Goal: Task Accomplishment & Management: Complete application form

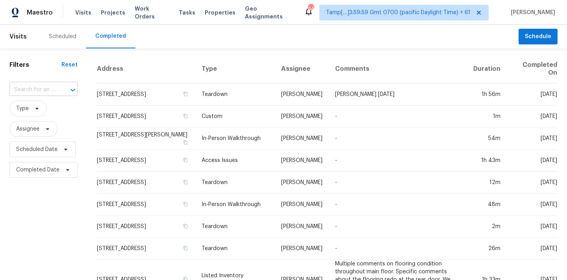
click at [23, 91] on input "text" at bounding box center [32, 90] width 46 height 12
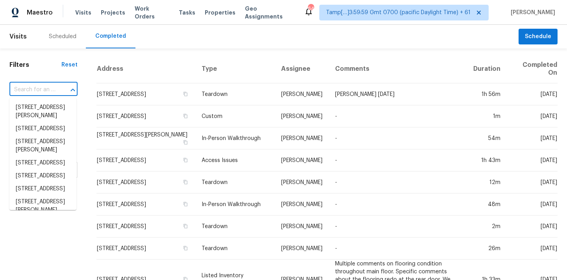
paste input "[STREET_ADDRESS]"
type input "[STREET_ADDRESS]"
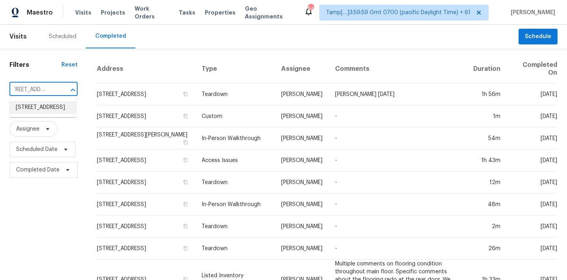
click at [30, 112] on li "3602 Newchurch Cir, Charlotte, NC 28269" at bounding box center [42, 107] width 67 height 13
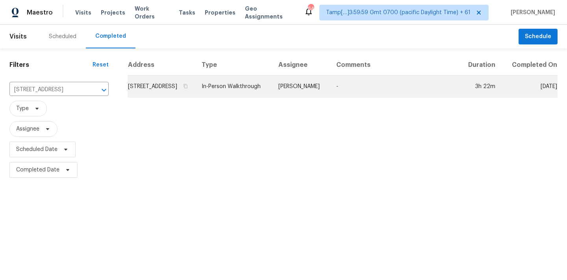
click at [195, 91] on td "3602 Newchurch Cir, Charlotte, NC 28269" at bounding box center [162, 87] width 68 height 22
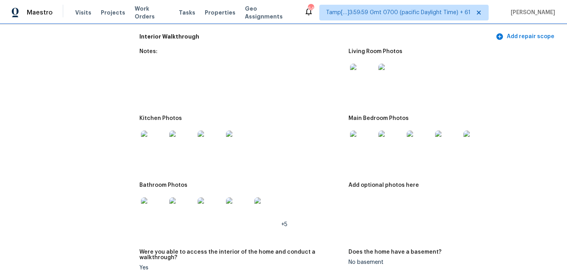
scroll to position [1028, 0]
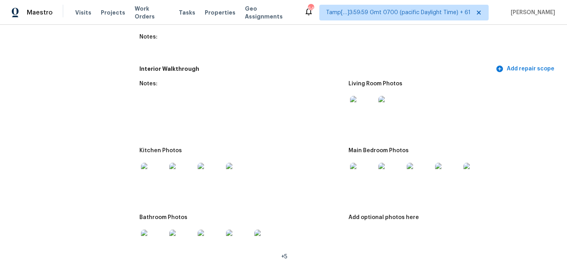
click at [358, 102] on img at bounding box center [362, 108] width 25 height 25
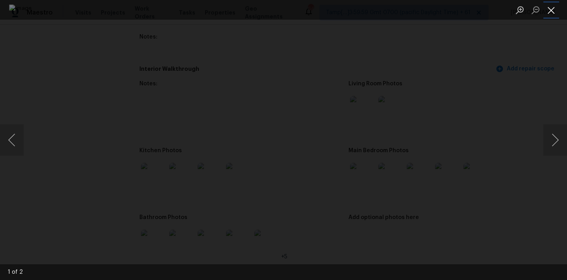
click at [551, 11] on button "Close lightbox" at bounding box center [552, 10] width 16 height 14
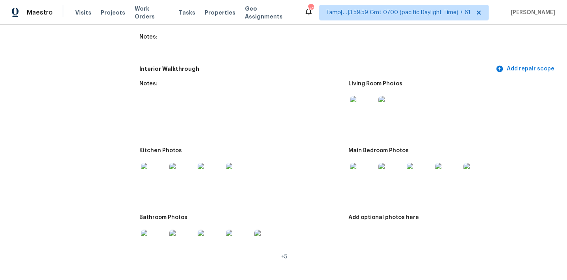
click at [360, 172] on img at bounding box center [362, 175] width 25 height 25
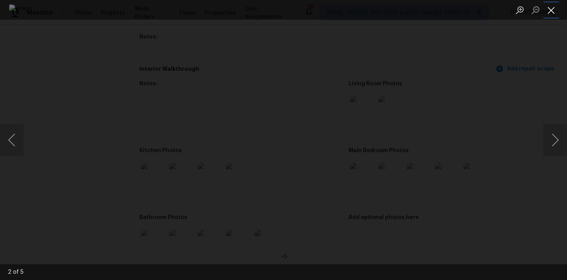
click at [556, 6] on button "Close lightbox" at bounding box center [552, 10] width 16 height 14
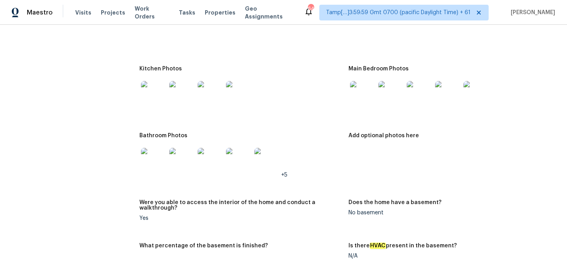
scroll to position [1144, 0]
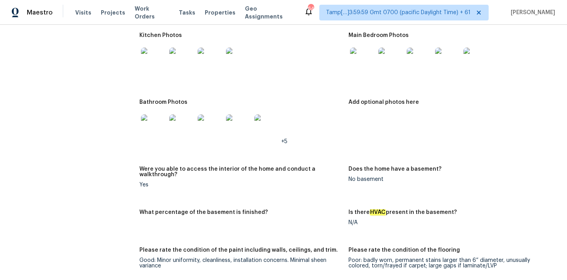
click at [157, 121] on img at bounding box center [153, 127] width 25 height 25
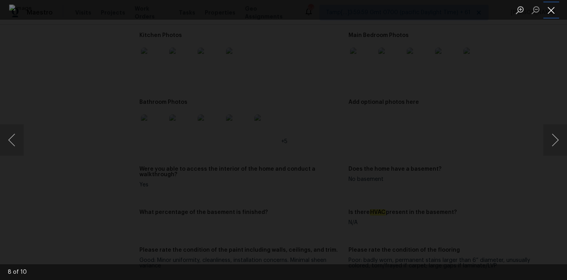
click at [548, 7] on button "Close lightbox" at bounding box center [552, 10] width 16 height 14
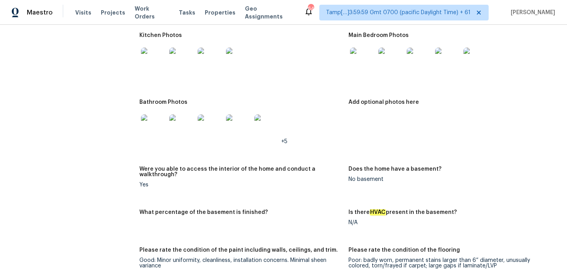
click at [156, 58] on img at bounding box center [153, 60] width 25 height 25
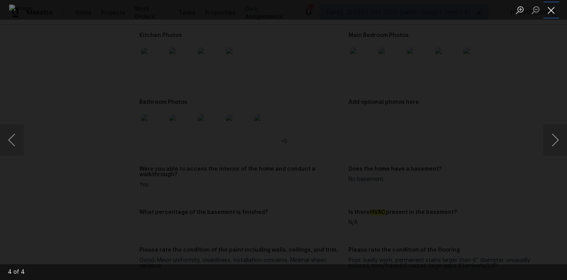
click at [550, 9] on button "Close lightbox" at bounding box center [552, 10] width 16 height 14
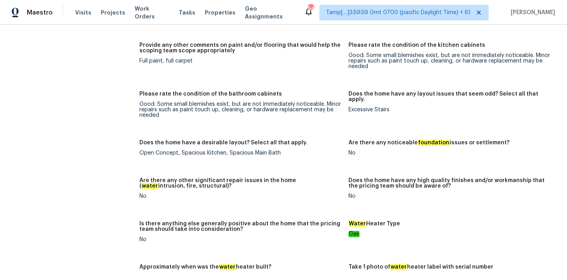
scroll to position [1603, 0]
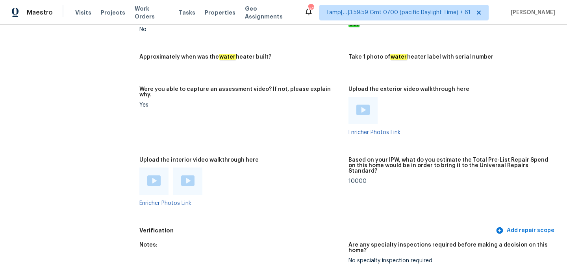
click at [153, 176] on img at bounding box center [153, 181] width 13 height 11
click at [184, 176] on img at bounding box center [187, 181] width 13 height 11
click at [159, 176] on img at bounding box center [153, 181] width 13 height 11
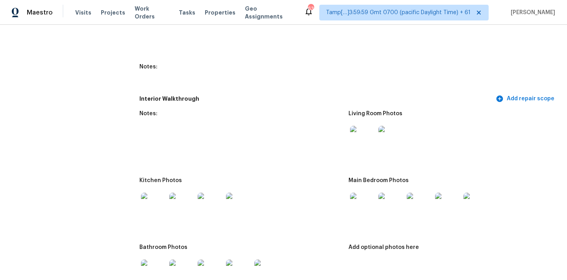
scroll to position [798, 0]
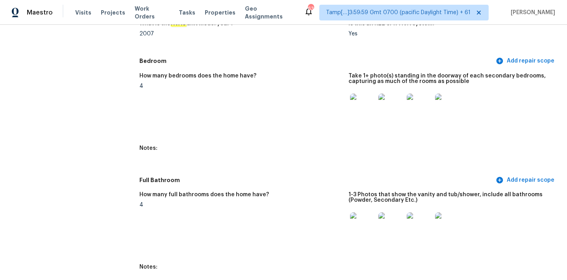
click at [366, 100] on img at bounding box center [362, 106] width 25 height 25
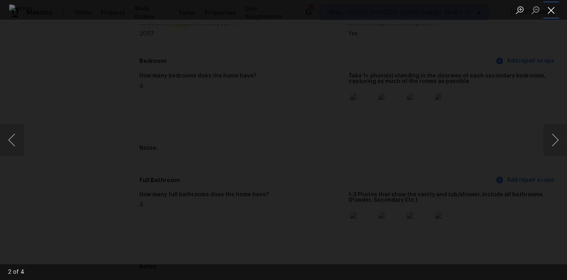
click at [552, 11] on button "Close lightbox" at bounding box center [552, 10] width 16 height 14
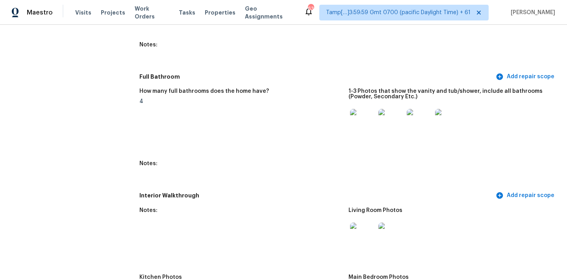
scroll to position [916, 0]
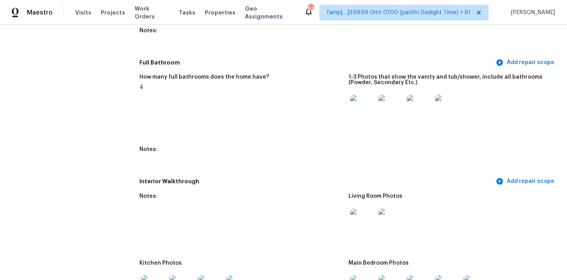
click at [444, 103] on img at bounding box center [447, 107] width 25 height 25
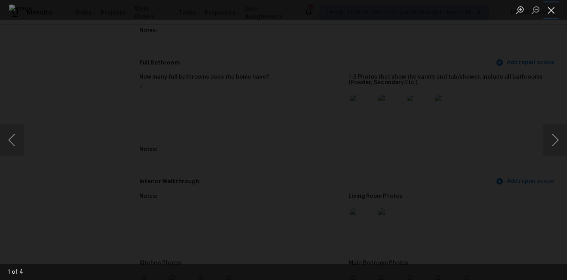
click at [551, 8] on button "Close lightbox" at bounding box center [552, 10] width 16 height 14
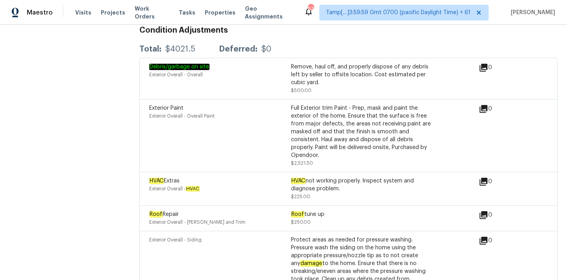
scroll to position [1894, 0]
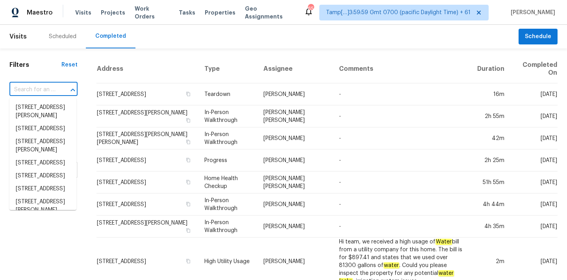
click at [14, 94] on input "text" at bounding box center [32, 90] width 46 height 12
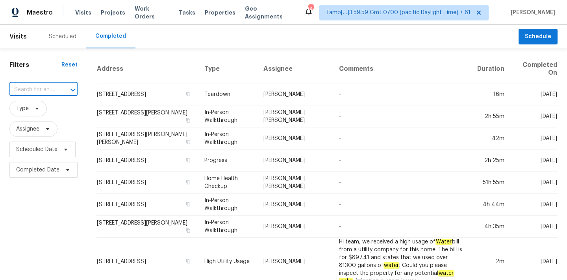
click at [20, 91] on input "text" at bounding box center [32, 90] width 46 height 12
type input "[STREET_ADDRESS][PERSON_NAME]"
click at [34, 113] on li "[STREET_ADDRESS][PERSON_NAME]" at bounding box center [42, 111] width 67 height 21
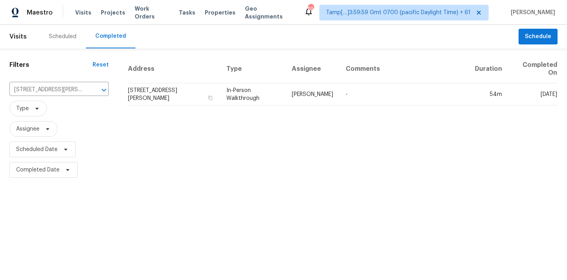
click at [286, 102] on td "In-Person Walkthrough" at bounding box center [252, 95] width 65 height 22
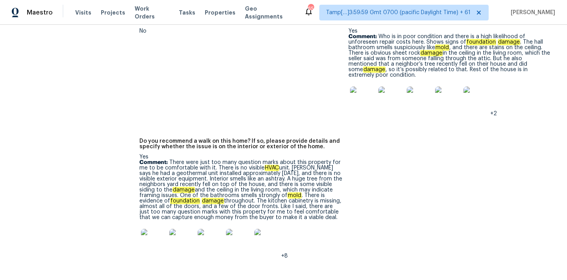
scroll to position [1887, 0]
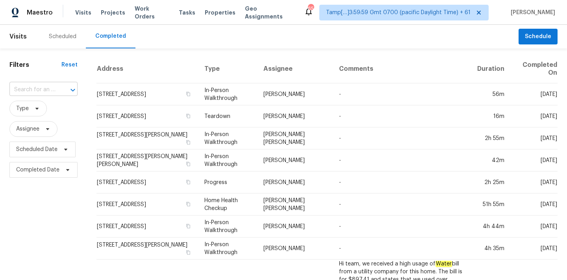
click at [30, 89] on input "text" at bounding box center [32, 90] width 46 height 12
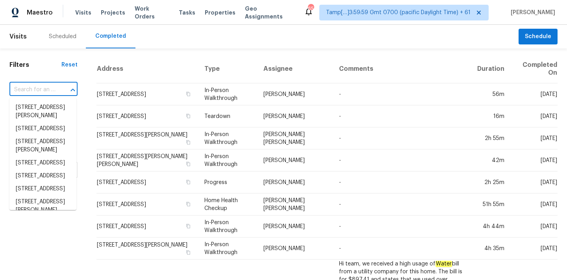
paste input "203 Bonnalynn Dr, Hermitage, TN 37076"
type input "203 Bonnalynn Dr, Hermitage, TN 37076"
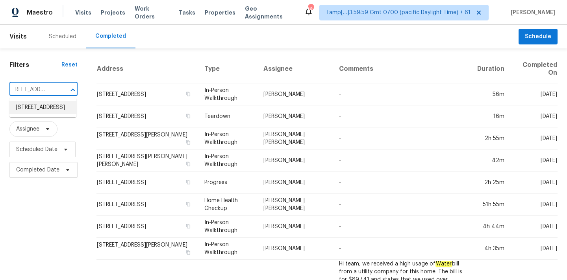
click at [35, 112] on li "203 Bonnalynn Dr, Hermitage, TN 37076" at bounding box center [42, 107] width 67 height 13
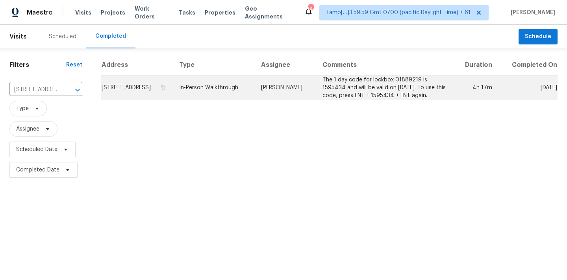
click at [291, 84] on td "Eric Ovalle" at bounding box center [285, 88] width 61 height 25
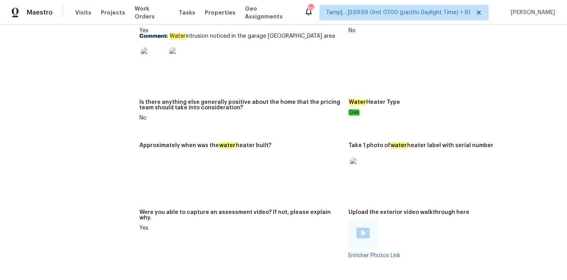
scroll to position [1843, 0]
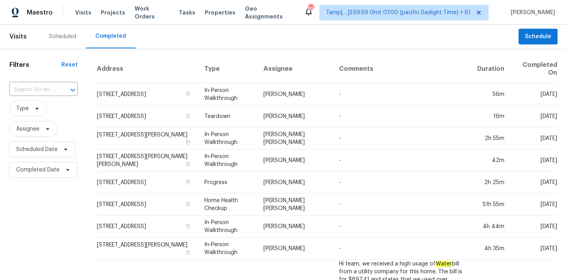
click at [45, 93] on input "text" at bounding box center [32, 90] width 46 height 12
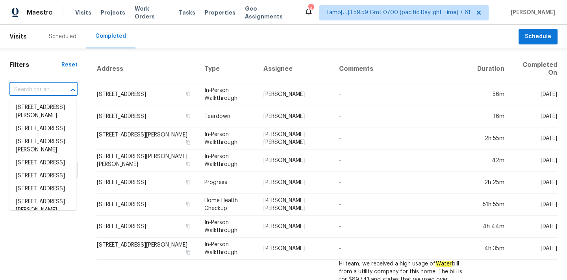
paste input "[STREET_ADDRESS][PERSON_NAME]"
type input "[STREET_ADDRESS][PERSON_NAME]"
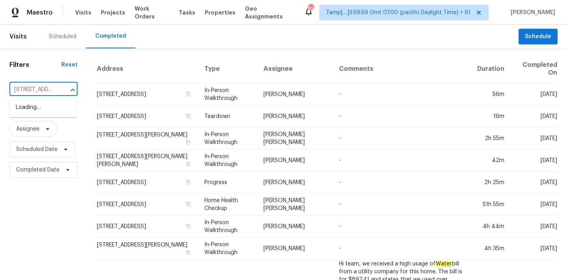
scroll to position [0, 62]
click at [42, 109] on li "[STREET_ADDRESS][PERSON_NAME]" at bounding box center [42, 111] width 67 height 21
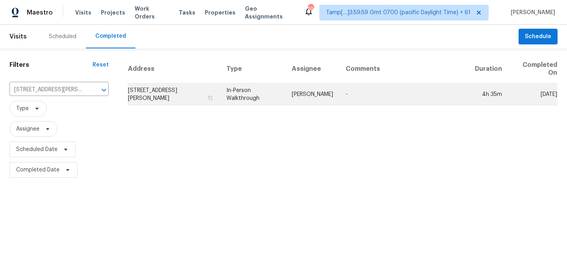
click at [273, 98] on td "In-Person Walkthrough" at bounding box center [252, 95] width 65 height 22
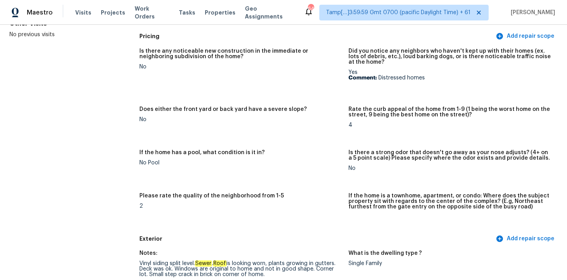
scroll to position [602, 0]
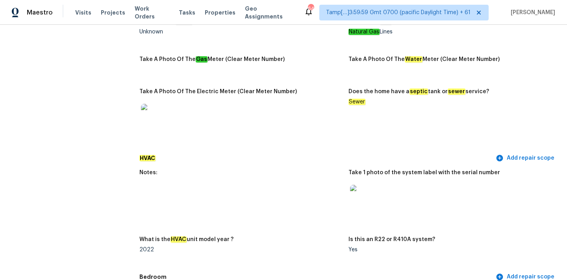
click at [362, 198] on img at bounding box center [362, 197] width 25 height 25
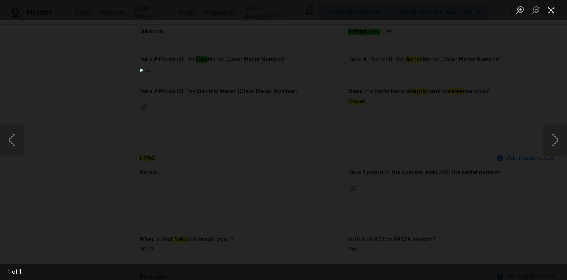
click at [550, 9] on button "Close lightbox" at bounding box center [552, 10] width 16 height 14
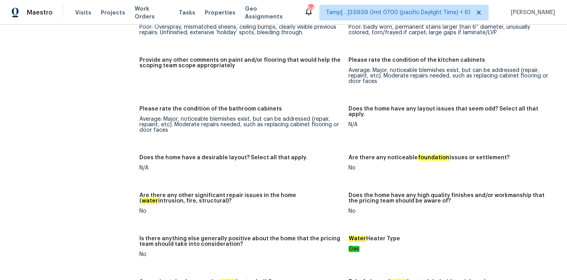
scroll to position [1673, 0]
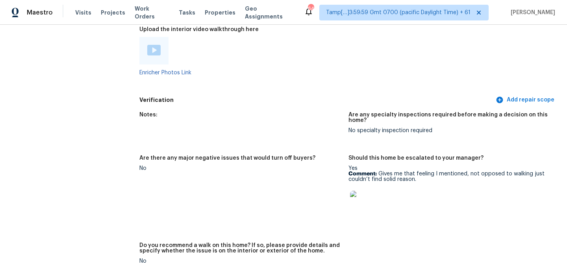
click at [365, 207] on img at bounding box center [362, 203] width 25 height 25
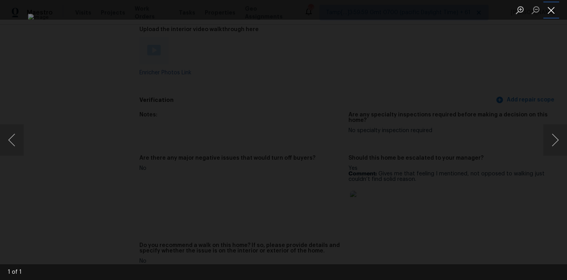
click at [548, 11] on button "Close lightbox" at bounding box center [552, 10] width 16 height 14
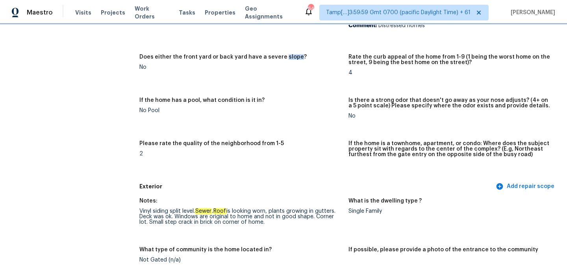
scroll to position [189, 0]
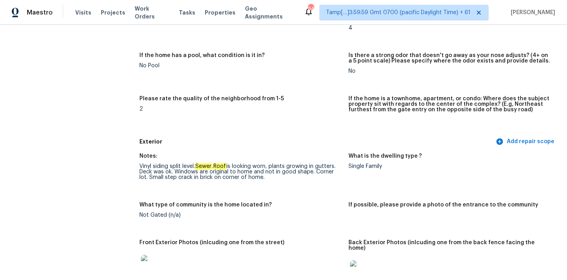
click at [238, 117] on figure "Please rate the quality of the neighborhood from 1-5 2" at bounding box center [243, 113] width 209 height 34
drag, startPoint x: 141, startPoint y: 166, endPoint x: 232, endPoint y: 166, distance: 91.0
click at [232, 166] on div "Vinyl siding split level. Sewer . Roof is looking worn, plants growing in gutte…" at bounding box center [240, 172] width 203 height 17
drag, startPoint x: 175, startPoint y: 172, endPoint x: 304, endPoint y: 173, distance: 129.2
click at [306, 173] on div "Vinyl siding split level. Sewer . Roof is looking worn, plants growing in gutte…" at bounding box center [240, 172] width 203 height 17
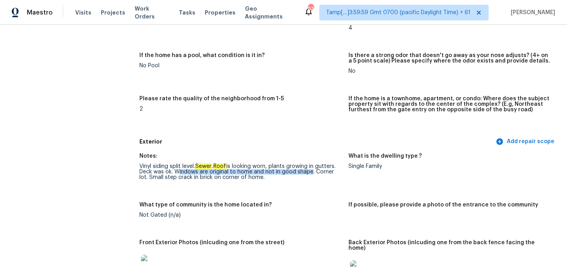
drag, startPoint x: 140, startPoint y: 178, endPoint x: 263, endPoint y: 181, distance: 122.9
click at [263, 181] on figure "Notes: Vinyl siding split level. Sewer . Roof is looking worn, plants growing i…" at bounding box center [243, 173] width 209 height 39
copy div "Small step crack in brick on corner of home."
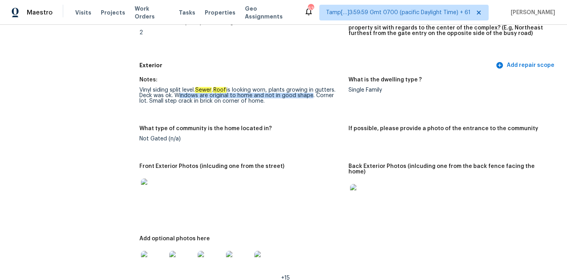
scroll to position [278, 0]
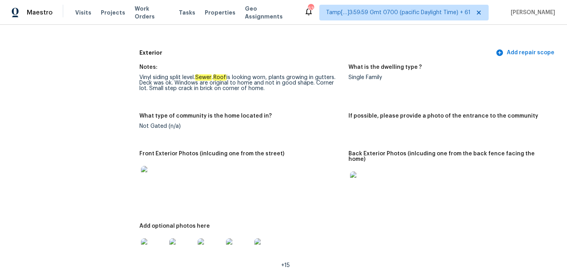
click at [346, 173] on figure "Front Exterior Photos (inlcuding one from the street)" at bounding box center [243, 182] width 209 height 63
click at [354, 180] on img at bounding box center [362, 184] width 25 height 25
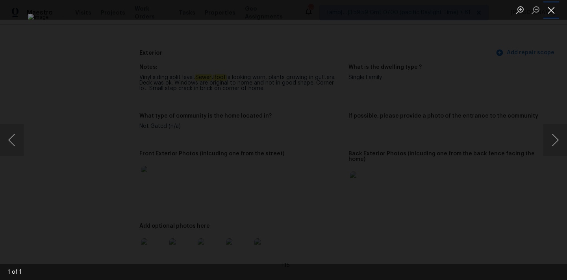
click at [553, 9] on button "Close lightbox" at bounding box center [552, 10] width 16 height 14
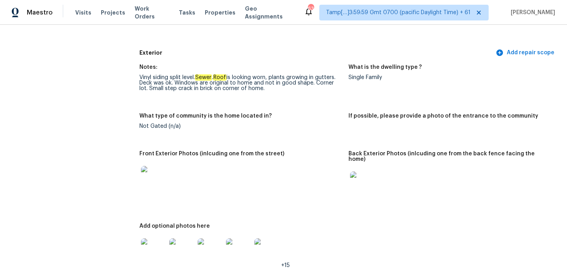
click at [154, 177] on img at bounding box center [153, 178] width 25 height 25
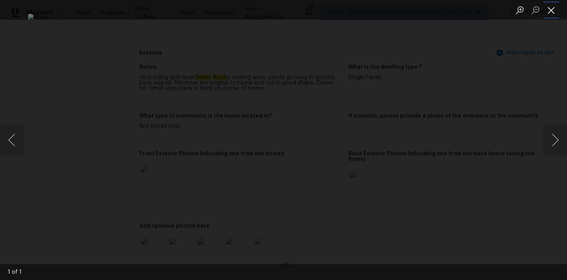
click at [553, 5] on button "Close lightbox" at bounding box center [552, 10] width 16 height 14
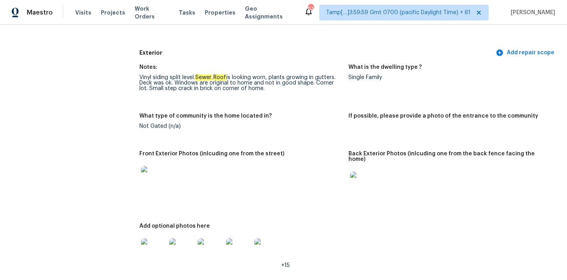
click at [153, 248] on img at bounding box center [153, 251] width 25 height 25
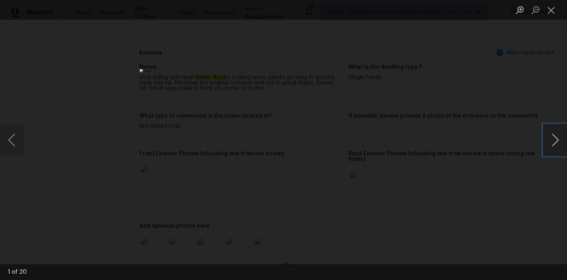
click at [556, 140] on button "Next image" at bounding box center [556, 140] width 24 height 32
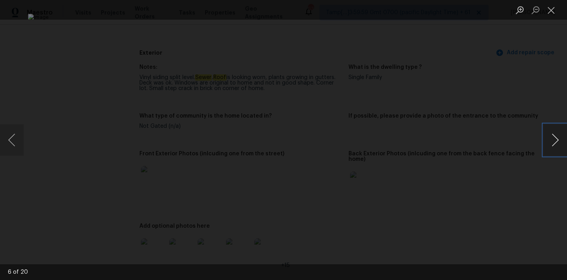
click at [556, 140] on button "Next image" at bounding box center [556, 140] width 24 height 32
click at [551, 10] on button "Close lightbox" at bounding box center [552, 10] width 16 height 14
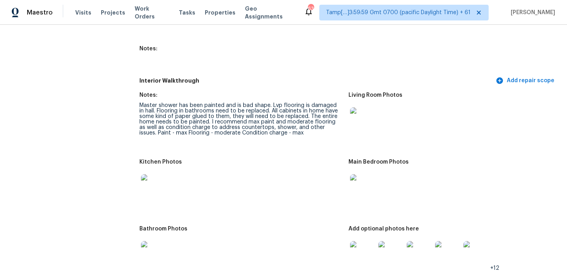
scroll to position [863, 0]
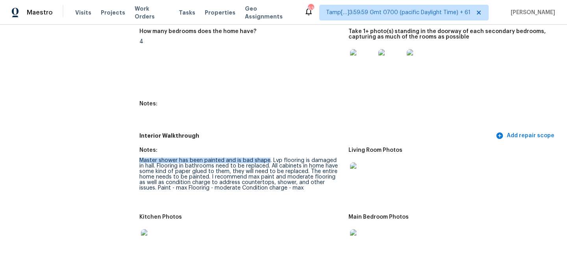
drag, startPoint x: 140, startPoint y: 155, endPoint x: 268, endPoint y: 156, distance: 128.4
click at [268, 158] on div "Master shower has been painted and is bad shape. Lvp flooring is damaged in hal…" at bounding box center [240, 174] width 203 height 33
click at [151, 161] on div "Master shower has been painted and is bad shape. Lvp flooring is damaged in hal…" at bounding box center [240, 174] width 203 height 33
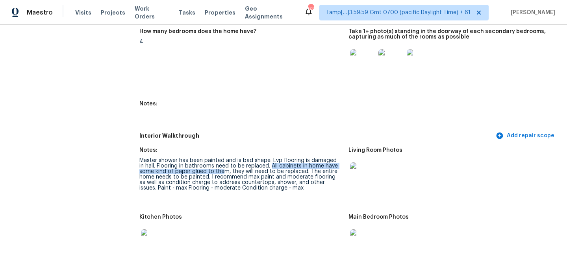
drag, startPoint x: 266, startPoint y: 161, endPoint x: 223, endPoint y: 167, distance: 43.3
click at [223, 167] on div "Master shower has been painted and is bad shape. Lvp flooring is damaged in hal…" at bounding box center [240, 174] width 203 height 33
click at [264, 162] on div "Master shower has been painted and is bad shape. Lvp flooring is damaged in hal…" at bounding box center [240, 174] width 203 height 33
copy div "All cabinets"
drag, startPoint x: 265, startPoint y: 161, endPoint x: 294, endPoint y: 161, distance: 28.4
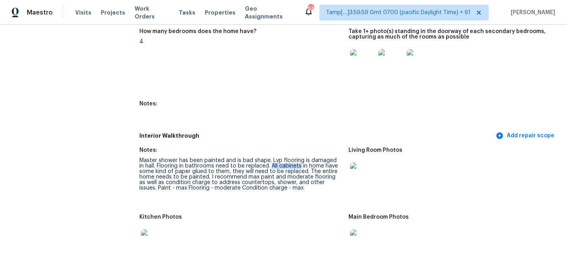
click at [294, 161] on div "Master shower has been painted and is bad shape. Lvp flooring is damaged in hal…" at bounding box center [240, 174] width 203 height 33
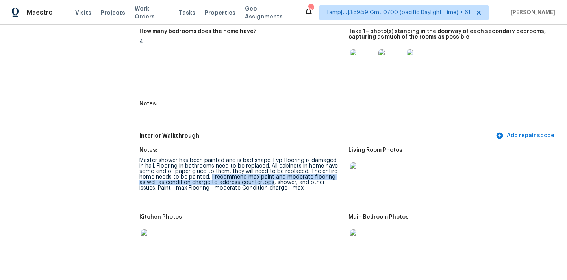
drag, startPoint x: 210, startPoint y: 171, endPoint x: 264, endPoint y: 176, distance: 54.6
click at [264, 176] on div "Master shower has been painted and is bad shape. Lvp flooring is damaged in hal…" at bounding box center [240, 174] width 203 height 33
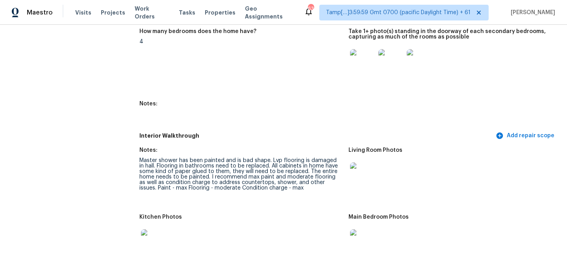
click at [279, 195] on figure "Notes: Master shower has been painted and is bad shape. Lvp flooring is damaged…" at bounding box center [243, 177] width 209 height 58
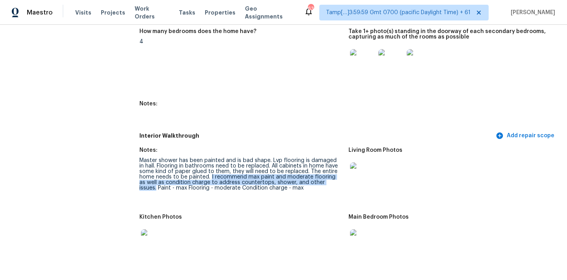
drag, startPoint x: 210, startPoint y: 172, endPoint x: 334, endPoint y: 175, distance: 124.9
click at [334, 175] on div "Master shower has been painted and is bad shape. Lvp flooring is damaged in hal…" at bounding box center [240, 174] width 203 height 33
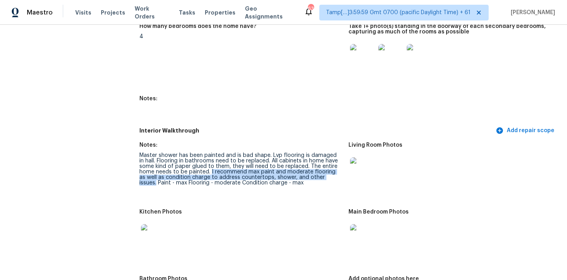
scroll to position [871, 0]
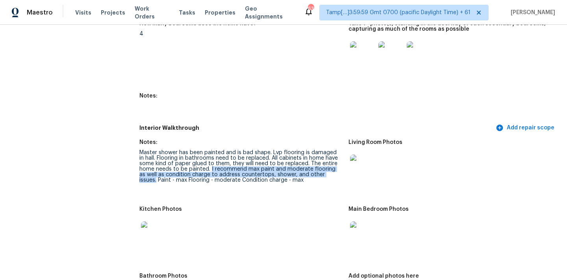
click at [371, 167] on img at bounding box center [362, 167] width 25 height 25
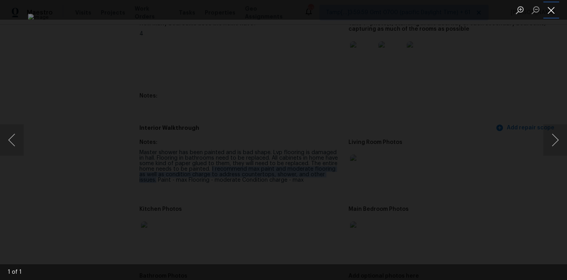
click at [549, 10] on button "Close lightbox" at bounding box center [552, 10] width 16 height 14
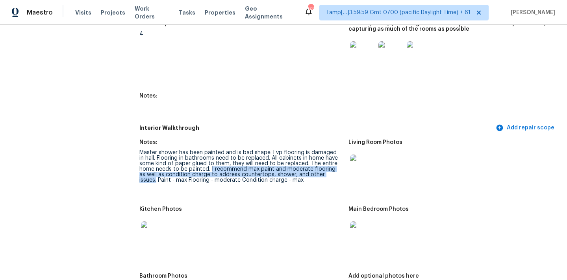
click at [360, 234] on img at bounding box center [362, 234] width 25 height 25
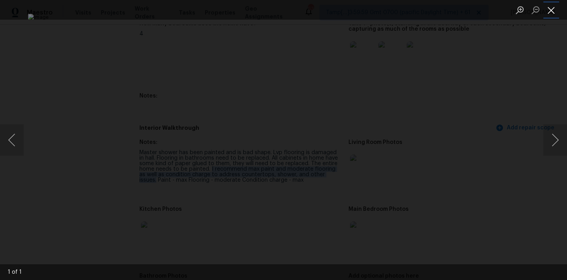
click at [552, 11] on button "Close lightbox" at bounding box center [552, 10] width 16 height 14
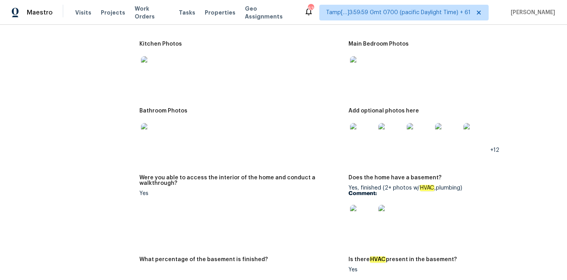
scroll to position [1046, 0]
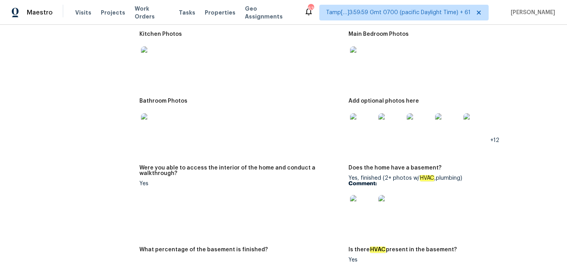
click at [152, 58] on img at bounding box center [153, 58] width 25 height 25
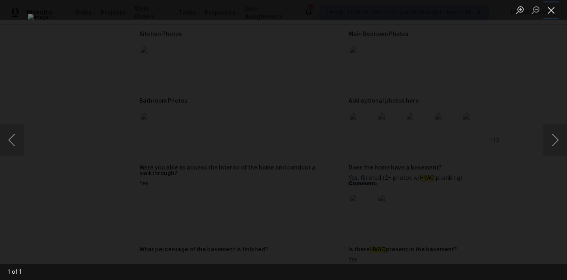
click at [551, 8] on button "Close lightbox" at bounding box center [552, 10] width 16 height 14
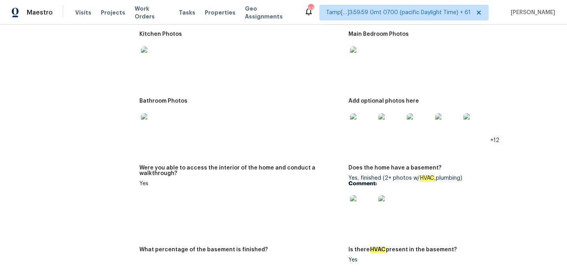
click at [158, 127] on img at bounding box center [153, 125] width 25 height 25
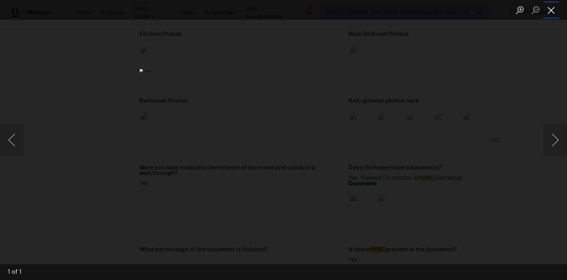
click at [552, 11] on button "Close lightbox" at bounding box center [552, 10] width 16 height 14
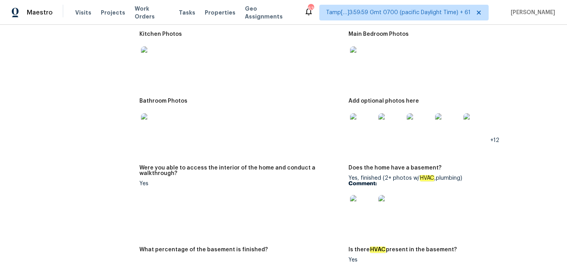
click at [358, 114] on img at bounding box center [362, 125] width 25 height 25
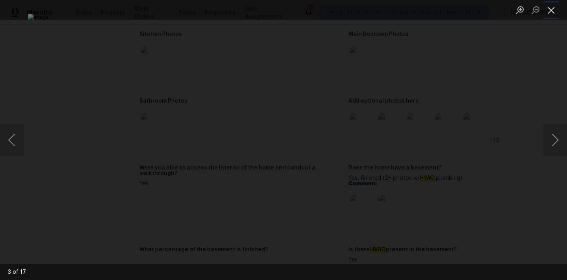
click at [552, 8] on button "Close lightbox" at bounding box center [552, 10] width 16 height 14
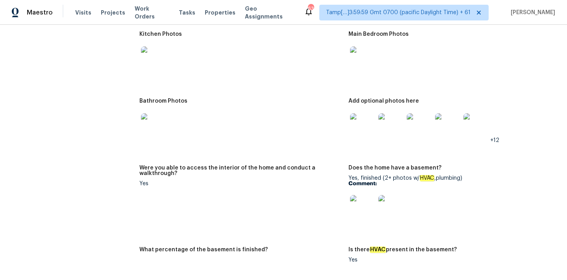
click at [371, 200] on img at bounding box center [362, 207] width 25 height 25
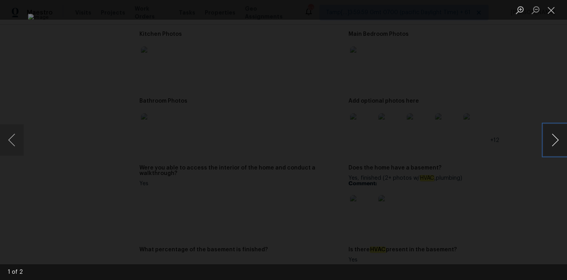
click at [550, 139] on button "Next image" at bounding box center [556, 140] width 24 height 32
click at [554, 14] on button "Close lightbox" at bounding box center [552, 10] width 16 height 14
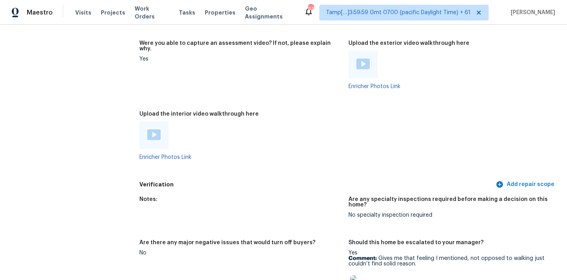
scroll to position [1618, 0]
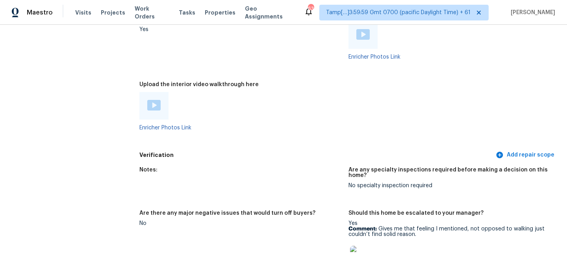
click at [154, 102] on img at bounding box center [153, 105] width 13 height 11
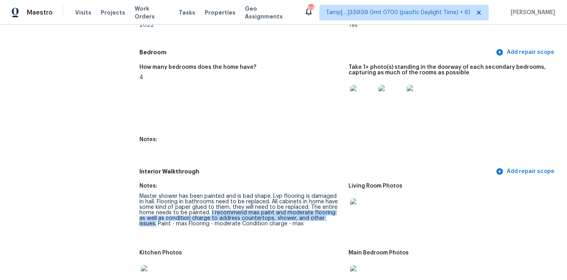
scroll to position [864, 0]
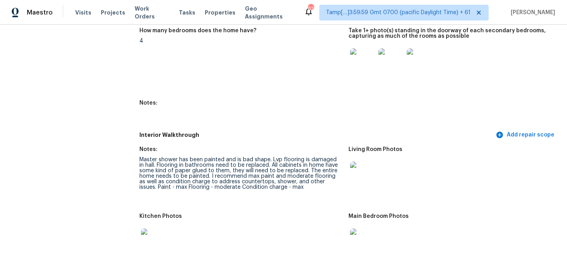
click at [265, 160] on div "Master shower has been painted and is bad shape. Lvp flooring is damaged in hal…" at bounding box center [240, 173] width 203 height 33
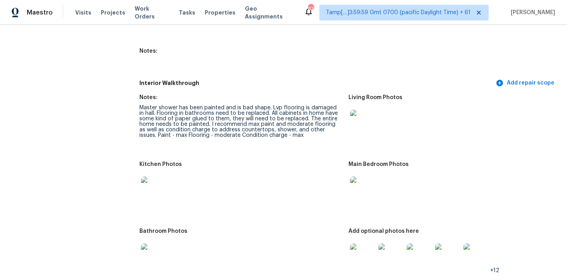
scroll to position [957, 0]
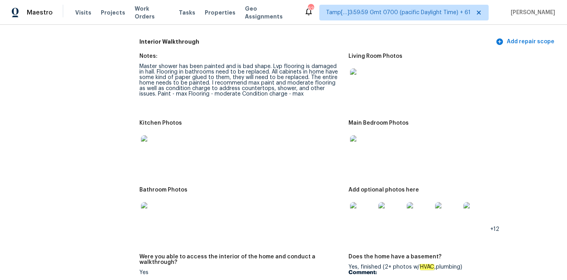
click at [144, 138] on img at bounding box center [153, 148] width 25 height 25
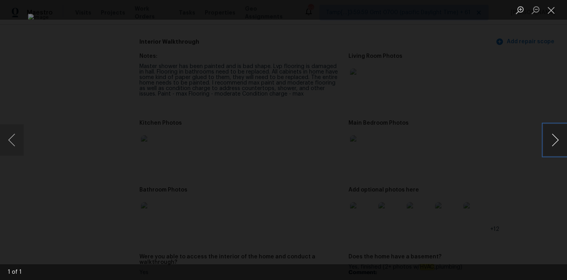
click at [555, 143] on button "Next image" at bounding box center [556, 140] width 24 height 32
click at [553, 13] on button "Close lightbox" at bounding box center [552, 10] width 16 height 14
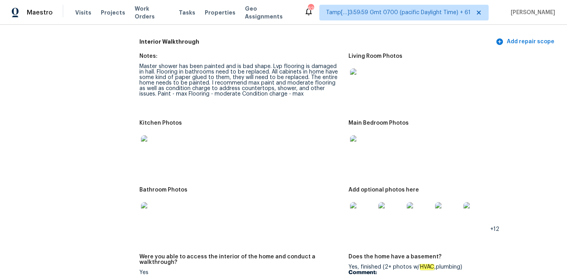
click at [160, 205] on img at bounding box center [153, 214] width 25 height 25
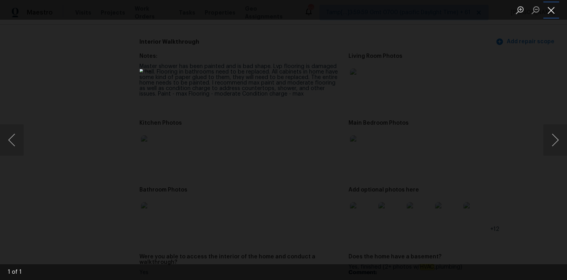
click at [551, 12] on button "Close lightbox" at bounding box center [552, 10] width 16 height 14
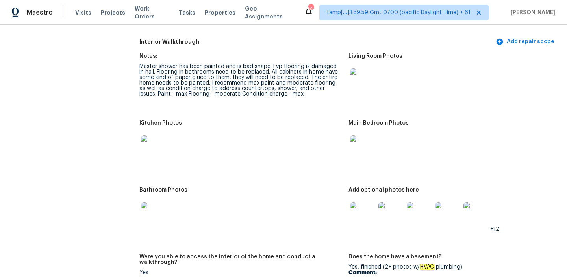
scroll to position [991, 0]
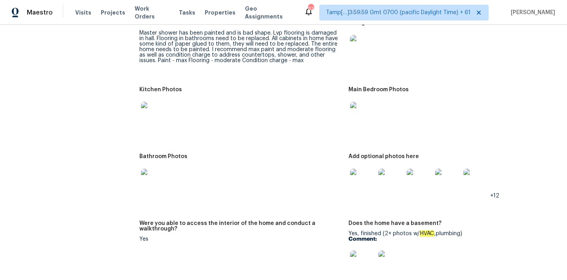
click at [480, 180] on img at bounding box center [476, 181] width 25 height 25
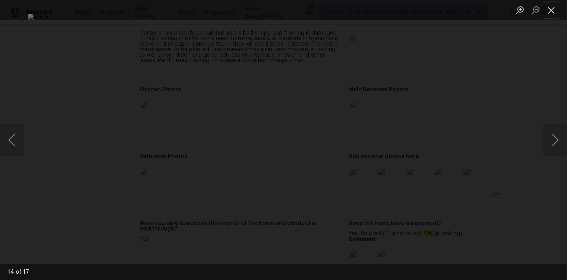
click at [548, 9] on button "Close lightbox" at bounding box center [552, 10] width 16 height 14
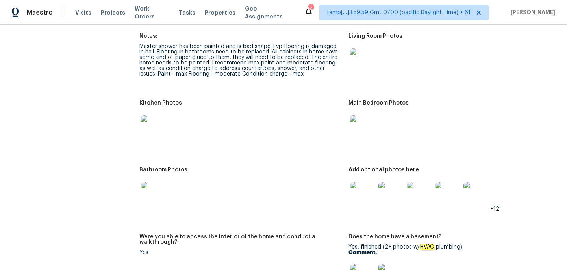
scroll to position [971, 0]
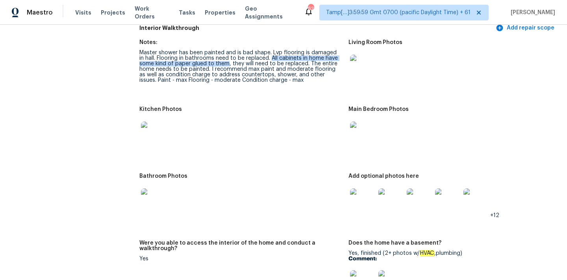
drag, startPoint x: 266, startPoint y: 54, endPoint x: 226, endPoint y: 58, distance: 40.4
click at [226, 58] on div "Master shower has been painted and is bad shape. Lvp flooring is damaged in hal…" at bounding box center [240, 66] width 203 height 33
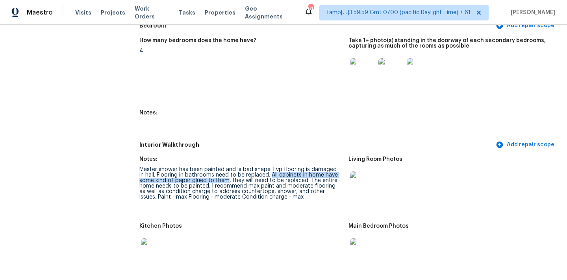
scroll to position [867, 0]
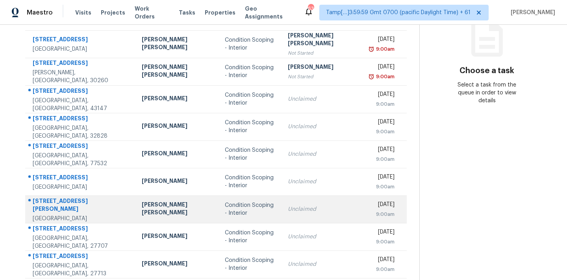
scroll to position [108, 0]
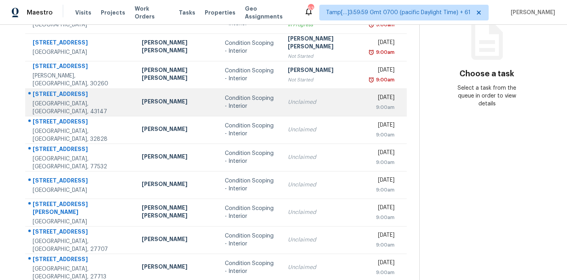
click at [246, 99] on div "Condition Scoping - Interior" at bounding box center [250, 103] width 50 height 16
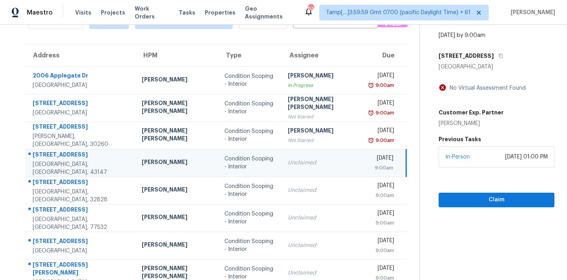
scroll to position [46, 0]
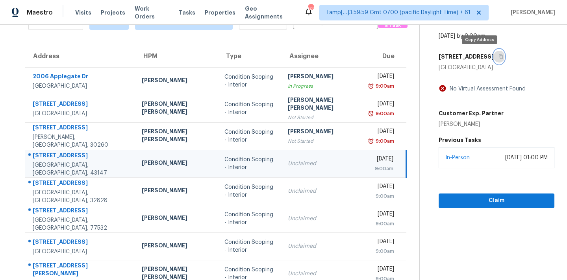
click at [494, 58] on button "button" at bounding box center [499, 57] width 11 height 14
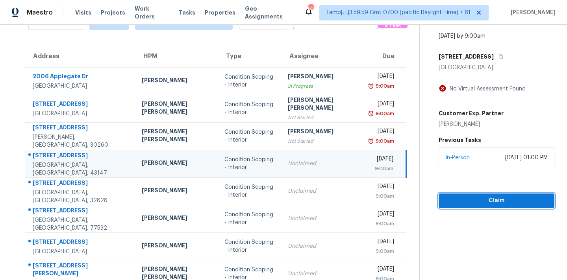
click at [453, 200] on span "Claim" at bounding box center [496, 201] width 103 height 10
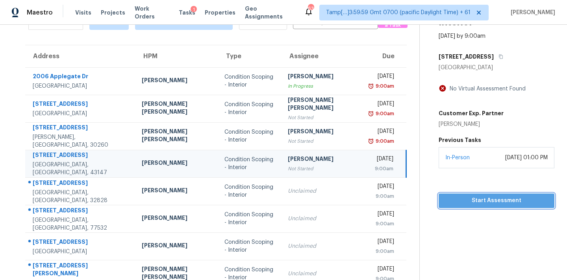
click at [453, 200] on span "Start Assessment" at bounding box center [496, 201] width 103 height 10
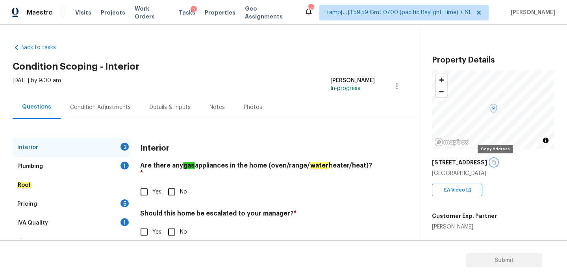
click at [493, 164] on icon "button" at bounding box center [494, 163] width 4 height 4
click at [495, 164] on icon "button" at bounding box center [494, 162] width 5 height 5
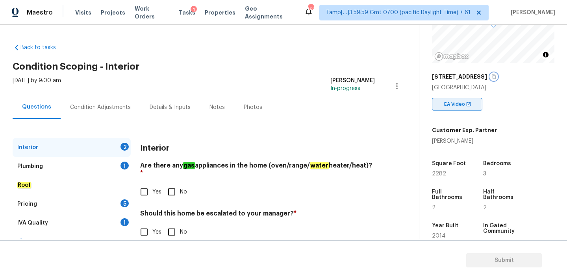
scroll to position [103, 0]
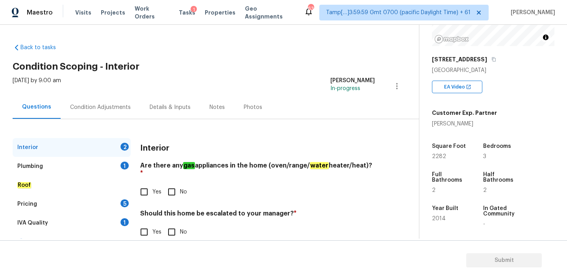
click at [149, 184] on input "Yes" at bounding box center [144, 192] width 17 height 17
checkbox input "true"
click at [173, 224] on input "No" at bounding box center [171, 232] width 17 height 17
checkbox input "true"
click at [112, 165] on div "Plumbing 1" at bounding box center [72, 166] width 118 height 19
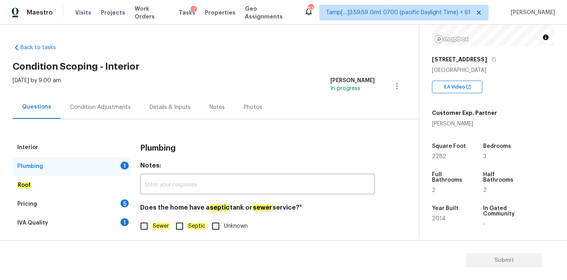
click at [159, 223] on em "Sewer" at bounding box center [160, 226] width 17 height 6
click at [152, 223] on input "Sewer" at bounding box center [144, 226] width 17 height 17
checkbox input "true"
click at [123, 221] on div "1" at bounding box center [125, 223] width 8 height 8
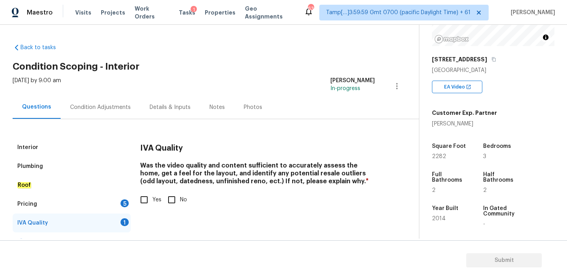
click at [145, 196] on input "Yes" at bounding box center [144, 200] width 17 height 17
checkbox input "true"
click at [119, 202] on div "Pricing 5" at bounding box center [72, 204] width 118 height 19
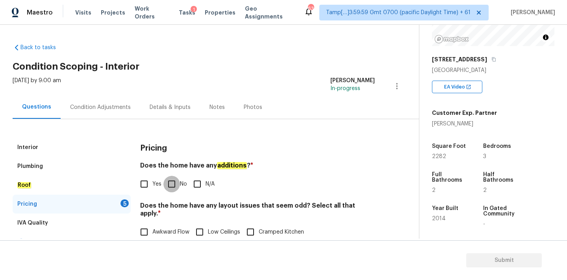
click at [176, 189] on input "No" at bounding box center [171, 184] width 17 height 17
checkbox input "true"
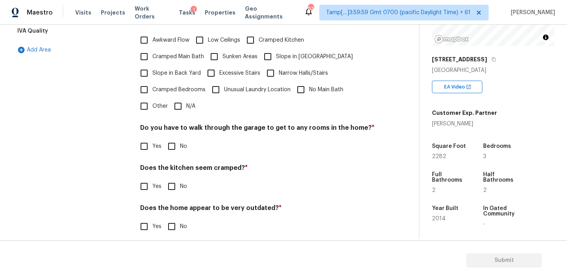
click at [180, 103] on input "N/A" at bounding box center [178, 106] width 17 height 17
checkbox input "true"
click at [169, 150] on div "Pricing Does the home have any additions ? * Yes No N/A Does the home have any …" at bounding box center [257, 95] width 235 height 299
click at [169, 178] on input "No" at bounding box center [171, 186] width 17 height 17
checkbox input "true"
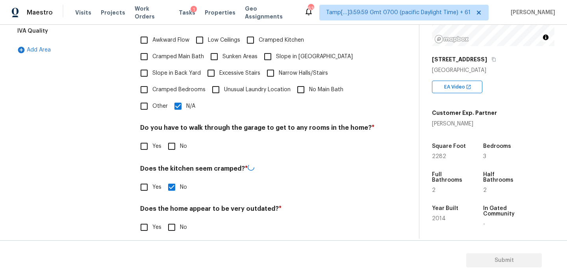
click at [173, 219] on input "No" at bounding box center [171, 227] width 17 height 17
checkbox input "true"
click at [173, 144] on input "No" at bounding box center [171, 146] width 17 height 17
checkbox input "true"
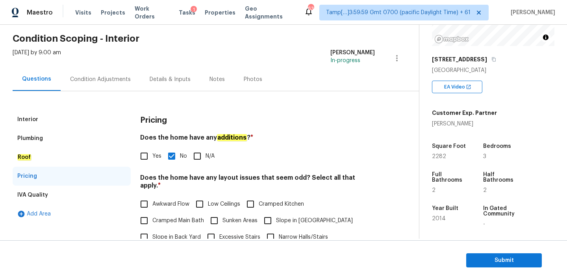
scroll to position [0, 0]
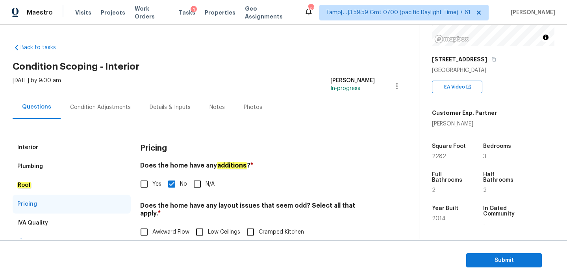
click at [106, 106] on div "Condition Adjustments" at bounding box center [100, 108] width 61 height 8
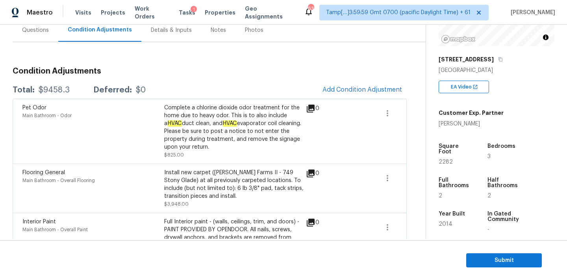
scroll to position [63, 0]
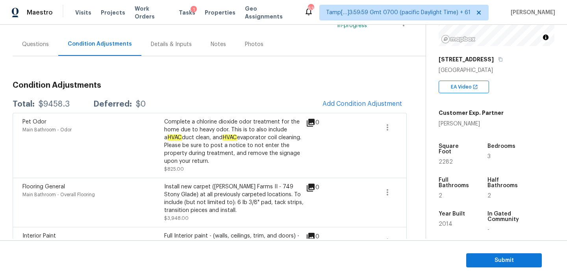
click at [53, 105] on div "$9458.3" at bounding box center [54, 104] width 31 height 8
copy div "$9458.3"
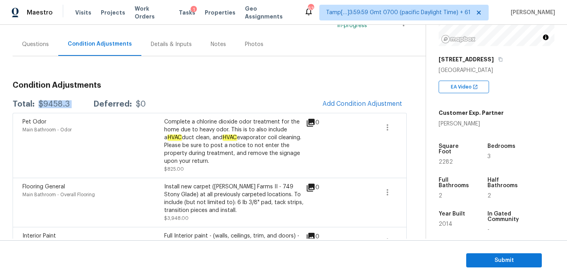
copy div "$9458.3"
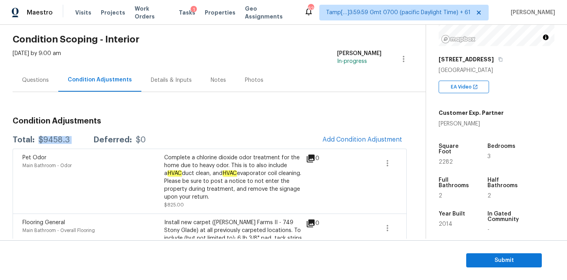
scroll to position [5, 0]
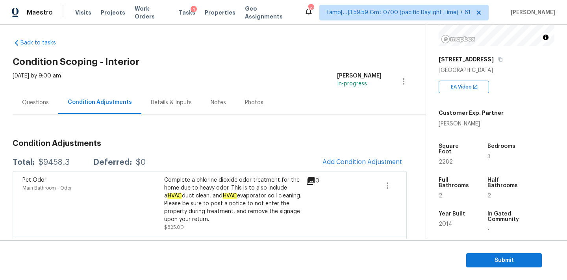
click at [38, 105] on div "Questions" at bounding box center [35, 103] width 27 height 8
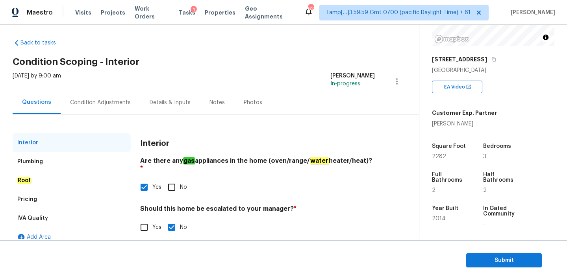
scroll to position [15, 0]
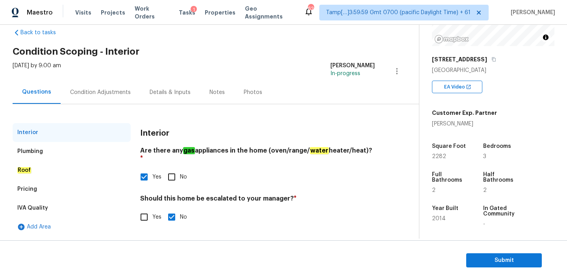
click at [57, 185] on div "Pricing" at bounding box center [72, 189] width 118 height 19
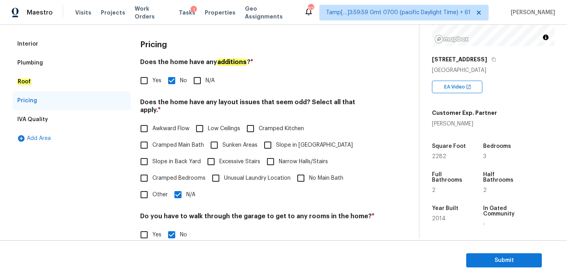
scroll to position [192, 0]
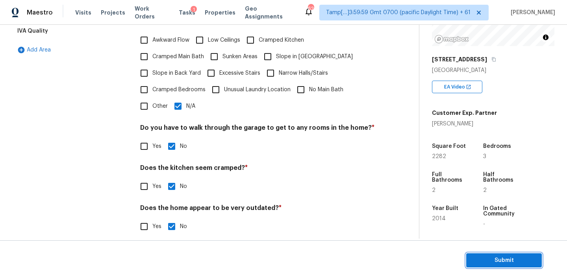
click at [485, 260] on span "Submit" at bounding box center [504, 261] width 63 height 10
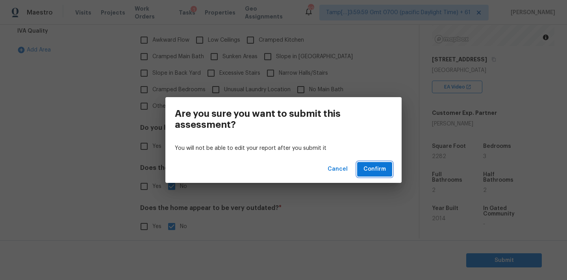
click at [375, 163] on button "Confirm" at bounding box center [374, 169] width 35 height 15
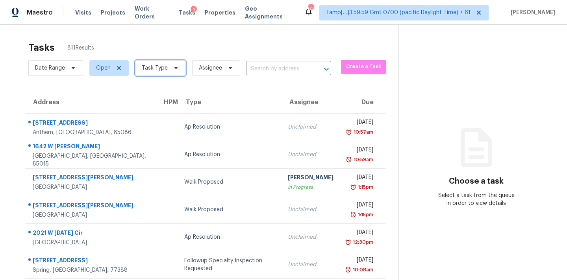
click at [152, 70] on span "Task Type" at bounding box center [155, 68] width 26 height 8
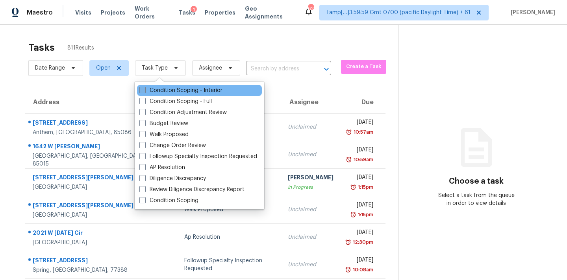
click at [175, 89] on label "Condition Scoping - Interior" at bounding box center [180, 91] width 83 height 8
click at [145, 89] on input "Condition Scoping - Interior" at bounding box center [141, 89] width 5 height 5
checkbox input "true"
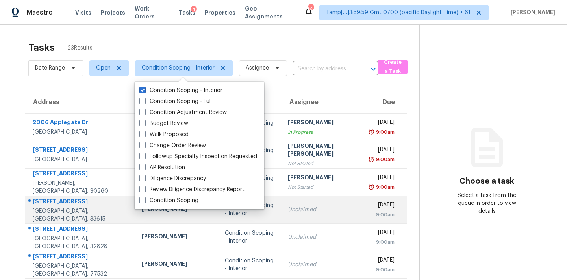
click at [296, 204] on td "Unclaimed" at bounding box center [323, 210] width 83 height 28
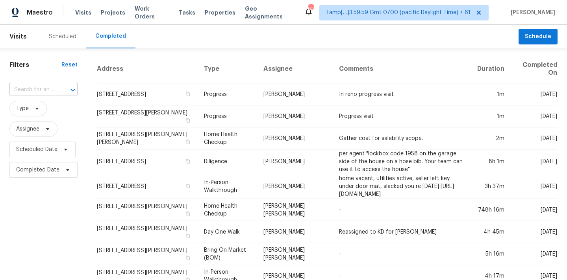
click at [22, 93] on input "text" at bounding box center [32, 90] width 46 height 12
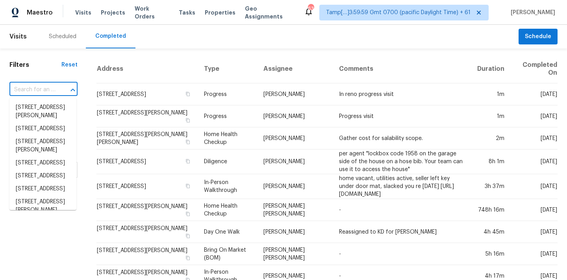
paste input "[STREET_ADDRESS][PERSON_NAME]"
type input "[STREET_ADDRESS][PERSON_NAME]"
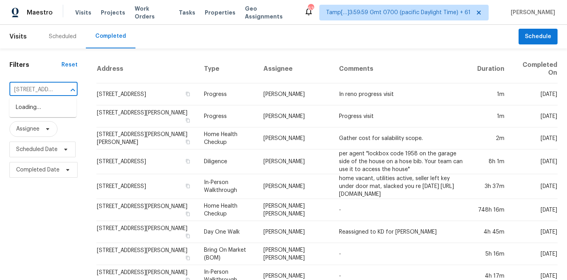
scroll to position [0, 76]
click at [31, 111] on li "[STREET_ADDRESS][PERSON_NAME]" at bounding box center [42, 111] width 67 height 21
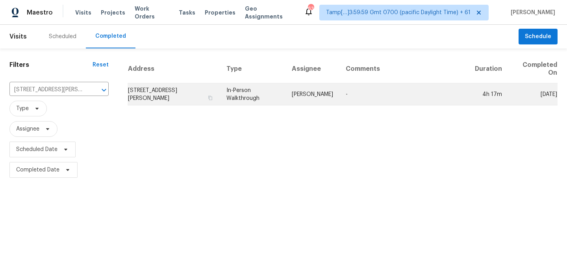
click at [272, 97] on td "In-Person Walkthrough" at bounding box center [252, 95] width 65 height 22
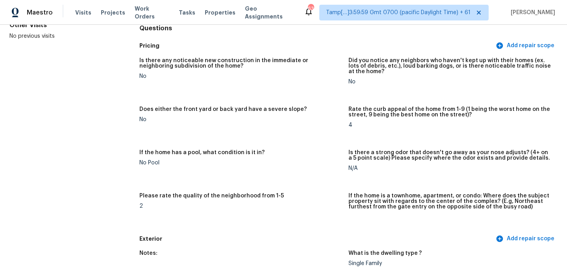
scroll to position [616, 0]
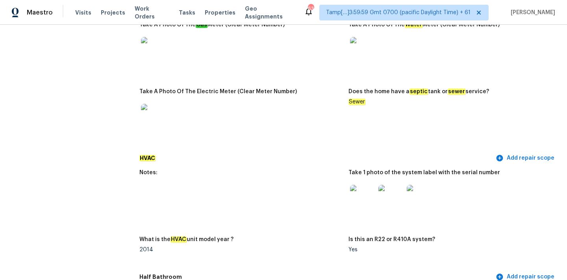
click at [368, 189] on img at bounding box center [362, 197] width 25 height 25
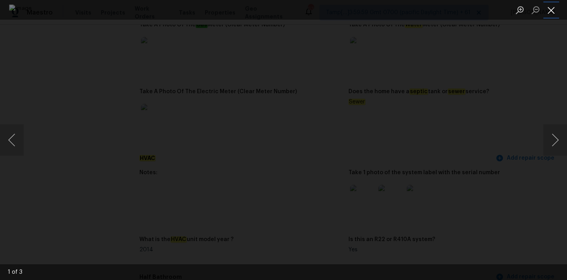
click at [554, 12] on button "Close lightbox" at bounding box center [552, 10] width 16 height 14
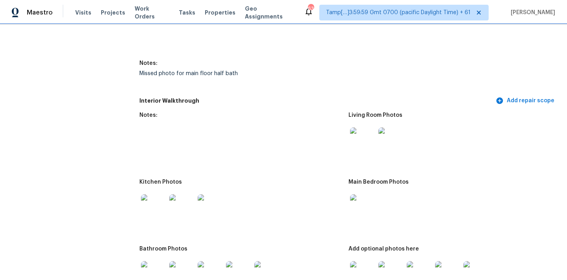
scroll to position [893, 0]
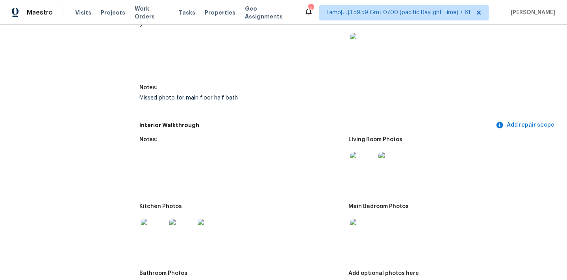
click at [363, 167] on img at bounding box center [362, 164] width 25 height 25
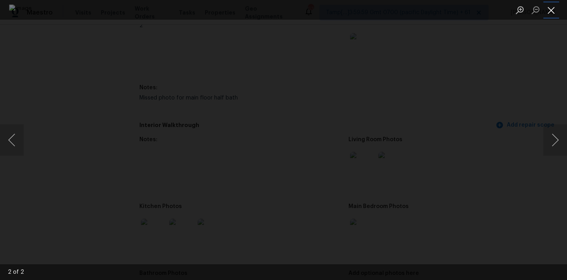
click at [551, 11] on button "Close lightbox" at bounding box center [552, 10] width 16 height 14
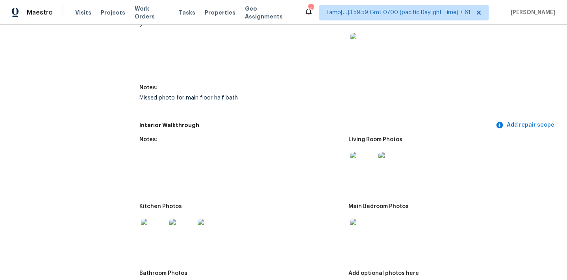
click at [361, 231] on img at bounding box center [362, 231] width 25 height 25
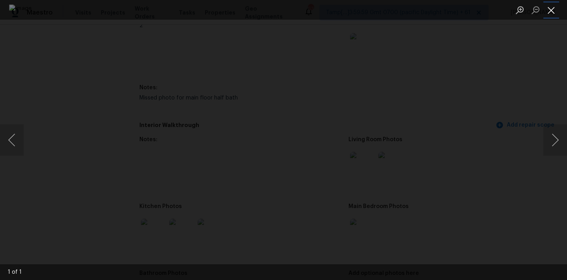
click at [548, 12] on button "Close lightbox" at bounding box center [552, 10] width 16 height 14
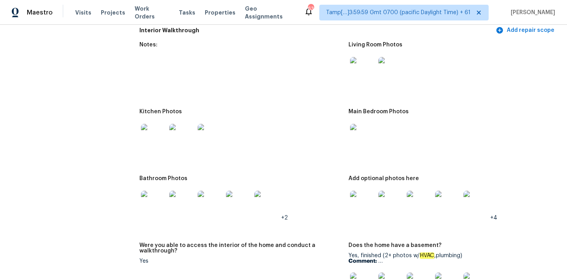
scroll to position [1001, 0]
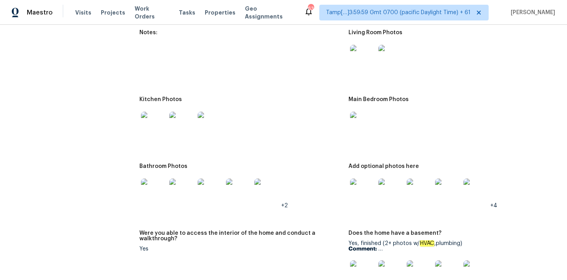
click at [152, 125] on img at bounding box center [153, 124] width 25 height 25
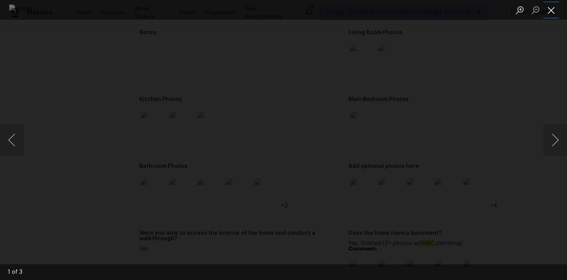
click at [552, 11] on button "Close lightbox" at bounding box center [552, 10] width 16 height 14
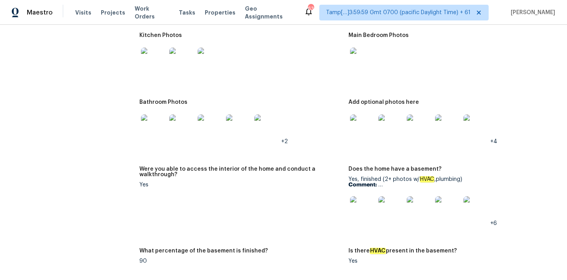
scroll to position [1075, 0]
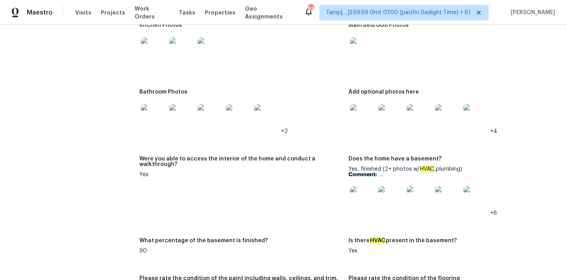
click at [153, 117] on img at bounding box center [153, 116] width 25 height 25
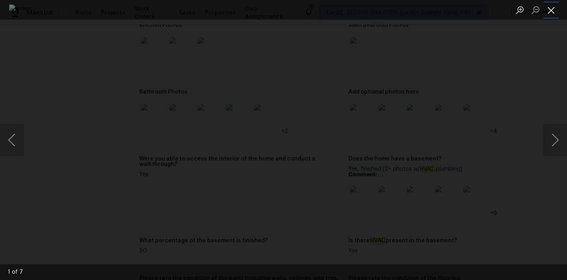
click at [552, 12] on button "Close lightbox" at bounding box center [552, 10] width 16 height 14
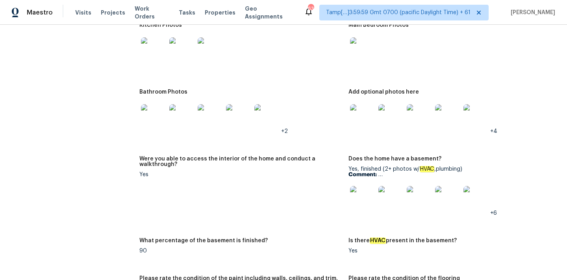
click at [364, 117] on img at bounding box center [362, 116] width 25 height 25
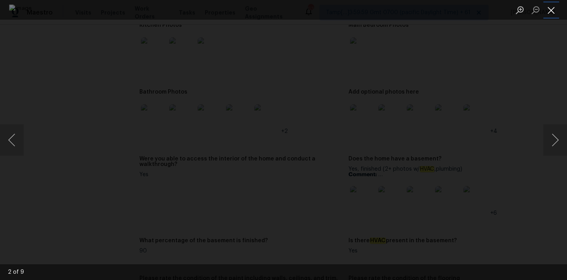
click at [552, 13] on button "Close lightbox" at bounding box center [552, 10] width 16 height 14
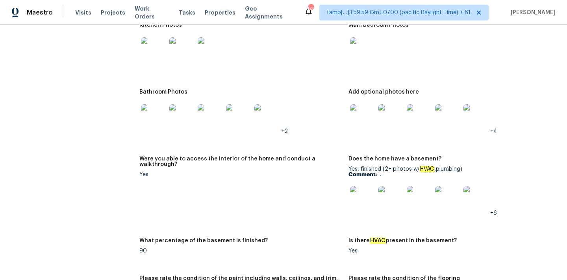
click at [375, 187] on img at bounding box center [362, 198] width 25 height 25
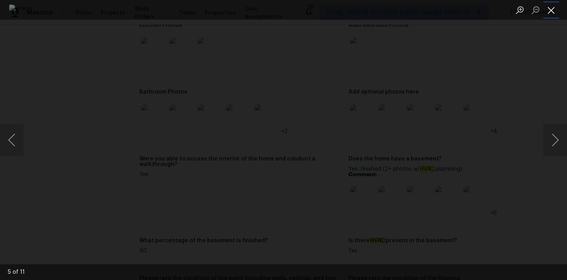
click at [551, 9] on button "Close lightbox" at bounding box center [552, 10] width 16 height 14
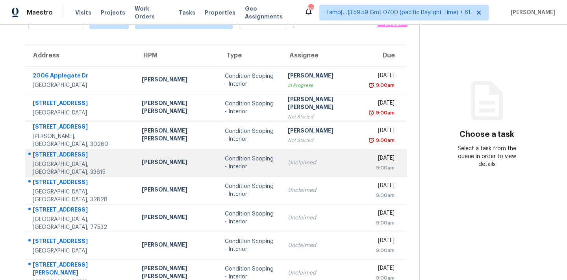
scroll to position [115, 0]
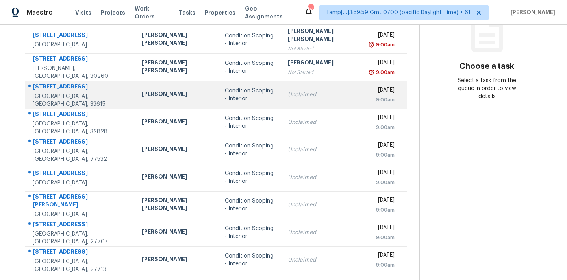
click at [295, 93] on div "Unclaimed" at bounding box center [323, 95] width 71 height 8
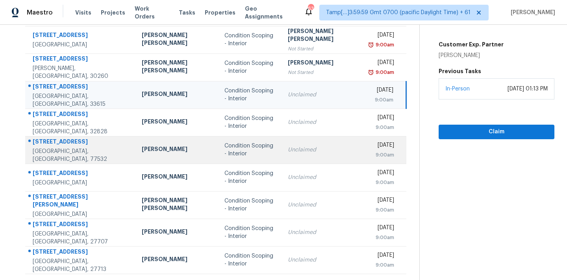
click at [264, 156] on div "Condition Scoping - Interior" at bounding box center [250, 150] width 50 height 16
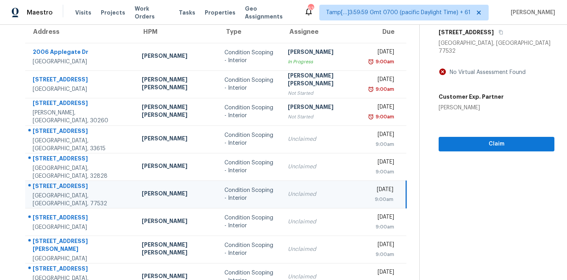
scroll to position [54, 0]
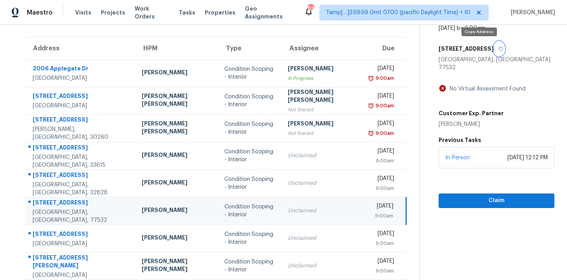
click at [499, 50] on icon "button" at bounding box center [501, 48] width 5 height 5
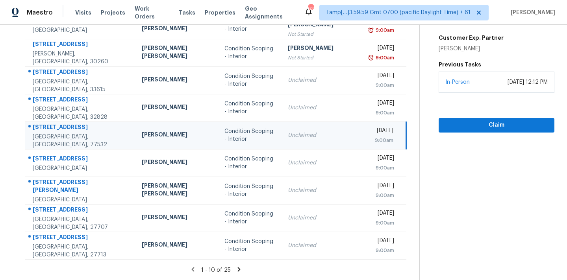
click at [236, 271] on icon at bounding box center [239, 269] width 7 height 7
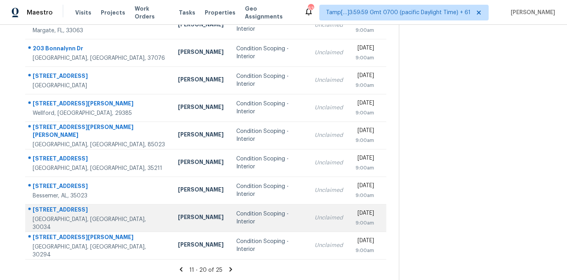
click at [237, 215] on div "Condition Scoping - Interior" at bounding box center [269, 218] width 66 height 16
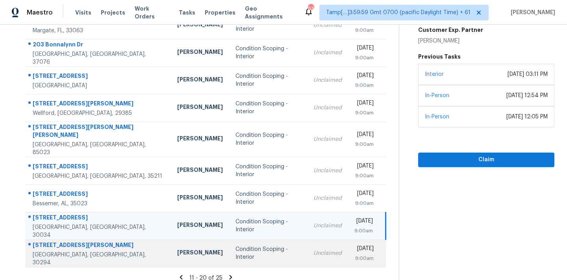
click at [249, 253] on td "Condition Scoping - Interior" at bounding box center [268, 254] width 78 height 28
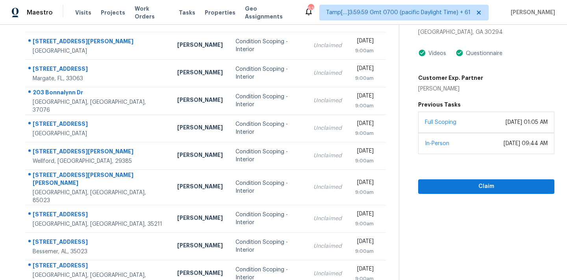
scroll to position [62, 0]
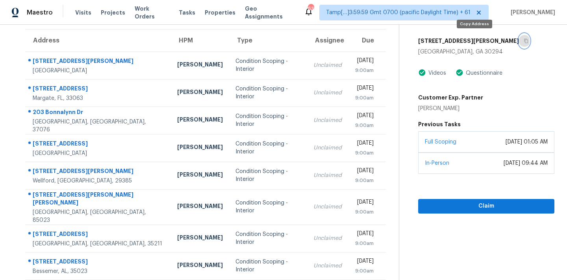
click at [524, 42] on icon "button" at bounding box center [526, 41] width 5 height 5
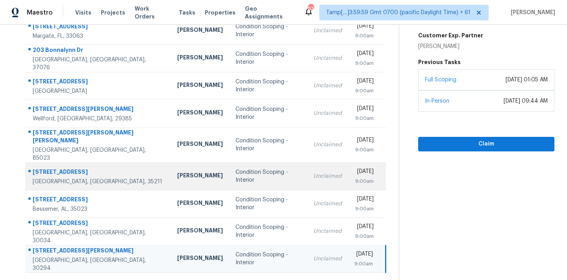
scroll to position [130, 0]
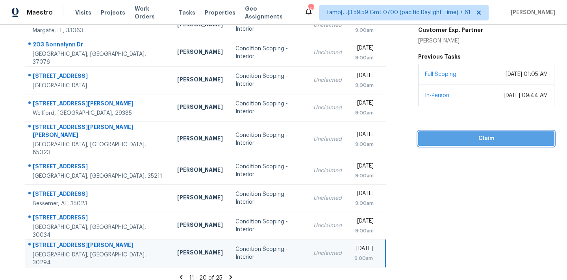
click at [479, 141] on span "Claim" at bounding box center [487, 139] width 124 height 10
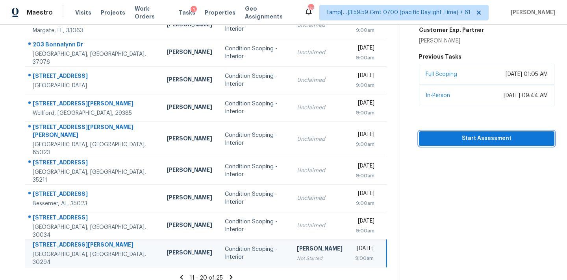
click at [455, 134] on span "Start Assessment" at bounding box center [486, 139] width 123 height 10
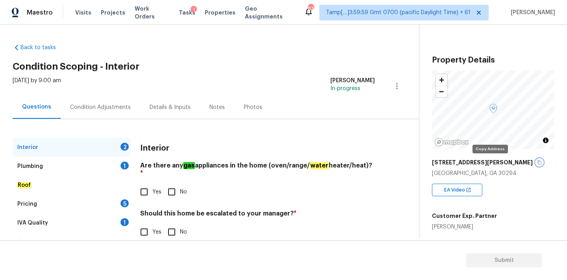
click at [537, 162] on icon "button" at bounding box center [539, 162] width 5 height 5
click at [150, 185] on input "Yes" at bounding box center [144, 192] width 17 height 17
checkbox input "true"
click at [173, 227] on input "No" at bounding box center [171, 232] width 17 height 17
checkbox input "true"
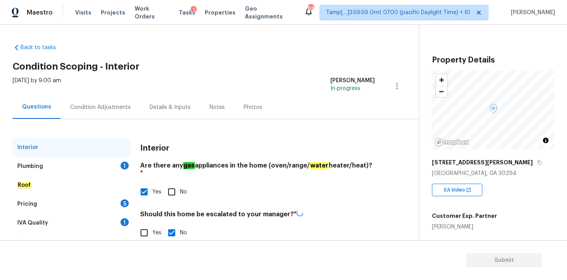
click at [111, 166] on div "Plumbing 1" at bounding box center [72, 166] width 118 height 19
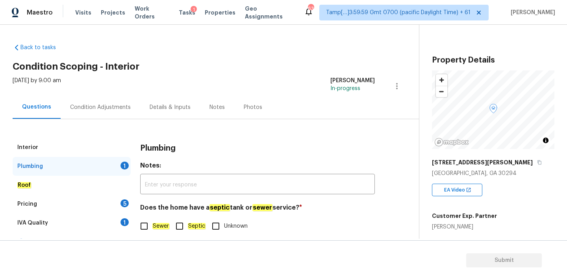
click at [146, 229] on input "Sewer" at bounding box center [144, 226] width 17 height 17
checkbox input "true"
click at [116, 226] on div "IVA Quality 1" at bounding box center [72, 223] width 118 height 19
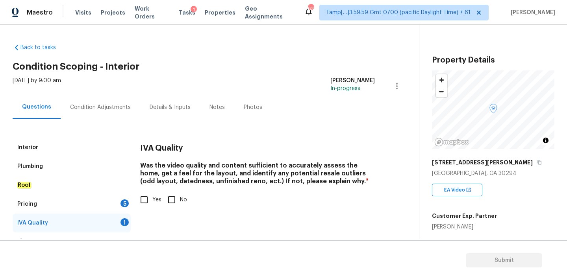
click at [153, 200] on span "Yes" at bounding box center [156, 200] width 9 height 8
click at [152, 200] on input "Yes" at bounding box center [144, 200] width 17 height 17
checkbox input "true"
click at [125, 202] on div "5" at bounding box center [125, 204] width 8 height 8
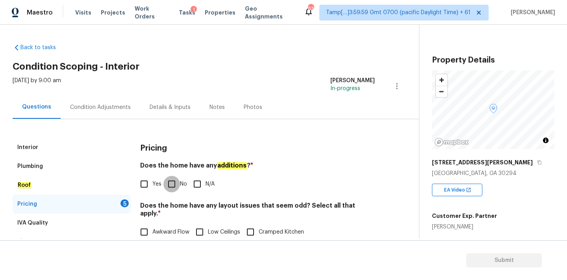
click at [177, 176] on input "No" at bounding box center [171, 184] width 17 height 17
checkbox input "true"
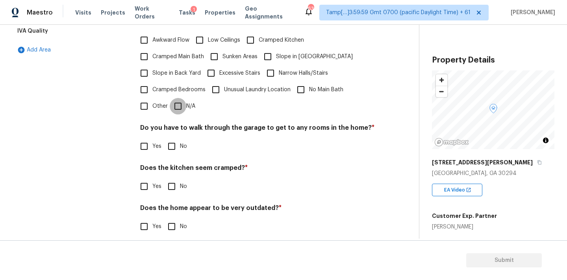
click at [184, 98] on input "N/A" at bounding box center [178, 106] width 17 height 17
checkbox input "true"
click at [178, 139] on div "Do you have to walk through the garage to get to any rooms in the home? * Yes No" at bounding box center [257, 140] width 235 height 31
click at [178, 139] on input "No" at bounding box center [171, 146] width 17 height 17
checkbox input "true"
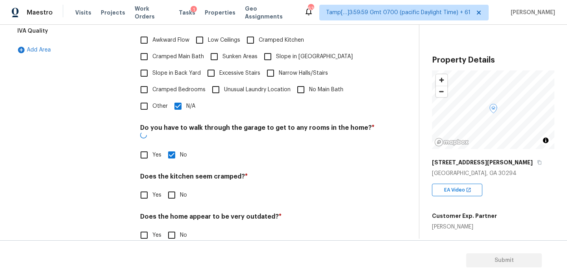
click at [173, 187] on input "No" at bounding box center [171, 195] width 17 height 17
checkbox input "true"
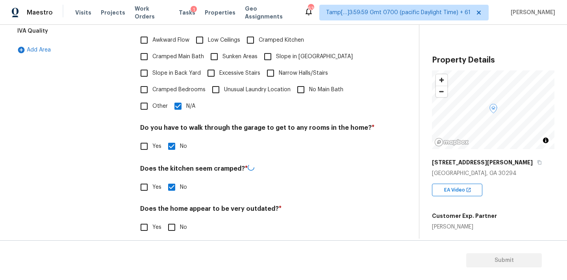
click at [173, 210] on div "Does the home appear to be very outdated? * Yes No" at bounding box center [257, 220] width 235 height 31
click at [174, 227] on div "Pricing Does the home have any additions ? * Yes No N/A Does the home have any …" at bounding box center [257, 95] width 235 height 299
click at [174, 224] on input "No" at bounding box center [171, 227] width 17 height 17
checkbox input "true"
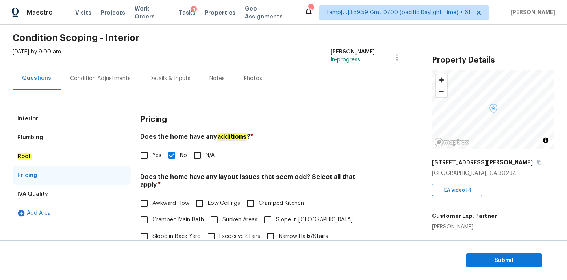
scroll to position [16, 0]
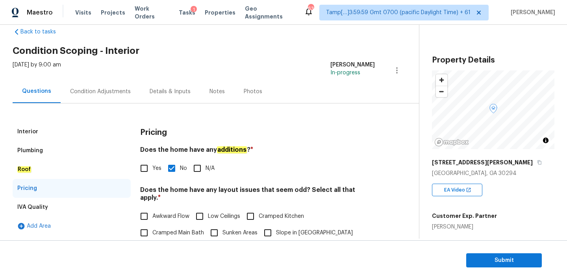
click at [117, 94] on div "Condition Adjustments" at bounding box center [100, 92] width 61 height 8
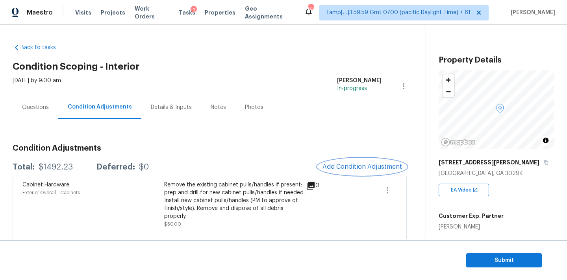
click at [343, 165] on span "Add Condition Adjustment" at bounding box center [363, 166] width 80 height 7
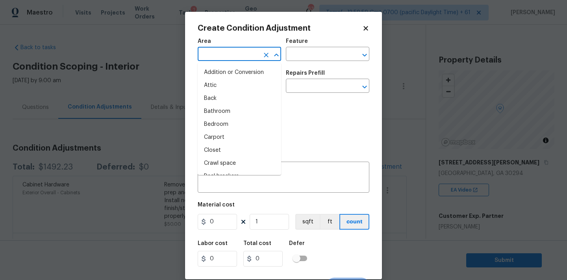
click at [230, 57] on input "text" at bounding box center [228, 55] width 61 height 12
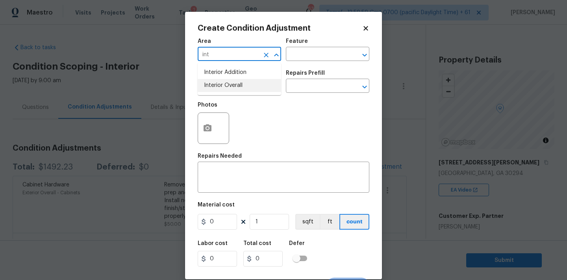
click at [222, 83] on li "Interior Overall" at bounding box center [240, 85] width 84 height 13
type input "Interior Overall"
click at [222, 87] on input "text" at bounding box center [228, 87] width 61 height 12
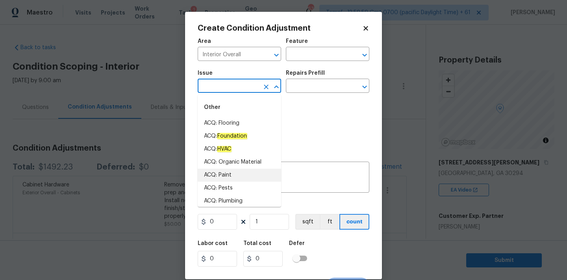
click at [226, 175] on li "ACQ: Paint" at bounding box center [240, 175] width 84 height 13
type input "ACQ: Paint"
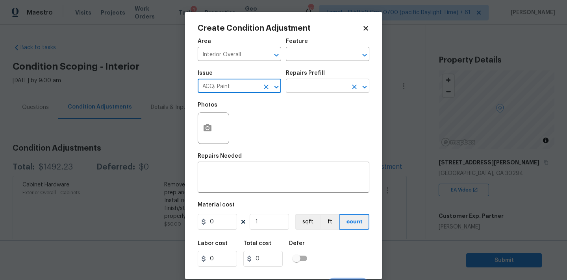
click at [313, 86] on input "text" at bounding box center [316, 87] width 61 height 12
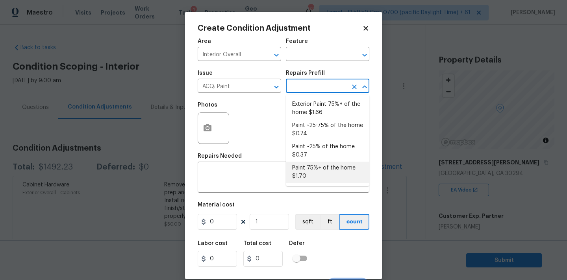
click at [308, 174] on li "Paint 75%+ of the home $1.70" at bounding box center [328, 172] width 84 height 21
type input "Acquisition"
type textarea "Acquisition Scope: 75%+ of the home will likely require interior paint"
type input "1.7"
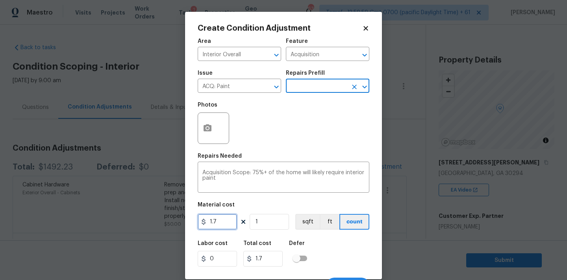
click at [230, 220] on input "1.7" at bounding box center [217, 222] width 39 height 16
type input "2500"
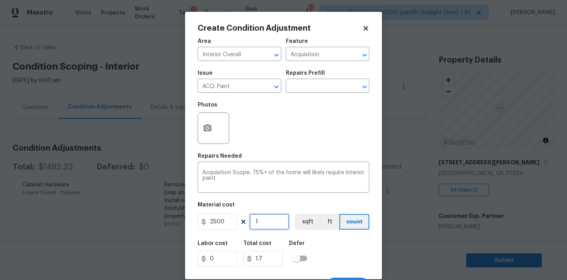
type input "2500"
click at [212, 133] on button "button" at bounding box center [207, 128] width 19 height 31
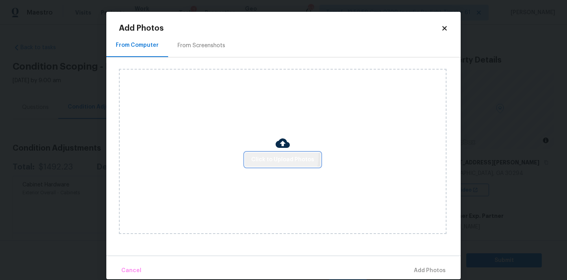
click at [250, 154] on button "Click to Upload Photos" at bounding box center [283, 160] width 76 height 15
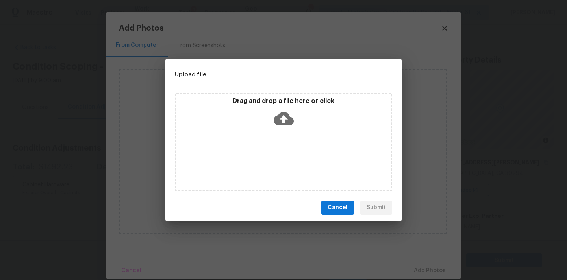
click at [279, 119] on icon at bounding box center [284, 118] width 20 height 13
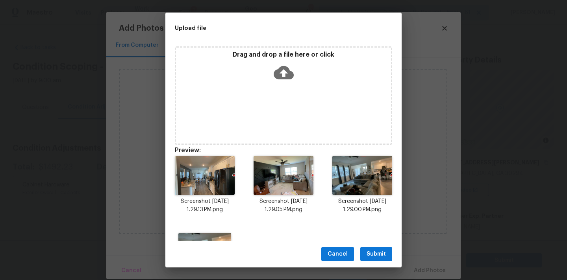
click at [373, 250] on span "Submit" at bounding box center [376, 255] width 19 height 10
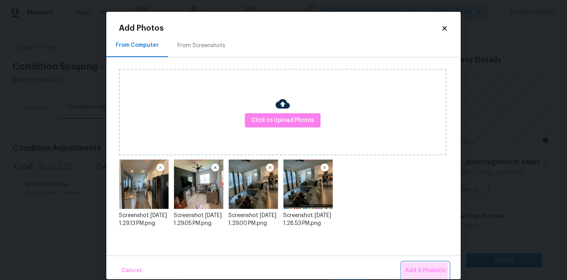
click at [416, 271] on span "Add 4 Photo(s)" at bounding box center [425, 271] width 41 height 10
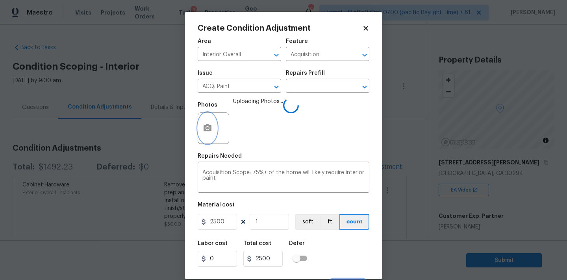
scroll to position [14, 0]
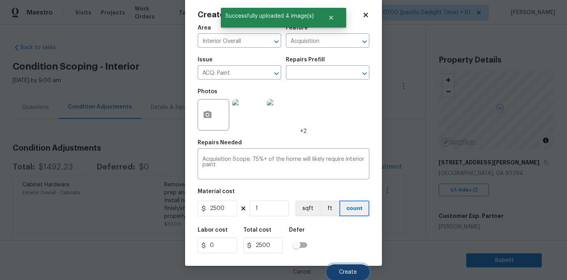
click at [345, 269] on button "Create" at bounding box center [348, 273] width 43 height 16
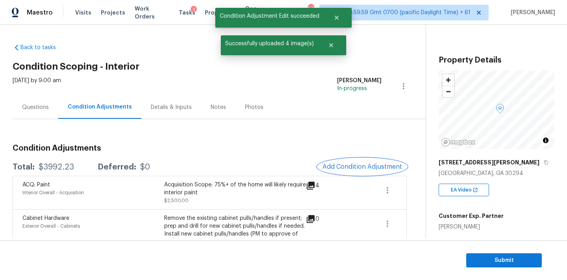
scroll to position [0, 0]
click at [358, 171] on button "Add Condition Adjustment" at bounding box center [362, 167] width 89 height 17
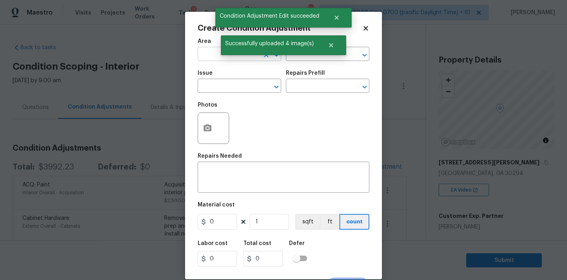
click at [215, 54] on input "text" at bounding box center [228, 55] width 61 height 12
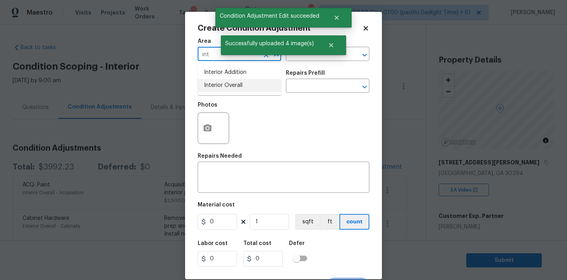
click at [218, 84] on li "Interior Overall" at bounding box center [240, 85] width 84 height 13
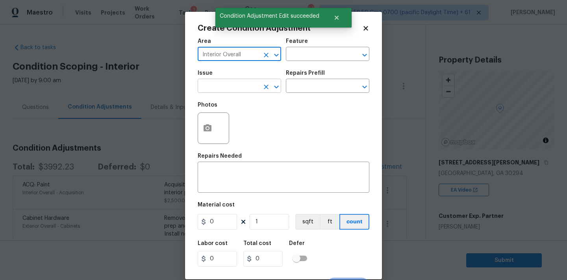
type input "Interior Overall"
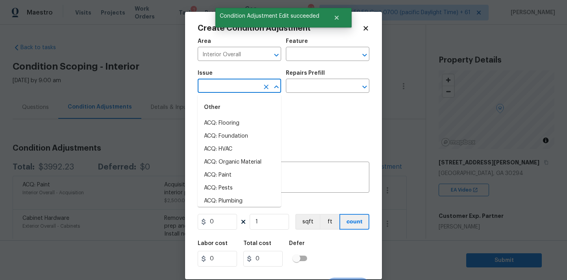
click at [218, 87] on input "text" at bounding box center [228, 87] width 61 height 12
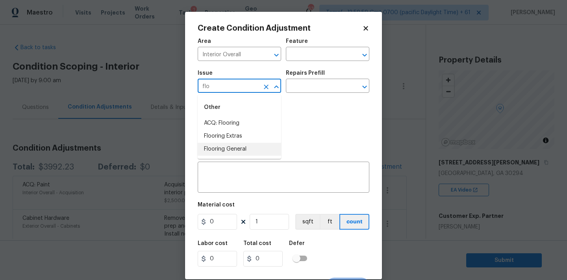
click at [235, 151] on li "Flooring General" at bounding box center [240, 149] width 84 height 13
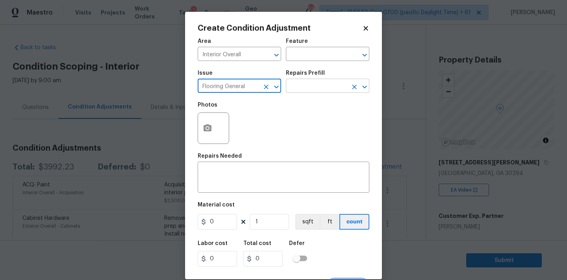
type input "Flooring General"
click at [307, 92] on input "text" at bounding box center [316, 87] width 61 height 12
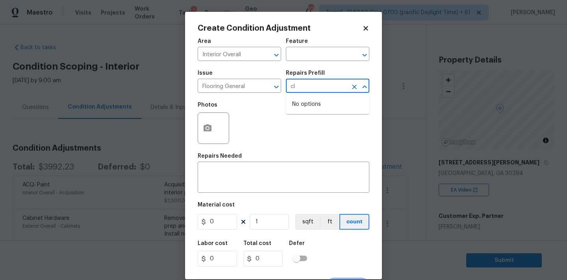
type input "c"
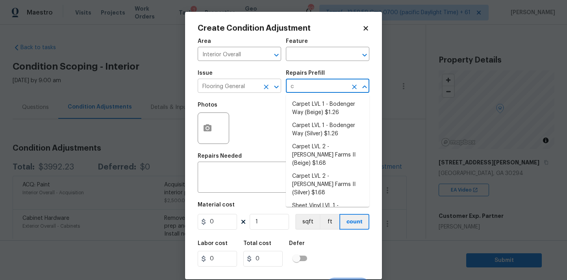
type input "c"
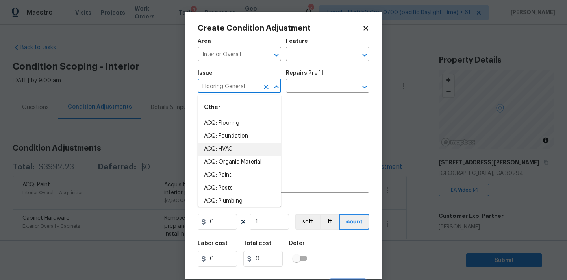
click at [251, 87] on input "Flooring General" at bounding box center [228, 87] width 61 height 12
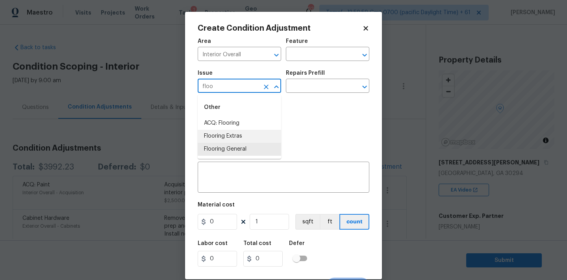
click at [245, 134] on li "Flooring Extras" at bounding box center [240, 136] width 84 height 13
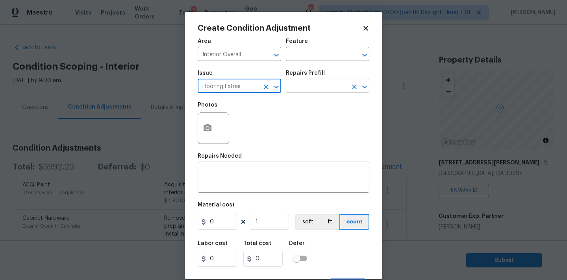
type input "Flooring Extras"
click at [313, 83] on input "text" at bounding box center [316, 87] width 61 height 12
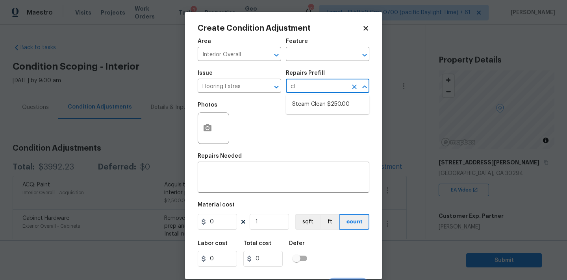
type input "cle"
click at [314, 109] on li "Steam Clean $250.00" at bounding box center [328, 104] width 84 height 13
type input "Overall Flooring"
type textarea "Steam clean floors"
type input "250"
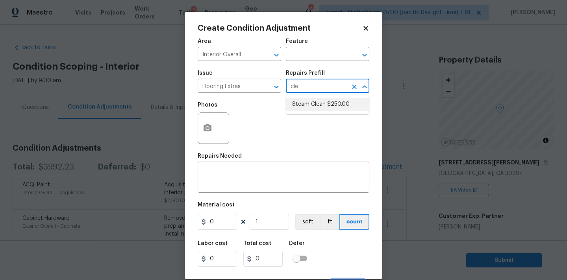
type input "250"
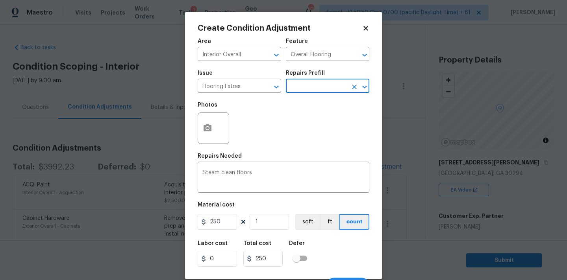
scroll to position [14, 0]
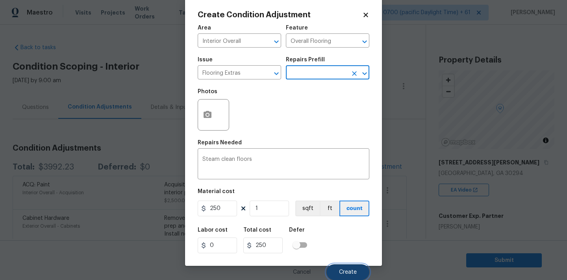
click at [339, 274] on button "Create" at bounding box center [348, 273] width 43 height 16
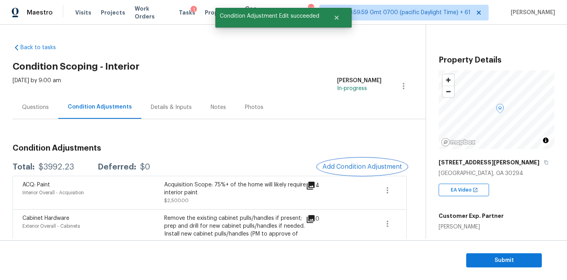
scroll to position [0, 0]
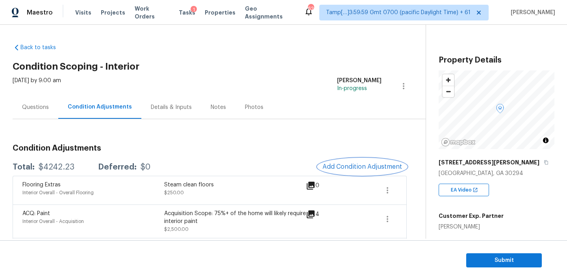
click at [329, 165] on span "Add Condition Adjustment" at bounding box center [363, 166] width 80 height 7
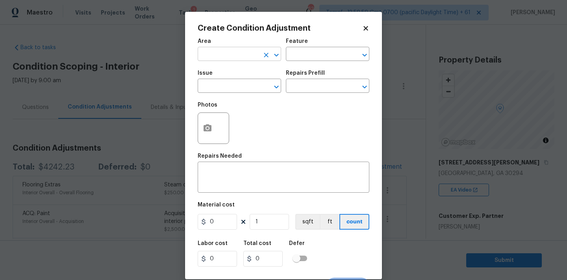
click at [215, 56] on input "text" at bounding box center [228, 55] width 61 height 12
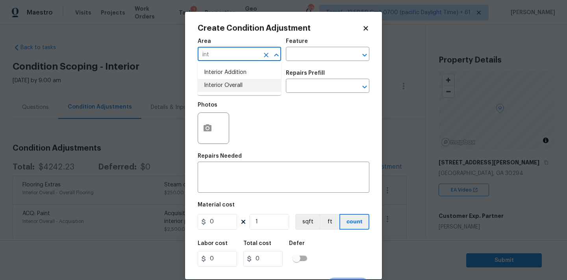
click at [220, 84] on li "Interior Overall" at bounding box center [240, 85] width 84 height 13
type input "Interior Overall"
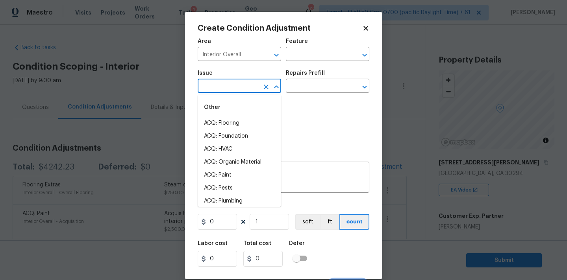
click at [221, 86] on input "text" at bounding box center [228, 87] width 61 height 12
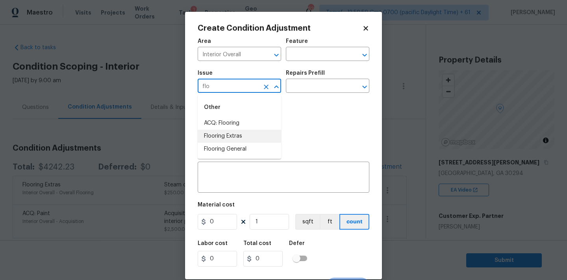
click at [239, 136] on li "Flooring Extras" at bounding box center [240, 136] width 84 height 13
type input "Flooring Extras"
click at [239, 169] on div "x ​" at bounding box center [284, 178] width 172 height 29
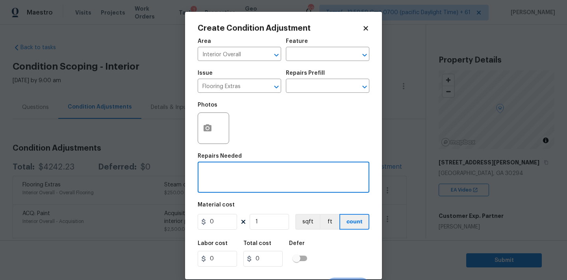
paste textarea "lvp and tile"
click at [204, 174] on textarea "lvp and tile" at bounding box center [283, 178] width 162 height 17
type textarea "Lvp and tile"
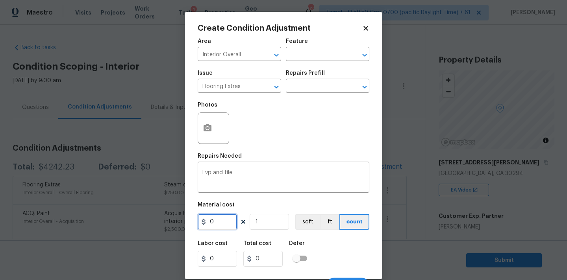
click at [224, 223] on input "0" at bounding box center [217, 222] width 39 height 16
type input "650"
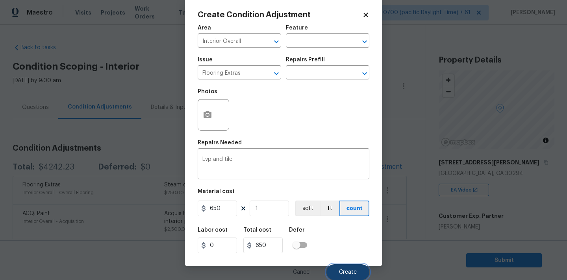
click at [339, 268] on button "Create" at bounding box center [348, 273] width 43 height 16
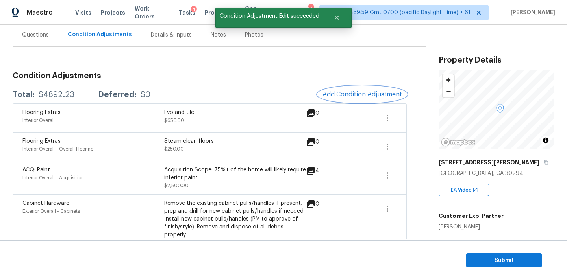
scroll to position [59, 0]
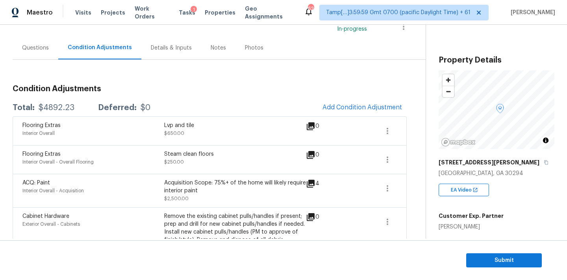
click at [54, 109] on div "$4892.23" at bounding box center [57, 108] width 36 height 8
copy div "$4892.23"
click at [483, 260] on span "Submit" at bounding box center [504, 261] width 63 height 10
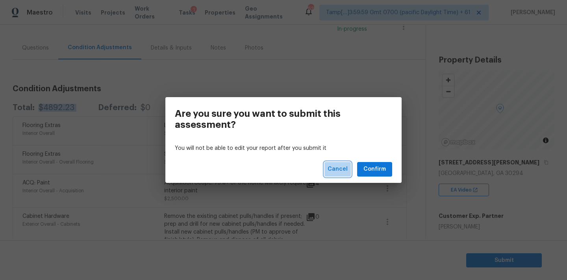
click at [344, 171] on span "Cancel" at bounding box center [338, 170] width 20 height 10
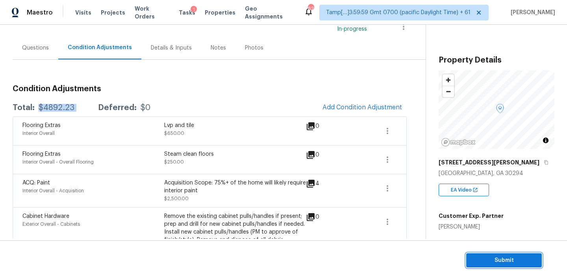
scroll to position [100, 0]
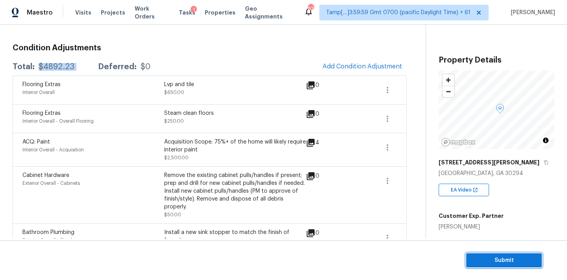
click at [475, 260] on span "Submit" at bounding box center [504, 261] width 63 height 10
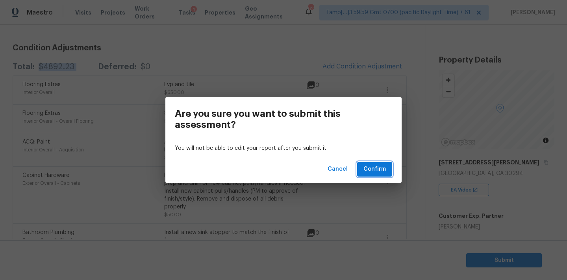
click at [382, 168] on span "Confirm" at bounding box center [375, 170] width 22 height 10
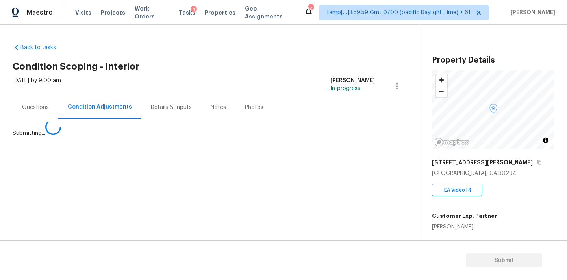
scroll to position [0, 0]
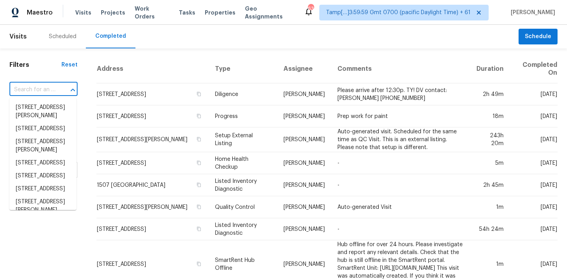
click at [23, 89] on input "text" at bounding box center [32, 90] width 46 height 12
paste input "[STREET_ADDRESS][PERSON_NAME]"
type input "[STREET_ADDRESS][PERSON_NAME]"
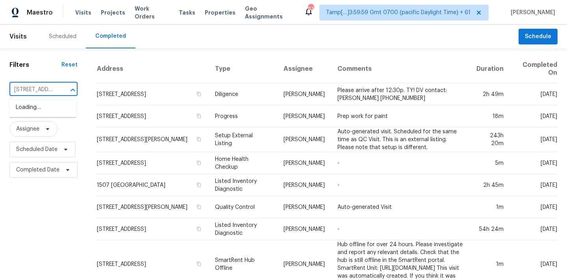
scroll to position [0, 60]
click at [27, 111] on li "3638 Lake Breeze Ln, Crosby, TX 77532" at bounding box center [42, 111] width 67 height 21
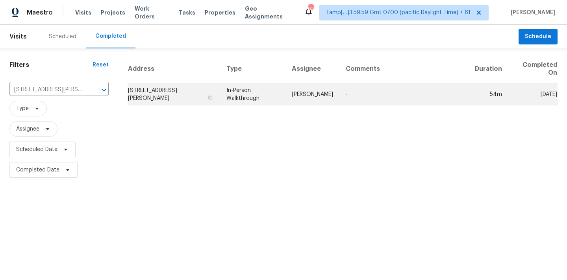
click at [286, 101] on td "In-Person Walkthrough" at bounding box center [252, 95] width 65 height 22
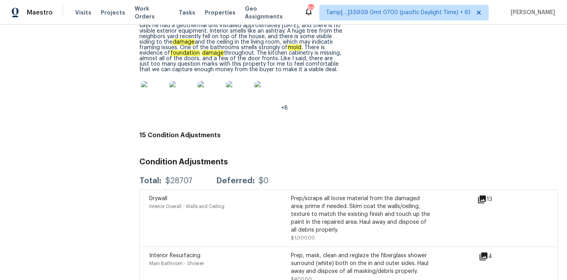
scroll to position [2035, 0]
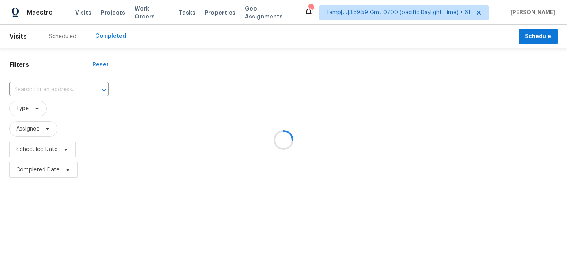
click at [43, 91] on div at bounding box center [283, 140] width 567 height 280
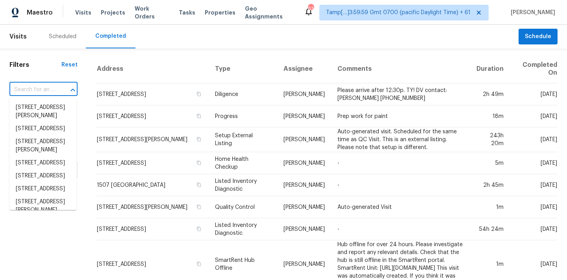
click at [31, 90] on input "text" at bounding box center [32, 90] width 46 height 12
paste input "[STREET_ADDRESS][PERSON_NAME][PERSON_NAME]"
type input "[STREET_ADDRESS][PERSON_NAME][PERSON_NAME]"
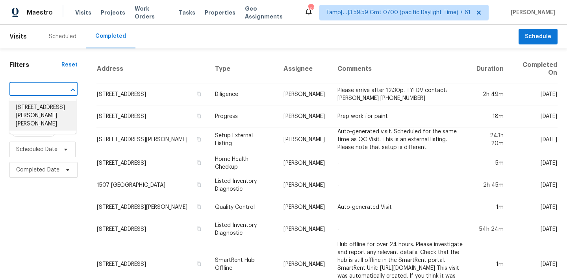
click at [38, 111] on li "[STREET_ADDRESS][PERSON_NAME][PERSON_NAME]" at bounding box center [42, 116] width 67 height 30
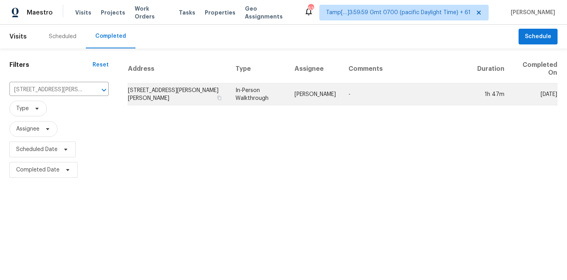
click at [271, 93] on td "In-Person Walkthrough" at bounding box center [258, 95] width 59 height 22
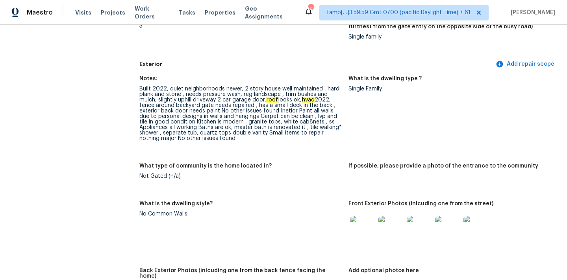
scroll to position [275, 0]
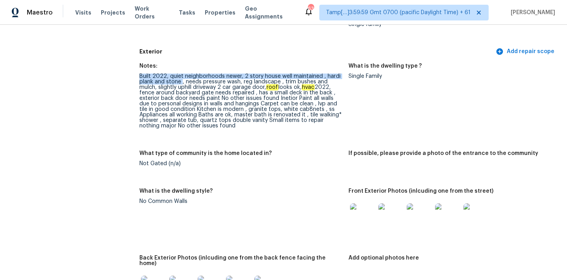
drag, startPoint x: 139, startPoint y: 76, endPoint x: 181, endPoint y: 81, distance: 42.4
click at [181, 81] on div "Built 2022, quiet neighborhoods newer, 2 story house well maintained , hardi pl…" at bounding box center [240, 101] width 203 height 55
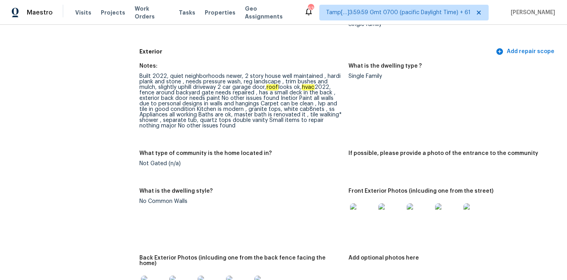
click at [185, 82] on div "Built 2022, quiet neighborhoods newer, 2 story house well maintained , hardi pl…" at bounding box center [240, 101] width 203 height 55
drag, startPoint x: 185, startPoint y: 80, endPoint x: 238, endPoint y: 80, distance: 52.4
click at [238, 80] on div "Built 2022, quiet neighborhoods newer, 2 story house well maintained , hardi pl…" at bounding box center [240, 101] width 203 height 55
copy div "needs pressure wash"
click at [262, 80] on div "Built 2022, quiet neighborhoods newer, 2 story house well maintained , hardi pl…" at bounding box center [240, 101] width 203 height 55
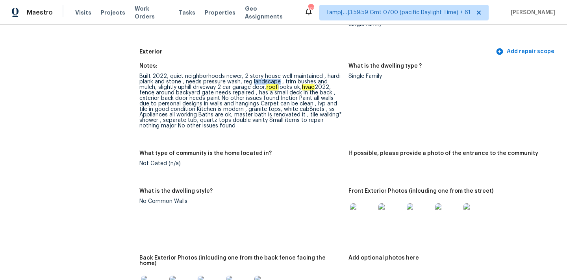
click at [262, 80] on div "Built 2022, quiet neighborhoods newer, 2 story house well maintained , hardi pl…" at bounding box center [240, 101] width 203 height 55
copy div "landscape"
click at [283, 81] on div "Built 2022, quiet neighborhoods newer, 2 story house well maintained , hardi pl…" at bounding box center [240, 101] width 203 height 55
copy div "trim bushes"
drag, startPoint x: 283, startPoint y: 81, endPoint x: 311, endPoint y: 82, distance: 28.0
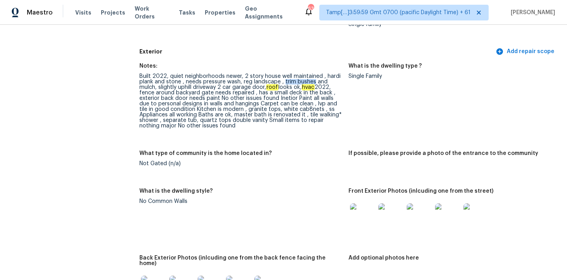
click at [311, 82] on div "Built 2022, quiet neighborhoods newer, 2 story house well maintained , hardi pl…" at bounding box center [240, 101] width 203 height 55
drag, startPoint x: 306, startPoint y: 88, endPoint x: 341, endPoint y: 88, distance: 35.5
click at [341, 88] on div "Built 2022, quiet neighborhoods newer, 2 story house well maintained , hardi pl…" at bounding box center [240, 101] width 203 height 55
copy div "fence around backyard gate needs repaired"
drag, startPoint x: 139, startPoint y: 93, endPoint x: 253, endPoint y: 91, distance: 113.5
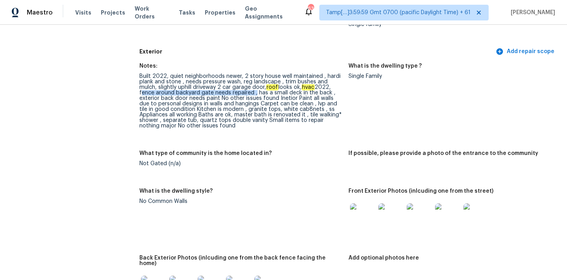
click at [253, 91] on div "Built 2022, quiet neighborhoods newer, 2 story house well maintained , hardi pl…" at bounding box center [240, 101] width 203 height 55
copy div "exterior back door needs paint"
drag, startPoint x: 140, startPoint y: 100, endPoint x: 218, endPoint y: 99, distance: 78.0
click at [218, 99] on div "Built 2022, quiet neighborhoods newer, 2 story house well maintained , hardi pl…" at bounding box center [240, 101] width 203 height 55
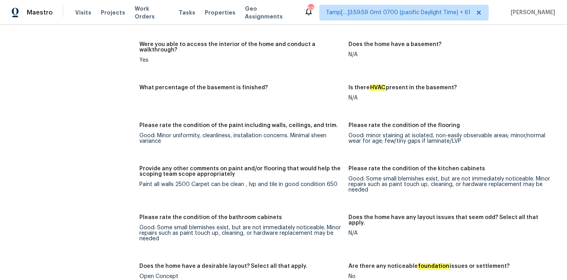
scroll to position [1304, 0]
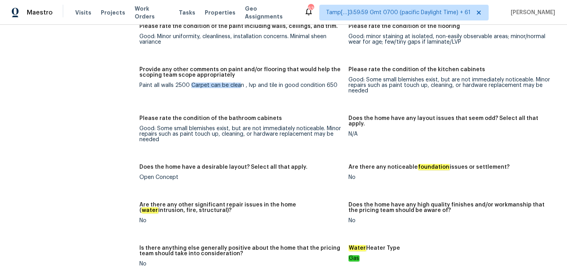
drag, startPoint x: 191, startPoint y: 74, endPoint x: 239, endPoint y: 74, distance: 47.3
click at [239, 83] on div "Paint all walls 2500 Carpet can be clean , lvp and tile in good condition 650" at bounding box center [240, 86] width 203 height 6
drag, startPoint x: 247, startPoint y: 74, endPoint x: 334, endPoint y: 75, distance: 87.5
click at [334, 83] on div "Paint all walls 2500 Carpet can be clean , lvp and tile in good condition 650" at bounding box center [240, 86] width 203 height 6
click at [325, 83] on div "Paint all walls 2500 Carpet can be clean , lvp and tile in good condition 650" at bounding box center [240, 86] width 203 height 6
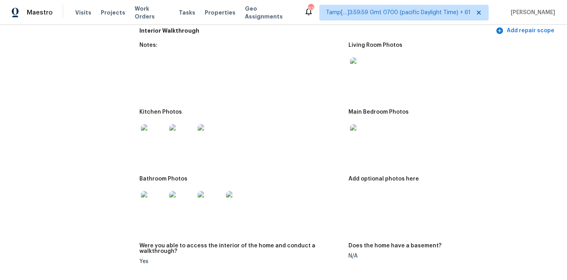
scroll to position [985, 0]
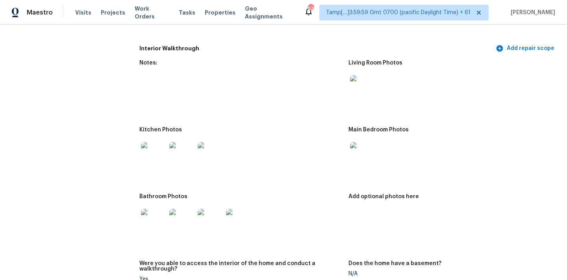
click at [360, 78] on img at bounding box center [362, 87] width 25 height 25
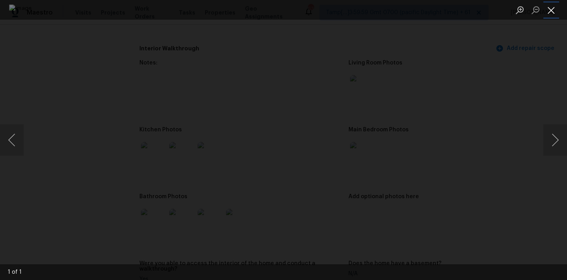
click at [551, 15] on button "Close lightbox" at bounding box center [552, 10] width 16 height 14
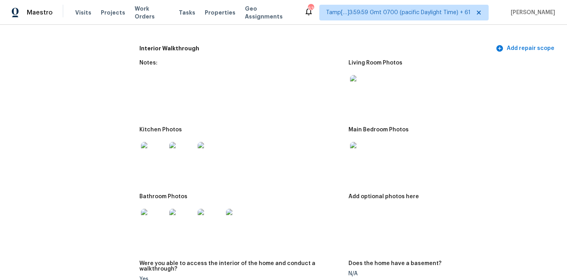
click at [372, 148] on img at bounding box center [362, 154] width 25 height 25
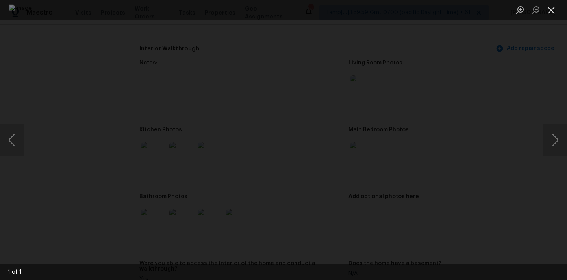
click at [551, 11] on button "Close lightbox" at bounding box center [552, 10] width 16 height 14
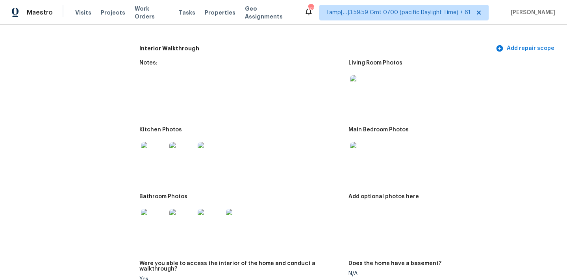
click at [155, 155] on img at bounding box center [153, 154] width 25 height 25
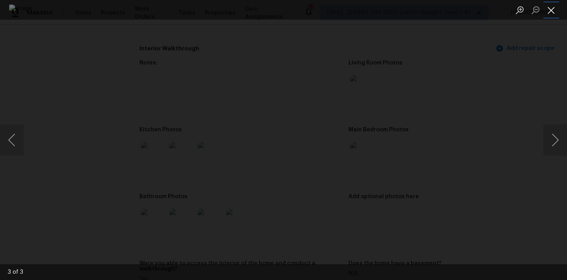
click at [555, 7] on button "Close lightbox" at bounding box center [552, 10] width 16 height 14
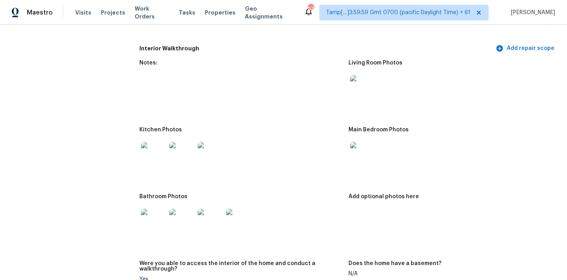
click at [156, 216] on img at bounding box center [153, 221] width 25 height 25
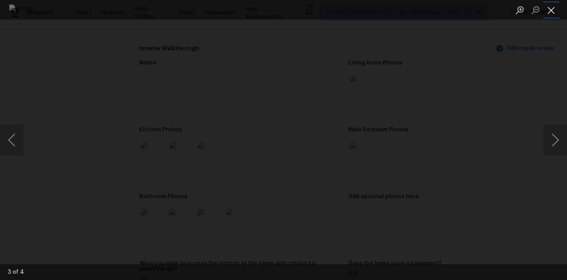
click at [551, 9] on button "Close lightbox" at bounding box center [552, 10] width 16 height 14
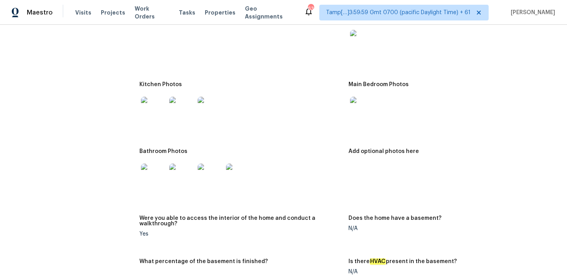
scroll to position [1039, 0]
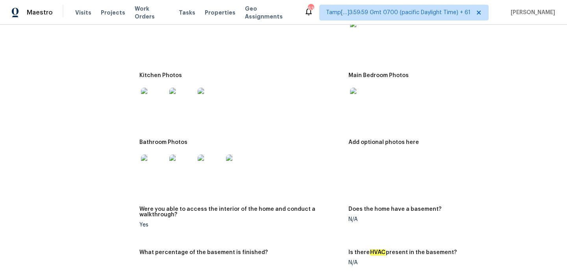
click at [156, 160] on img at bounding box center [153, 167] width 25 height 25
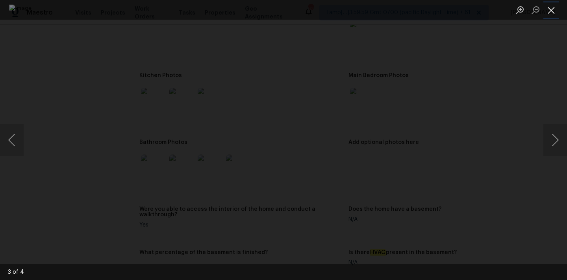
click at [548, 14] on button "Close lightbox" at bounding box center [552, 10] width 16 height 14
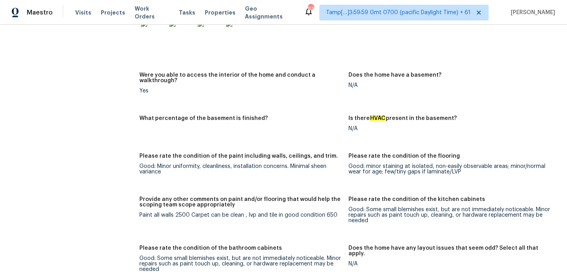
scroll to position [1274, 0]
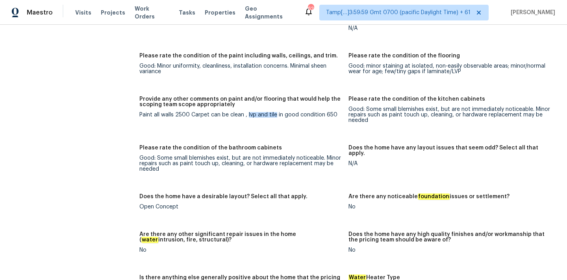
copy div "lvp and tile"
drag, startPoint x: 247, startPoint y: 103, endPoint x: 275, endPoint y: 105, distance: 27.6
click at [275, 112] on div "Paint all walls 2500 Carpet can be clean , lvp and tile in good condition 650" at bounding box center [240, 115] width 203 height 6
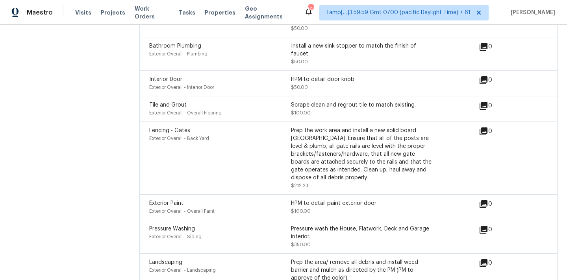
scroll to position [2080, 0]
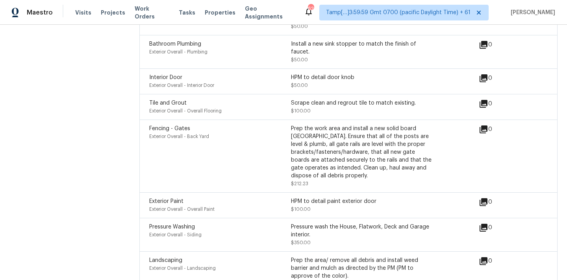
click at [485, 198] on icon at bounding box center [483, 202] width 9 height 9
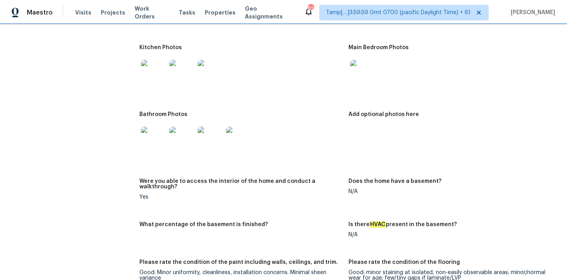
scroll to position [1001, 0]
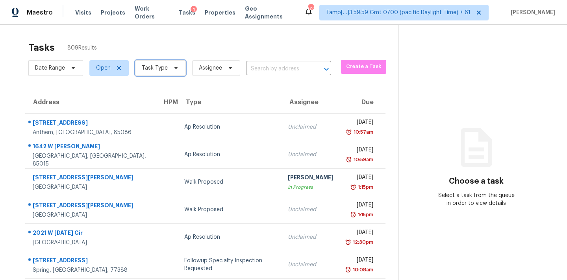
click at [165, 66] on span "Task Type" at bounding box center [155, 68] width 26 height 8
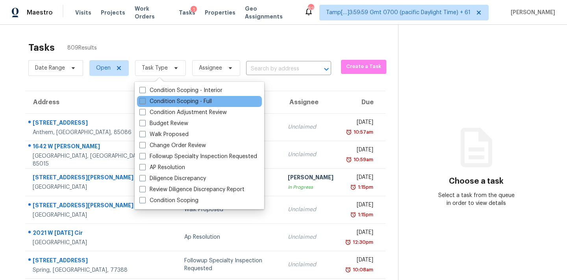
click at [173, 101] on label "Condition Scoping - Full" at bounding box center [175, 102] width 72 height 8
click at [145, 101] on input "Condition Scoping - Full" at bounding box center [141, 100] width 5 height 5
checkbox input "true"
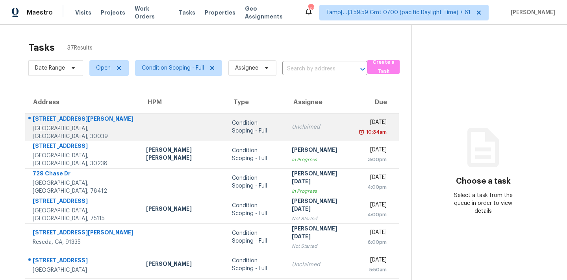
click at [299, 134] on td "Unclaimed" at bounding box center [320, 127] width 69 height 28
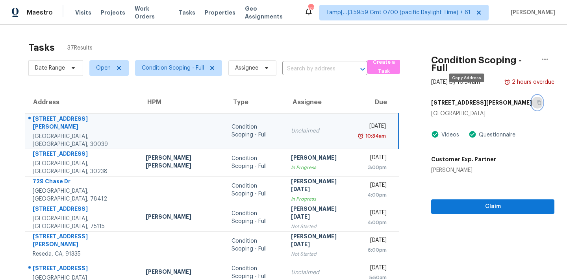
click at [537, 100] on icon "button" at bounding box center [539, 102] width 5 height 5
click at [313, 131] on td "Unclaimed" at bounding box center [319, 130] width 69 height 35
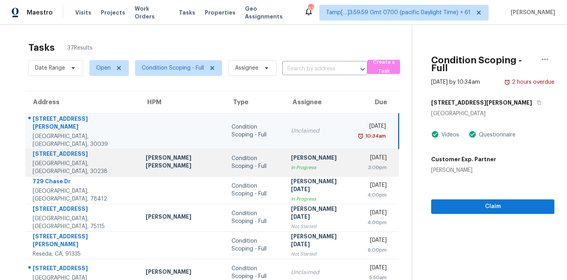
scroll to position [130, 0]
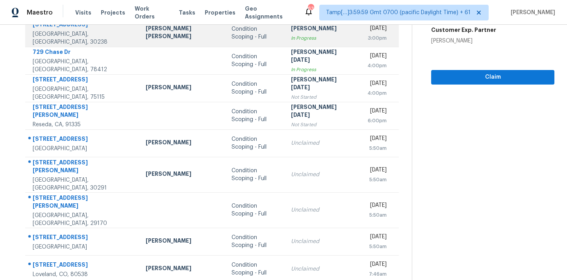
click at [256, 148] on td "Condition Scoping - Full" at bounding box center [254, 144] width 59 height 28
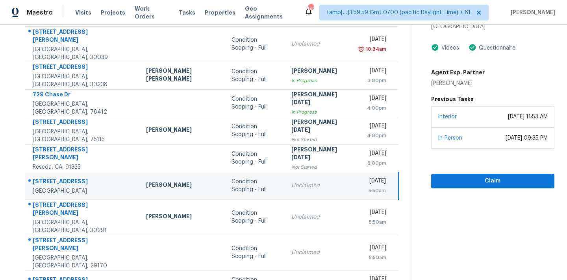
scroll to position [37, 0]
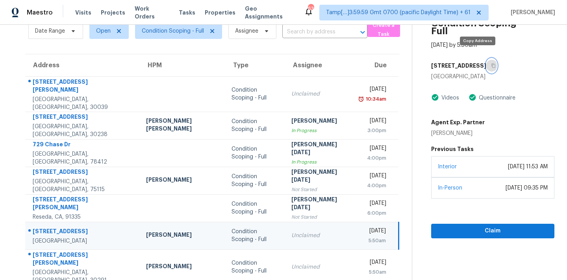
click at [491, 63] on icon "button" at bounding box center [493, 65] width 5 height 5
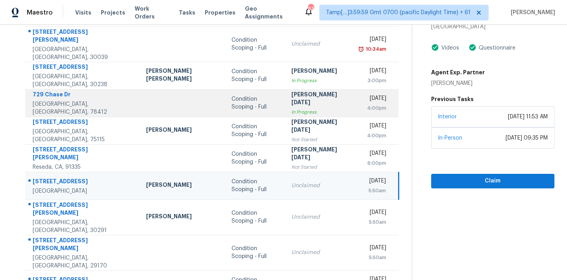
scroll to position [100, 0]
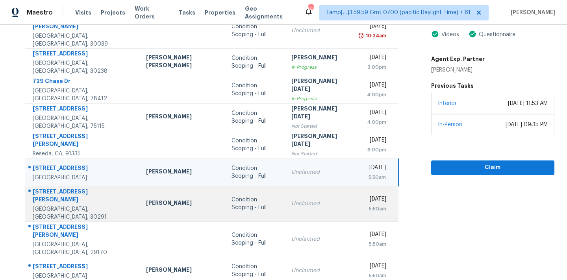
click at [254, 204] on td "Condition Scoping - Full" at bounding box center [254, 203] width 59 height 35
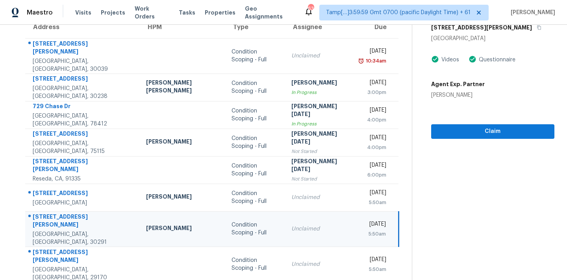
scroll to position [39, 0]
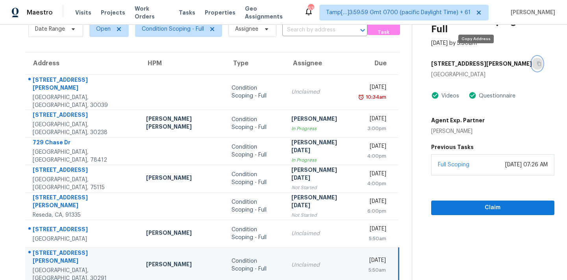
click at [537, 61] on icon "button" at bounding box center [539, 63] width 5 height 5
click at [171, 33] on span "Condition Scoping - Full" at bounding box center [178, 29] width 87 height 16
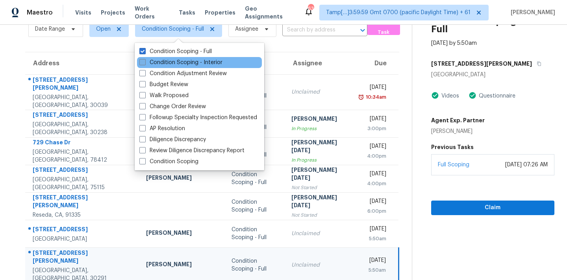
click at [199, 62] on label "Condition Scoping - Interior" at bounding box center [180, 63] width 83 height 8
click at [145, 62] on input "Condition Scoping - Interior" at bounding box center [141, 61] width 5 height 5
checkbox input "true"
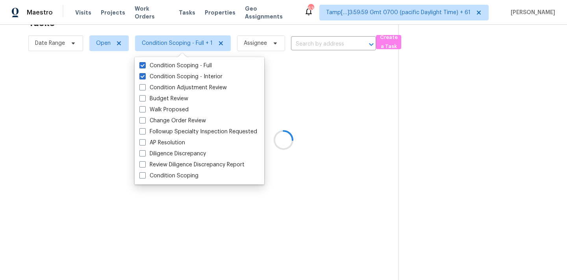
click at [202, 59] on div "Condition Scoping - Full Condition Scoping - Interior Condition Adjustment Revi…" at bounding box center [200, 121] width 130 height 128
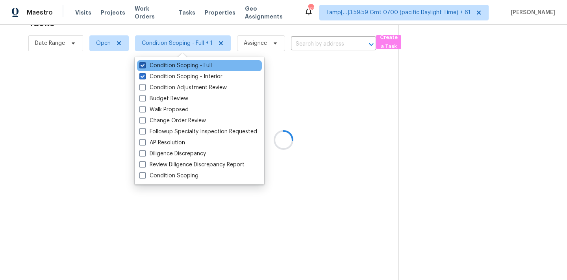
click at [202, 64] on label "Condition Scoping - Full" at bounding box center [175, 66] width 72 height 8
click at [145, 64] on input "Condition Scoping - Full" at bounding box center [141, 64] width 5 height 5
checkbox input "false"
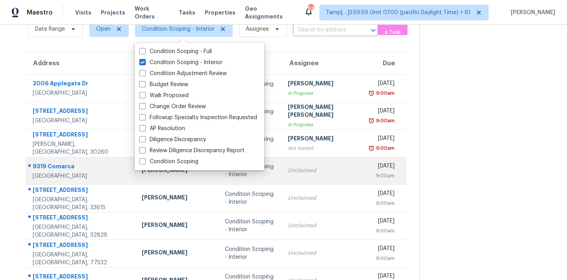
click at [270, 171] on td "Condition Scoping - Interior" at bounding box center [250, 171] width 63 height 28
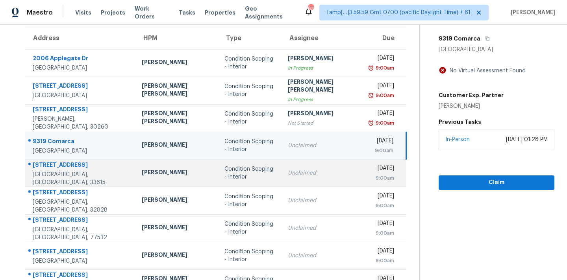
scroll to position [82, 0]
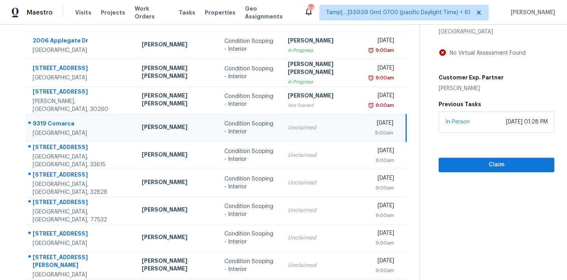
click at [312, 125] on div "Unclaimed" at bounding box center [323, 128] width 71 height 8
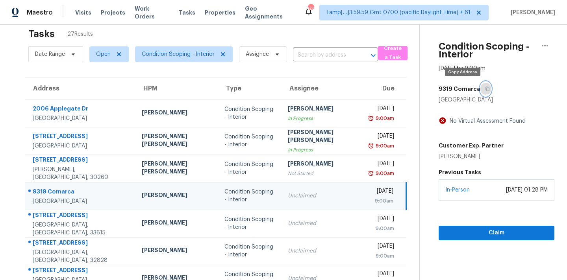
click at [486, 89] on icon "button" at bounding box center [488, 89] width 4 height 4
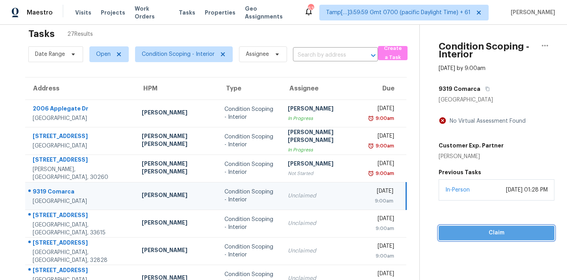
click at [448, 234] on span "Claim" at bounding box center [496, 233] width 103 height 10
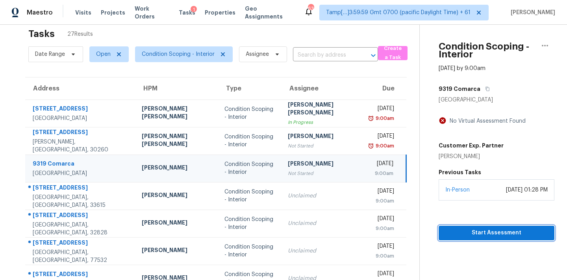
click at [448, 234] on span "Start Assessment" at bounding box center [496, 233] width 103 height 10
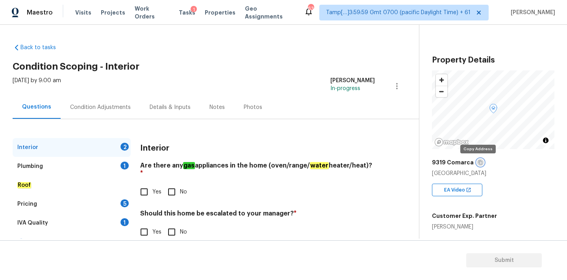
click at [479, 165] on button "button" at bounding box center [480, 162] width 7 height 7
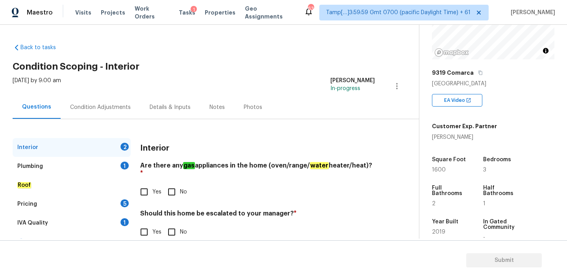
scroll to position [174, 0]
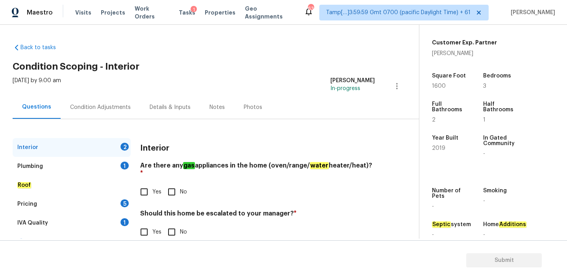
click at [301, 74] on div "Back to tasks Condition Scoping - Interior Fri, Sep 19 2025 by 9:00 am Pavithra…" at bounding box center [216, 145] width 407 height 217
click at [180, 188] on span "No" at bounding box center [183, 192] width 7 height 8
click at [180, 185] on input "No" at bounding box center [171, 192] width 17 height 17
checkbox input "true"
click at [177, 224] on input "No" at bounding box center [171, 232] width 17 height 17
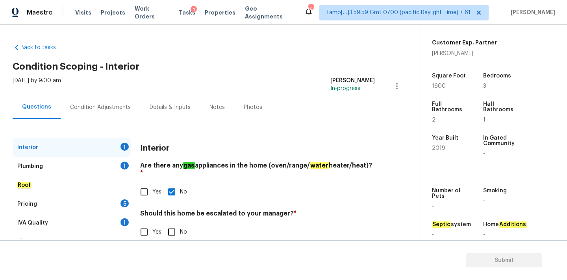
checkbox input "true"
click at [117, 164] on div "Plumbing 1" at bounding box center [72, 166] width 118 height 19
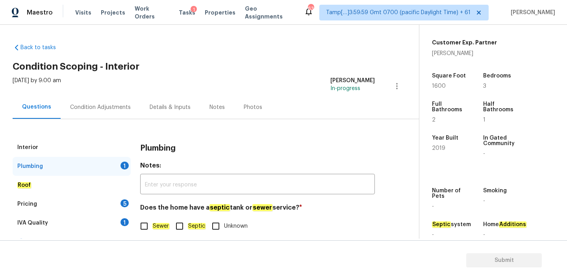
click at [155, 226] on em "Sewer" at bounding box center [160, 226] width 17 height 6
click at [152, 226] on input "Sewer" at bounding box center [144, 226] width 17 height 17
checkbox input "true"
click at [122, 224] on div "1" at bounding box center [125, 223] width 8 height 8
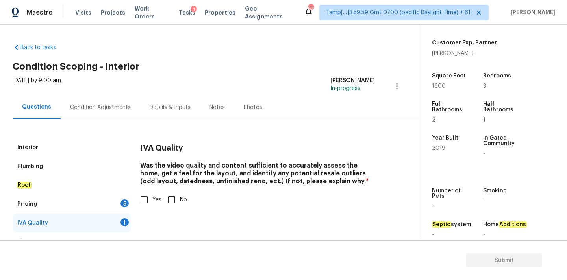
click at [153, 202] on span "Yes" at bounding box center [156, 200] width 9 height 8
click at [152, 202] on input "Yes" at bounding box center [144, 200] width 17 height 17
checkbox input "true"
click at [119, 208] on div "Pricing 5" at bounding box center [72, 204] width 118 height 19
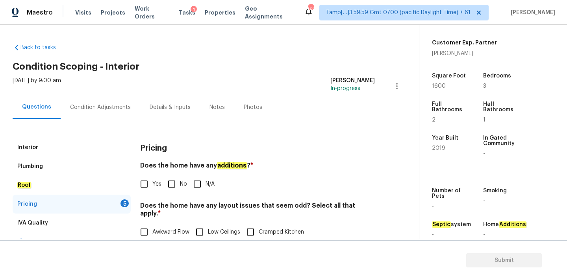
click at [174, 189] on input "No" at bounding box center [171, 184] width 17 height 17
checkbox input "true"
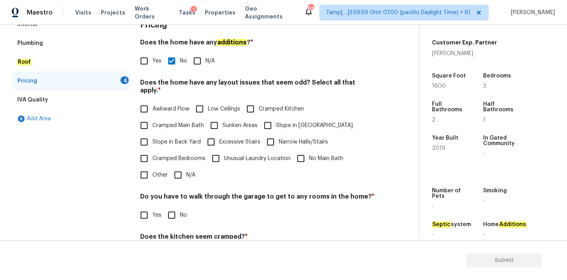
scroll to position [192, 0]
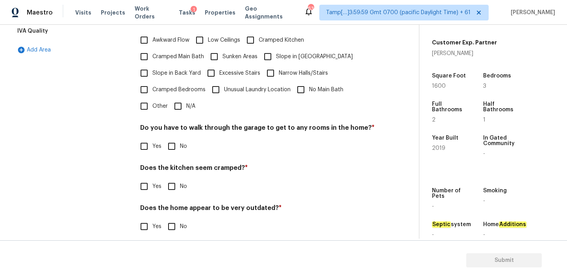
click at [181, 98] on input "N/A" at bounding box center [178, 106] width 17 height 17
checkbox input "true"
click at [172, 143] on input "No" at bounding box center [171, 146] width 17 height 17
checkbox input "true"
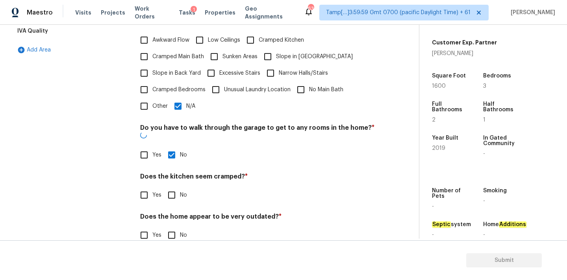
click at [174, 187] on input "No" at bounding box center [171, 195] width 17 height 17
checkbox input "true"
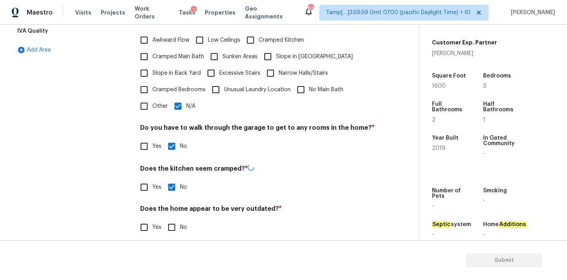
click at [174, 223] on input "No" at bounding box center [171, 227] width 17 height 17
checkbox input "true"
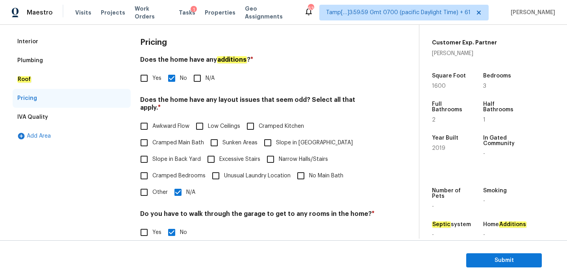
scroll to position [0, 0]
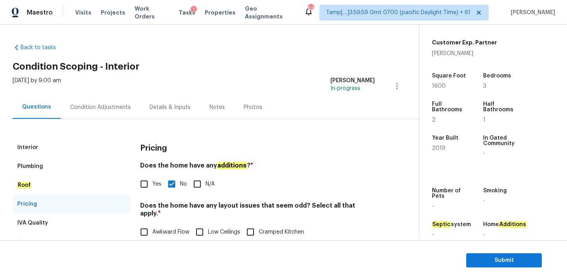
click at [95, 104] on div "Condition Adjustments" at bounding box center [100, 108] width 61 height 8
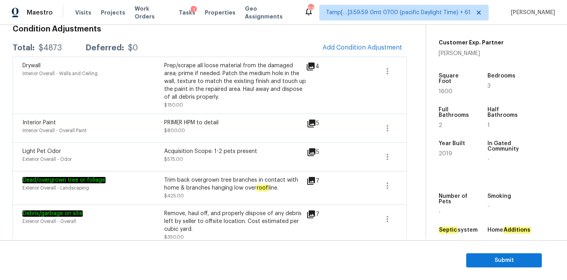
scroll to position [94, 0]
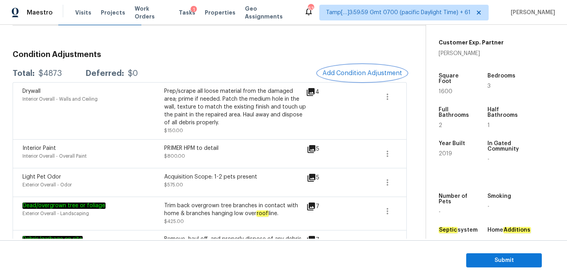
click at [338, 75] on span "Add Condition Adjustment" at bounding box center [363, 73] width 80 height 7
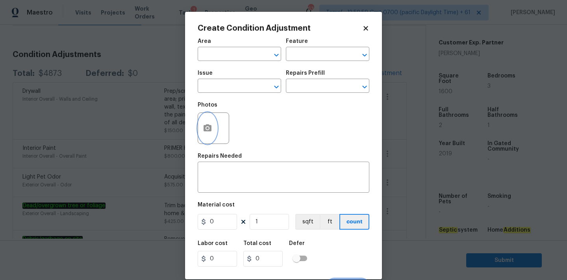
click at [207, 133] on icon "button" at bounding box center [207, 128] width 9 height 9
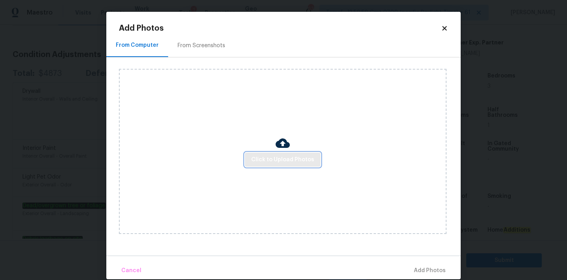
click at [249, 160] on button "Click to Upload Photos" at bounding box center [283, 160] width 76 height 15
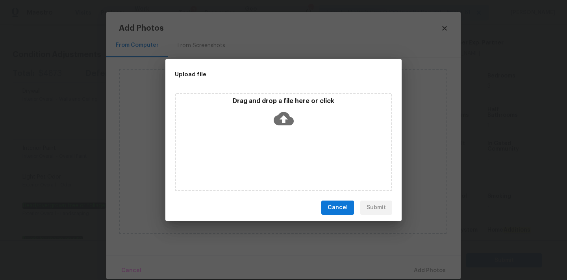
click at [289, 111] on icon at bounding box center [284, 119] width 20 height 20
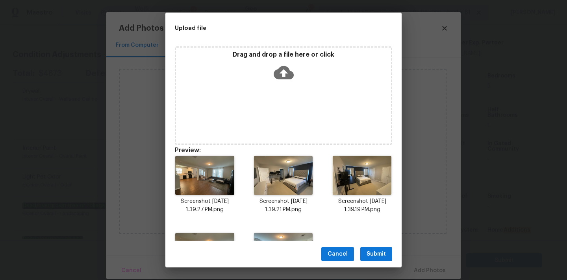
click at [377, 248] on button "Submit" at bounding box center [376, 254] width 32 height 15
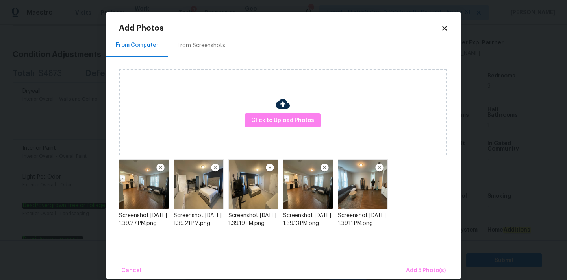
click at [418, 267] on div "Upload file Drag and drop a file here or click Cancel Submit" at bounding box center [283, 140] width 567 height 280
click at [412, 269] on span "Add 5 Photo(s)" at bounding box center [426, 271] width 40 height 10
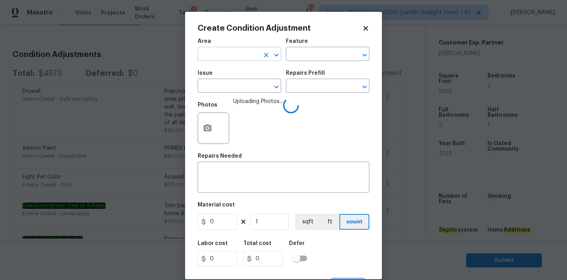
click at [237, 60] on input "text" at bounding box center [228, 55] width 61 height 12
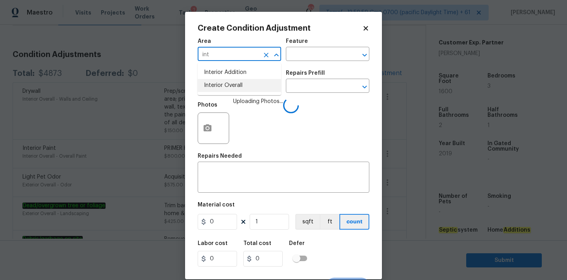
click at [228, 90] on li "Interior Overall" at bounding box center [240, 85] width 84 height 13
type input "Interior Overall"
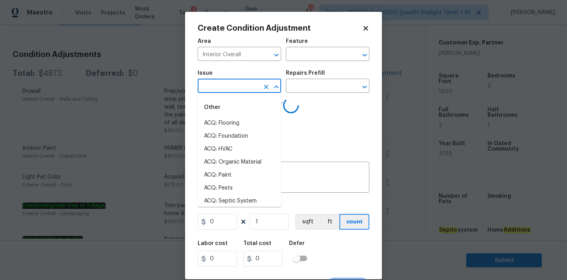
click at [228, 90] on input "text" at bounding box center [228, 87] width 61 height 12
click at [236, 172] on li "ACQ: Paint" at bounding box center [240, 175] width 84 height 13
type input "ACQ: Paint"
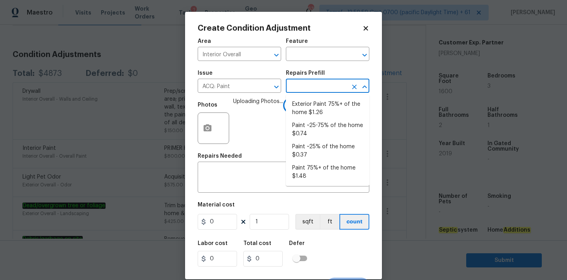
click at [316, 89] on input "text" at bounding box center [316, 87] width 61 height 12
click at [318, 174] on li "Paint 75%+ of the home $1.48" at bounding box center [328, 172] width 84 height 21
type input "Acquisition"
type textarea "Acquisition Scope: 75%+ of the home will likely require interior paint"
type input "1.48"
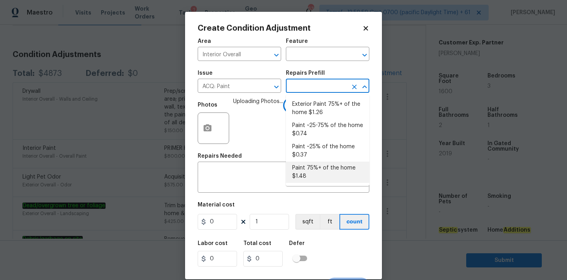
type input "1.48"
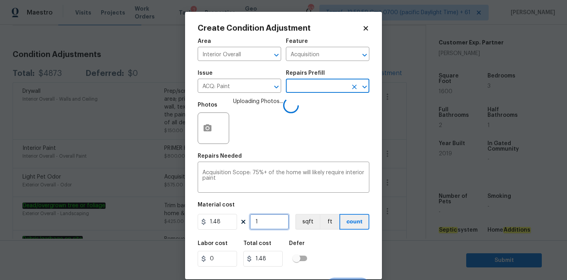
click at [273, 225] on input "1" at bounding box center [269, 222] width 39 height 16
type input "16"
type input "23.68"
type input "160"
type input "236.8"
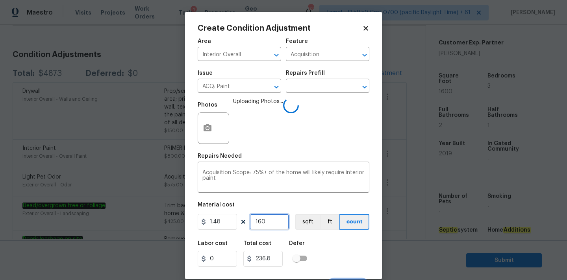
type input "1600"
type input "2368"
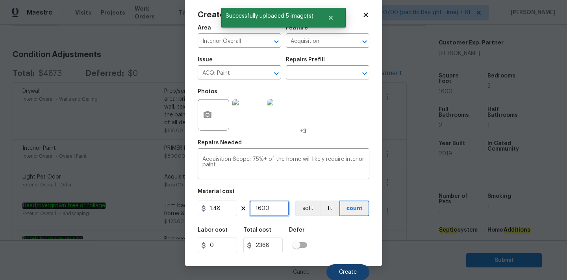
type input "1600"
click at [346, 265] on button "Create" at bounding box center [348, 273] width 43 height 16
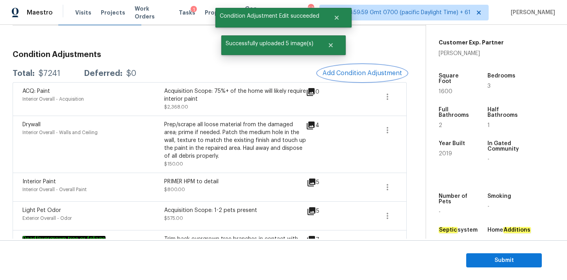
scroll to position [0, 0]
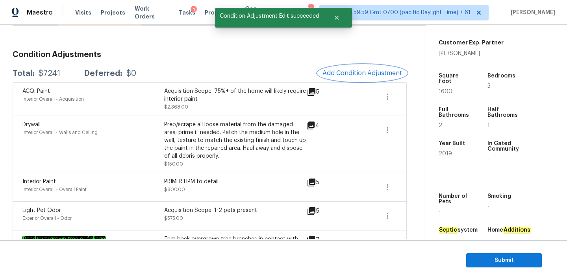
click at [343, 74] on span "Add Condition Adjustment" at bounding box center [363, 73] width 80 height 7
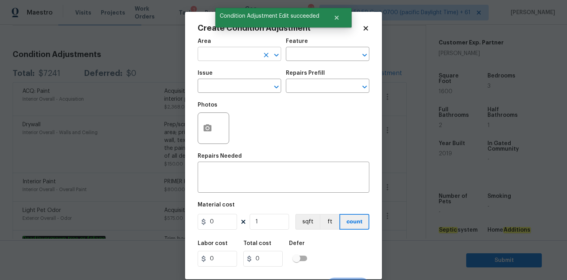
click at [232, 55] on input "text" at bounding box center [228, 55] width 61 height 12
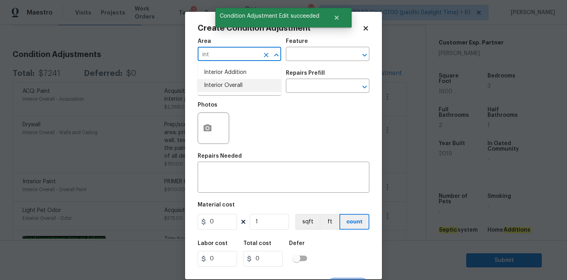
click at [231, 86] on li "Interior Overall" at bounding box center [240, 85] width 84 height 13
type input "Interior Overall"
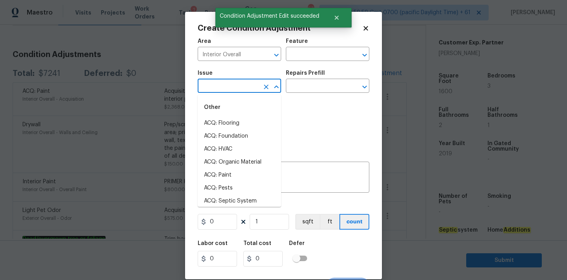
click at [231, 91] on input "text" at bounding box center [228, 87] width 61 height 12
click at [230, 121] on li "ACQ: Flooring" at bounding box center [240, 123] width 84 height 13
type input "ACQ: Flooring"
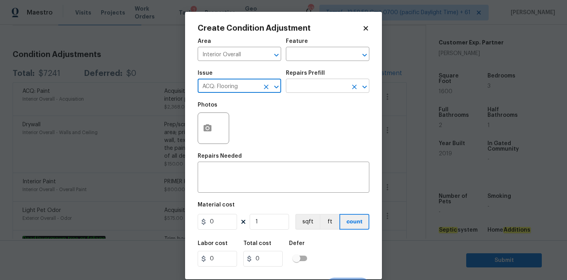
click at [304, 87] on input "text" at bounding box center [316, 87] width 61 height 12
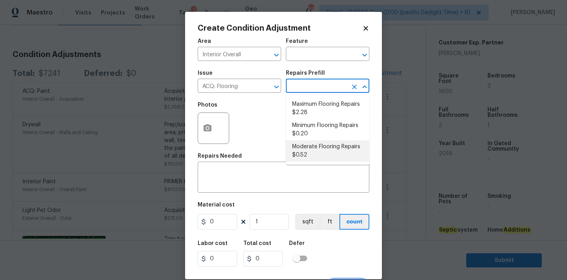
click at [307, 157] on li "Moderate Flooring Repairs $0.52" at bounding box center [328, 151] width 84 height 21
type input "Acquisition"
type textarea "Acquisition Scope: Moderate flooring repairs"
type input "0.52"
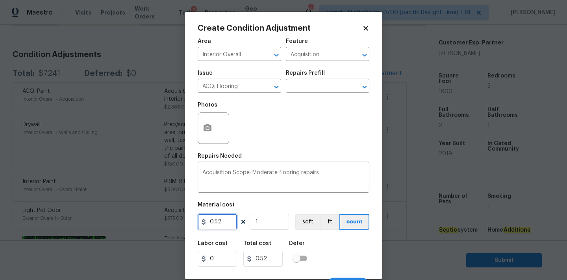
click at [224, 228] on input "0.52" at bounding box center [217, 222] width 39 height 16
type input "1.05"
click at [266, 225] on input "1" at bounding box center [269, 222] width 39 height 16
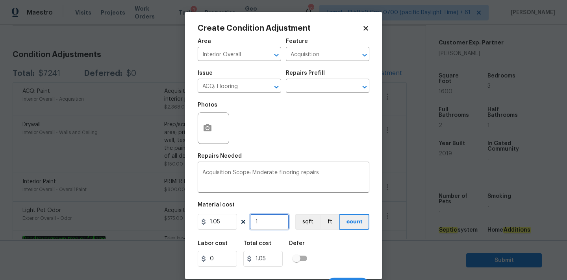
type input "11"
type input "11.55"
type input "116"
type input "121.8"
type input "1160"
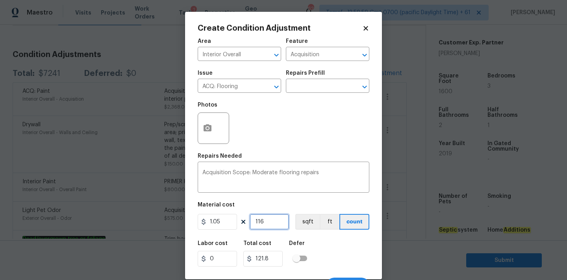
type input "1218"
type input "11600"
type input "12180"
type input "1160"
type input "1218"
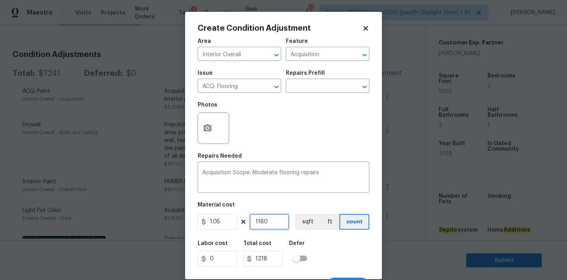
type input "116"
type input "121.8"
type input "11"
type input "11.55"
type input "1"
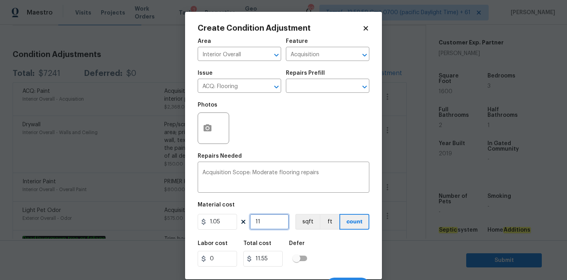
type input "1.05"
type input "16"
type input "16.8"
type input "160"
type input "168"
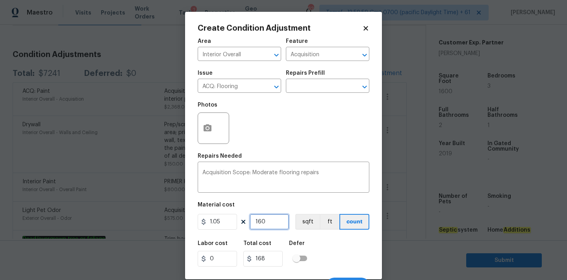
type input "1600"
type input "1680"
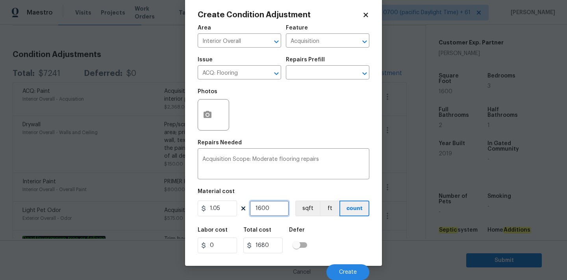
type input "1600"
click at [201, 109] on button "button" at bounding box center [207, 115] width 19 height 31
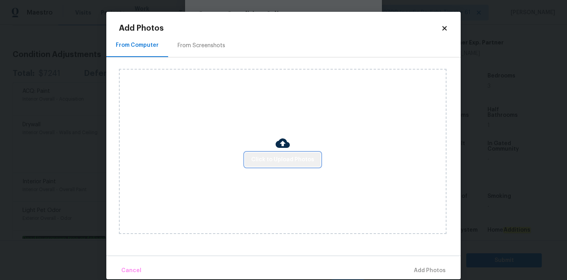
click at [293, 163] on span "Click to Upload Photos" at bounding box center [282, 160] width 63 height 10
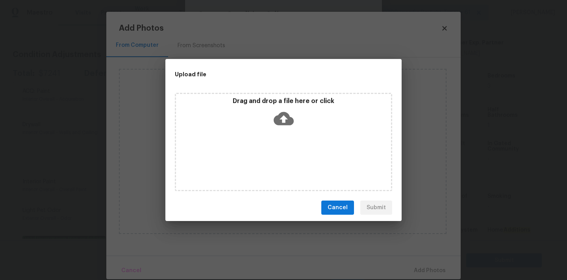
click at [290, 120] on icon at bounding box center [284, 118] width 20 height 13
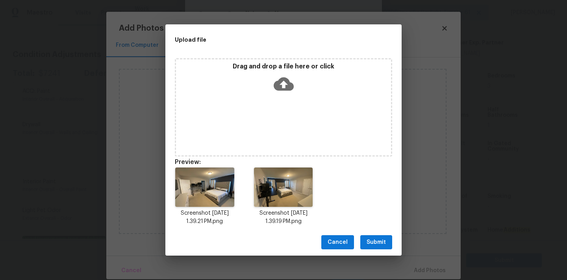
click at [379, 247] on span "Submit" at bounding box center [376, 243] width 19 height 10
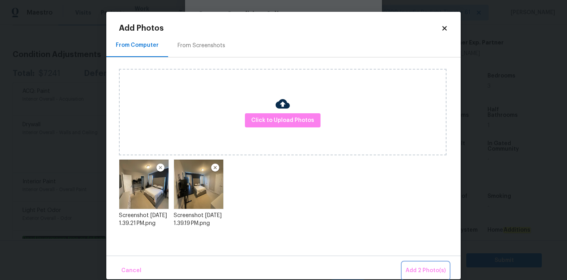
click at [422, 269] on span "Add 2 Photo(s)" at bounding box center [426, 271] width 40 height 10
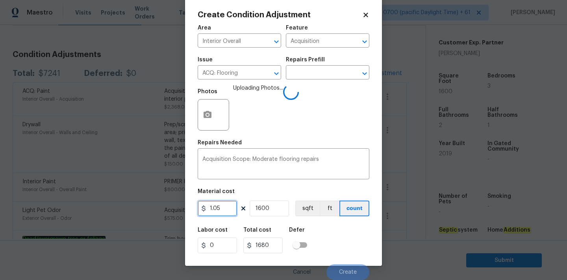
click at [220, 209] on input "1.05" at bounding box center [217, 209] width 39 height 16
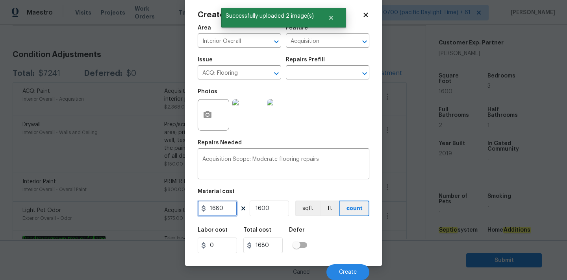
type input "1680"
type input "2688000"
type input "1"
type input "1680"
type input "1"
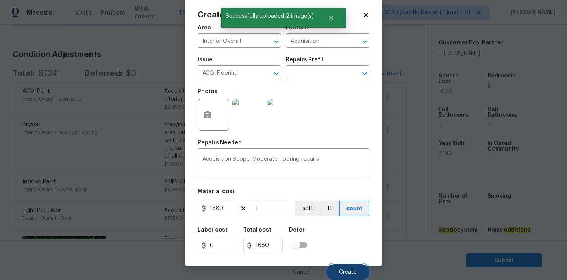
click at [352, 277] on button "Create" at bounding box center [348, 273] width 43 height 16
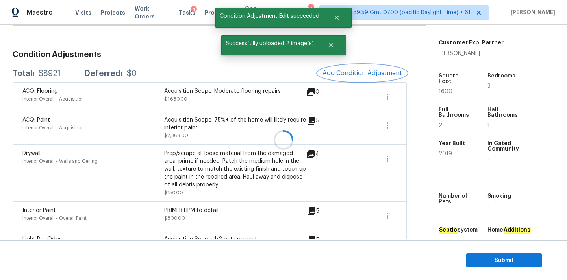
scroll to position [0, 0]
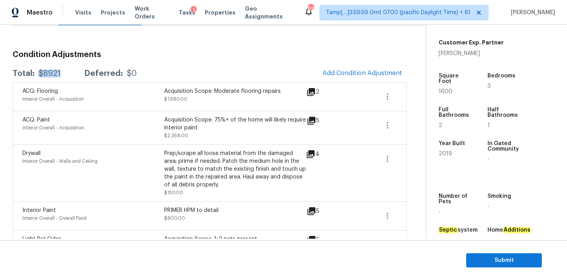
drag, startPoint x: 37, startPoint y: 75, endPoint x: 63, endPoint y: 74, distance: 25.6
click at [63, 74] on div "Total: $8921 Deferred: $0" at bounding box center [75, 74] width 124 height 8
copy div "$8921"
click at [471, 263] on button "Submit" at bounding box center [504, 261] width 76 height 15
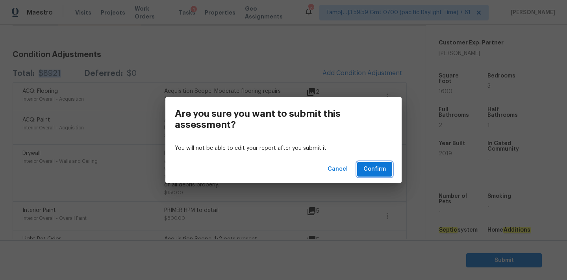
click at [371, 170] on span "Confirm" at bounding box center [375, 170] width 22 height 10
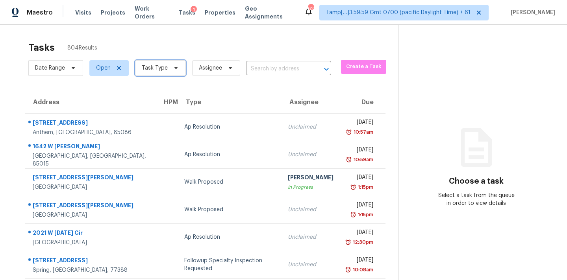
click at [161, 64] on span "Task Type" at bounding box center [155, 68] width 26 height 8
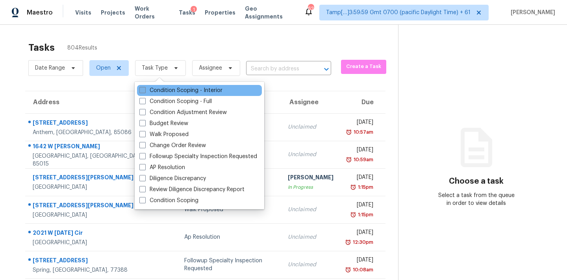
click at [186, 93] on label "Condition Scoping - Interior" at bounding box center [180, 91] width 83 height 8
click at [145, 92] on input "Condition Scoping - Interior" at bounding box center [141, 89] width 5 height 5
checkbox input "true"
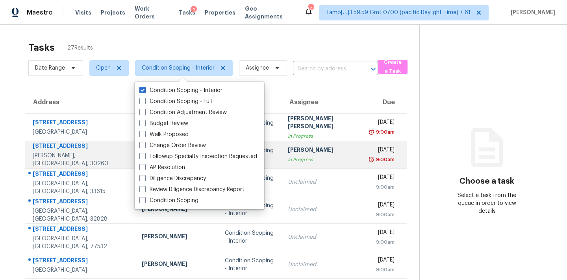
click at [316, 165] on td "Hariharan GV In Progress" at bounding box center [323, 155] width 83 height 28
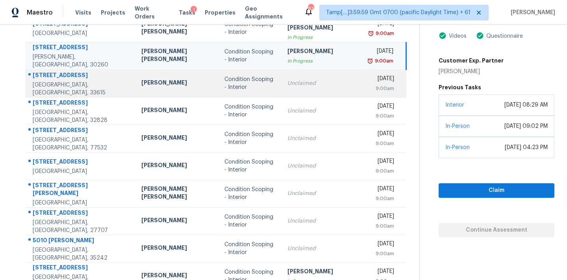
scroll to position [130, 0]
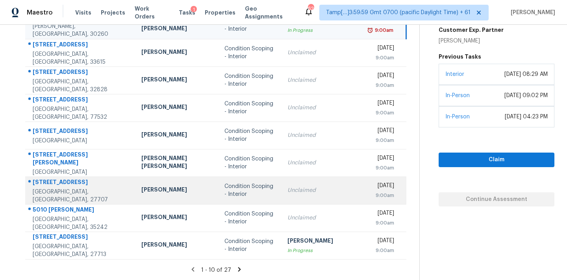
click at [247, 189] on div "Condition Scoping - Interior" at bounding box center [250, 191] width 50 height 16
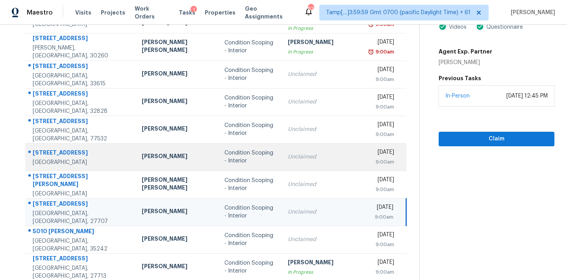
scroll to position [85, 0]
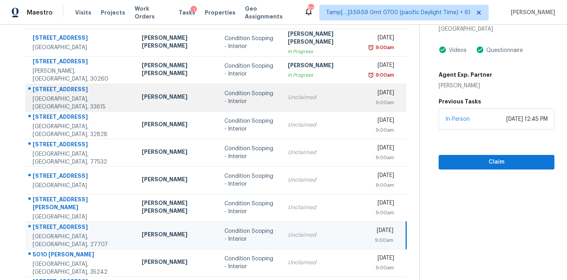
click at [282, 108] on td "Unclaimed" at bounding box center [323, 98] width 83 height 28
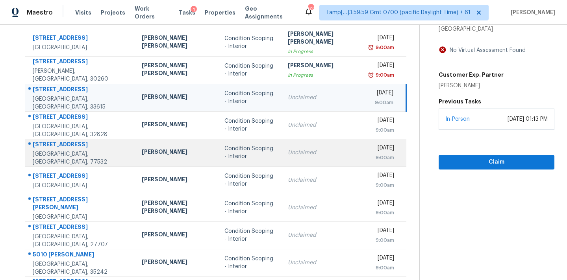
click at [267, 163] on td "Condition Scoping - Interior" at bounding box center [249, 153] width 63 height 28
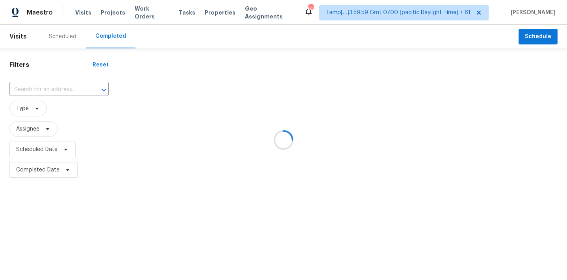
click at [24, 93] on div at bounding box center [283, 140] width 567 height 280
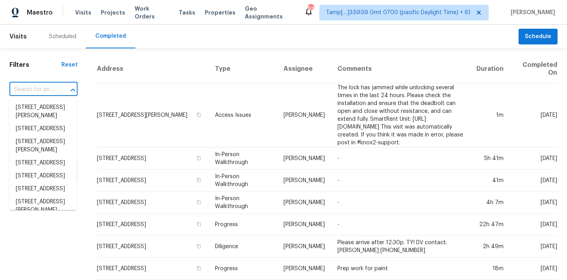
click at [26, 92] on input "text" at bounding box center [32, 90] width 46 height 12
paste input "[STREET_ADDRESS]"
type input "[STREET_ADDRESS]"
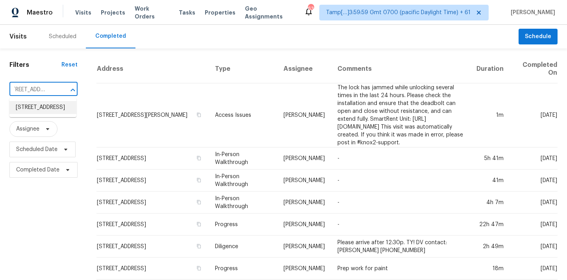
click at [30, 110] on li "[STREET_ADDRESS]" at bounding box center [42, 107] width 67 height 13
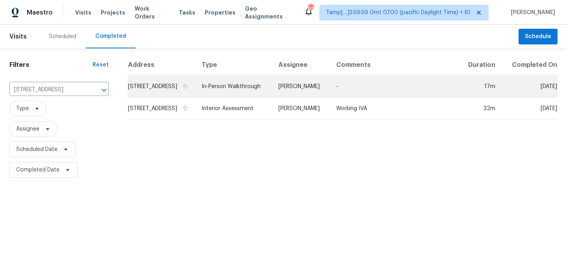
click at [301, 98] on td "[PERSON_NAME]" at bounding box center [301, 87] width 58 height 22
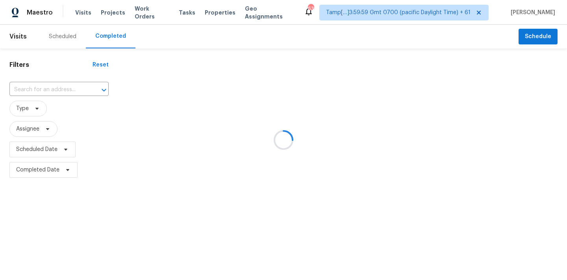
click at [33, 86] on div at bounding box center [283, 140] width 567 height 280
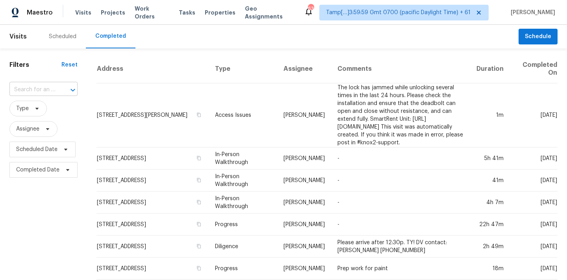
click at [29, 89] on input "text" at bounding box center [32, 90] width 46 height 12
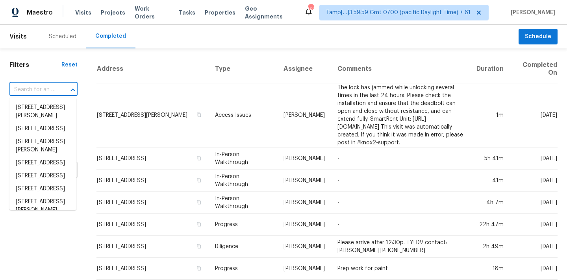
paste input "[STREET_ADDRESS][PERSON_NAME]"
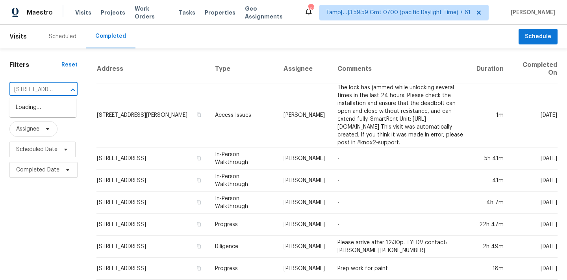
scroll to position [0, 88]
type input "[STREET_ADDRESS][PERSON_NAME]"
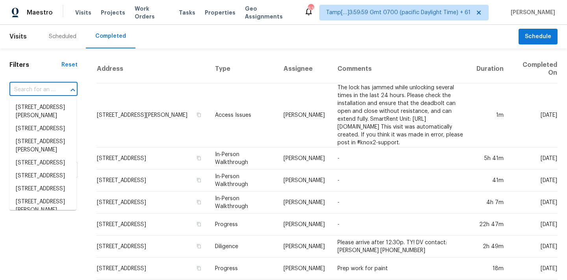
click at [37, 91] on input "text" at bounding box center [32, 90] width 46 height 12
paste input "[STREET_ADDRESS][PERSON_NAME]"
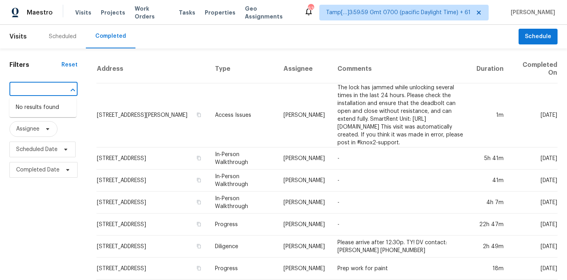
type input "[STREET_ADDRESS][PERSON_NAME]"
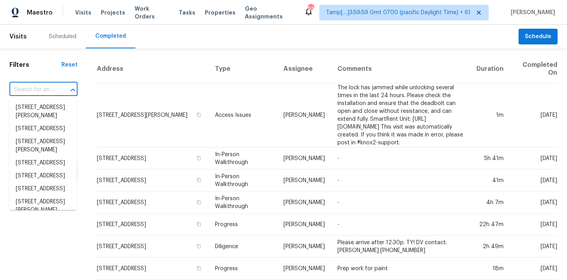
scroll to position [0, 0]
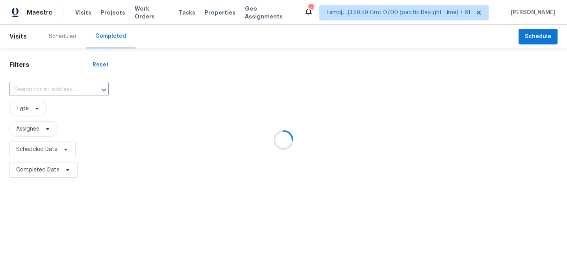
click at [30, 87] on div at bounding box center [283, 140] width 567 height 280
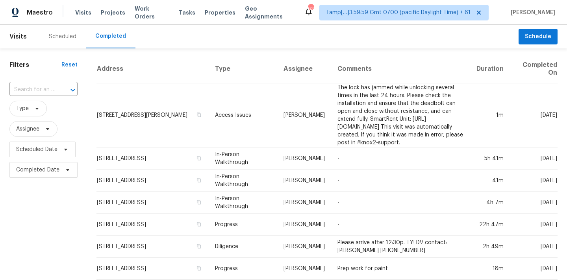
click at [32, 90] on input "text" at bounding box center [32, 90] width 46 height 12
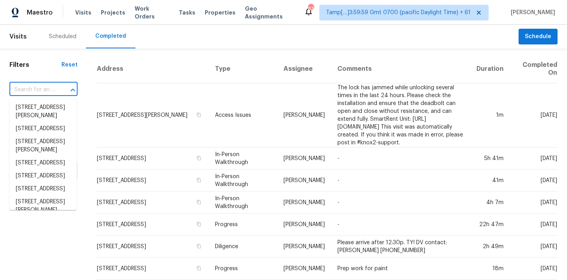
paste input "[STREET_ADDRESS]"
type input "[STREET_ADDRESS]"
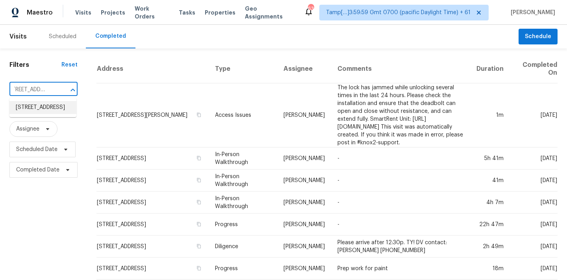
click at [37, 111] on li "[STREET_ADDRESS]" at bounding box center [42, 107] width 67 height 13
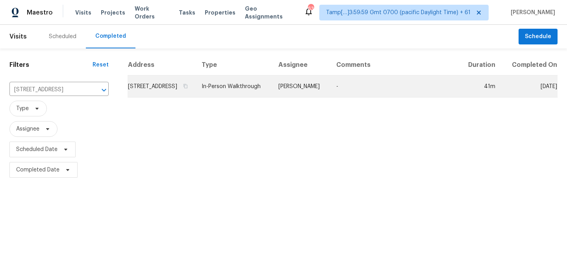
click at [306, 93] on td "Felix Ramos" at bounding box center [301, 87] width 58 height 22
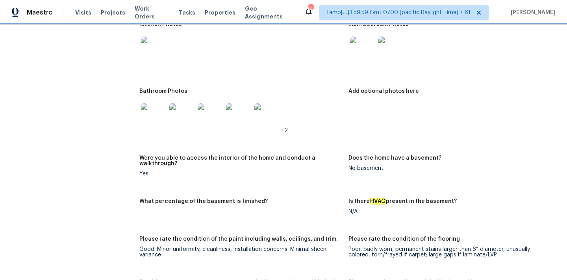
scroll to position [829, 0]
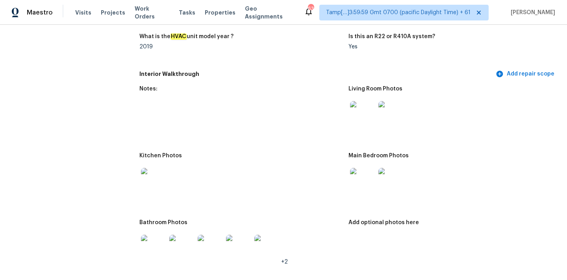
click at [357, 108] on img at bounding box center [362, 113] width 25 height 25
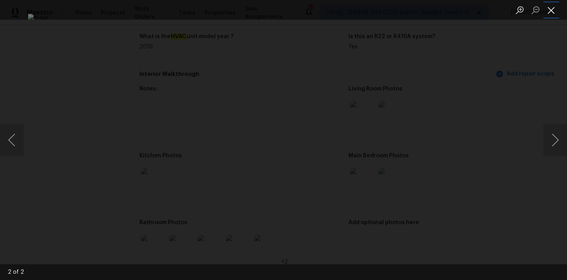
click at [551, 6] on button "Close lightbox" at bounding box center [552, 10] width 16 height 14
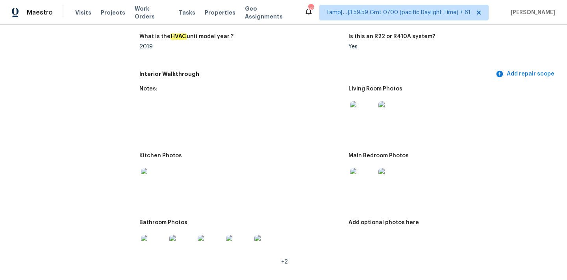
click at [354, 173] on img at bounding box center [362, 180] width 25 height 25
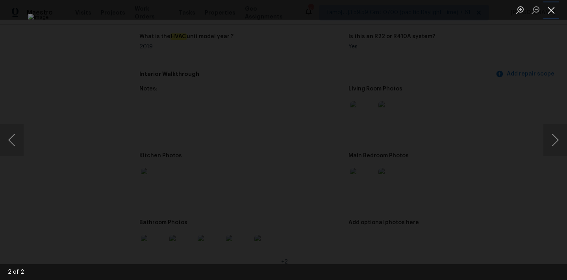
click at [553, 13] on button "Close lightbox" at bounding box center [552, 10] width 16 height 14
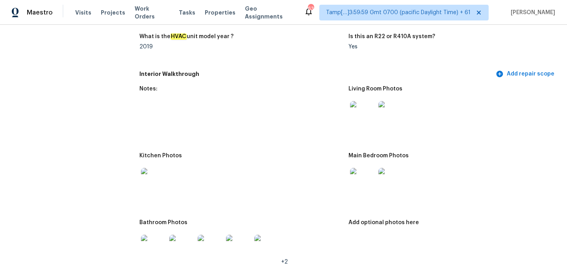
click at [152, 171] on img at bounding box center [153, 180] width 25 height 25
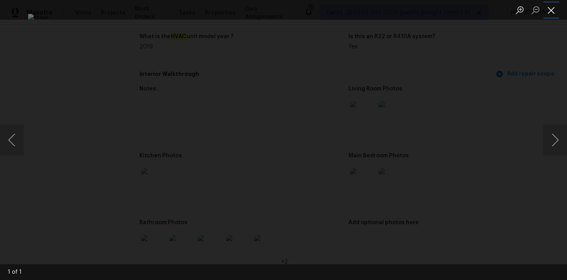
click at [558, 9] on button "Close lightbox" at bounding box center [552, 10] width 16 height 14
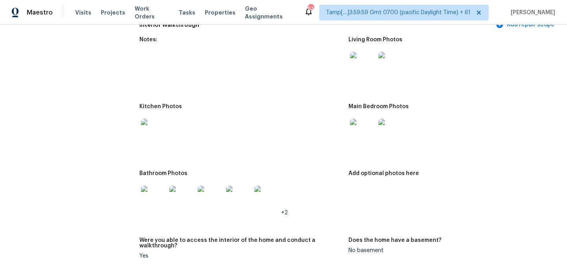
scroll to position [895, 0]
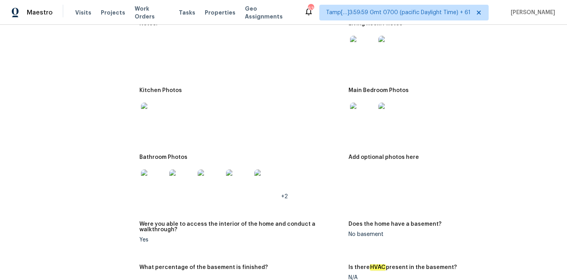
click at [142, 184] on img at bounding box center [153, 182] width 25 height 25
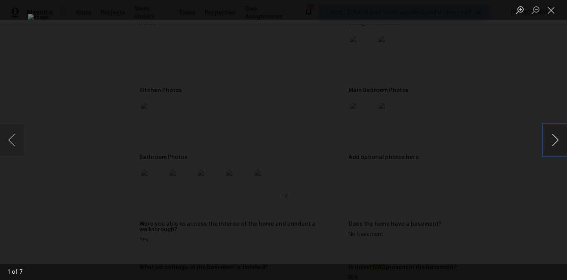
click at [555, 145] on button "Next image" at bounding box center [556, 140] width 24 height 32
click at [548, 4] on button "Close lightbox" at bounding box center [552, 10] width 16 height 14
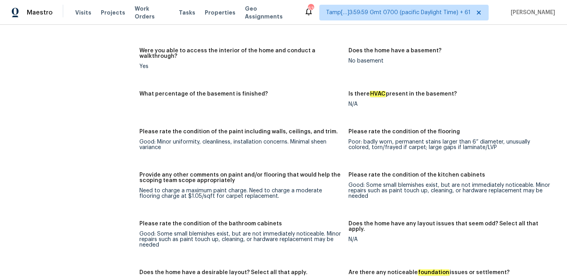
scroll to position [1069, 0]
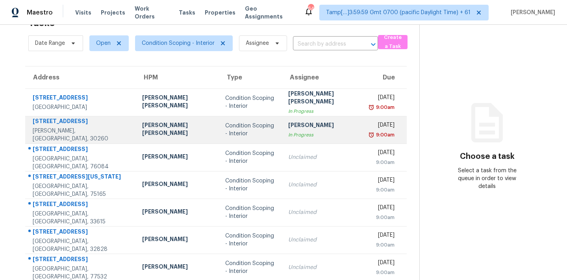
scroll to position [64, 0]
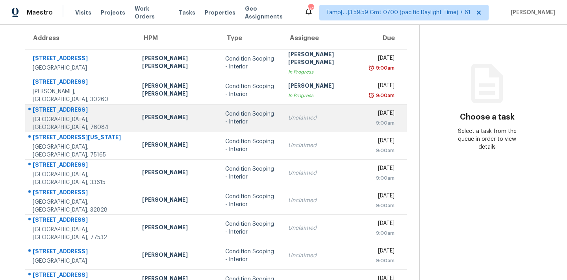
click at [254, 127] on td "Condition Scoping - Interior" at bounding box center [250, 118] width 63 height 28
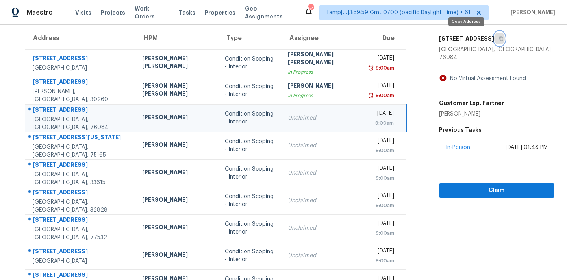
click at [499, 39] on icon "button" at bounding box center [501, 38] width 5 height 5
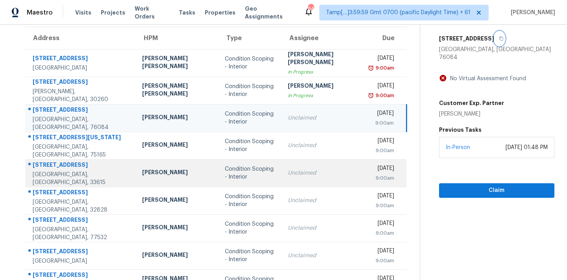
scroll to position [130, 0]
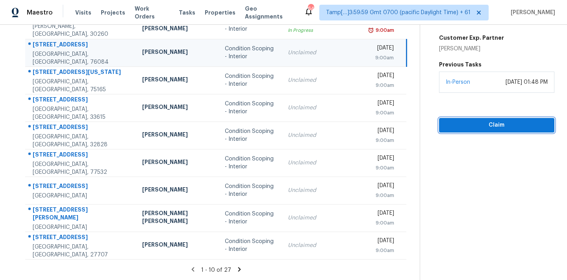
click at [450, 121] on span "Claim" at bounding box center [496, 126] width 103 height 10
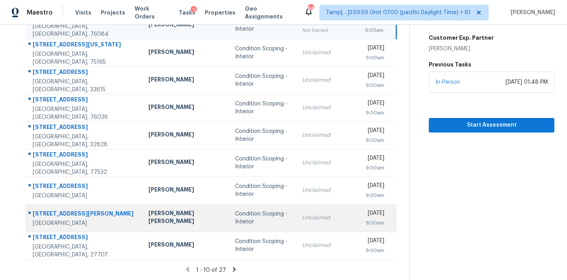
scroll to position [32, 0]
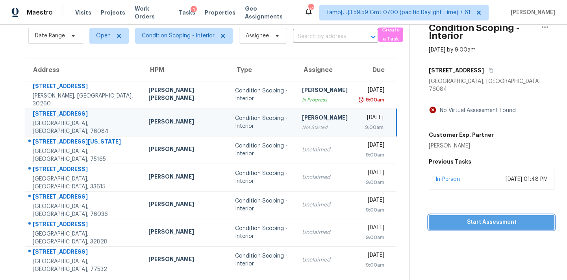
click at [435, 218] on span "Start Assessment" at bounding box center [491, 223] width 113 height 10
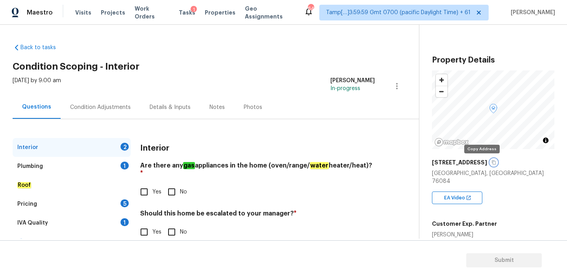
click at [492, 164] on icon "button" at bounding box center [494, 163] width 4 height 4
click at [177, 184] on input "No" at bounding box center [171, 192] width 17 height 17
checkbox input "true"
click at [173, 225] on input "No" at bounding box center [171, 232] width 17 height 17
checkbox input "true"
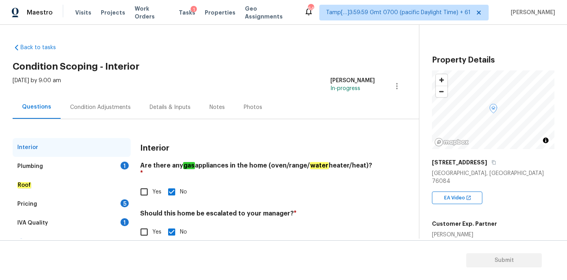
click at [102, 164] on div "Plumbing 1" at bounding box center [72, 166] width 118 height 19
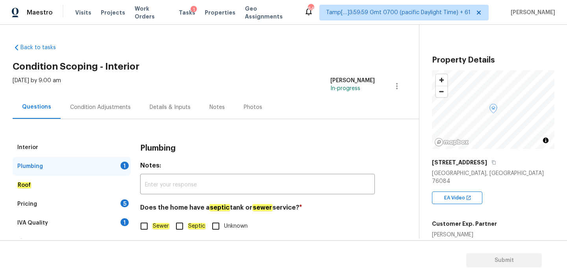
click at [151, 231] on input "Sewer" at bounding box center [144, 226] width 17 height 17
checkbox input "true"
click at [103, 228] on div "IVA Quality 1" at bounding box center [72, 223] width 118 height 19
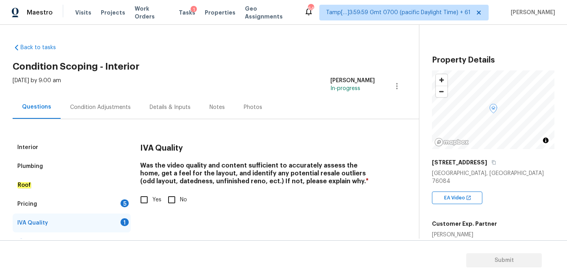
click at [153, 202] on span "Yes" at bounding box center [156, 200] width 9 height 8
click at [152, 202] on input "Yes" at bounding box center [144, 200] width 17 height 17
checkbox input "true"
click at [121, 208] on div "Pricing 5" at bounding box center [72, 204] width 118 height 19
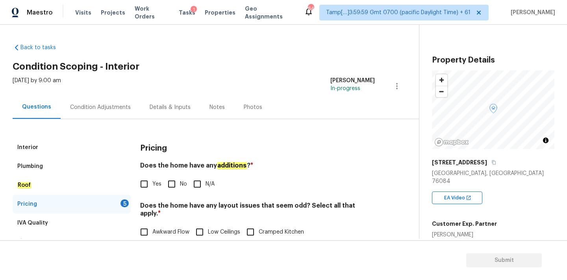
click at [165, 183] on input "No" at bounding box center [171, 184] width 17 height 17
checkbox input "true"
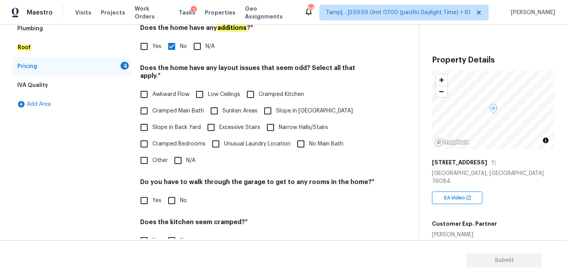
scroll to position [190, 0]
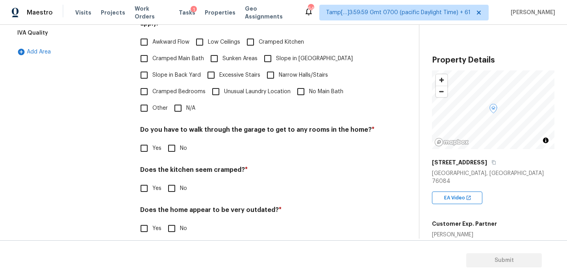
click at [178, 110] on div "Pricing Does the home have any additions ? * Yes No N/A Does the home have any …" at bounding box center [257, 97] width 235 height 299
click at [179, 105] on input "N/A" at bounding box center [178, 108] width 17 height 17
checkbox input "true"
click at [173, 145] on input "No" at bounding box center [171, 148] width 17 height 17
checkbox input "true"
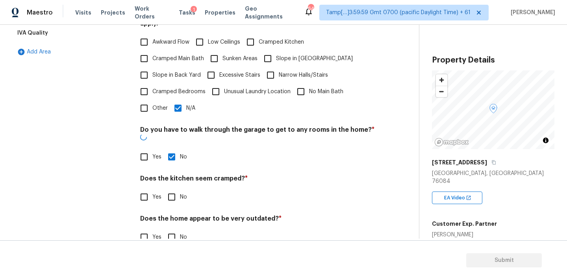
click at [172, 189] on input "No" at bounding box center [171, 197] width 17 height 17
checkbox input "true"
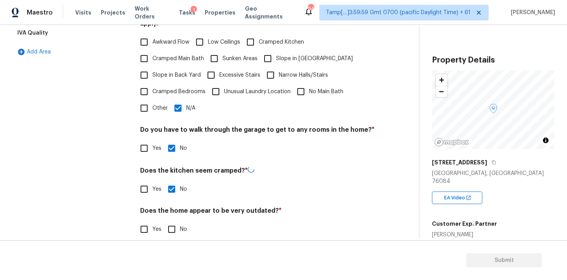
click at [172, 226] on input "No" at bounding box center [171, 229] width 17 height 17
checkbox input "true"
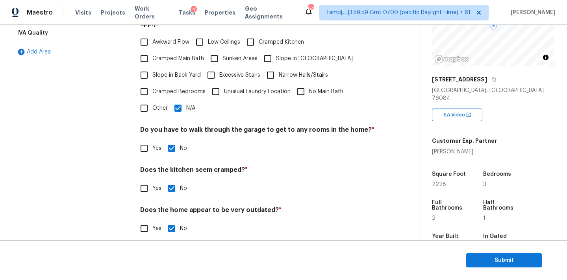
scroll to position [0, 0]
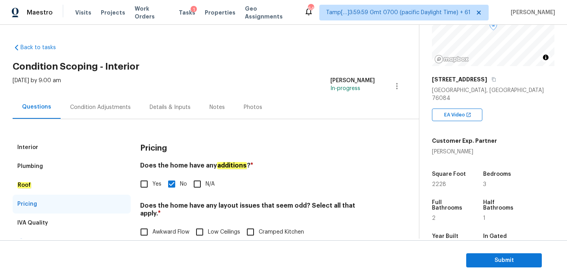
click at [104, 107] on div "Condition Adjustments" at bounding box center [100, 108] width 61 height 8
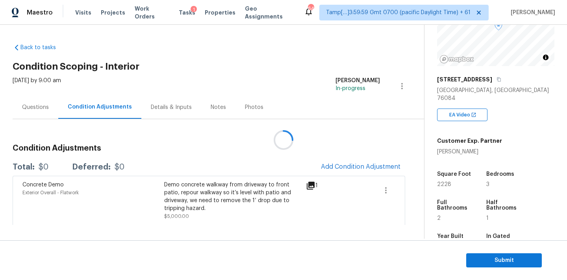
click at [329, 167] on div at bounding box center [283, 140] width 567 height 280
click at [333, 167] on div at bounding box center [283, 140] width 567 height 280
click at [347, 167] on span "Add Condition Adjustment" at bounding box center [361, 166] width 80 height 7
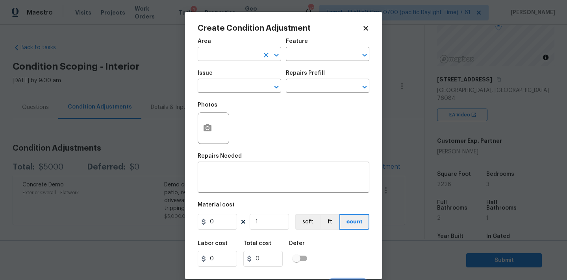
click at [217, 50] on input "text" at bounding box center [228, 55] width 61 height 12
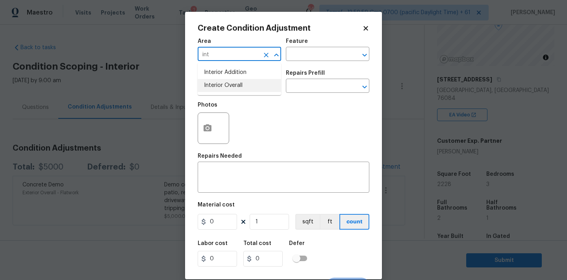
click at [225, 91] on li "Interior Overall" at bounding box center [240, 85] width 84 height 13
type input "Interior Overall"
click at [225, 91] on input "text" at bounding box center [228, 87] width 61 height 12
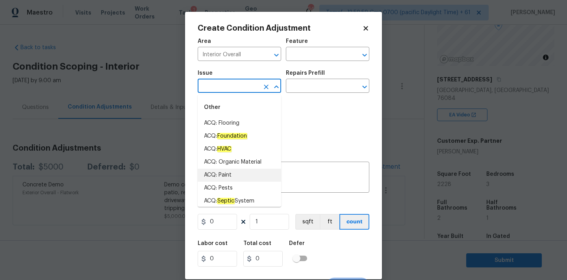
click at [230, 178] on li "ACQ: Paint" at bounding box center [240, 175] width 84 height 13
type input "ACQ: Paint"
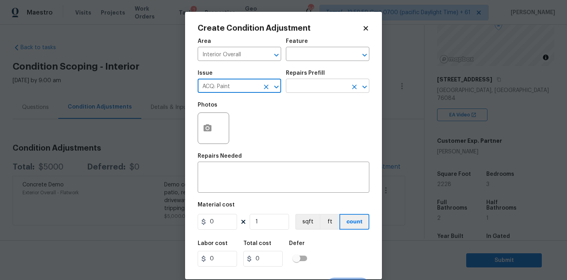
click at [320, 88] on input "text" at bounding box center [316, 87] width 61 height 12
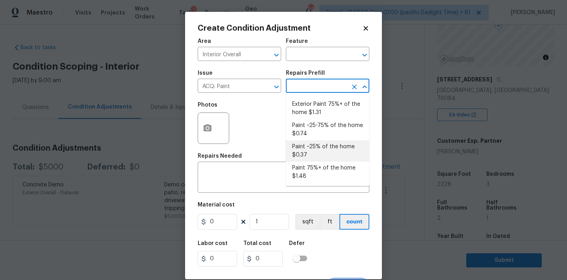
click at [313, 147] on li "Paint ~25% of the home $0.37" at bounding box center [328, 151] width 84 height 21
type input "Acquisition"
type textarea "Acquisition Scope: ~25% of the home needs interior paint"
type input "0.37"
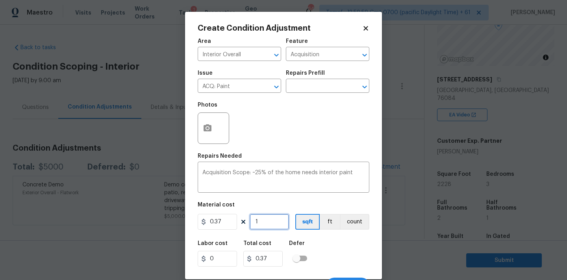
click at [264, 228] on input "1" at bounding box center [269, 222] width 39 height 16
type input "2"
type input "0.74"
type input "23"
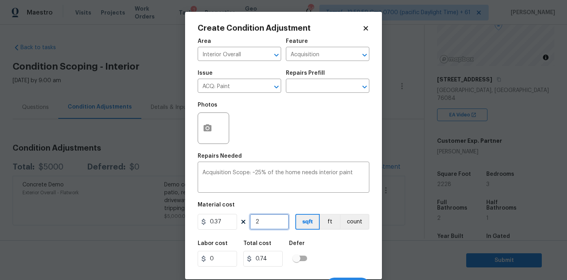
type input "8.51"
type input "230"
type input "85.1"
type input "2304"
type input "852.48"
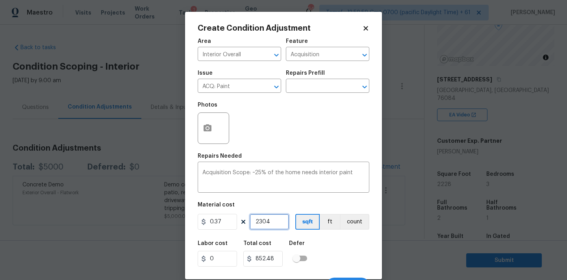
scroll to position [14, 0]
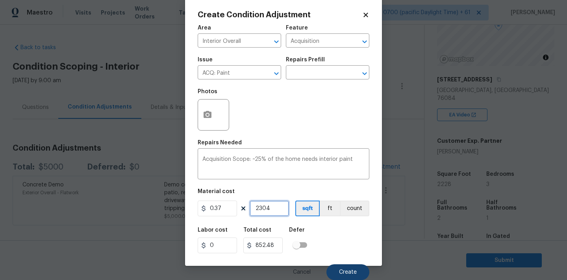
type input "2304"
click at [338, 269] on button "Create" at bounding box center [348, 273] width 43 height 16
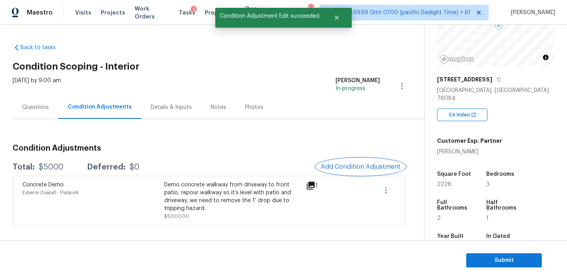
scroll to position [0, 0]
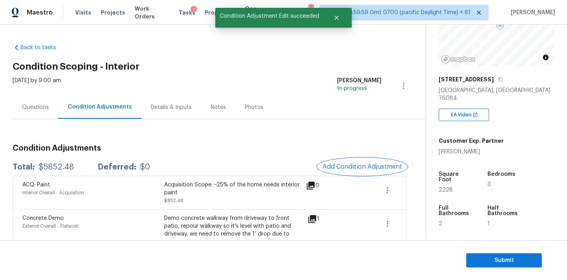
click at [344, 167] on span "Add Condition Adjustment" at bounding box center [363, 166] width 80 height 7
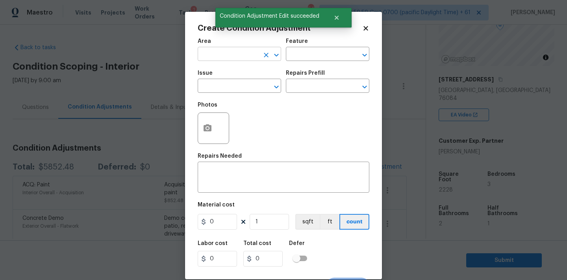
click at [244, 54] on input "text" at bounding box center [228, 55] width 61 height 12
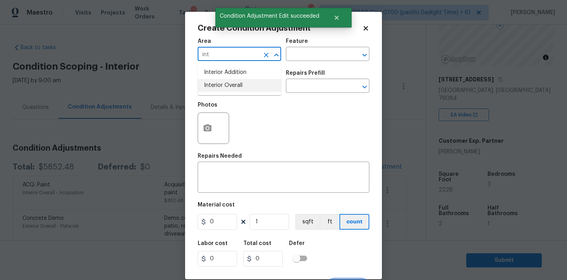
click at [243, 83] on li "Interior Overall" at bounding box center [240, 85] width 84 height 13
type input "Interior Overall"
click at [243, 86] on input "text" at bounding box center [228, 87] width 61 height 12
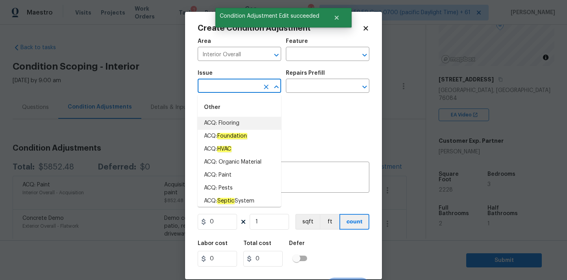
click at [237, 125] on li "ACQ: Flooring" at bounding box center [240, 123] width 84 height 13
type input "ACQ: Flooring"
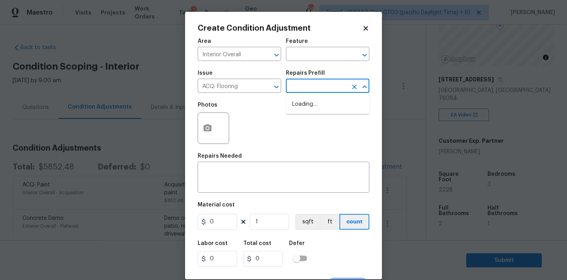
click at [327, 82] on input "text" at bounding box center [316, 87] width 61 height 12
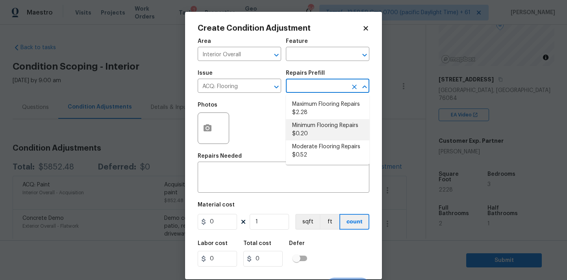
click at [310, 126] on li "Minimum Flooring Repairs $0.20" at bounding box center [328, 129] width 84 height 21
type input "Acquisition"
type textarea "Acquisition Scope: Minimum flooring repairs"
type input "0.2"
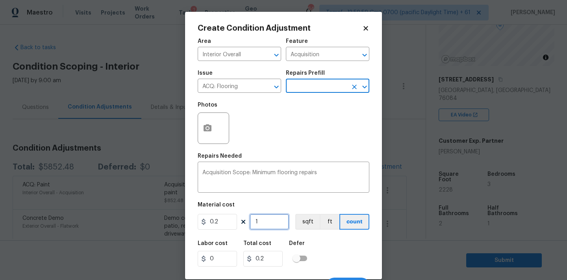
click at [269, 223] on input "1" at bounding box center [269, 222] width 39 height 16
type input "2"
type input "0.4"
type input "23"
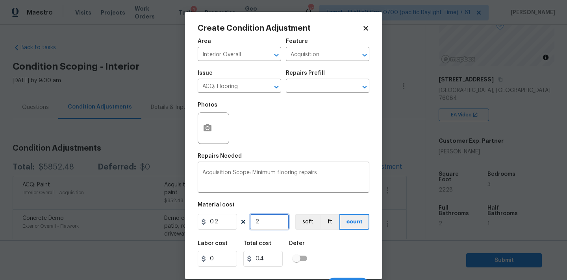
type input "4.6"
type input "230"
type input "46"
type input "2304"
type input "460.8"
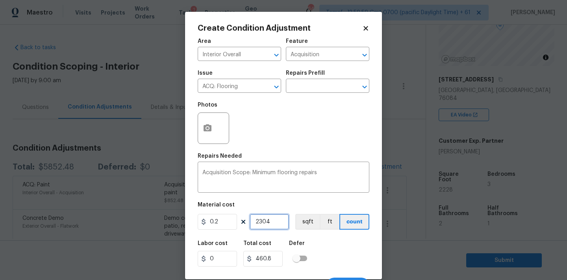
scroll to position [14, 0]
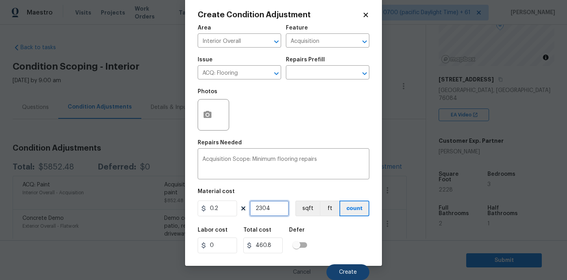
type input "2304"
click at [340, 265] on button "Create" at bounding box center [348, 273] width 43 height 16
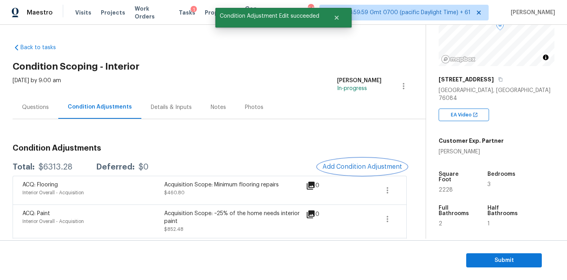
scroll to position [44, 0]
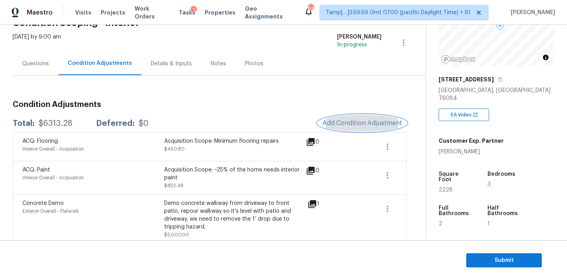
click at [355, 120] on span "Add Condition Adjustment" at bounding box center [363, 123] width 80 height 7
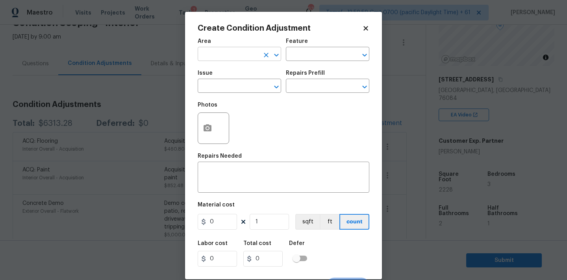
click at [225, 51] on input "text" at bounding box center [228, 55] width 61 height 12
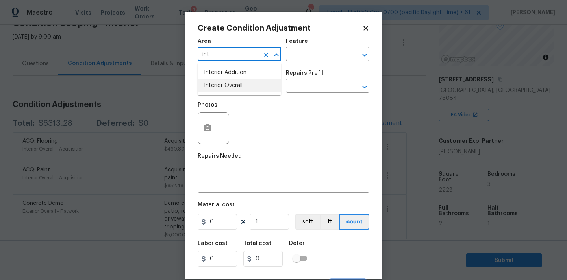
click at [233, 85] on li "Interior Overall" at bounding box center [240, 85] width 84 height 13
type input "Interior Overall"
click at [233, 91] on input "text" at bounding box center [228, 87] width 61 height 12
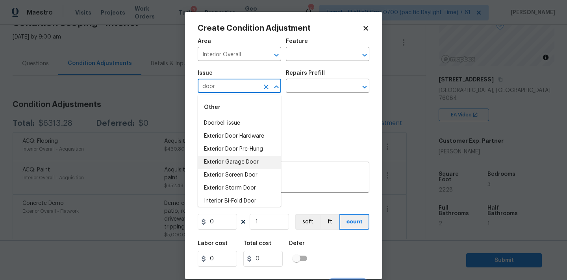
scroll to position [56, 0]
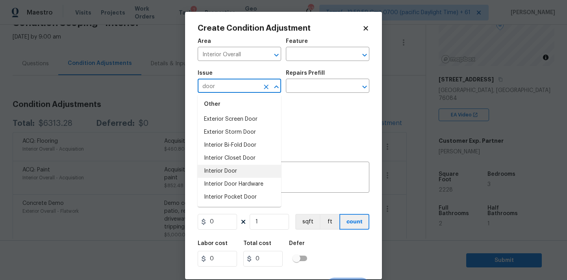
click at [242, 171] on li "Interior Door" at bounding box center [240, 171] width 84 height 13
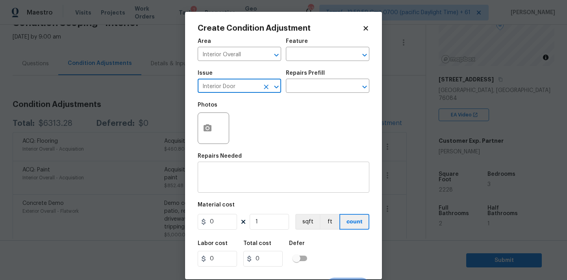
type input "Interior Door"
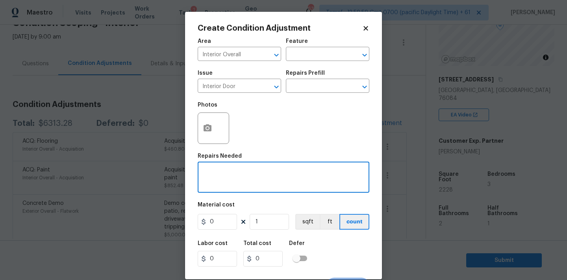
click at [243, 182] on textarea at bounding box center [283, 178] width 162 height 17
type textarea "Replace interior door"
click at [223, 225] on input "0" at bounding box center [217, 222] width 39 height 16
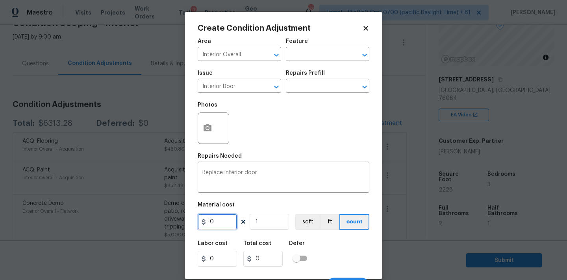
click at [223, 225] on input "0" at bounding box center [217, 222] width 39 height 16
type input "250"
type input "2"
type input "500"
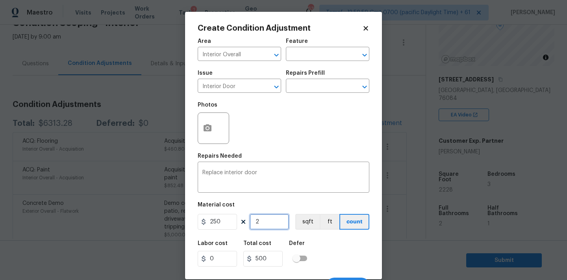
type input "2"
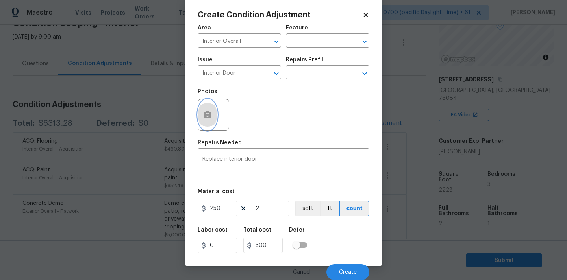
click at [210, 116] on icon "button" at bounding box center [208, 114] width 8 height 7
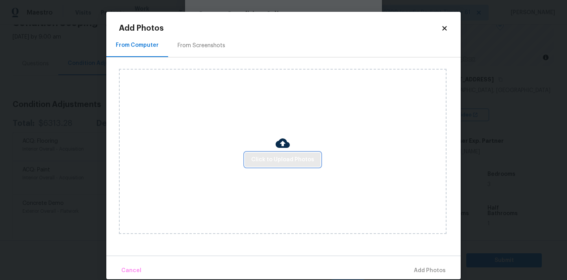
click at [277, 160] on span "Click to Upload Photos" at bounding box center [282, 160] width 63 height 10
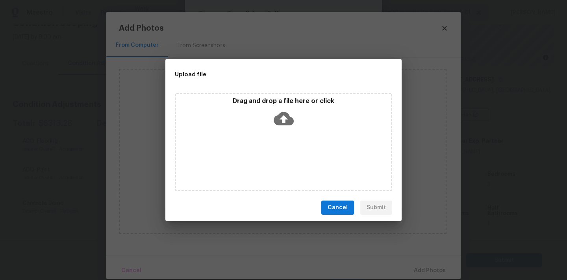
click at [284, 115] on icon at bounding box center [284, 118] width 20 height 13
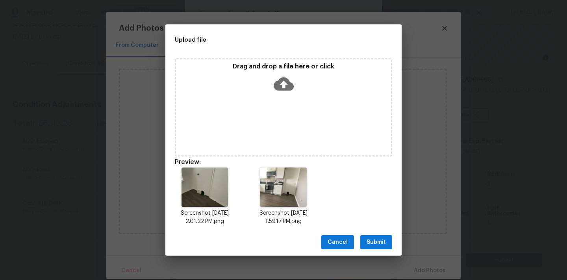
click at [378, 240] on span "Submit" at bounding box center [376, 243] width 19 height 10
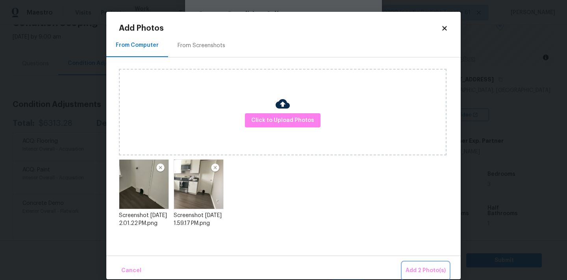
click at [420, 271] on span "Add 2 Photo(s)" at bounding box center [426, 271] width 40 height 10
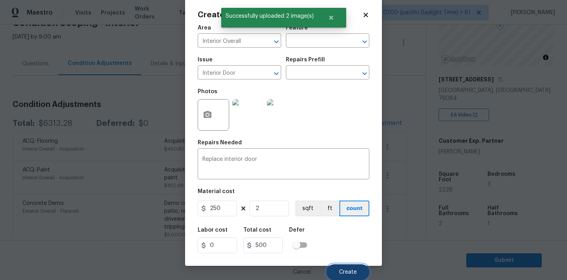
click at [345, 277] on button "Create" at bounding box center [348, 273] width 43 height 16
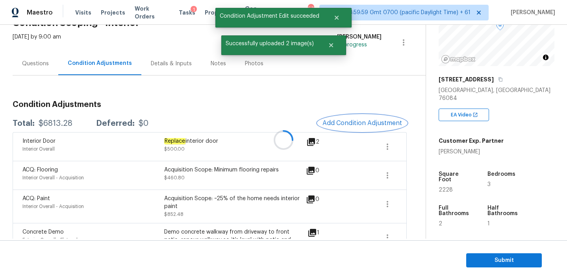
scroll to position [0, 0]
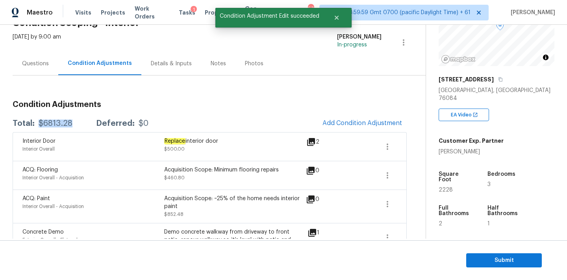
drag, startPoint x: 38, startPoint y: 124, endPoint x: 80, endPoint y: 124, distance: 42.5
click at [80, 124] on div "Total: $6813.28 Deferred: $0" at bounding box center [81, 124] width 136 height 8
copy div "$6813.28"
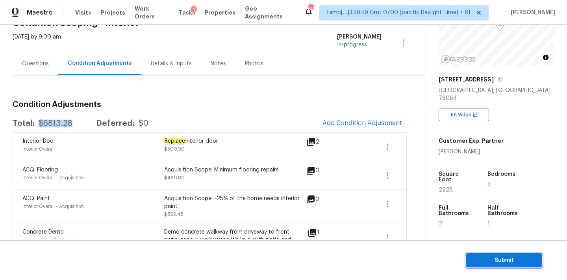
click at [478, 260] on span "Submit" at bounding box center [504, 261] width 63 height 10
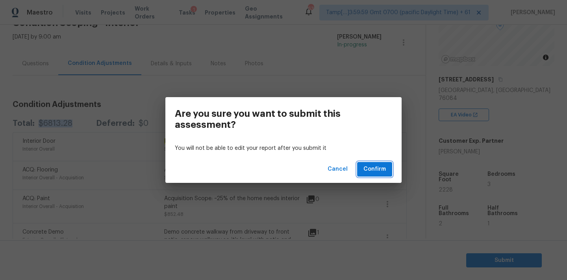
click at [377, 170] on span "Confirm" at bounding box center [375, 170] width 22 height 10
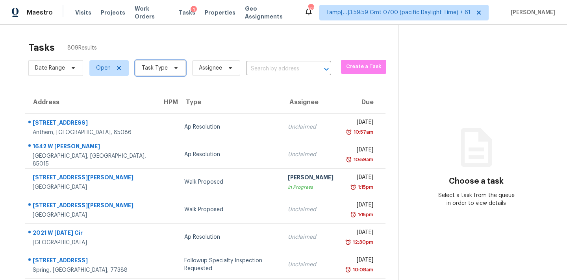
click at [157, 70] on span "Task Type" at bounding box center [155, 68] width 26 height 8
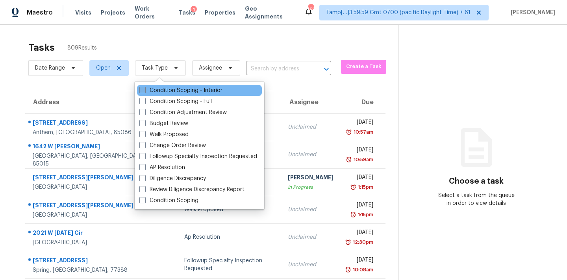
click at [178, 92] on label "Condition Scoping - Interior" at bounding box center [180, 91] width 83 height 8
click at [145, 92] on input "Condition Scoping - Interior" at bounding box center [141, 89] width 5 height 5
checkbox input "true"
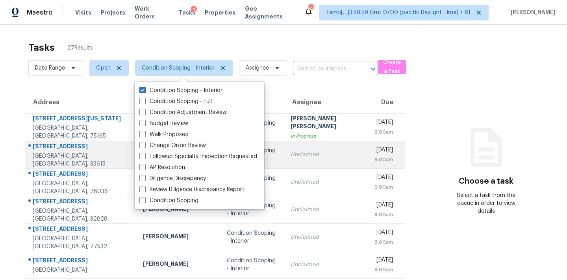
click at [293, 157] on div "Unclaimed" at bounding box center [326, 155] width 71 height 8
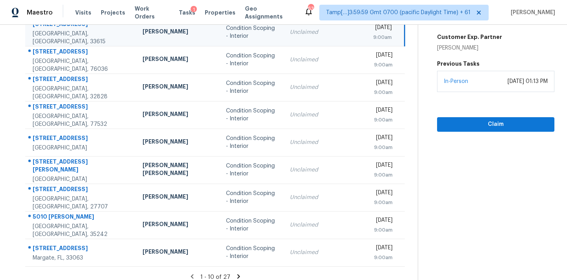
scroll to position [130, 0]
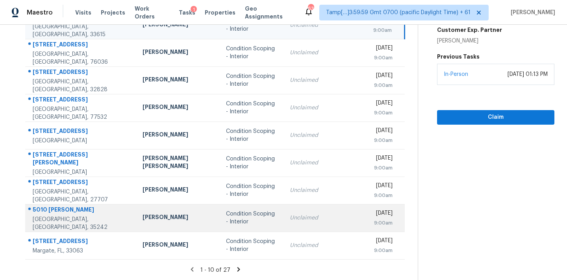
click at [262, 222] on div "Condition Scoping - Interior" at bounding box center [251, 218] width 51 height 16
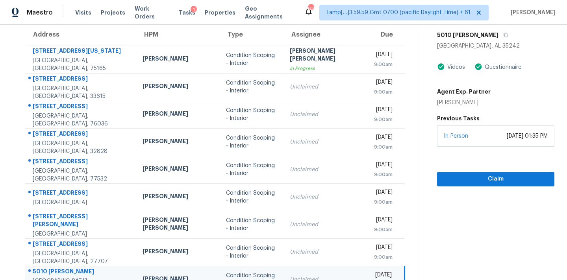
scroll to position [41, 0]
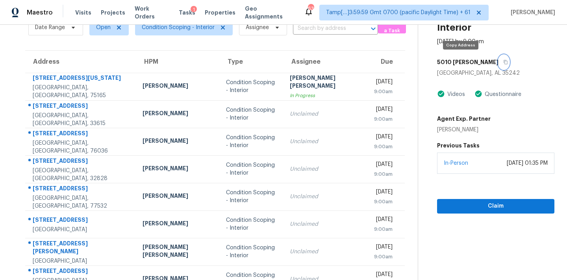
click at [503, 61] on icon "button" at bounding box center [505, 62] width 5 height 5
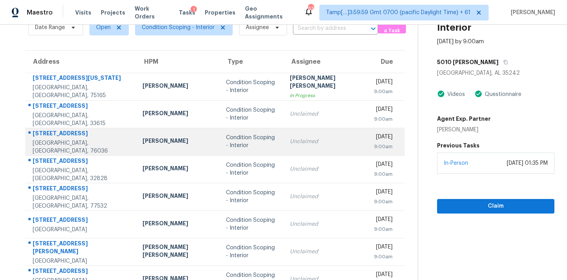
click at [260, 150] on td "Condition Scoping - Interior" at bounding box center [252, 142] width 64 height 28
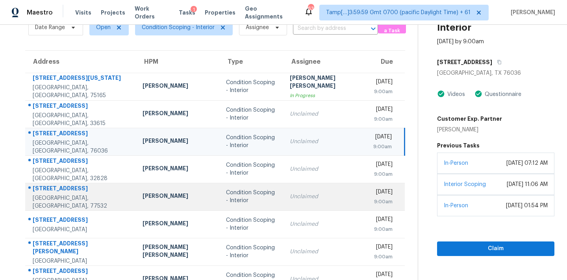
click at [264, 205] on td "Condition Scoping - Interior" at bounding box center [252, 197] width 64 height 28
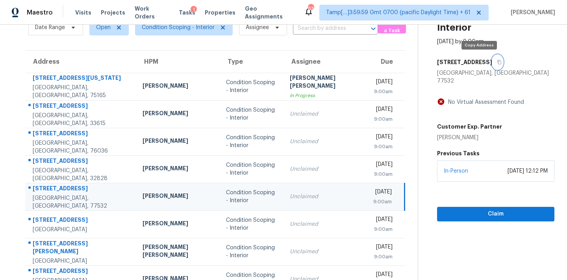
click at [497, 63] on icon "button" at bounding box center [499, 62] width 5 height 5
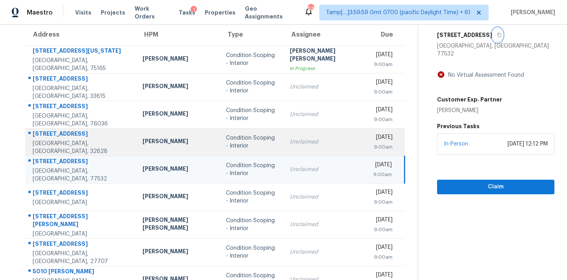
scroll to position [130, 0]
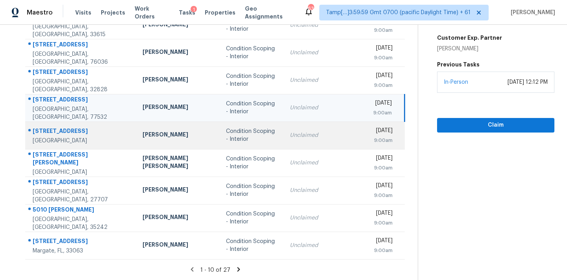
click at [290, 135] on div "Unclaimed" at bounding box center [325, 136] width 71 height 8
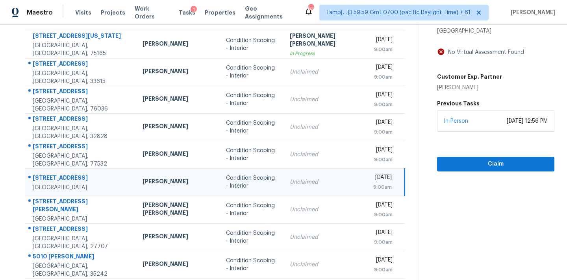
scroll to position [75, 0]
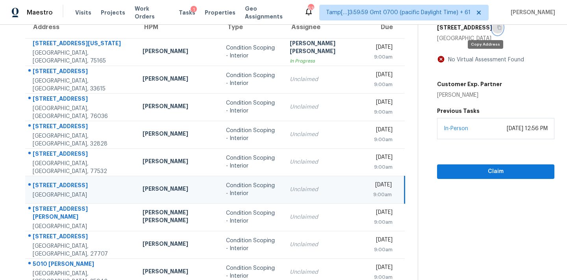
click at [492, 29] on button "button" at bounding box center [497, 27] width 11 height 14
click at [445, 179] on section "Condition Scoping - Interior Sep 19th 2025 by 9:00am 3933 Furnace Creek Dr Iron…" at bounding box center [486, 143] width 137 height 386
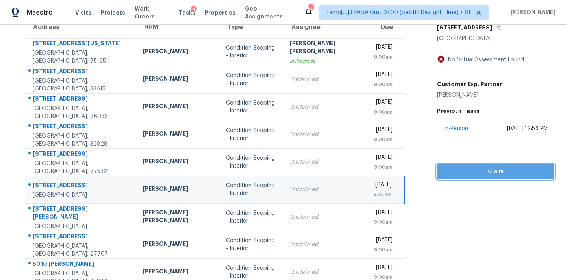
click at [444, 170] on span "Claim" at bounding box center [496, 172] width 105 height 10
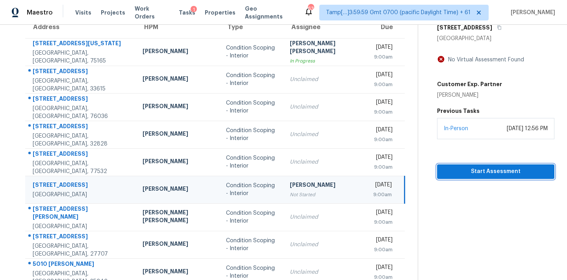
click at [444, 173] on span "Start Assessment" at bounding box center [496, 172] width 105 height 10
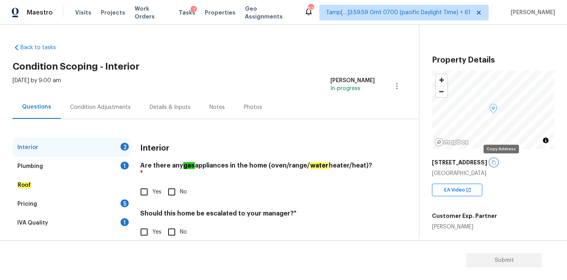
click at [496, 163] on icon "button" at bounding box center [494, 163] width 4 height 4
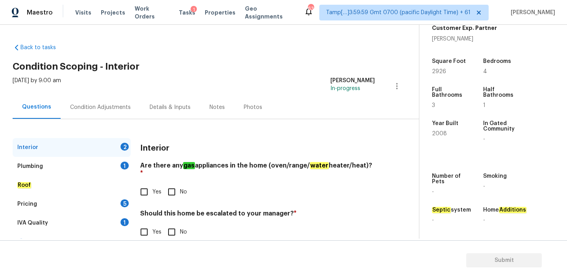
scroll to position [194, 0]
click at [153, 188] on span "Yes" at bounding box center [156, 192] width 9 height 8
click at [152, 185] on input "Yes" at bounding box center [144, 192] width 17 height 17
checkbox input "true"
click at [172, 225] on input "No" at bounding box center [171, 233] width 17 height 17
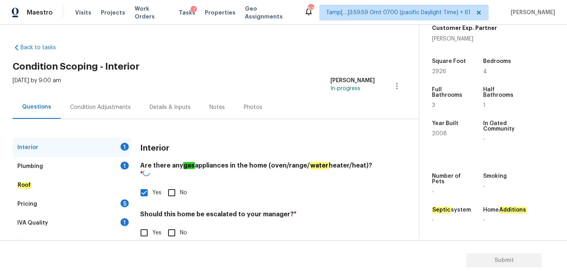
checkbox input "true"
click at [105, 168] on div "Plumbing 1" at bounding box center [72, 166] width 118 height 19
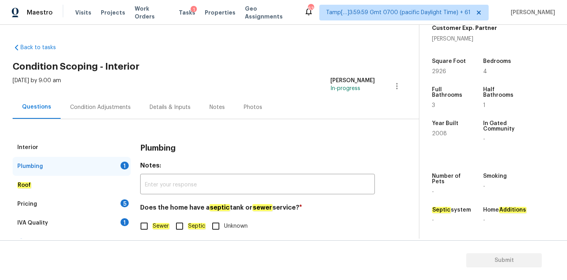
click at [177, 222] on input "Septic" at bounding box center [179, 226] width 17 height 17
checkbox input "true"
click at [124, 221] on div "1" at bounding box center [125, 223] width 8 height 8
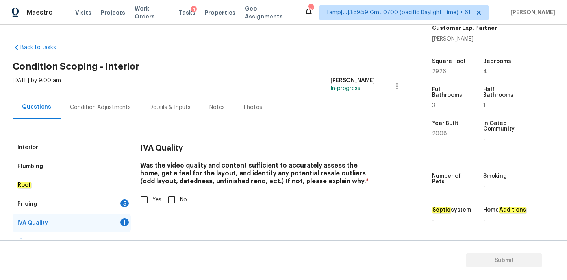
click at [153, 206] on label "Yes" at bounding box center [149, 200] width 26 height 17
click at [152, 206] on input "Yes" at bounding box center [144, 200] width 17 height 17
checkbox input "true"
click at [111, 208] on div "Pricing 5" at bounding box center [72, 204] width 118 height 19
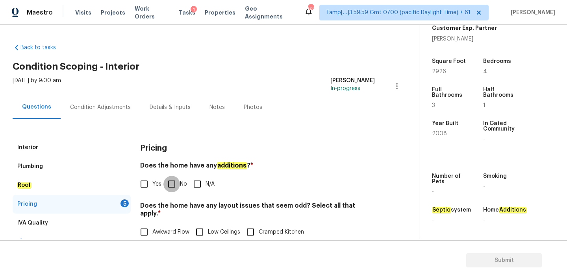
click at [175, 189] on input "No" at bounding box center [171, 184] width 17 height 17
checkbox input "true"
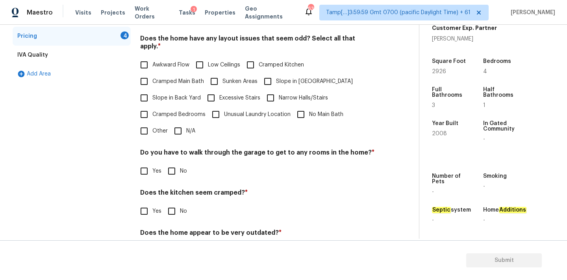
scroll to position [192, 0]
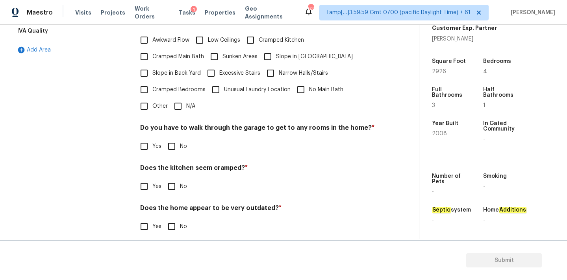
click at [176, 100] on input "N/A" at bounding box center [178, 106] width 17 height 17
checkbox input "true"
click at [176, 142] on input "No" at bounding box center [171, 147] width 17 height 17
checkbox input "true"
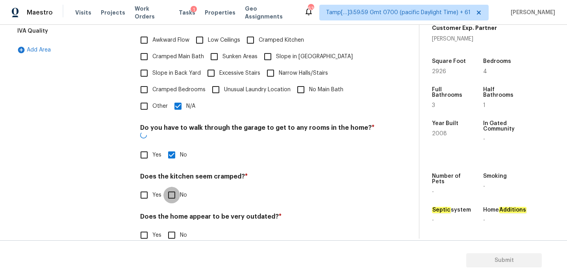
click at [175, 187] on input "No" at bounding box center [171, 195] width 17 height 17
checkbox input "true"
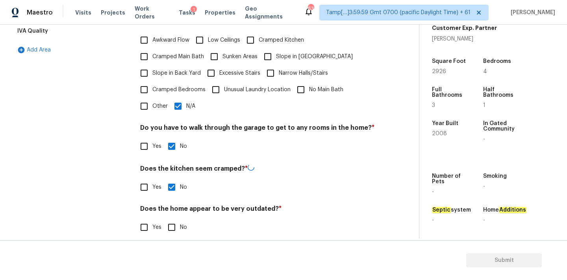
click at [175, 219] on input "No" at bounding box center [171, 227] width 17 height 17
checkbox input "true"
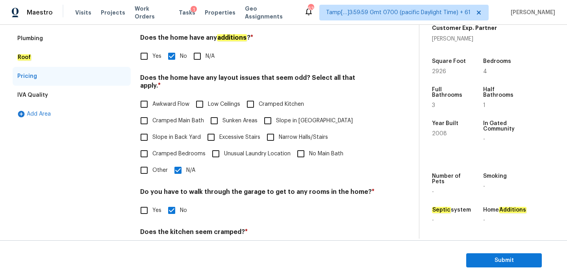
scroll to position [0, 0]
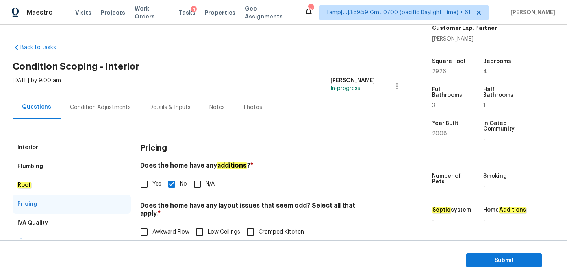
click at [101, 107] on div "Condition Adjustments" at bounding box center [100, 108] width 61 height 8
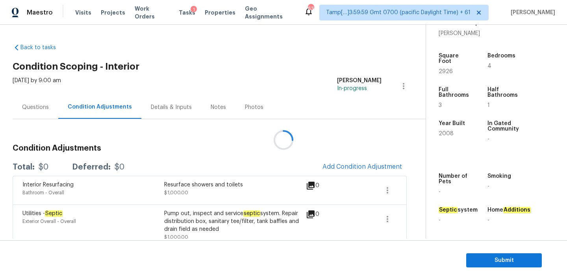
click at [336, 166] on div at bounding box center [283, 140] width 567 height 280
click at [349, 165] on div at bounding box center [283, 140] width 567 height 280
click at [350, 169] on span "Add Condition Adjustment" at bounding box center [363, 166] width 80 height 7
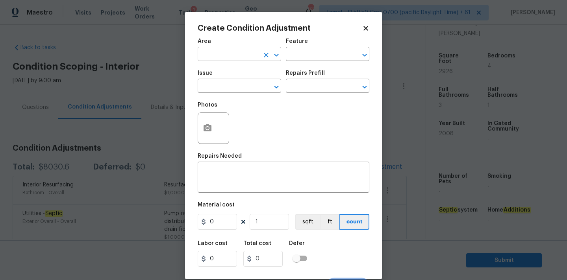
click at [215, 58] on input "text" at bounding box center [228, 55] width 61 height 12
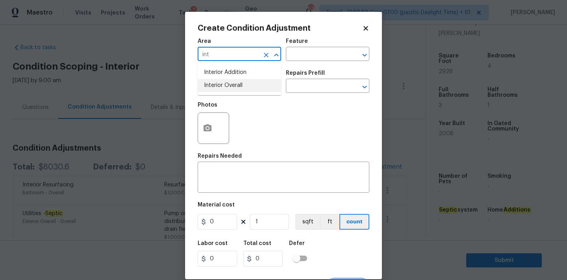
click at [215, 85] on li "Interior Overall" at bounding box center [240, 85] width 84 height 13
type input "Interior Overall"
click at [217, 87] on input "text" at bounding box center [228, 87] width 61 height 12
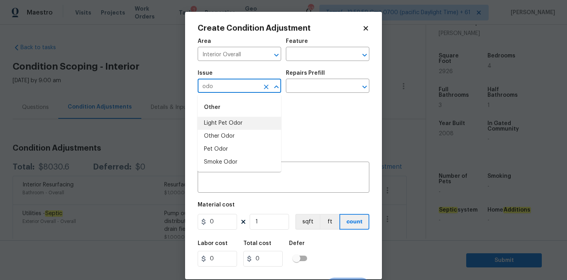
click at [222, 121] on li "Light Pet Odor" at bounding box center [240, 123] width 84 height 13
type input "Light Pet Odor"
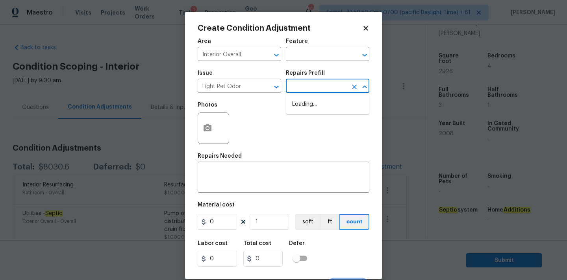
click at [296, 86] on input "text" at bounding box center [316, 87] width 61 height 12
click at [301, 107] on li "Acquisition Scope: 1-2 pets present $575.00" at bounding box center [328, 108] width 84 height 21
type textarea "Acquisition Scope: 1-2 pets present"
type input "575"
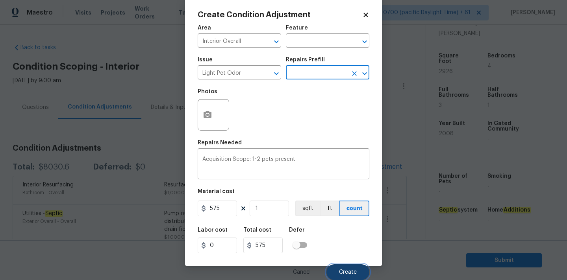
click at [338, 272] on button "Create" at bounding box center [348, 273] width 43 height 16
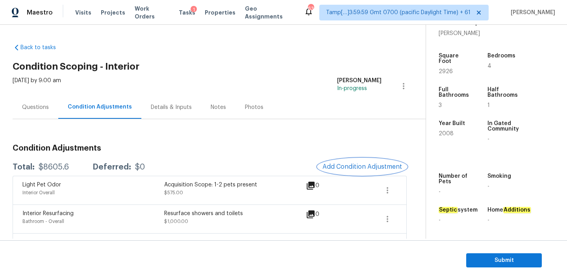
click at [341, 169] on span "Add Condition Adjustment" at bounding box center [363, 166] width 80 height 7
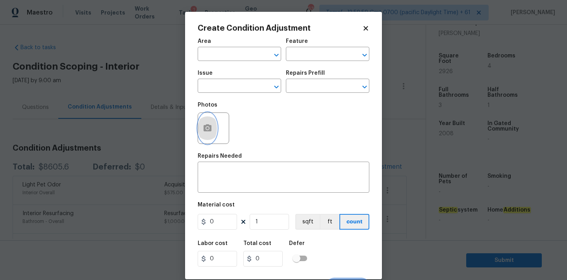
click at [208, 134] on button "button" at bounding box center [207, 128] width 19 height 31
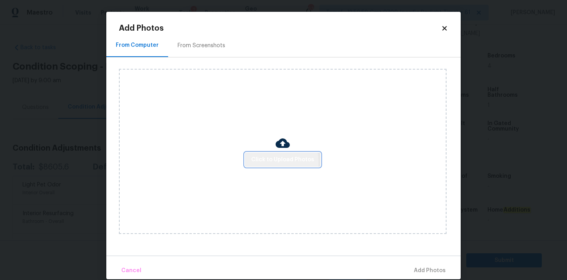
click at [268, 162] on span "Click to Upload Photos" at bounding box center [282, 160] width 63 height 10
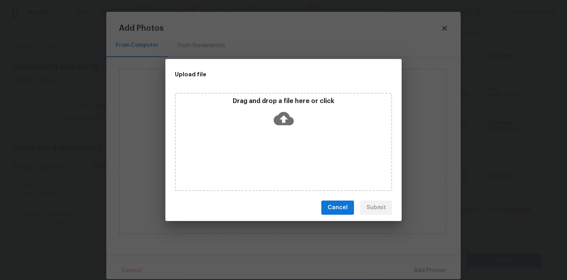
click at [277, 124] on icon at bounding box center [284, 118] width 20 height 13
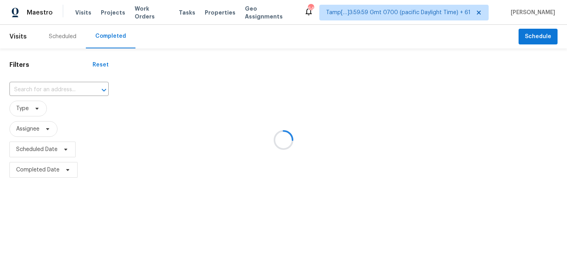
click at [22, 91] on div at bounding box center [283, 140] width 567 height 280
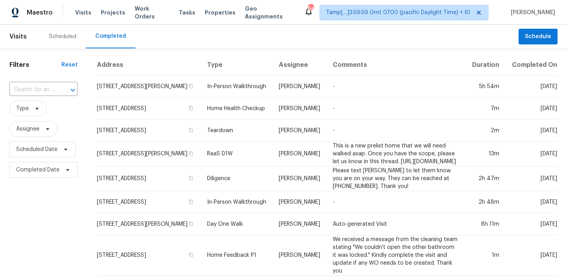
click at [22, 91] on input "text" at bounding box center [32, 90] width 46 height 12
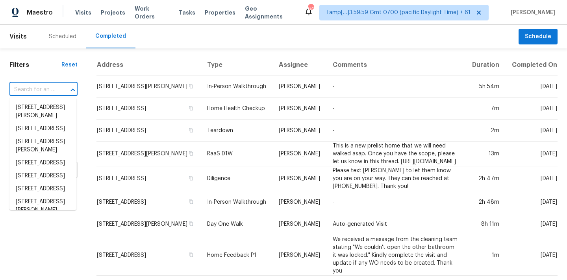
paste input "[STREET_ADDRESS]"
type input "[STREET_ADDRESS]"
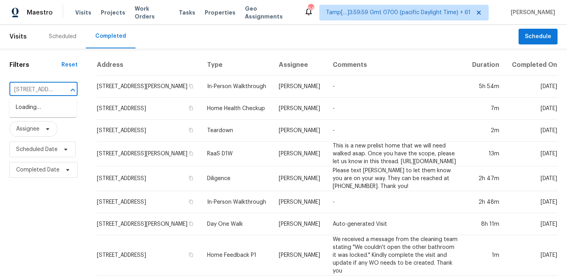
scroll to position [0, 46]
click at [27, 108] on li "[STREET_ADDRESS]" at bounding box center [42, 107] width 67 height 13
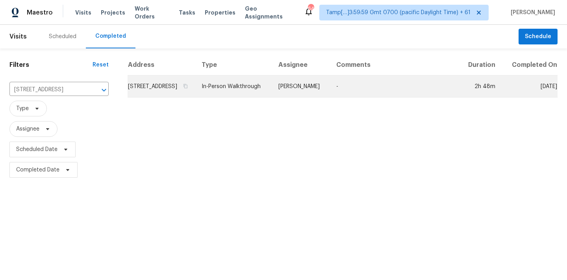
click at [252, 98] on td "In-Person Walkthrough" at bounding box center [233, 87] width 77 height 22
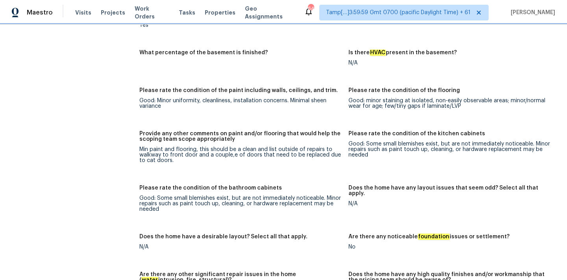
scroll to position [1175, 0]
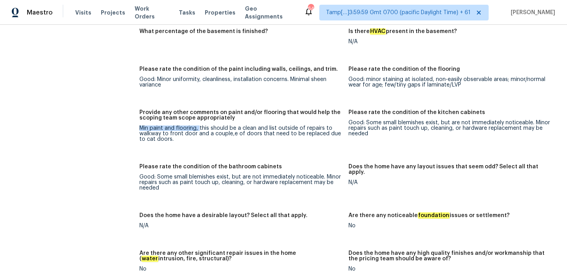
drag, startPoint x: 140, startPoint y: 117, endPoint x: 199, endPoint y: 119, distance: 59.1
click at [199, 126] on div "Min paint and flooring, this should be a clean and list outside of repairs to w…" at bounding box center [240, 134] width 203 height 17
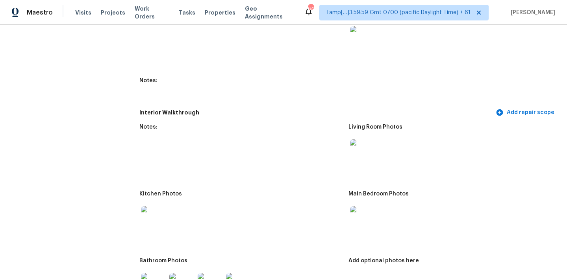
scroll to position [813, 0]
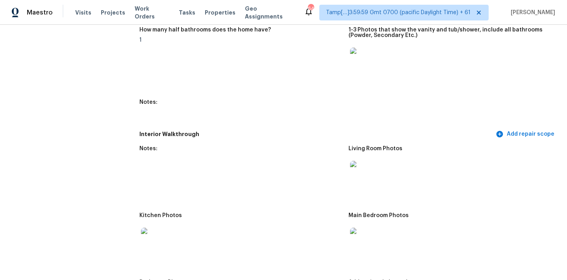
click at [354, 171] on img at bounding box center [362, 173] width 25 height 25
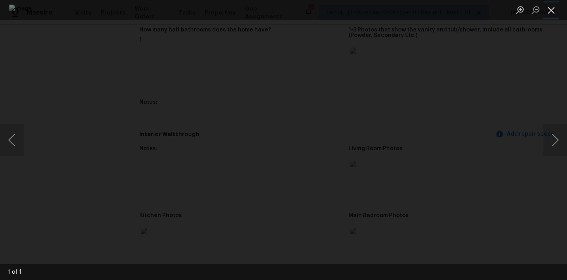
click at [549, 9] on button "Close lightbox" at bounding box center [552, 10] width 16 height 14
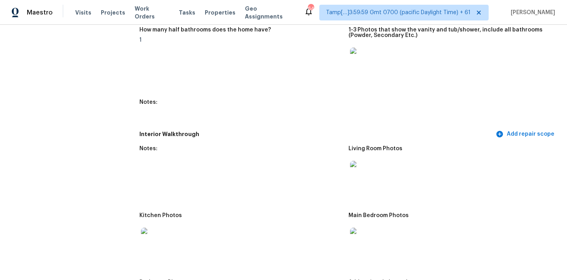
click at [364, 234] on img at bounding box center [362, 240] width 25 height 25
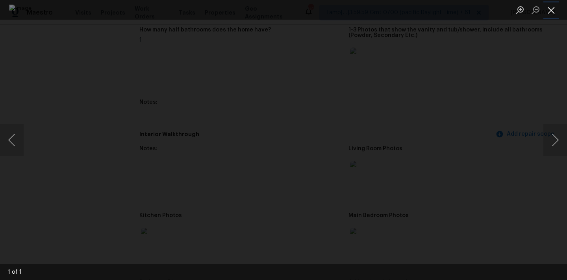
click at [548, 10] on button "Close lightbox" at bounding box center [552, 10] width 16 height 14
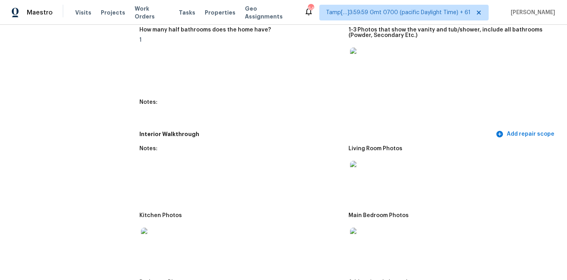
click at [364, 243] on img at bounding box center [362, 240] width 25 height 25
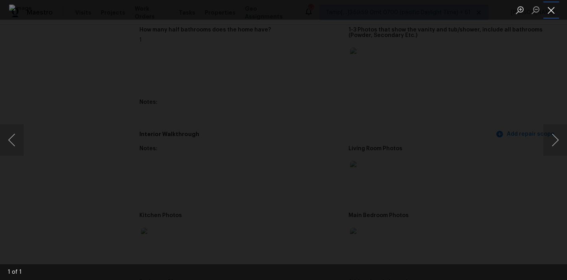
click at [546, 9] on button "Close lightbox" at bounding box center [552, 10] width 16 height 14
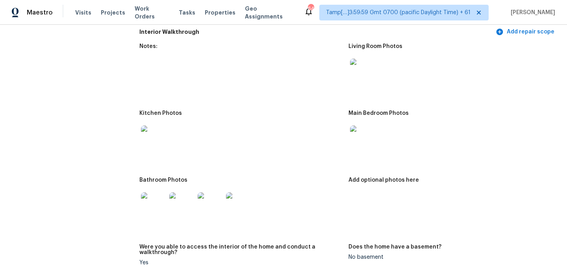
scroll to position [967, 0]
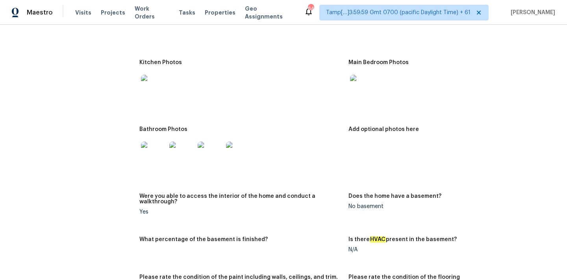
click at [149, 76] on img at bounding box center [153, 87] width 25 height 25
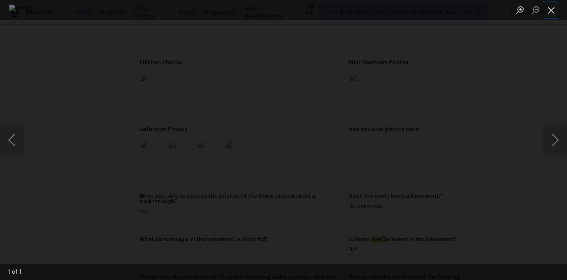
click at [552, 9] on button "Close lightbox" at bounding box center [552, 10] width 16 height 14
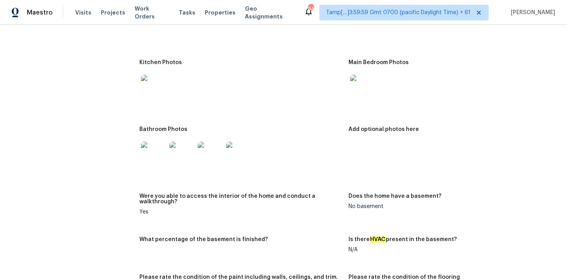
click at [156, 149] on img at bounding box center [153, 154] width 25 height 25
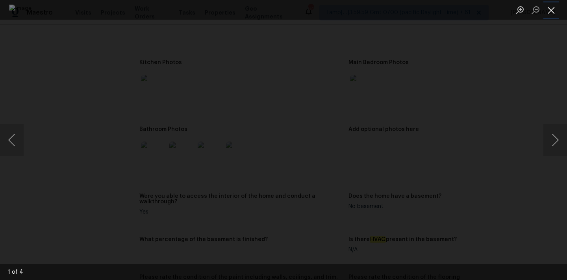
click at [549, 11] on button "Close lightbox" at bounding box center [552, 10] width 16 height 14
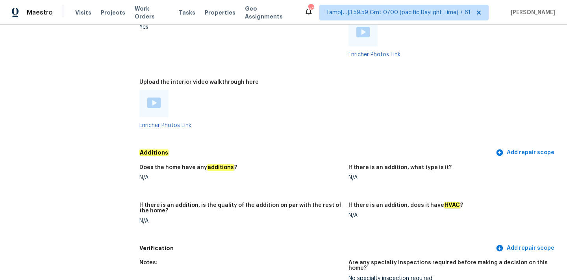
scroll to position [1499, 0]
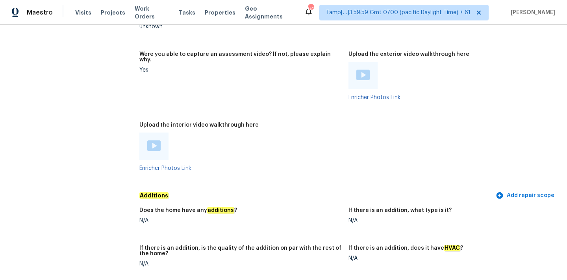
click at [151, 141] on img at bounding box center [153, 146] width 13 height 11
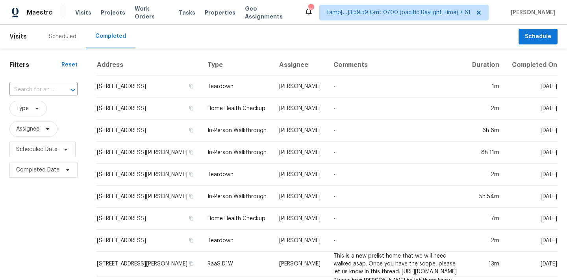
click at [46, 89] on input "text" at bounding box center [32, 90] width 46 height 12
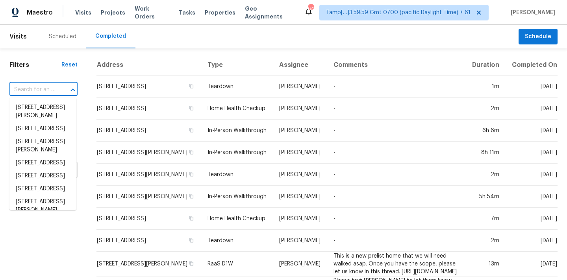
paste input "[STREET_ADDRESS][PERSON_NAME]"
type input "[STREET_ADDRESS][PERSON_NAME]"
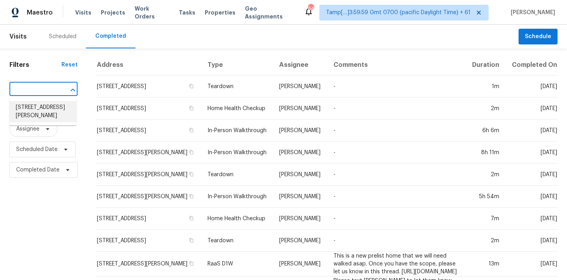
click at [35, 110] on li "[STREET_ADDRESS][PERSON_NAME]" at bounding box center [42, 111] width 67 height 21
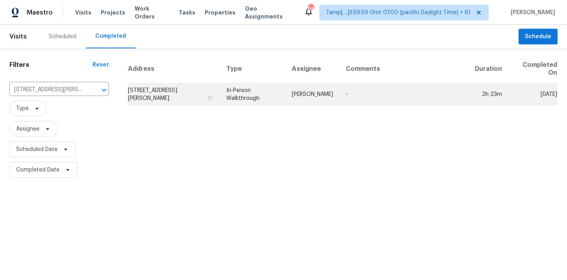
click at [273, 96] on td "In-Person Walkthrough" at bounding box center [252, 95] width 65 height 22
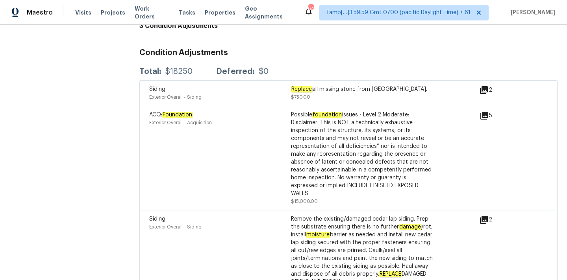
scroll to position [2151, 0]
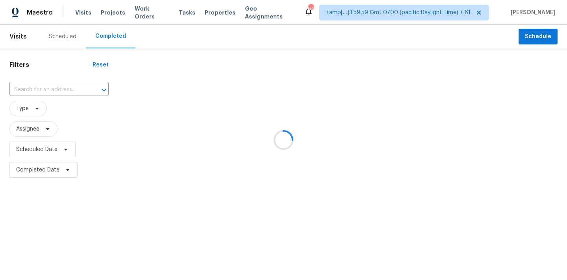
click at [22, 90] on div at bounding box center [283, 140] width 567 height 280
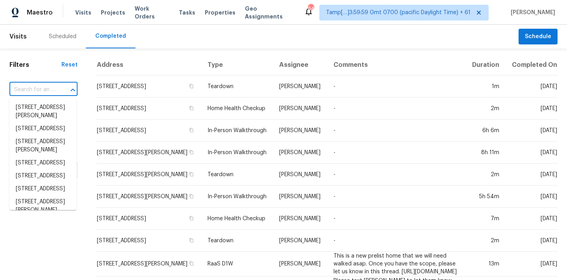
click at [22, 90] on input "text" at bounding box center [32, 90] width 46 height 12
paste input "3638 Lake Breeze Ln, Crosby, TX 77532"
type input "3638 Lake Breeze Ln, Crosby, TX 77532"
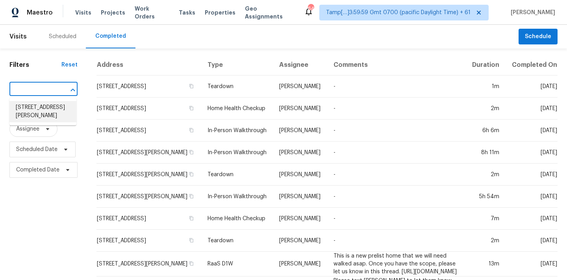
click at [41, 108] on li "3638 Lake Breeze Ln, Crosby, TX 77532" at bounding box center [42, 111] width 67 height 21
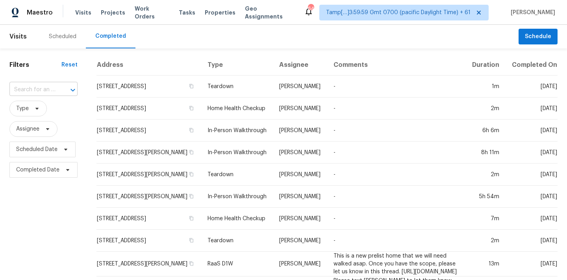
click at [30, 89] on input "text" at bounding box center [32, 90] width 46 height 12
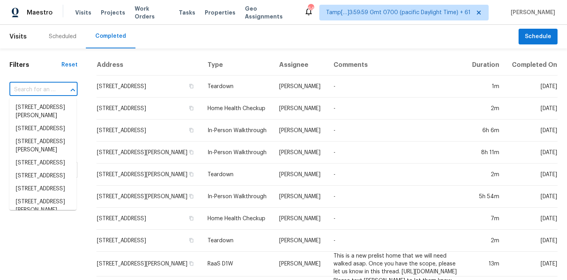
paste input "3638 Lake Breeze Ln, Crosby, TX 77532"
type input "3638 Lake Breeze Ln, Crosby, TX 77532"
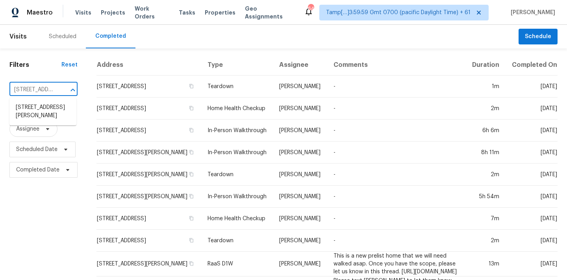
scroll to position [0, 60]
click at [45, 123] on ul "3638 Lake Breeze Ln, Crosby, TX 77532" at bounding box center [42, 112] width 67 height 28
click at [47, 115] on li "3638 Lake Breeze Ln, Crosby, TX 77532" at bounding box center [42, 111] width 67 height 21
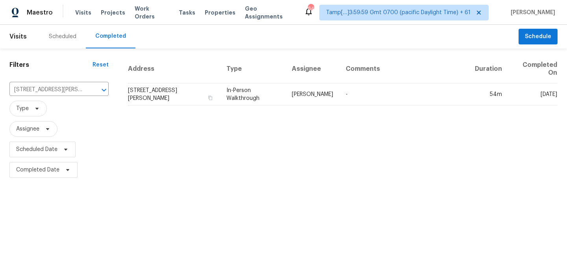
click at [268, 100] on td "In-Person Walkthrough" at bounding box center [252, 95] width 65 height 22
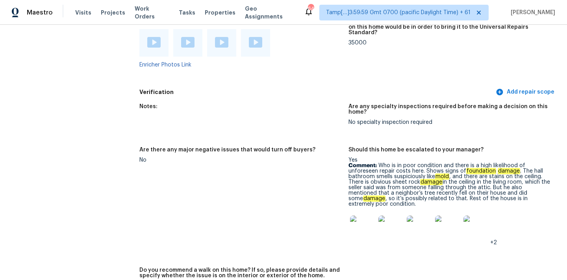
scroll to position [1766, 0]
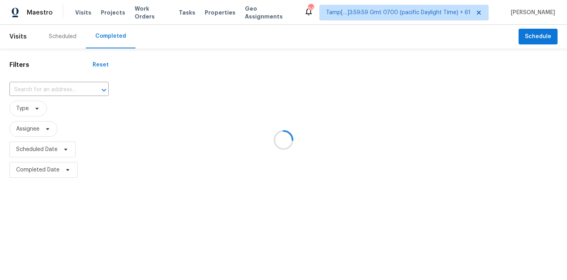
click at [36, 90] on div at bounding box center [283, 140] width 567 height 280
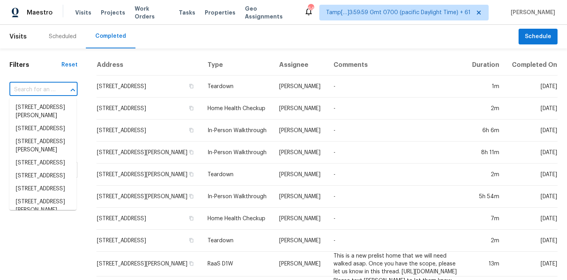
click at [36, 89] on input "text" at bounding box center [32, 90] width 46 height 12
paste input "[STREET_ADDRESS]"
type input "[STREET_ADDRESS]"
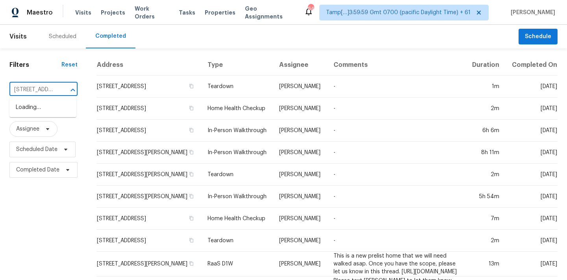
scroll to position [0, 81]
click at [40, 109] on li "[STREET_ADDRESS]" at bounding box center [42, 107] width 67 height 13
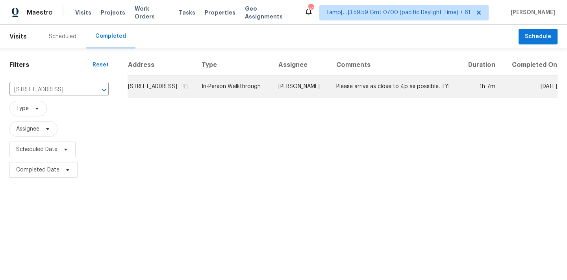
click at [271, 98] on td "In-Person Walkthrough" at bounding box center [233, 87] width 77 height 22
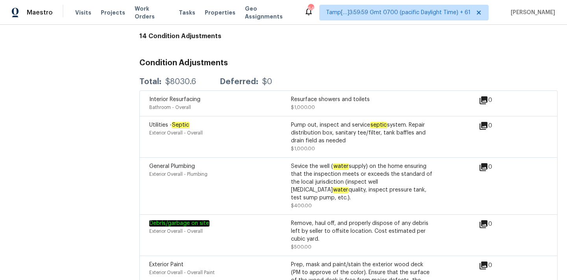
scroll to position [1668, 0]
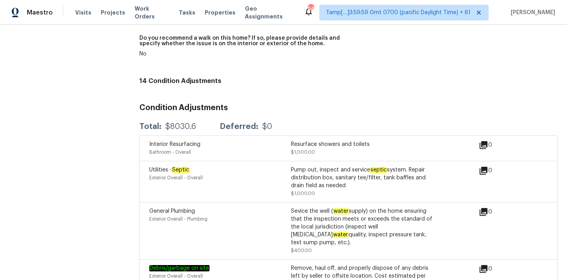
click at [320, 104] on h3 "Condition Adjustments" at bounding box center [348, 108] width 418 height 8
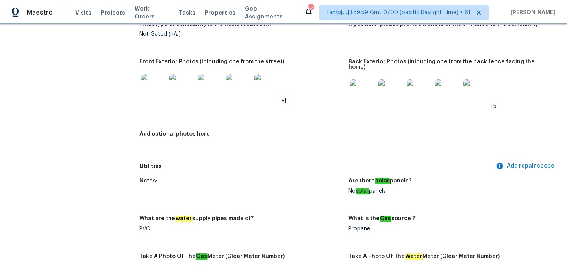
scroll to position [373, 0]
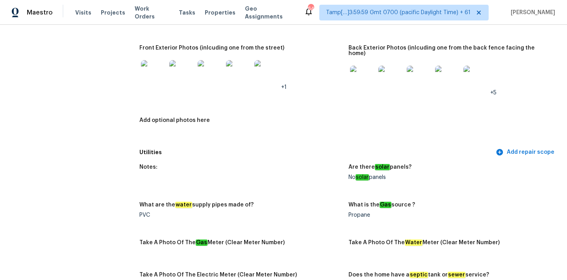
click at [174, 74] on img at bounding box center [181, 72] width 25 height 25
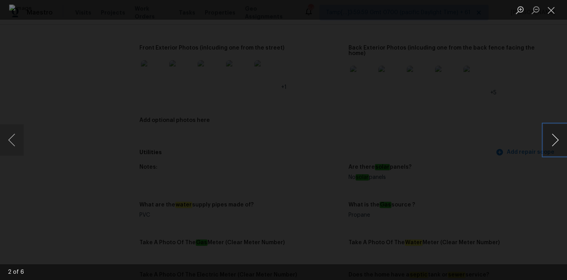
click at [557, 141] on button "Next image" at bounding box center [556, 140] width 24 height 32
click at [553, 8] on button "Close lightbox" at bounding box center [552, 10] width 16 height 14
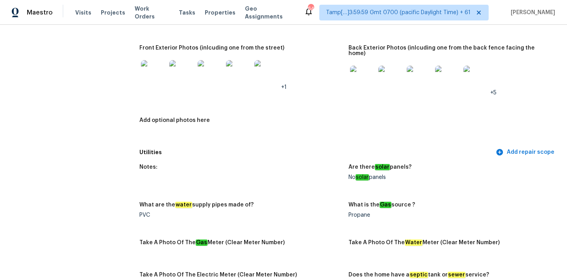
click at [367, 74] on img at bounding box center [362, 78] width 25 height 25
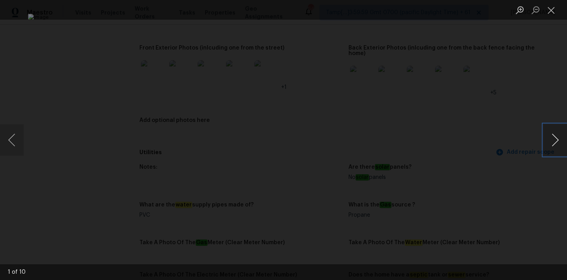
click at [555, 140] on button "Next image" at bounding box center [556, 140] width 24 height 32
click at [554, 140] on button "Next image" at bounding box center [556, 140] width 24 height 32
click at [552, 6] on button "Close lightbox" at bounding box center [552, 10] width 16 height 14
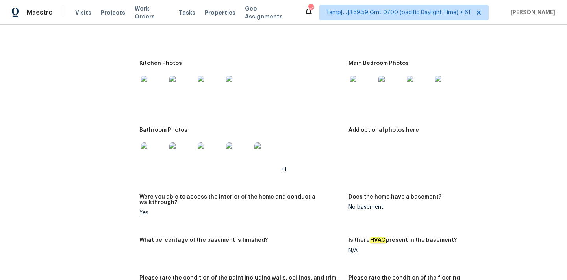
scroll to position [791, 0]
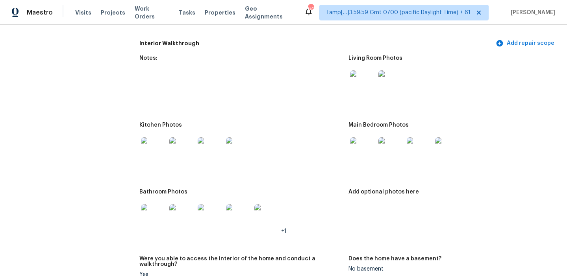
click at [364, 84] on img at bounding box center [362, 83] width 25 height 25
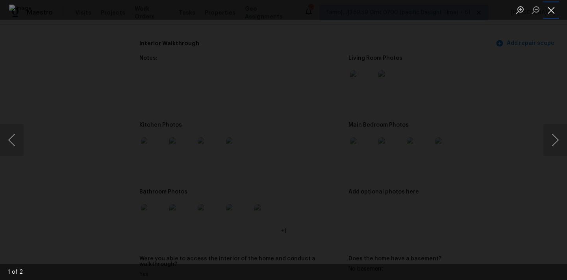
click at [550, 8] on button "Close lightbox" at bounding box center [552, 10] width 16 height 14
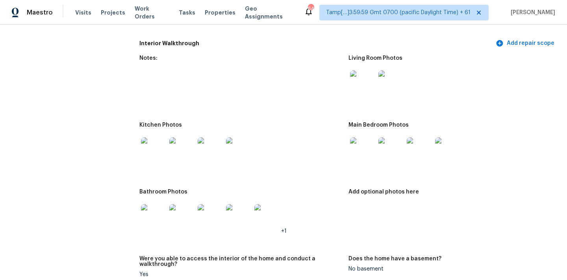
click at [366, 142] on img at bounding box center [362, 149] width 25 height 25
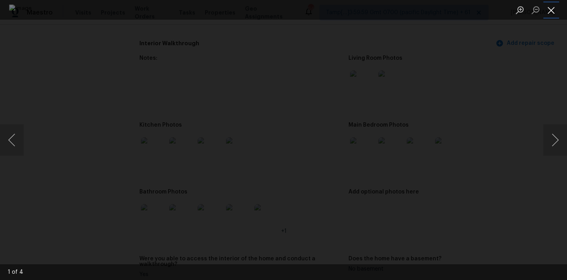
click at [551, 10] on button "Close lightbox" at bounding box center [552, 10] width 16 height 14
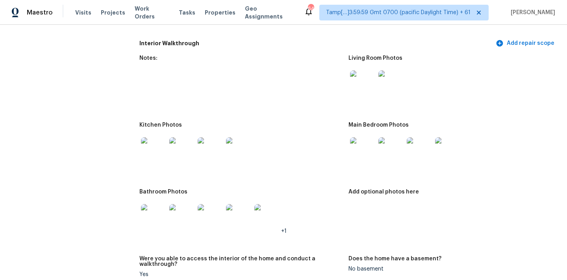
click at [157, 211] on img at bounding box center [153, 216] width 25 height 25
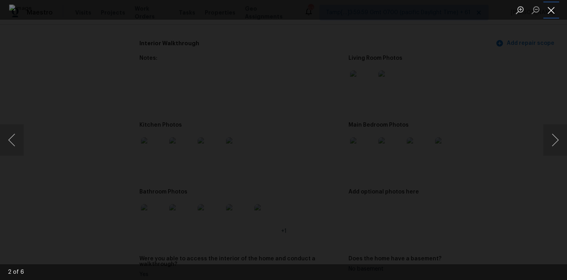
click at [550, 5] on button "Close lightbox" at bounding box center [552, 10] width 16 height 14
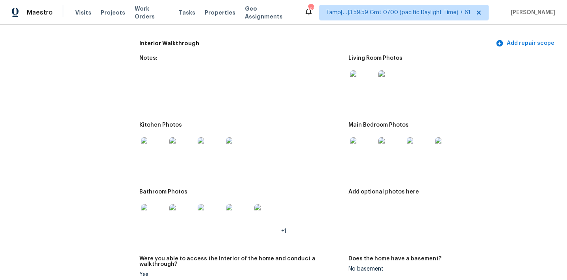
click at [365, 144] on img at bounding box center [362, 149] width 25 height 25
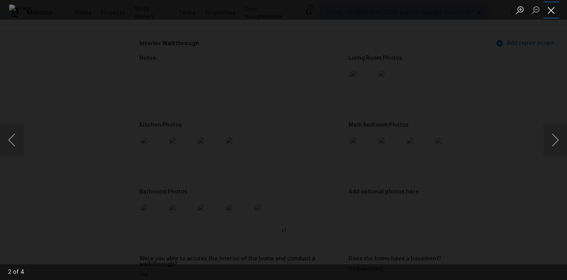
click at [555, 5] on button "Close lightbox" at bounding box center [552, 10] width 16 height 14
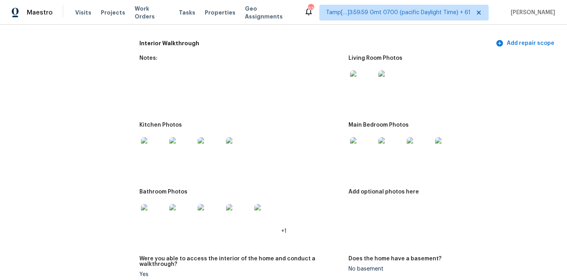
click at [147, 147] on img at bounding box center [153, 149] width 25 height 25
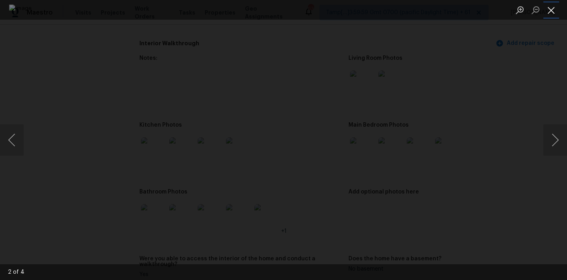
click at [548, 10] on button "Close lightbox" at bounding box center [552, 10] width 16 height 14
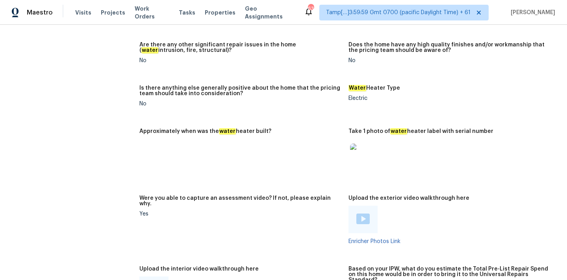
scroll to position [1381, 0]
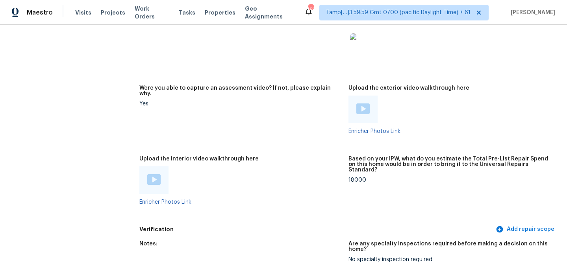
click at [155, 174] on img at bounding box center [153, 179] width 13 height 11
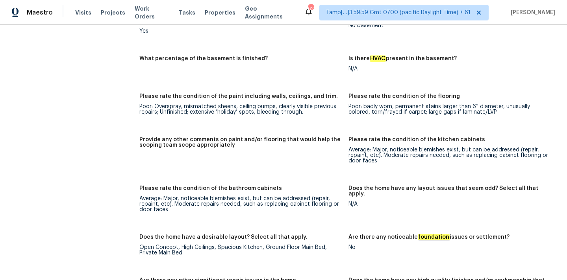
scroll to position [1092, 0]
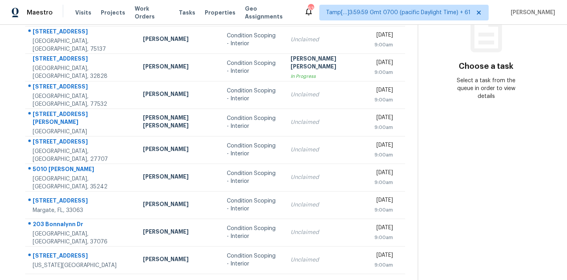
scroll to position [130, 0]
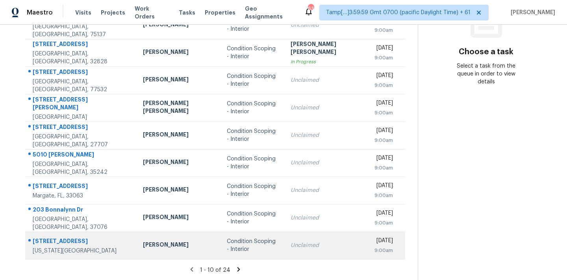
click at [243, 242] on div "Condition Scoping - Interior" at bounding box center [252, 246] width 51 height 16
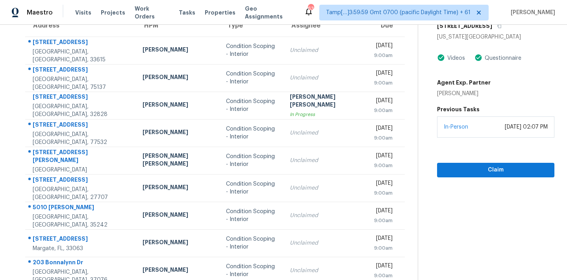
scroll to position [60, 0]
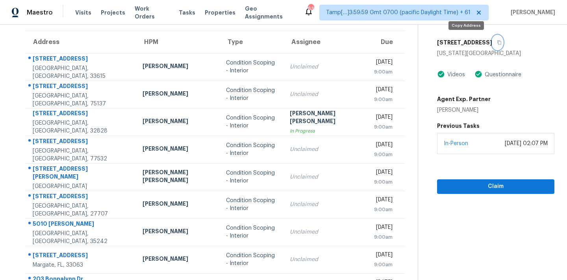
click at [497, 42] on icon "button" at bounding box center [499, 42] width 5 height 5
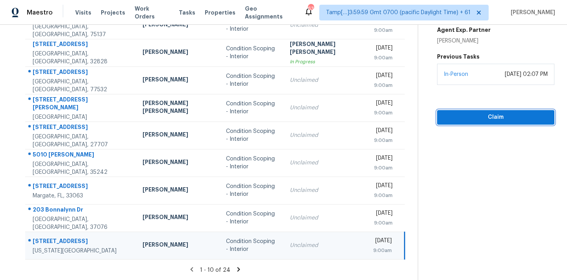
click at [456, 117] on span "Claim" at bounding box center [496, 118] width 105 height 10
click at [456, 117] on span "Start Assessment" at bounding box center [496, 118] width 105 height 10
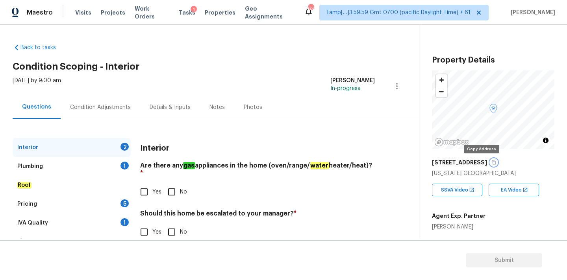
click at [492, 163] on icon "button" at bounding box center [494, 162] width 5 height 5
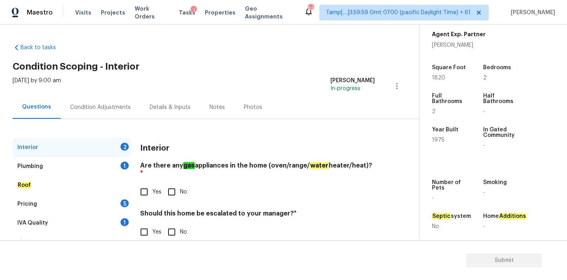
scroll to position [194, 0]
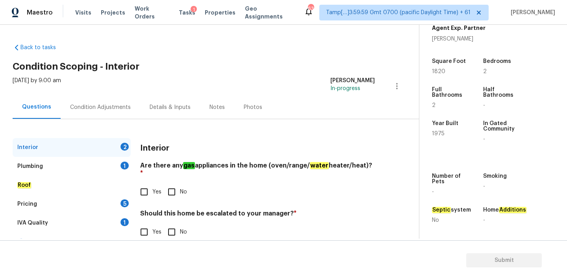
click at [155, 188] on span "Yes" at bounding box center [156, 192] width 9 height 8
click at [152, 184] on input "Yes" at bounding box center [144, 192] width 17 height 17
checkbox input "true"
click at [170, 230] on input "No" at bounding box center [171, 232] width 17 height 17
checkbox input "true"
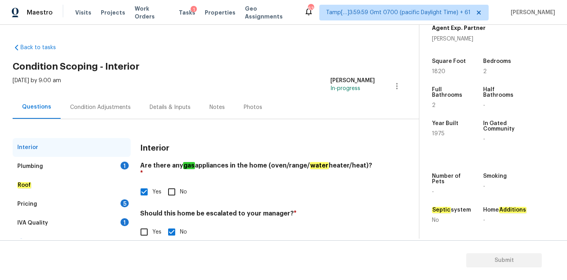
click at [112, 166] on div "Plumbing 1" at bounding box center [72, 166] width 118 height 19
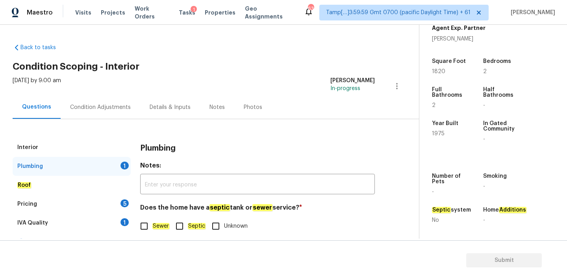
click at [157, 223] on span "Sewer" at bounding box center [160, 227] width 17 height 8
click at [152, 223] on input "Sewer" at bounding box center [144, 226] width 17 height 17
checkbox input "true"
click at [120, 216] on div "IVA Quality 1" at bounding box center [72, 223] width 118 height 19
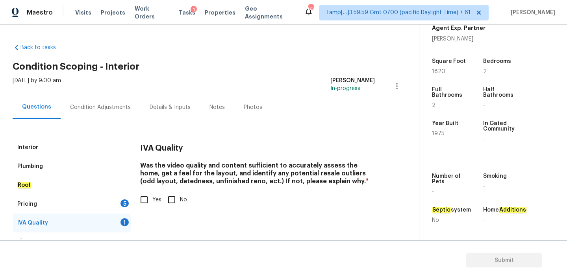
click at [147, 198] on input "Yes" at bounding box center [144, 200] width 17 height 17
checkbox input "true"
click at [117, 203] on div "Pricing 5" at bounding box center [72, 204] width 118 height 19
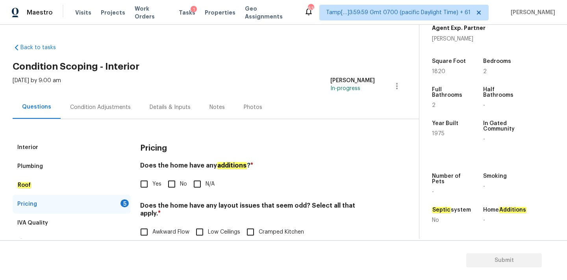
click at [177, 189] on input "No" at bounding box center [171, 184] width 17 height 17
checkbox input "true"
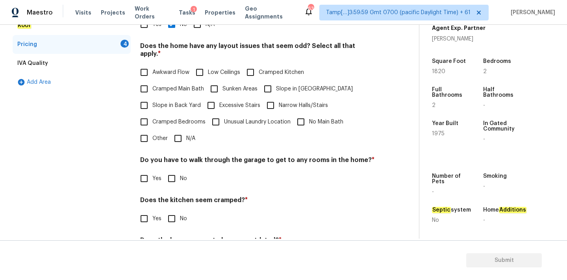
scroll to position [188, 0]
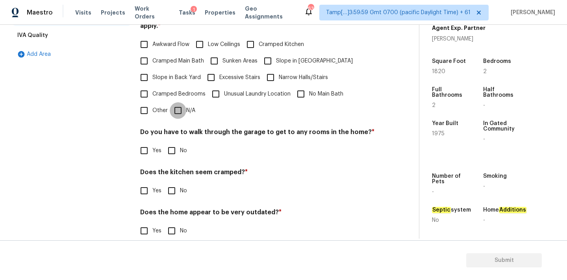
click at [182, 108] on input "N/A" at bounding box center [178, 110] width 17 height 17
checkbox input "true"
click at [180, 148] on label "No" at bounding box center [175, 151] width 24 height 17
click at [180, 148] on input "No" at bounding box center [171, 151] width 17 height 17
checkbox input "true"
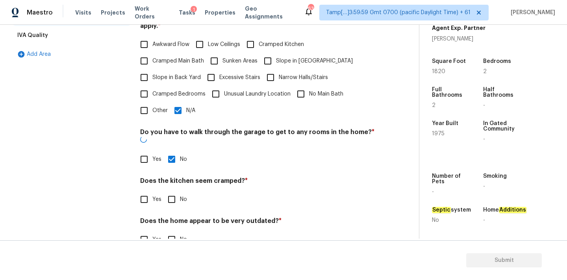
click at [175, 191] on input "No" at bounding box center [171, 199] width 17 height 17
checkbox input "true"
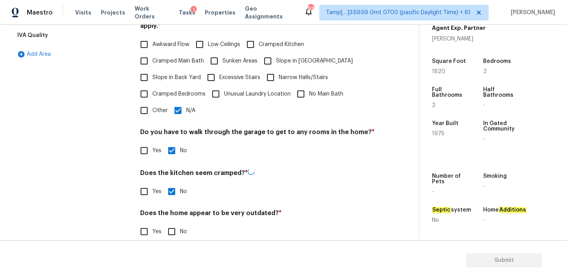
click at [175, 226] on input "No" at bounding box center [171, 232] width 17 height 17
checkbox input "true"
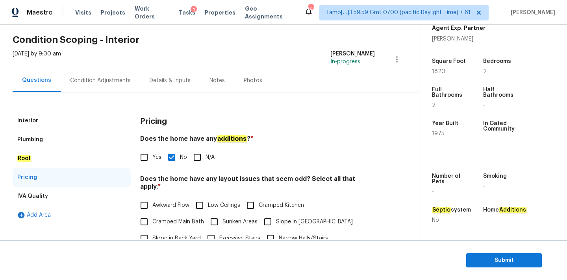
scroll to position [13, 0]
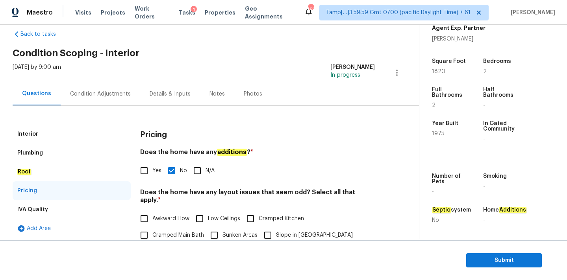
click at [89, 140] on div "Interior" at bounding box center [72, 134] width 118 height 19
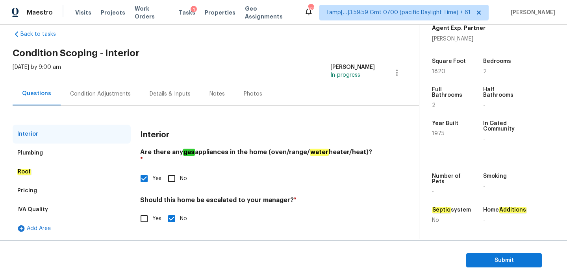
click at [91, 195] on div "Pricing" at bounding box center [72, 191] width 118 height 19
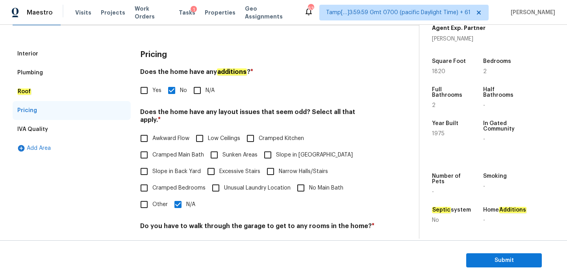
scroll to position [136, 0]
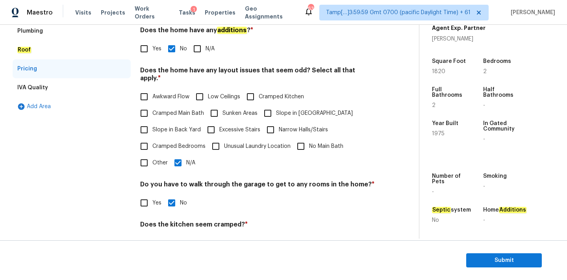
click at [283, 93] on span "Cramped Kitchen" at bounding box center [281, 97] width 45 height 8
click at [259, 93] on input "Cramped Kitchen" at bounding box center [250, 97] width 17 height 17
checkbox input "true"
click at [184, 163] on input "N/A" at bounding box center [178, 163] width 17 height 17
checkbox input "false"
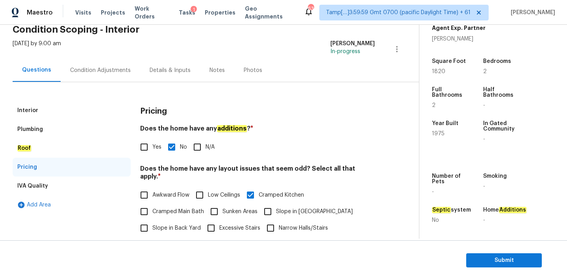
scroll to position [20, 0]
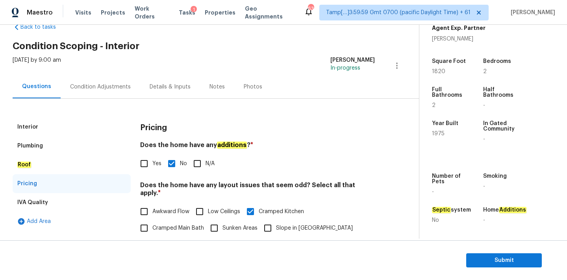
click at [119, 84] on div "Condition Adjustments" at bounding box center [100, 87] width 61 height 8
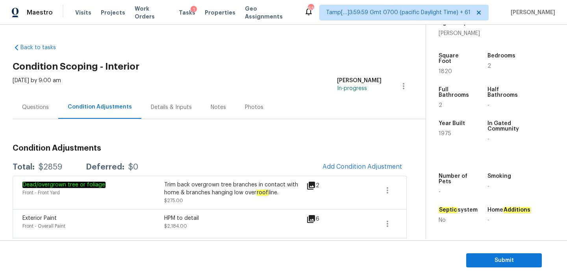
scroll to position [75, 0]
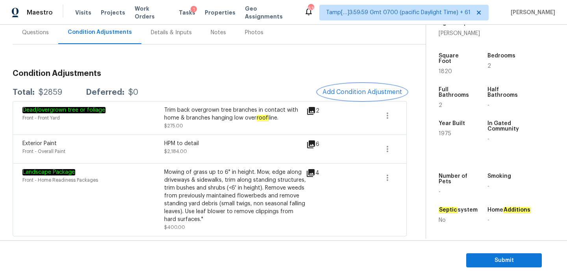
click at [356, 94] on span "Add Condition Adjustment" at bounding box center [363, 92] width 80 height 7
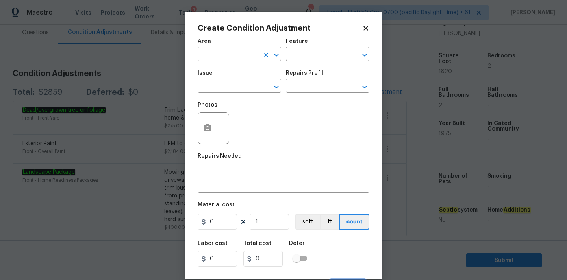
click at [238, 58] on input "text" at bounding box center [228, 55] width 61 height 12
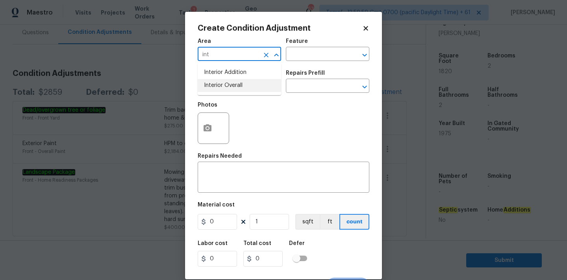
click at [232, 89] on li "Interior Overall" at bounding box center [240, 85] width 84 height 13
type input "Interior Overall"
click at [232, 89] on input "text" at bounding box center [228, 87] width 61 height 12
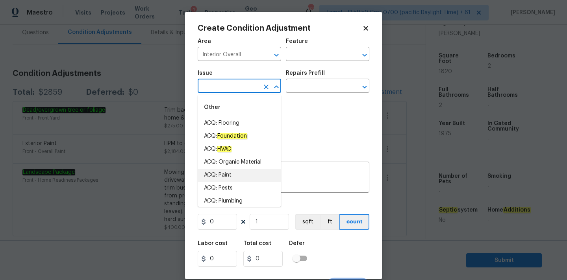
click at [231, 178] on li "ACQ: Paint" at bounding box center [240, 175] width 84 height 13
type input "ACQ: Paint"
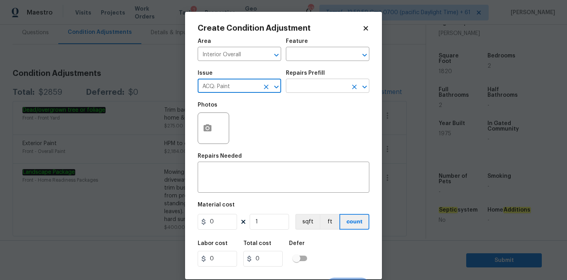
click at [316, 89] on input "text" at bounding box center [316, 87] width 61 height 12
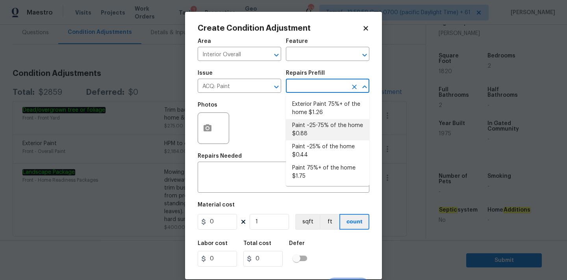
click at [318, 121] on li "Paint ~25-75% of the home $0.88" at bounding box center [328, 129] width 84 height 21
type input "Acquisition"
type textarea "Acquisition Scope: ~25 - 75% of the home needs interior paint"
type input "0.88"
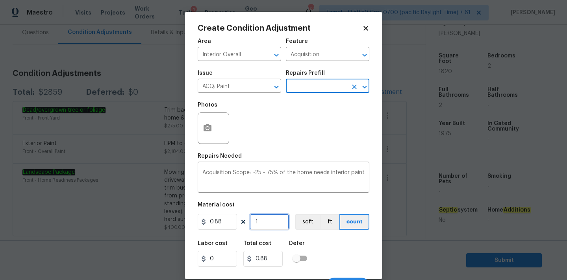
click at [269, 225] on input "1" at bounding box center [269, 222] width 39 height 16
type input "18"
type input "15.84"
type input "182"
type input "160.16"
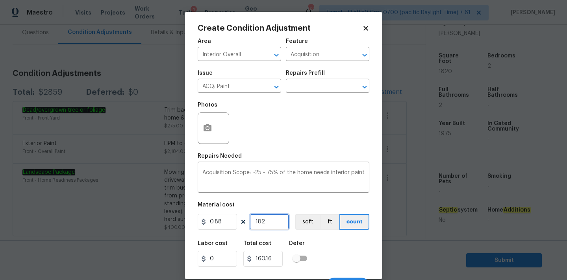
type input "1820"
type input "1601.6"
type input "1820"
click at [209, 133] on icon "button" at bounding box center [207, 128] width 9 height 9
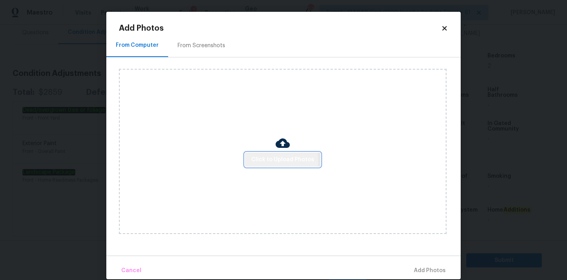
click at [267, 160] on span "Click to Upload Photos" at bounding box center [282, 160] width 63 height 10
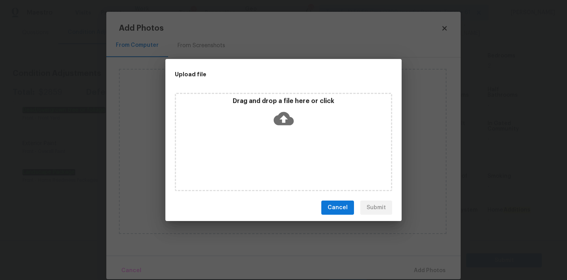
click at [284, 123] on icon at bounding box center [284, 118] width 20 height 13
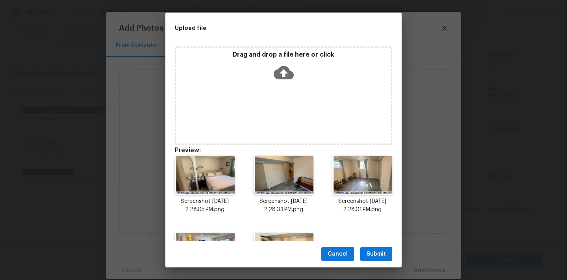
click at [383, 245] on div "Cancel Submit" at bounding box center [283, 254] width 236 height 27
click at [383, 250] on span "Submit" at bounding box center [376, 255] width 19 height 10
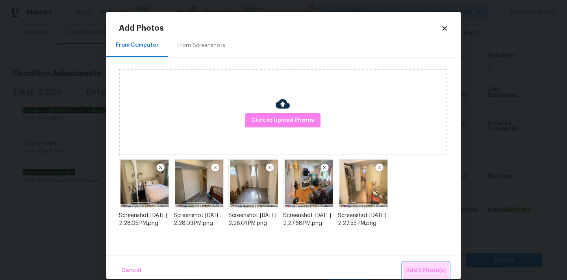
click at [423, 274] on span "Add 5 Photo(s)" at bounding box center [426, 271] width 40 height 10
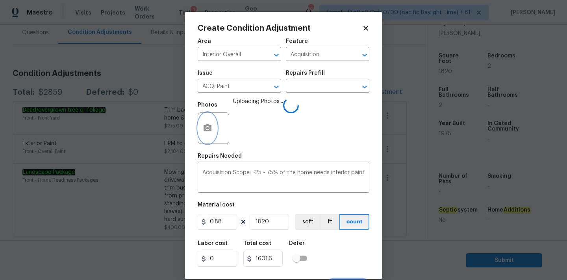
scroll to position [14, 0]
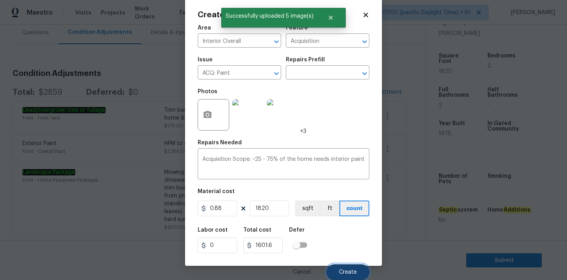
click at [343, 276] on button "Create" at bounding box center [348, 273] width 43 height 16
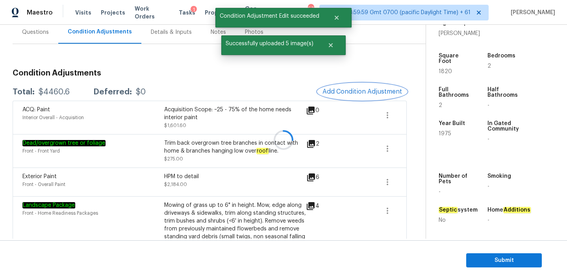
scroll to position [0, 0]
click at [342, 94] on span "Add Condition Adjustment" at bounding box center [363, 91] width 80 height 7
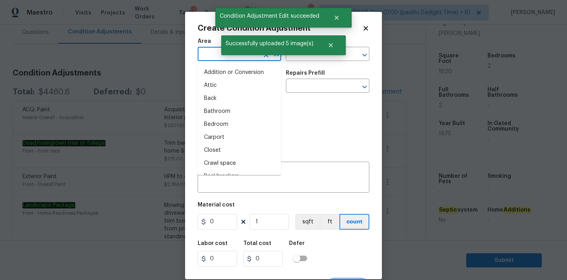
click at [202, 56] on input "text" at bounding box center [228, 55] width 61 height 12
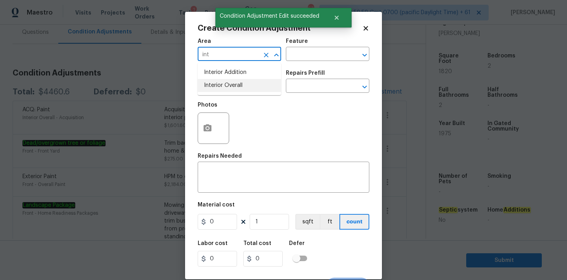
click at [212, 87] on li "Interior Overall" at bounding box center [240, 85] width 84 height 13
type input "Interior Overall"
click at [223, 87] on input "text" at bounding box center [228, 87] width 61 height 12
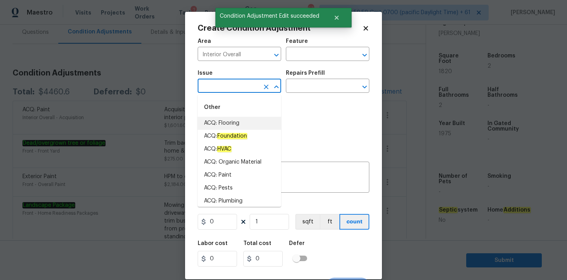
click at [227, 123] on li "ACQ: Flooring" at bounding box center [240, 123] width 84 height 13
type input "ACQ: Flooring"
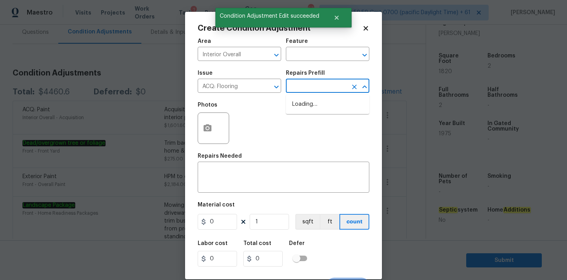
click at [294, 82] on input "text" at bounding box center [316, 87] width 61 height 12
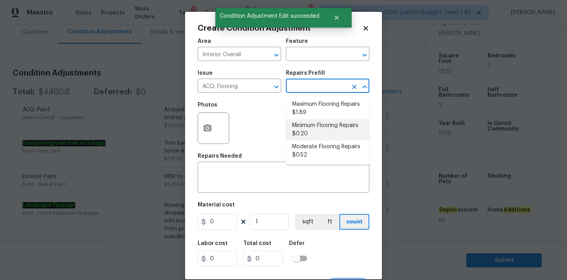
click at [306, 124] on li "Minimum Flooring Repairs $0.20" at bounding box center [328, 129] width 84 height 21
type input "Acquisition"
type textarea "Acquisition Scope: Minimum flooring repairs"
type input "0.2"
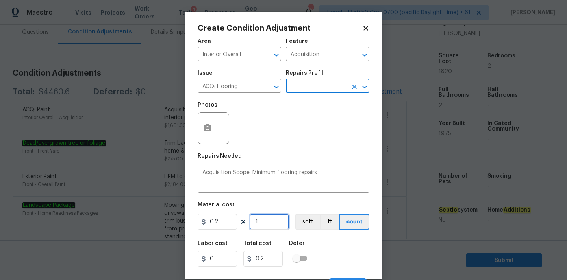
click at [266, 224] on input "1" at bounding box center [269, 222] width 39 height 16
type input "18"
type input "3.6"
type input "182"
type input "36.4"
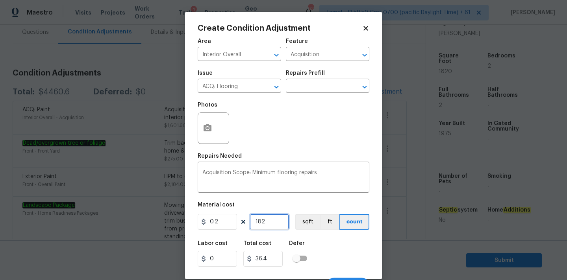
type input "1820"
type input "364"
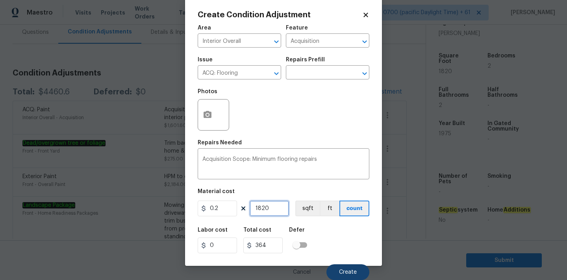
type input "1820"
click at [345, 273] on span "Create" at bounding box center [348, 273] width 18 height 6
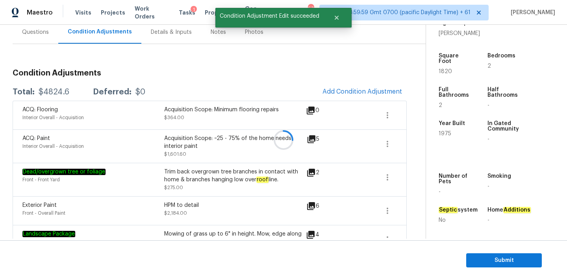
click at [347, 85] on div at bounding box center [283, 140] width 567 height 280
click at [347, 91] on span "Add Condition Adjustment" at bounding box center [363, 91] width 80 height 7
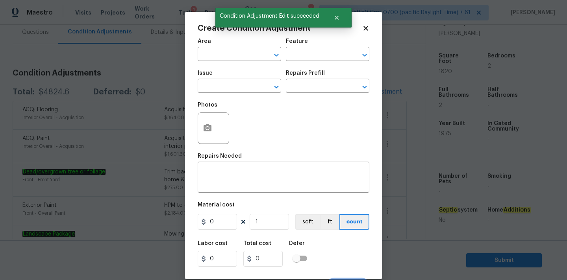
click at [195, 57] on div "Create Condition Adjustment Area ​ Feature ​ Issue ​ Repairs Prefill ​ Photos R…" at bounding box center [283, 146] width 197 height 268
click at [209, 57] on input "text" at bounding box center [228, 55] width 61 height 12
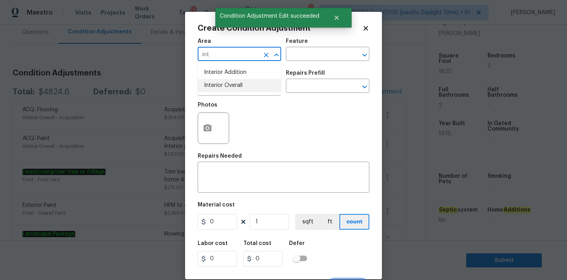
click at [216, 86] on li "Interior Overall" at bounding box center [240, 85] width 84 height 13
type input "Interior Overall"
click at [225, 86] on input "text" at bounding box center [228, 87] width 61 height 12
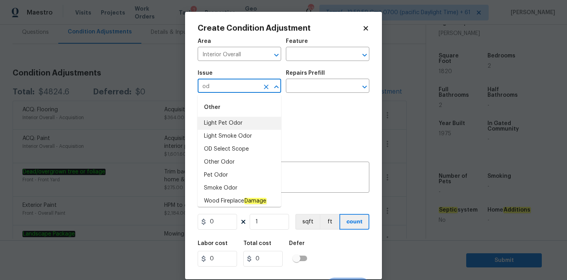
click at [234, 123] on li "Light Pet Odor" at bounding box center [240, 123] width 84 height 13
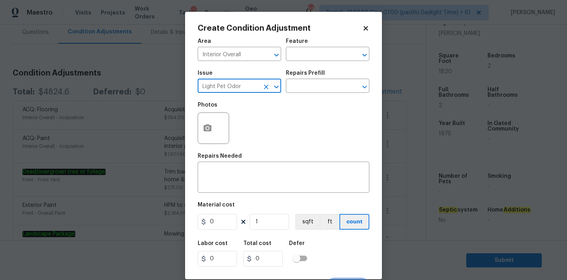
type input "Light Pet Odor"
click at [303, 94] on div "Issue Light Pet Odor ​ Repairs Prefill ​" at bounding box center [284, 82] width 172 height 32
click at [313, 86] on input "text" at bounding box center [316, 87] width 61 height 12
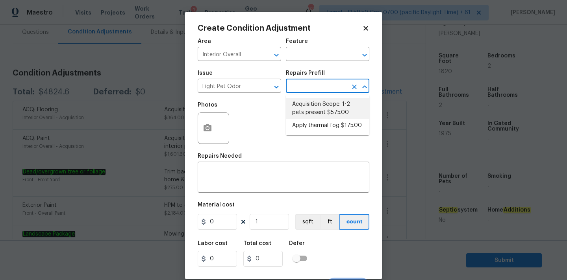
click at [312, 105] on li "Acquisition Scope: 1-2 pets present $575.00" at bounding box center [328, 108] width 84 height 21
type textarea "Acquisition Scope: 1-2 pets present"
type input "575"
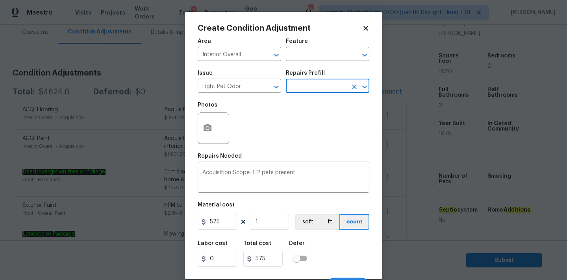
scroll to position [14, 0]
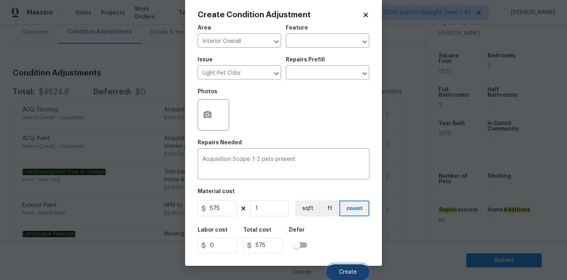
click at [345, 266] on button "Create" at bounding box center [348, 273] width 43 height 16
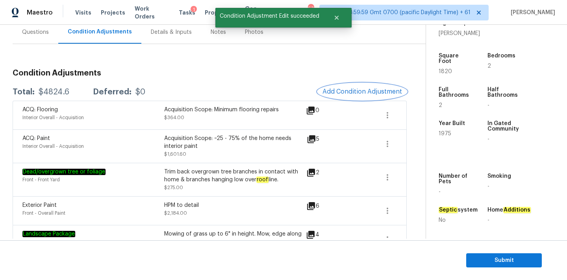
scroll to position [0, 0]
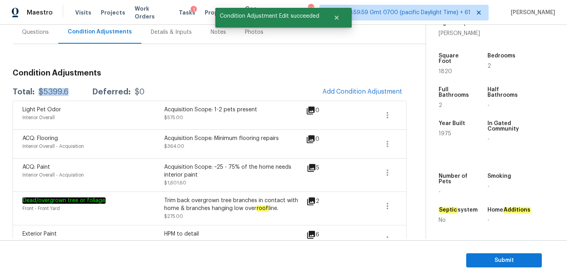
drag, startPoint x: 37, startPoint y: 93, endPoint x: 79, endPoint y: 93, distance: 41.8
click at [79, 93] on div "Total: $5399.6 Deferred: $0" at bounding box center [79, 92] width 132 height 8
copy div "$5399.6"
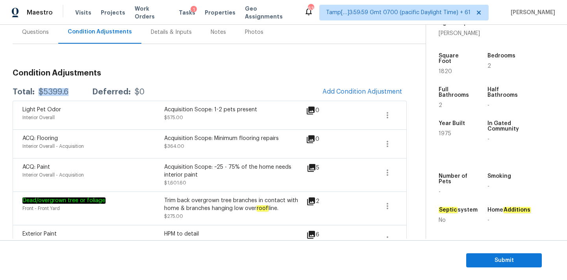
copy div "$5399.6"
click at [505, 264] on span "Submit" at bounding box center [504, 261] width 63 height 10
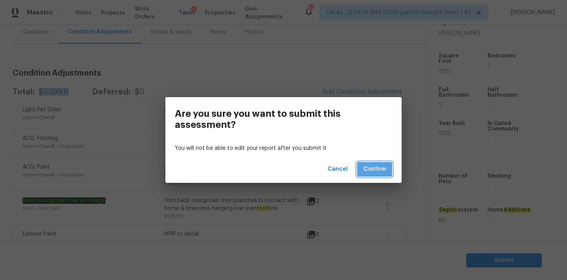
click at [377, 169] on span "Confirm" at bounding box center [375, 170] width 22 height 10
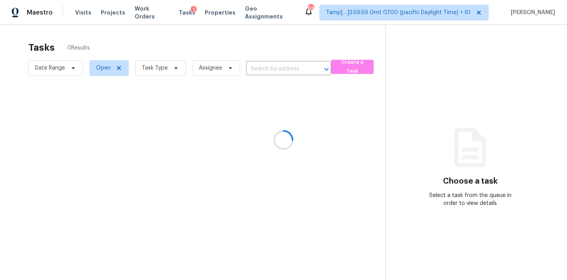
click at [169, 71] on div at bounding box center [283, 140] width 567 height 280
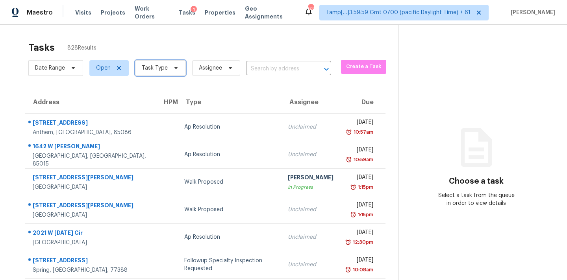
click at [169, 71] on span "Task Type" at bounding box center [160, 68] width 51 height 16
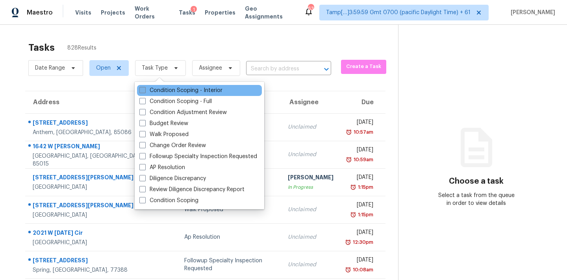
click at [180, 89] on label "Condition Scoping - Interior" at bounding box center [180, 91] width 83 height 8
click at [145, 89] on input "Condition Scoping - Interior" at bounding box center [141, 89] width 5 height 5
checkbox input "true"
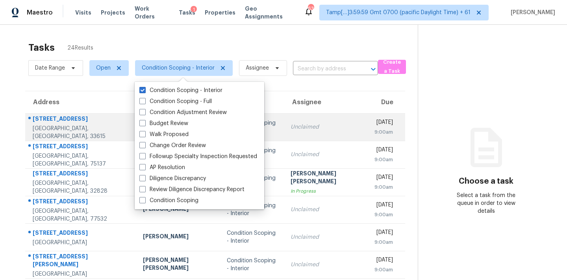
click at [302, 132] on td "Unclaimed" at bounding box center [326, 127] width 84 height 28
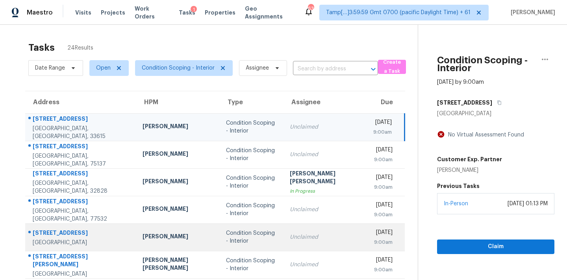
scroll to position [130, 0]
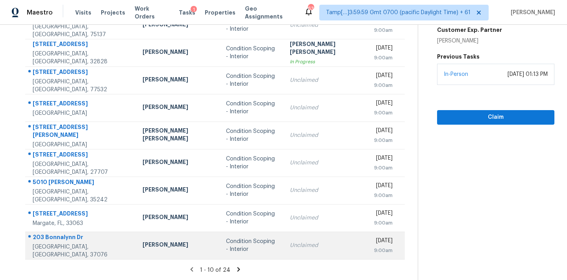
click at [258, 249] on div "Condition Scoping - Interior" at bounding box center [251, 246] width 51 height 16
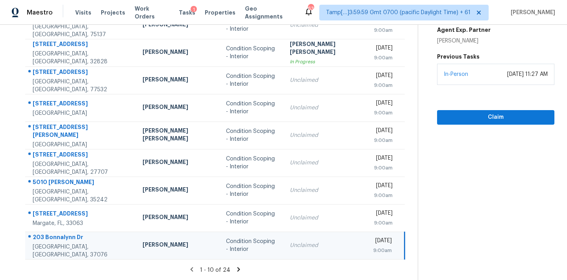
click at [235, 267] on icon at bounding box center [238, 269] width 7 height 7
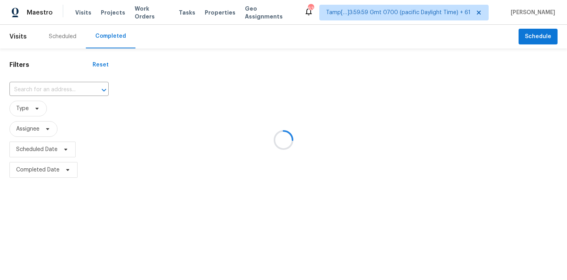
click at [23, 92] on div at bounding box center [283, 140] width 567 height 280
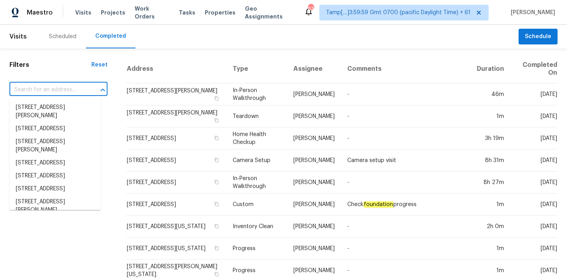
click at [26, 91] on input "text" at bounding box center [47, 90] width 76 height 12
paste input "[STREET_ADDRESS][US_STATE]"
type input "[STREET_ADDRESS][US_STATE]"
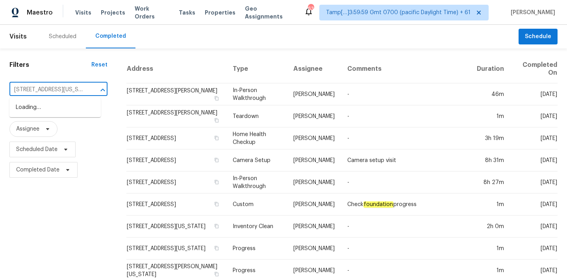
scroll to position [0, 53]
click at [39, 109] on li "[STREET_ADDRESS][US_STATE]" at bounding box center [54, 107] width 91 height 13
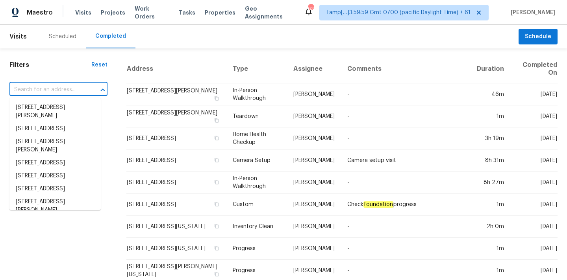
click at [40, 90] on input "text" at bounding box center [47, 90] width 76 height 12
paste input "[STREET_ADDRESS][US_STATE]"
type input "[STREET_ADDRESS][US_STATE]"
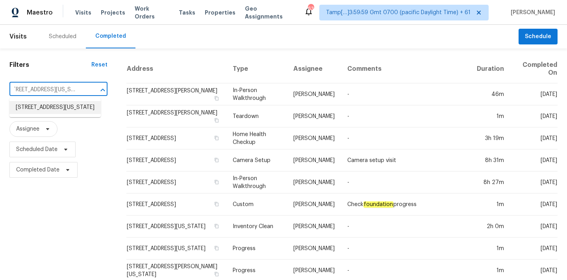
click at [47, 109] on li "[STREET_ADDRESS][US_STATE]" at bounding box center [54, 107] width 91 height 13
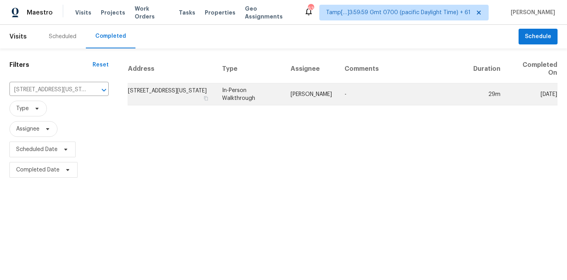
click at [263, 99] on td "In-Person Walkthrough" at bounding box center [250, 95] width 69 height 22
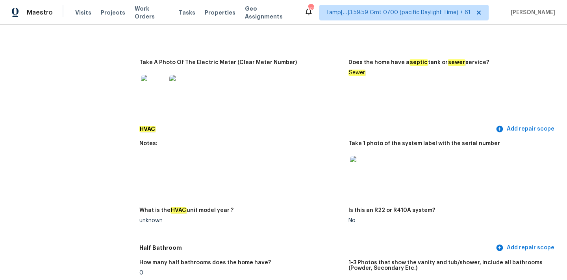
scroll to position [669, 0]
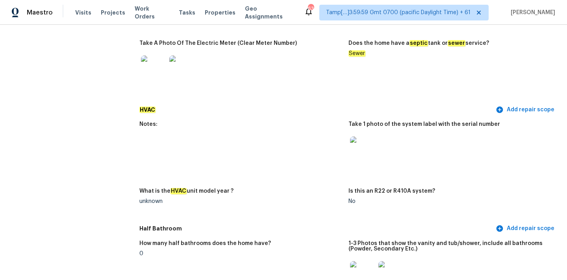
click at [364, 146] on img at bounding box center [362, 149] width 25 height 25
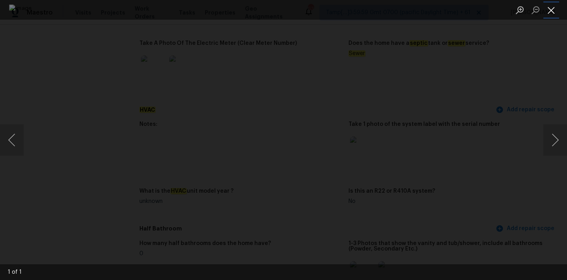
click at [551, 11] on button "Close lightbox" at bounding box center [552, 10] width 16 height 14
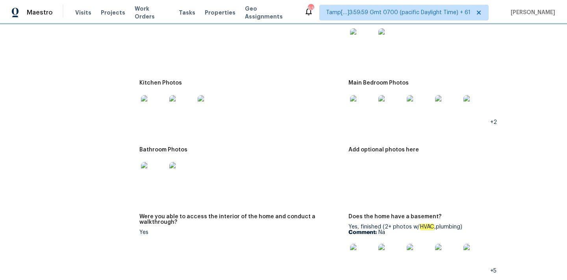
scroll to position [940, 0]
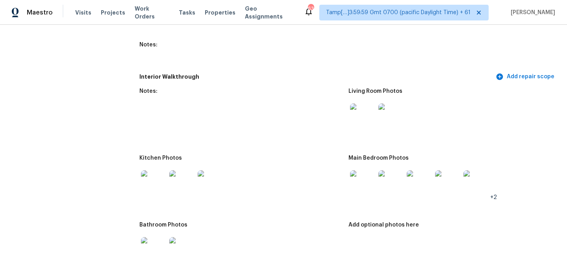
click at [365, 109] on img at bounding box center [362, 116] width 25 height 25
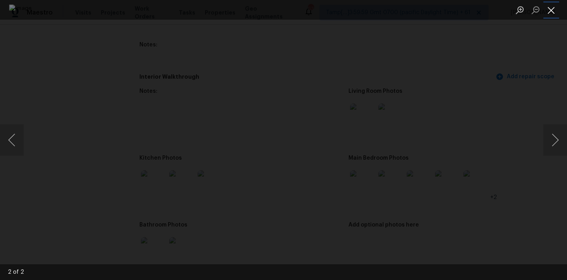
click at [552, 9] on button "Close lightbox" at bounding box center [552, 10] width 16 height 14
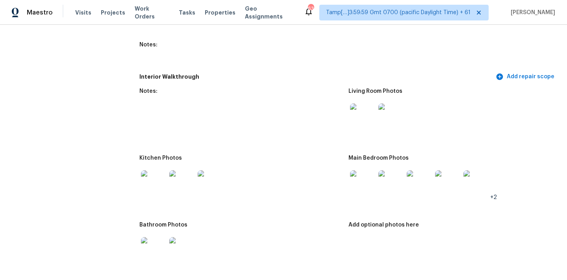
click at [369, 177] on img at bounding box center [362, 183] width 25 height 25
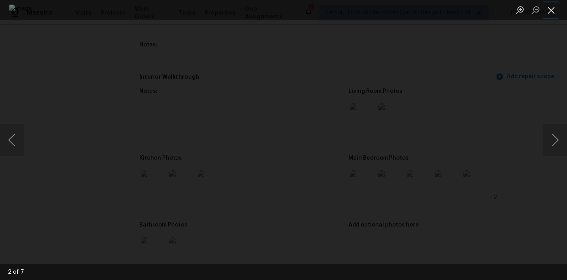
click at [554, 10] on button "Close lightbox" at bounding box center [552, 10] width 16 height 14
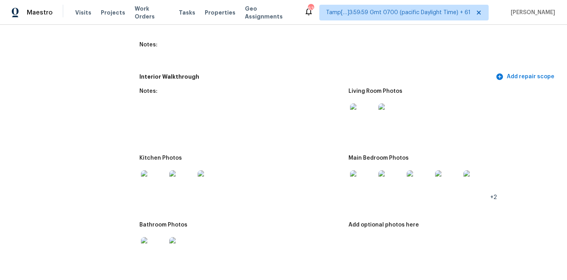
click at [158, 178] on img at bounding box center [153, 183] width 25 height 25
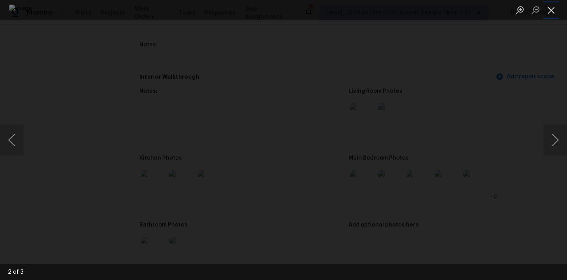
click at [552, 7] on button "Close lightbox" at bounding box center [552, 10] width 16 height 14
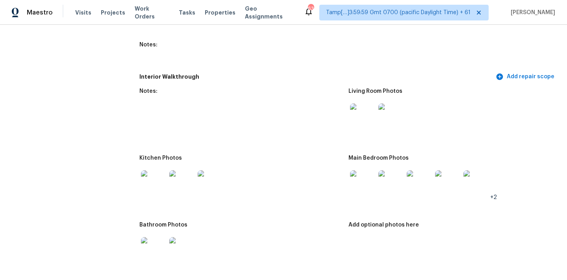
click at [153, 238] on img at bounding box center [153, 250] width 25 height 25
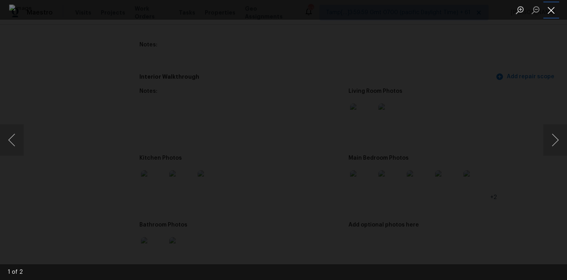
click at [549, 7] on button "Close lightbox" at bounding box center [552, 10] width 16 height 14
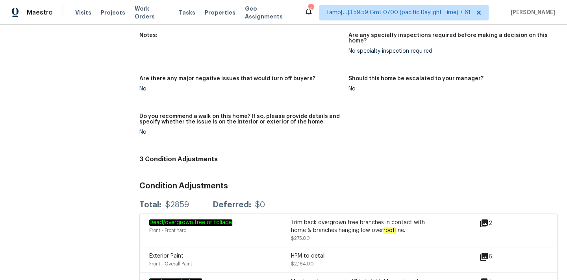
scroll to position [1970, 0]
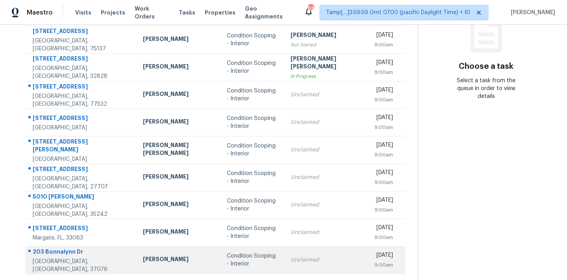
scroll to position [130, 0]
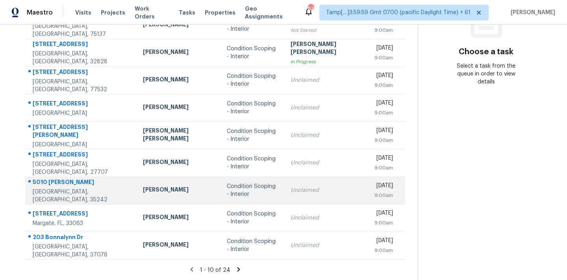
click at [270, 187] on td "Condition Scoping - Interior" at bounding box center [253, 191] width 64 height 28
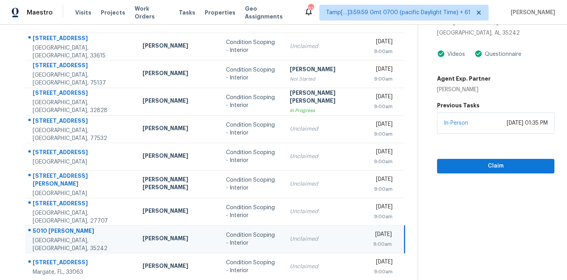
scroll to position [57, 0]
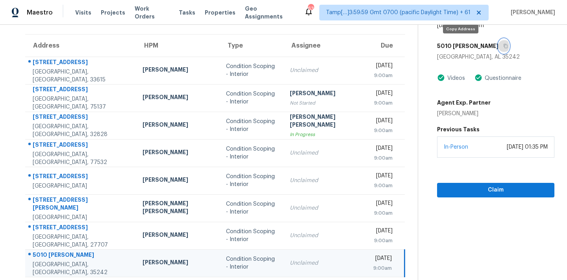
click at [503, 46] on icon "button" at bounding box center [505, 46] width 5 height 5
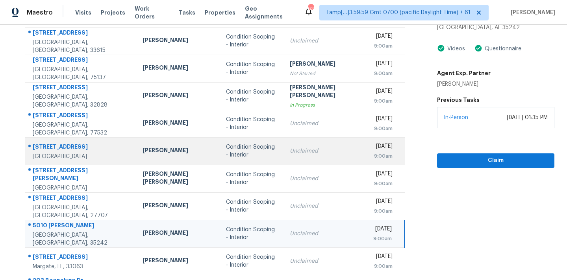
scroll to position [130, 0]
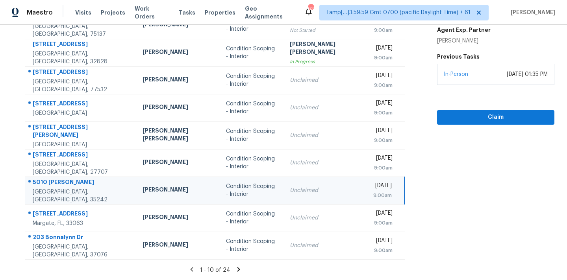
click at [238, 267] on icon at bounding box center [239, 269] width 3 height 4
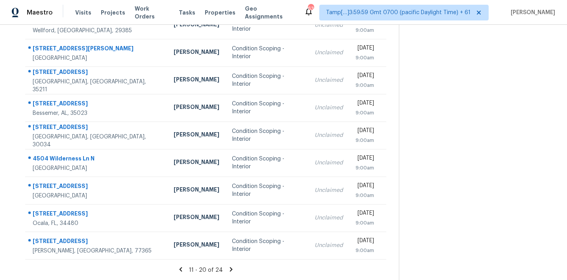
click at [228, 267] on icon at bounding box center [231, 269] width 7 height 7
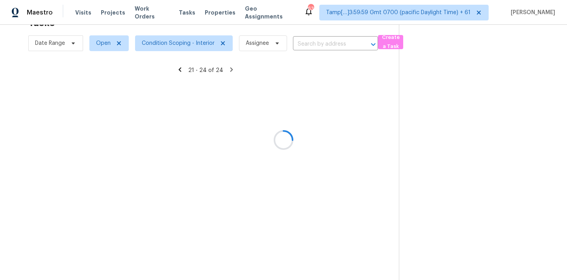
scroll to position [25, 0]
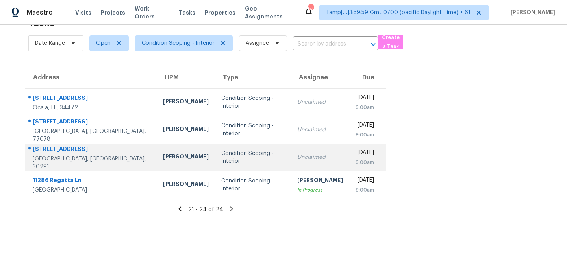
click at [241, 160] on div "Condition Scoping - Interior" at bounding box center [252, 158] width 63 height 16
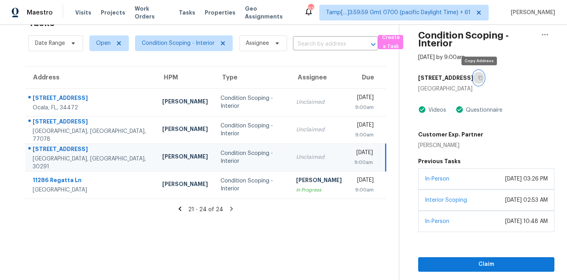
click at [481, 79] on icon "button" at bounding box center [480, 78] width 5 height 5
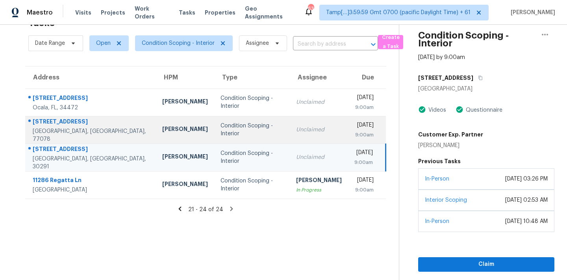
click at [221, 134] on div "Condition Scoping - Interior" at bounding box center [252, 130] width 63 height 16
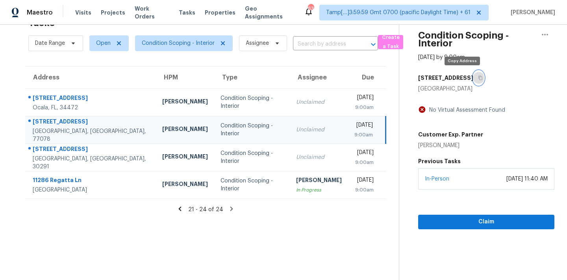
click at [478, 79] on icon "button" at bounding box center [480, 78] width 5 height 5
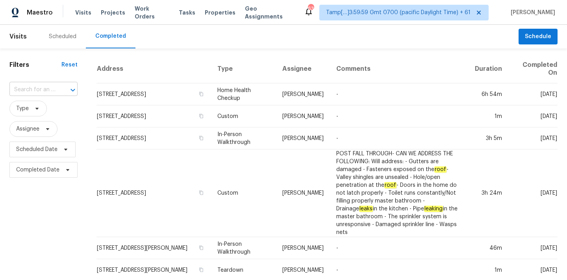
click at [33, 89] on input "text" at bounding box center [32, 90] width 46 height 12
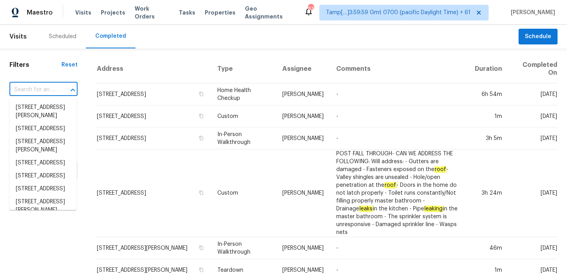
paste input "[STREET_ADDRESS][PERSON_NAME]"
type input "[STREET_ADDRESS][PERSON_NAME]"
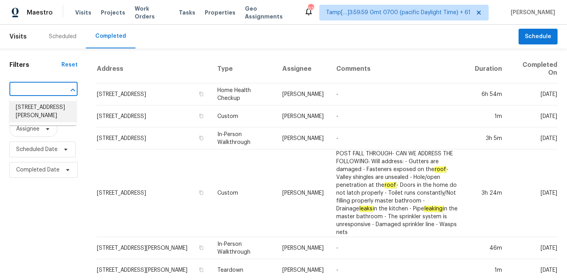
click at [34, 111] on li "[STREET_ADDRESS][PERSON_NAME]" at bounding box center [42, 111] width 67 height 21
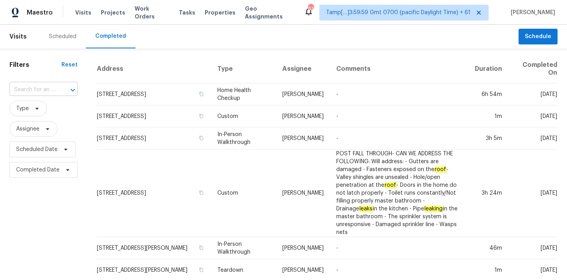
click at [20, 90] on input "text" at bounding box center [32, 90] width 46 height 12
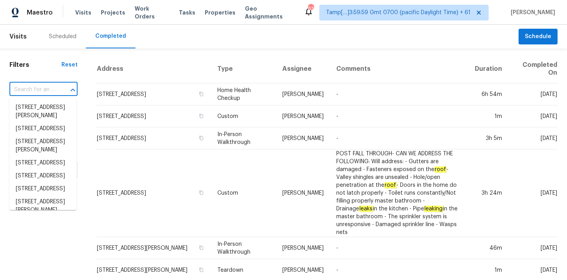
paste input "[STREET_ADDRESS][PERSON_NAME]"
type input "[STREET_ADDRESS][PERSON_NAME]"
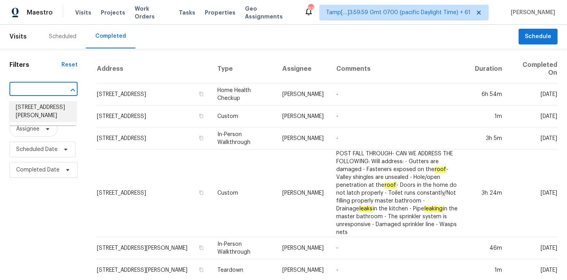
click at [41, 108] on li "[STREET_ADDRESS][PERSON_NAME]" at bounding box center [42, 111] width 67 height 21
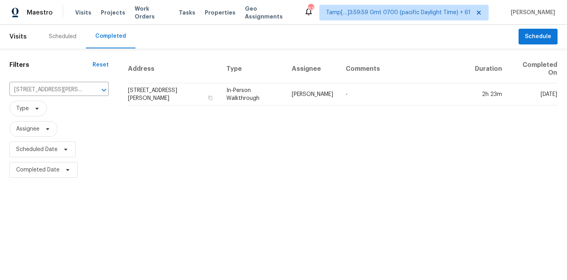
click at [309, 108] on div "Address Type Assignee Comments Duration Completed On [STREET_ADDRESS][PERSON_NA…" at bounding box center [342, 118] width 449 height 126
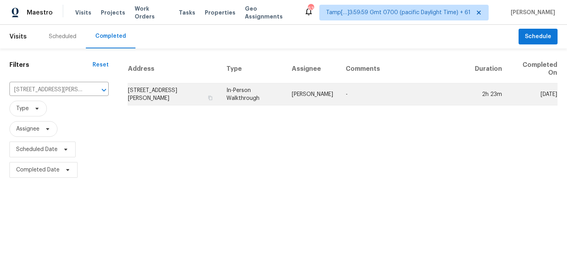
click at [309, 102] on td "[PERSON_NAME]" at bounding box center [313, 95] width 54 height 22
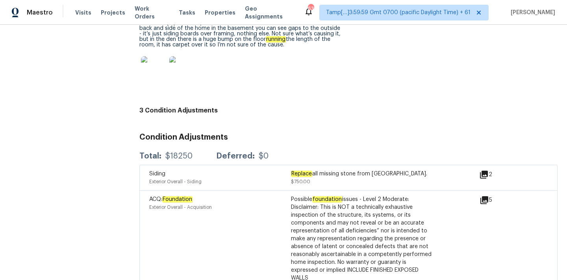
scroll to position [2151, 0]
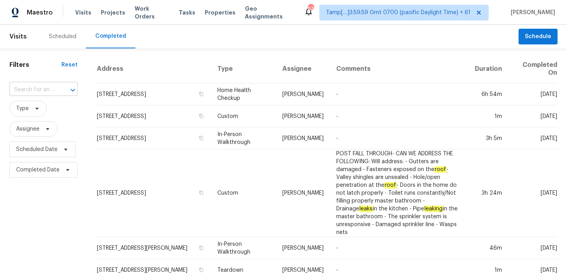
click at [37, 93] on input "text" at bounding box center [32, 90] width 46 height 12
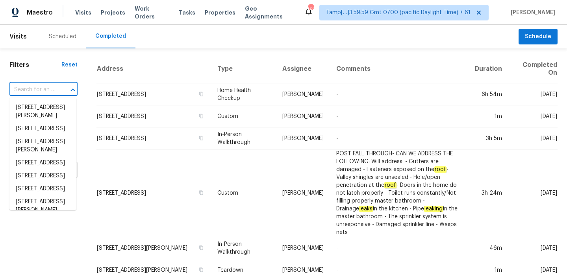
paste input "[STREET_ADDRESS]"
type input "[STREET_ADDRESS]"
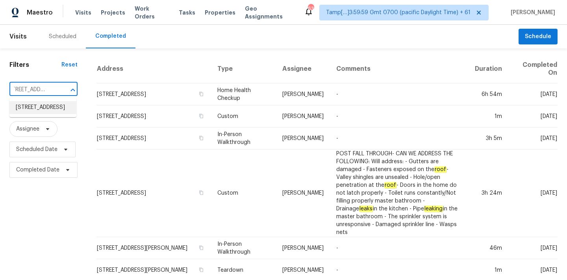
click at [40, 106] on li "[STREET_ADDRESS]" at bounding box center [42, 107] width 67 height 13
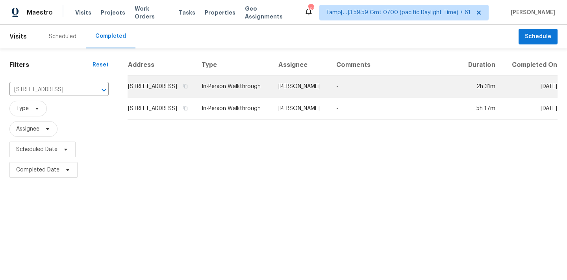
click at [304, 98] on td "[PERSON_NAME]" at bounding box center [301, 87] width 58 height 22
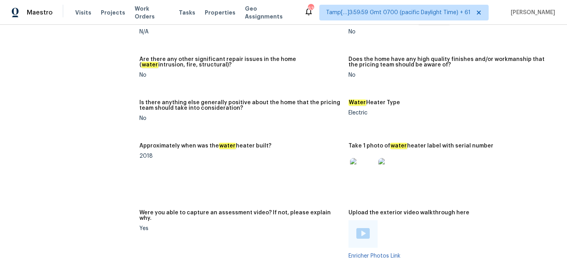
scroll to position [1803, 0]
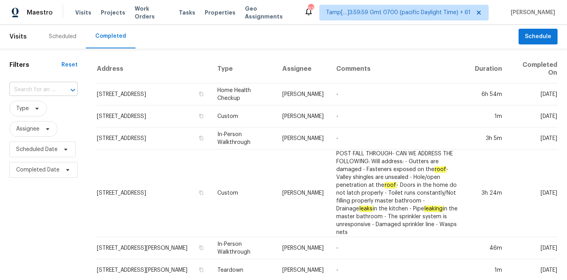
click at [39, 87] on input "text" at bounding box center [32, 90] width 46 height 12
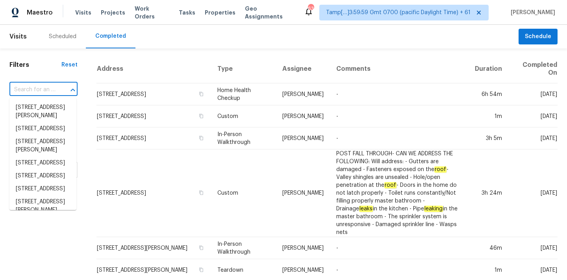
type input "[STREET_ADDRESS]"
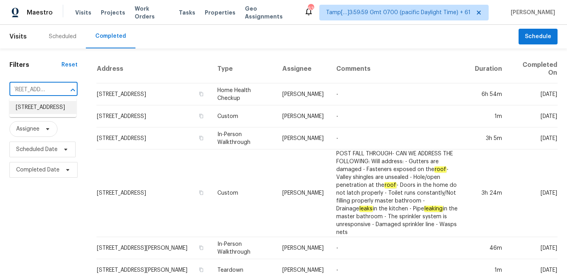
click at [37, 107] on li "[STREET_ADDRESS]" at bounding box center [42, 107] width 67 height 13
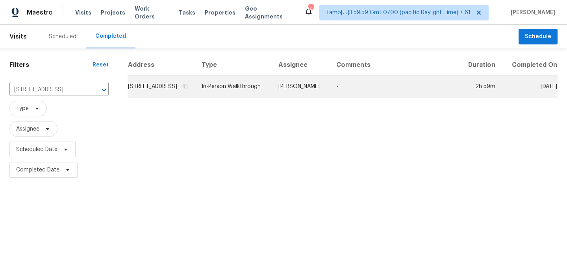
click at [265, 92] on td "In-Person Walkthrough" at bounding box center [233, 87] width 77 height 22
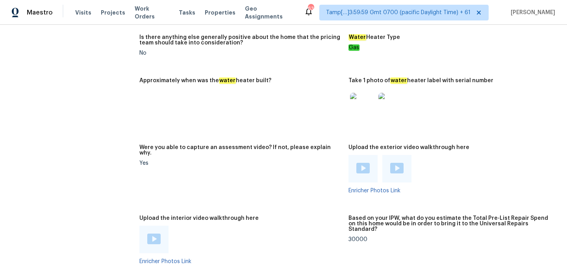
scroll to position [1882, 0]
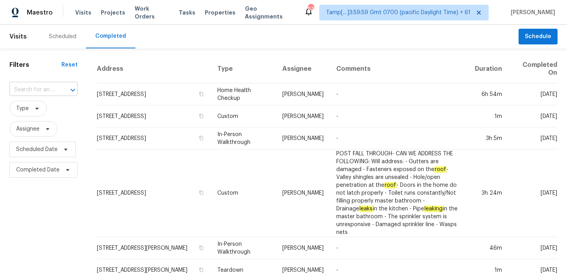
click at [33, 93] on input "text" at bounding box center [32, 90] width 46 height 12
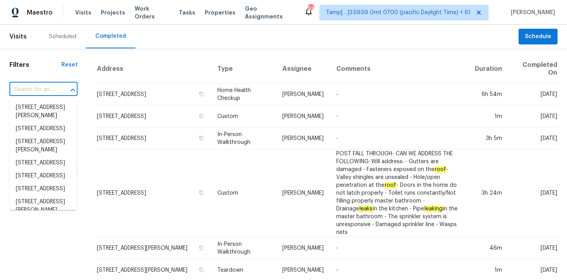
paste input "[STREET_ADDRESS][PERSON_NAME][PERSON_NAME]"
type input "[STREET_ADDRESS][PERSON_NAME][PERSON_NAME]"
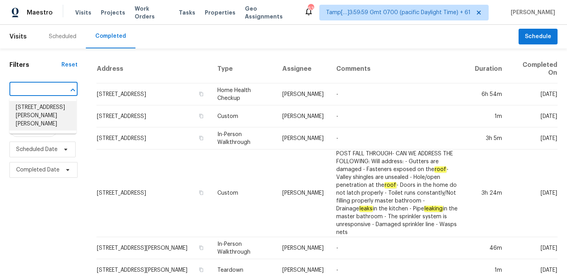
click at [37, 110] on li "[STREET_ADDRESS][PERSON_NAME][PERSON_NAME]" at bounding box center [42, 116] width 67 height 30
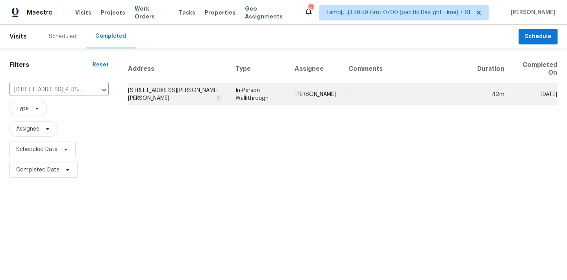
click at [234, 88] on td "In-Person Walkthrough" at bounding box center [258, 95] width 59 height 22
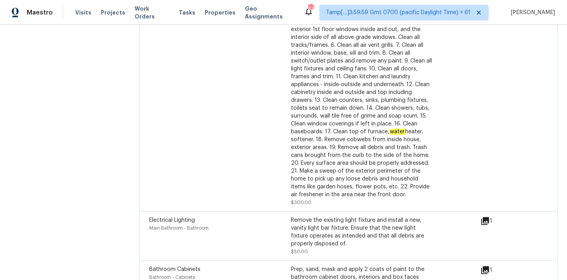
scroll to position [2302, 0]
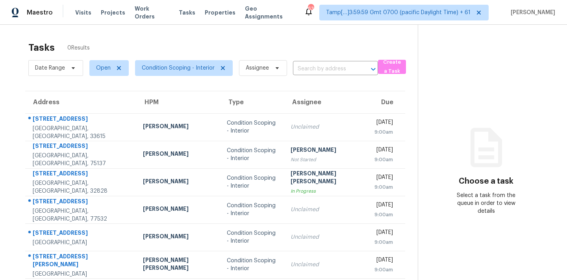
scroll to position [115, 0]
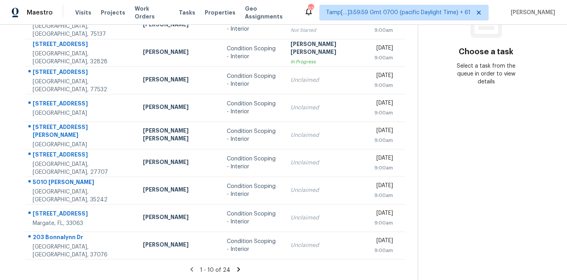
click at [238, 269] on icon at bounding box center [239, 269] width 3 height 4
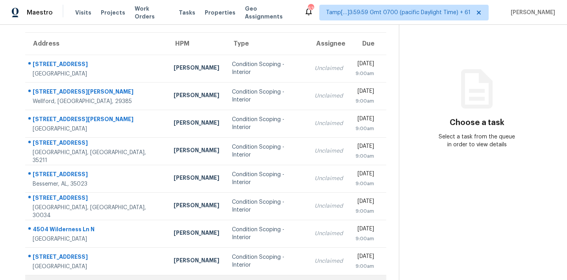
scroll to position [52, 0]
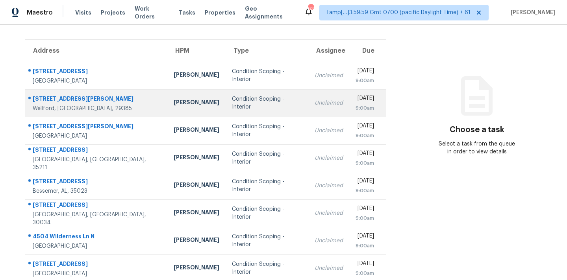
click at [269, 97] on td "Condition Scoping - Interior" at bounding box center [267, 103] width 83 height 28
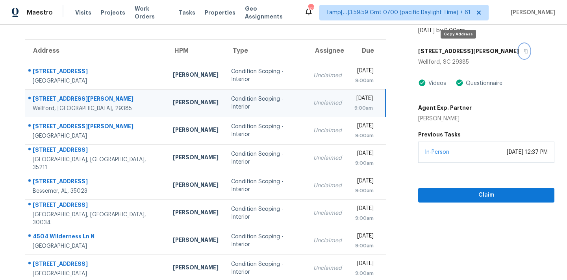
click at [524, 53] on icon "button" at bounding box center [526, 51] width 5 height 5
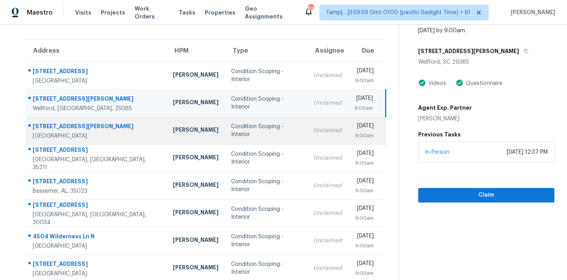
click at [307, 137] on td "Unclaimed" at bounding box center [327, 131] width 41 height 28
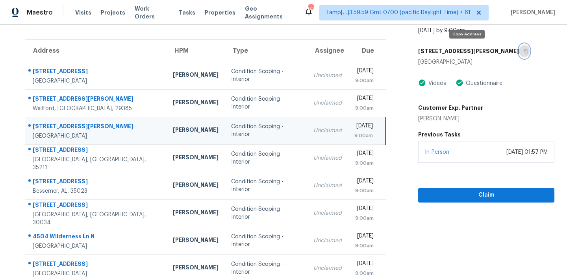
click at [524, 52] on icon "button" at bounding box center [526, 51] width 4 height 4
click at [433, 187] on div "Claim" at bounding box center [486, 183] width 136 height 40
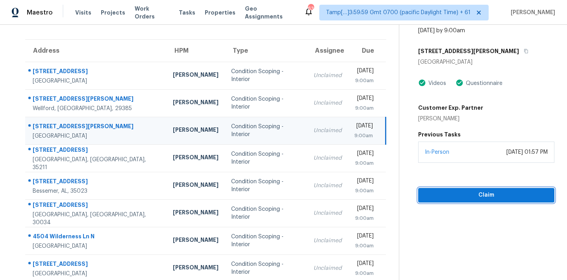
click at [435, 195] on span "Claim" at bounding box center [487, 196] width 124 height 10
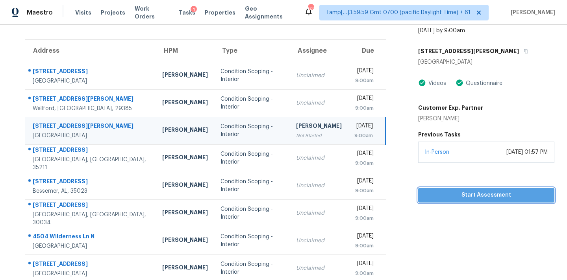
click at [460, 195] on span "Start Assessment" at bounding box center [487, 196] width 124 height 10
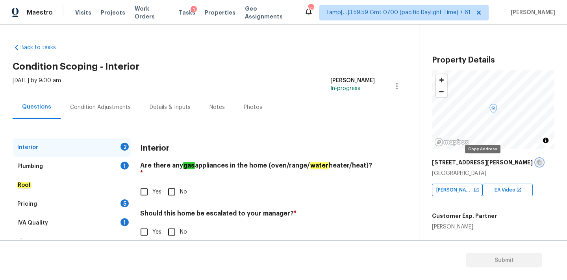
click at [538, 165] on icon "button" at bounding box center [540, 163] width 4 height 4
click at [146, 189] on input "Yes" at bounding box center [144, 192] width 17 height 17
checkbox input "true"
click at [175, 226] on input "No" at bounding box center [171, 232] width 17 height 17
checkbox input "true"
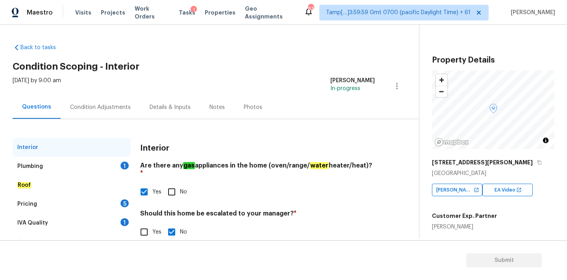
click at [106, 162] on div "Plumbing 1" at bounding box center [72, 166] width 118 height 19
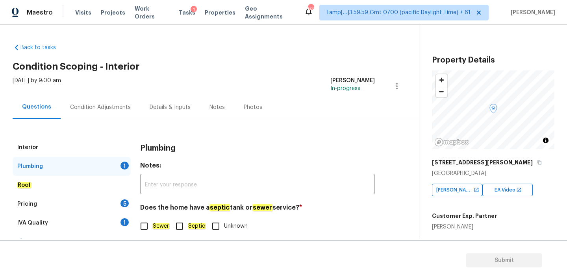
click at [154, 228] on em "Sewer" at bounding box center [160, 226] width 17 height 6
click at [152, 228] on input "Sewer" at bounding box center [144, 226] width 17 height 17
checkbox input "true"
click at [115, 218] on div "IVA Quality 1" at bounding box center [72, 223] width 118 height 19
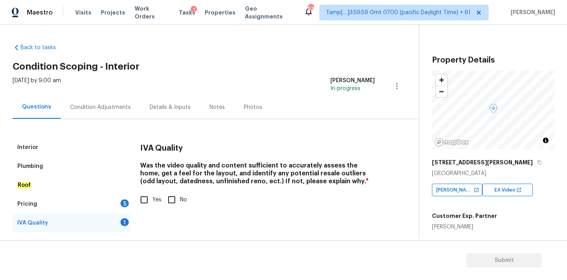
click at [149, 204] on input "Yes" at bounding box center [144, 200] width 17 height 17
checkbox input "true"
click at [121, 204] on div "5" at bounding box center [125, 204] width 8 height 8
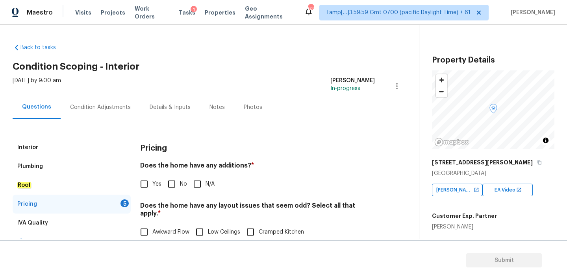
click at [174, 187] on input "No" at bounding box center [171, 184] width 17 height 17
checkbox input "true"
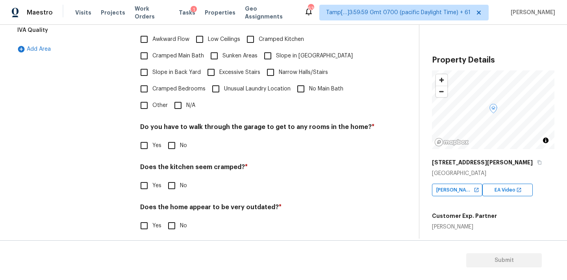
scroll to position [192, 0]
click at [181, 109] on div "Pricing Does the home have any additions ? * Yes No N/A Does the home have any …" at bounding box center [257, 95] width 235 height 299
click at [181, 104] on input "N/A" at bounding box center [178, 106] width 17 height 17
checkbox input "true"
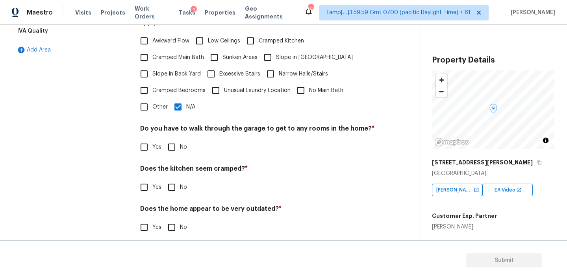
click at [175, 138] on div "Do you have to walk through the garage to get to any rooms in the home? * Yes No" at bounding box center [257, 140] width 235 height 31
click at [175, 140] on input "No" at bounding box center [171, 146] width 17 height 17
checkbox input "true"
click at [173, 178] on input "No" at bounding box center [171, 186] width 17 height 17
checkbox input "true"
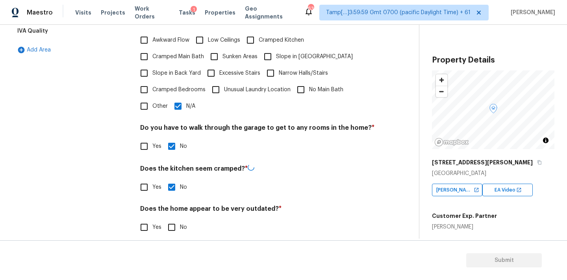
click at [173, 219] on input "No" at bounding box center [171, 227] width 17 height 17
checkbox input "true"
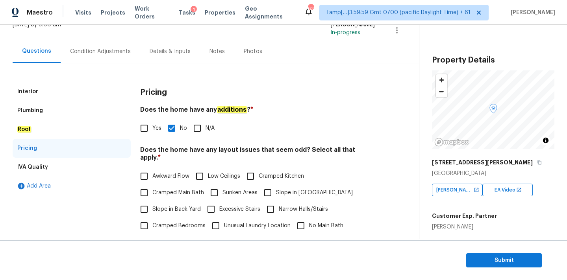
scroll to position [6, 0]
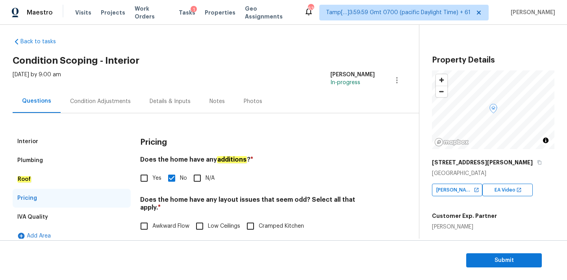
click at [85, 137] on div "Interior" at bounding box center [72, 141] width 118 height 19
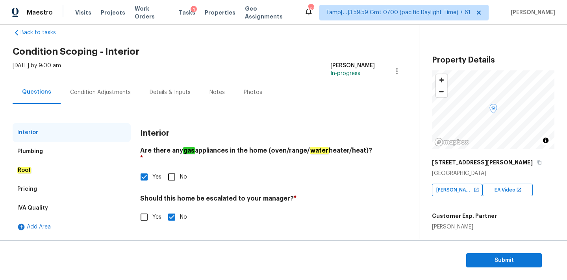
click at [148, 211] on input "Yes" at bounding box center [144, 217] width 17 height 17
checkbox input "true"
checkbox input "false"
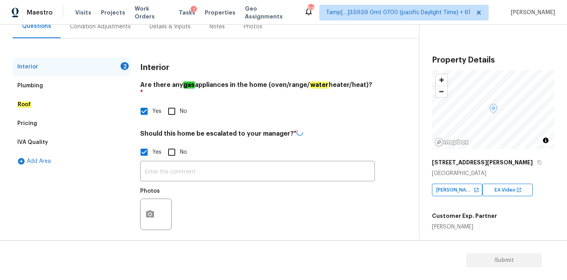
scroll to position [80, 0]
click at [148, 211] on icon "button" at bounding box center [149, 214] width 9 height 9
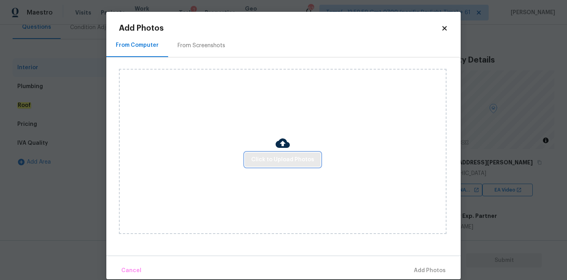
click at [253, 165] on button "Click to Upload Photos" at bounding box center [283, 160] width 76 height 15
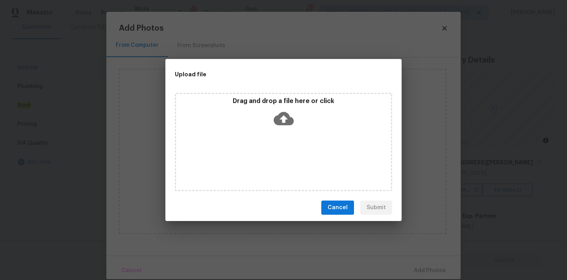
click at [281, 112] on icon at bounding box center [284, 118] width 20 height 13
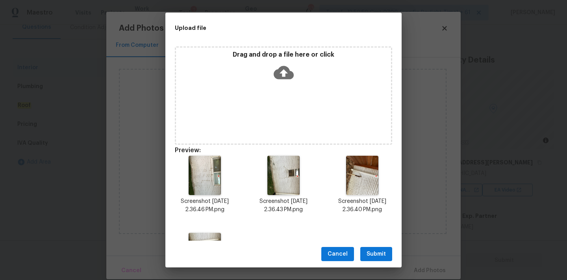
click at [386, 251] on button "Submit" at bounding box center [376, 254] width 32 height 15
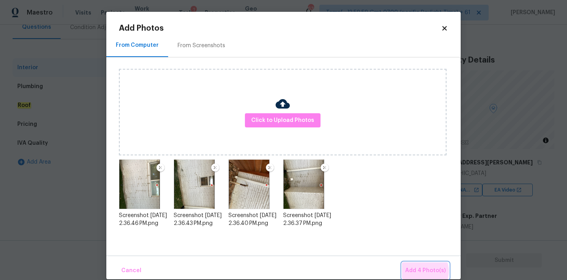
click at [422, 272] on span "Add 4 Photo(s)" at bounding box center [425, 271] width 41 height 10
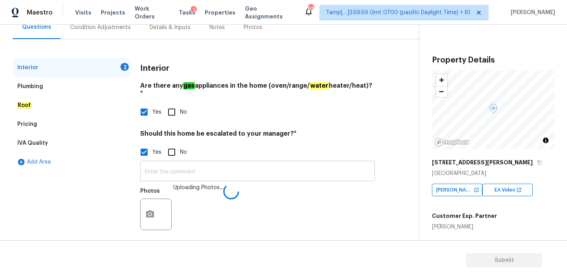
click at [276, 163] on input "text" at bounding box center [257, 172] width 235 height 19
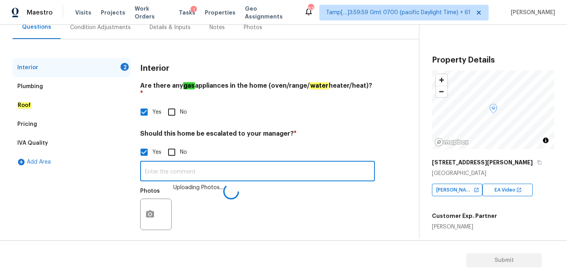
type input "#"
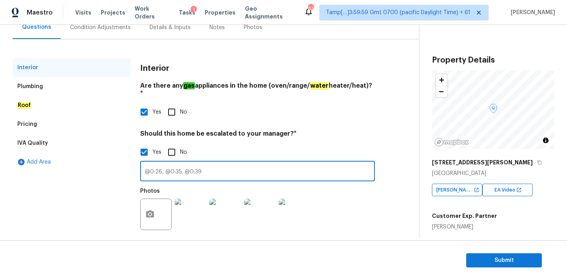
click at [165, 165] on input "@0:26, @0:35, @0:39" at bounding box center [257, 172] width 235 height 19
click at [232, 166] on input "@0:26, @0:32, @0:35, @0:39" at bounding box center [257, 172] width 235 height 19
click at [275, 166] on input "@0:26, @0:32, @0:35, @0:39 in the exterior video also" at bounding box center [257, 172] width 235 height 19
click at [312, 169] on input "@0:26, @0:32, @0:35, @0:39 in the exterior video, also" at bounding box center [257, 172] width 235 height 19
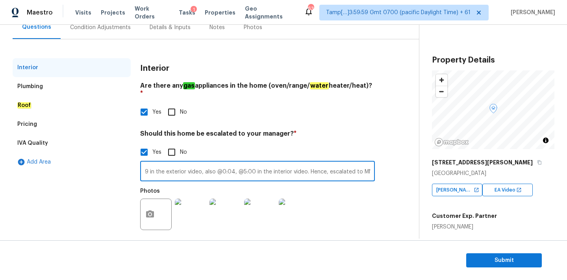
type input "Could see multiple visible cracks @0:26, @0:32, @0:35, @0:39 in the exterior vi…"
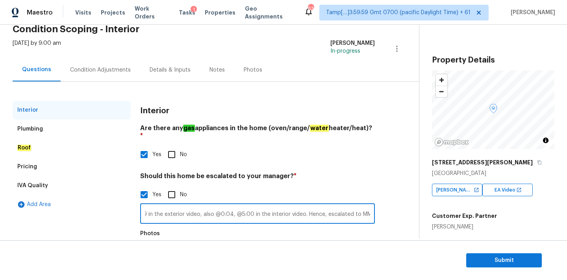
scroll to position [33, 0]
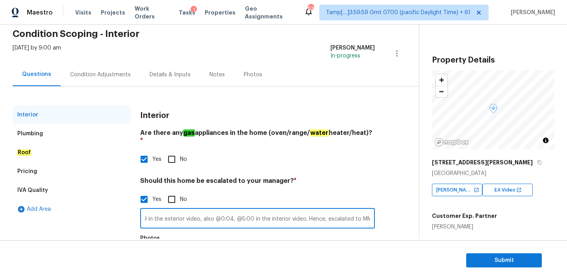
click at [118, 75] on div "Condition Adjustments" at bounding box center [100, 75] width 61 height 8
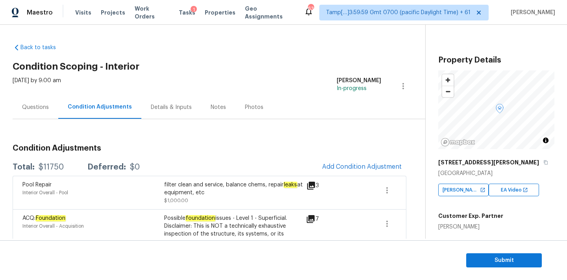
scroll to position [104, 0]
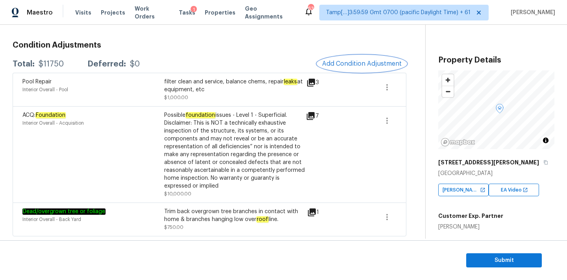
click at [338, 63] on span "Add Condition Adjustment" at bounding box center [362, 63] width 80 height 7
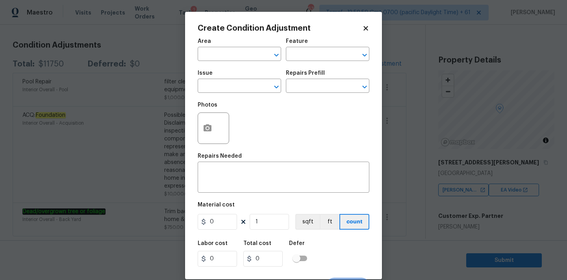
click at [369, 28] on icon at bounding box center [365, 28] width 7 height 7
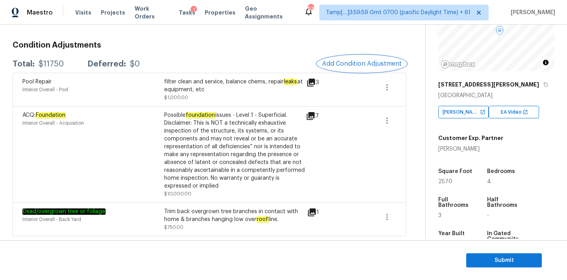
scroll to position [97, 0]
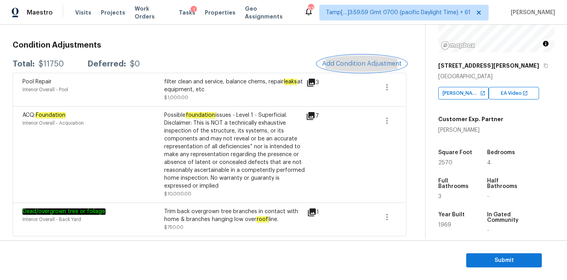
click at [335, 60] on span "Add Condition Adjustment" at bounding box center [362, 63] width 80 height 7
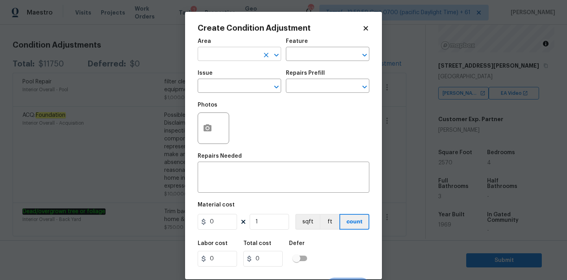
click at [226, 57] on input "text" at bounding box center [228, 55] width 61 height 12
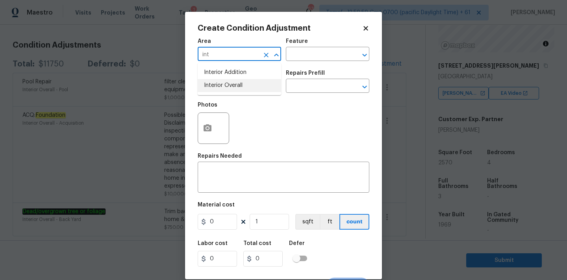
click at [220, 82] on li "Interior Overall" at bounding box center [240, 85] width 84 height 13
type input "Interior Overall"
click at [223, 85] on input "text" at bounding box center [228, 87] width 61 height 12
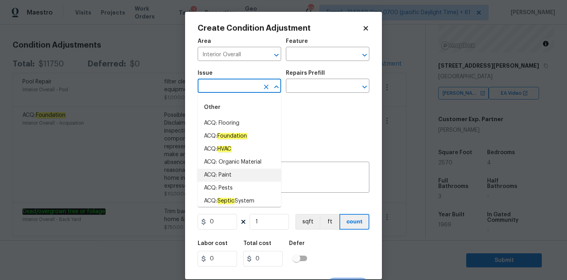
click at [235, 177] on li "ACQ: Paint" at bounding box center [240, 175] width 84 height 13
type input "ACQ: Paint"
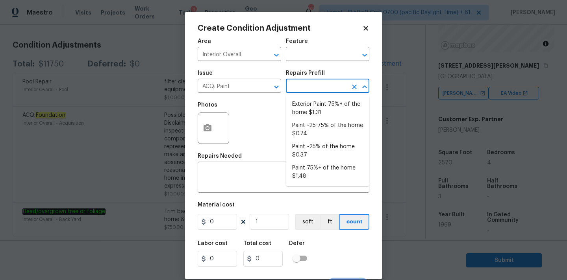
click at [314, 91] on input "text" at bounding box center [316, 87] width 61 height 12
click at [314, 146] on li "Paint ~25% of the home $0.37" at bounding box center [328, 151] width 84 height 21
type input "Acquisition"
type textarea "Acquisition Scope: ~25% of the home needs interior paint"
type input "0.37"
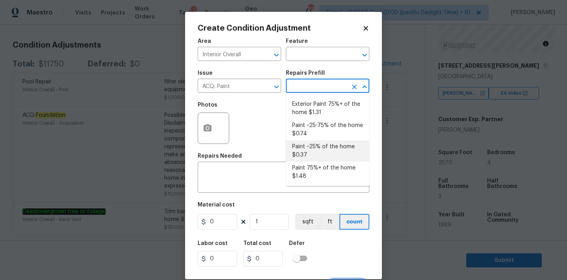
type input "0.37"
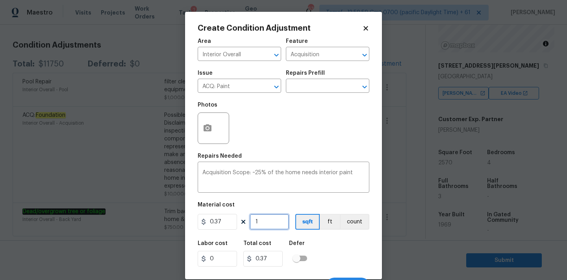
click at [269, 226] on input "1" at bounding box center [269, 222] width 39 height 16
type input "2"
type input "0.74"
type input "25"
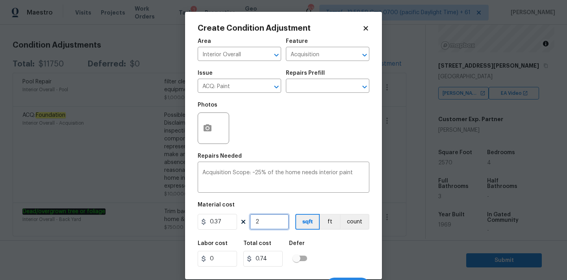
type input "9.25"
type input "257"
type input "95.09"
type input "2570"
type input "950.9"
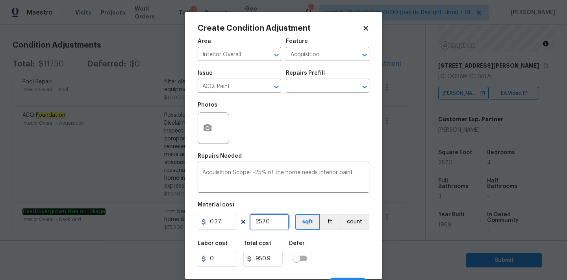
scroll to position [14, 0]
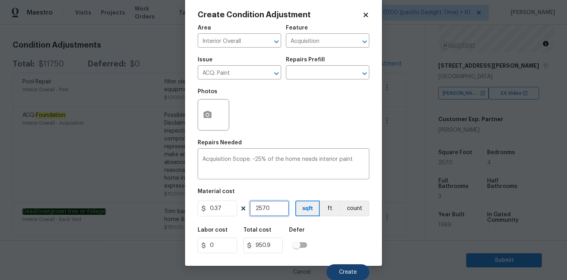
type input "2570"
click at [345, 272] on span "Create" at bounding box center [348, 273] width 18 height 6
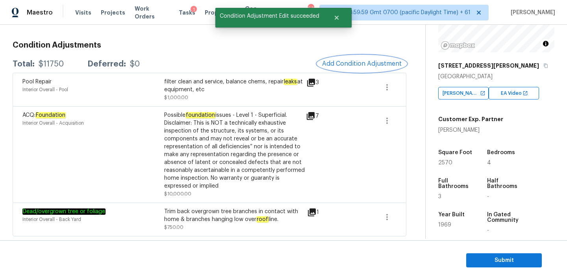
scroll to position [0, 0]
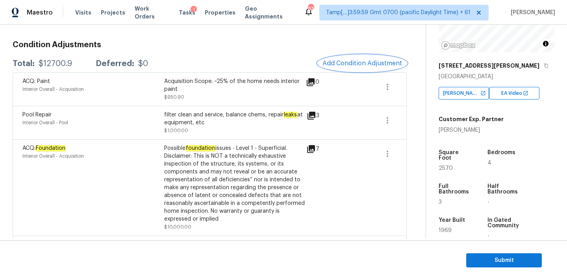
click at [349, 58] on button "Add Condition Adjustment" at bounding box center [362, 63] width 89 height 17
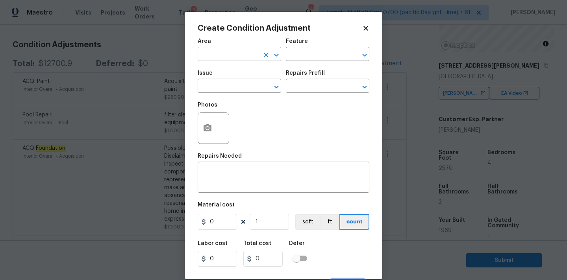
click at [237, 50] on input "text" at bounding box center [228, 55] width 61 height 12
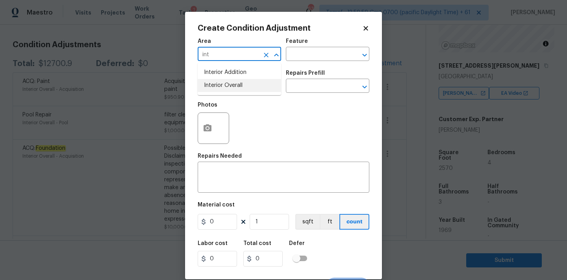
click at [238, 84] on li "Interior Overall" at bounding box center [240, 85] width 84 height 13
type input "Interior Overall"
click at [238, 84] on input "text" at bounding box center [228, 87] width 61 height 12
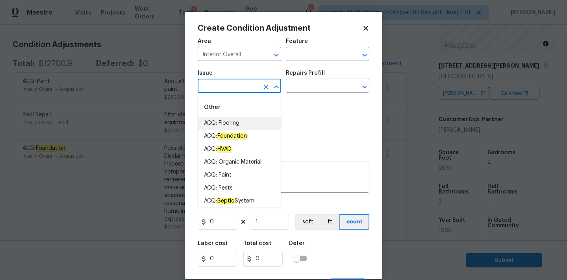
click at [237, 121] on li "ACQ: Flooring" at bounding box center [240, 123] width 84 height 13
type input "ACQ: Flooring"
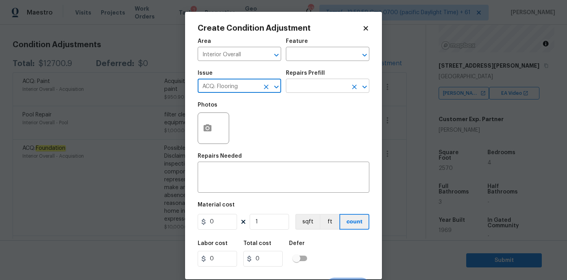
click at [314, 84] on input "text" at bounding box center [316, 87] width 61 height 12
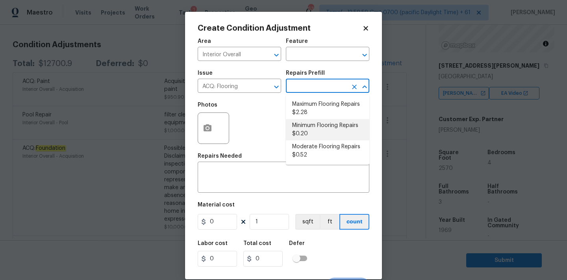
click at [311, 134] on li "Minimum Flooring Repairs $0.20" at bounding box center [328, 129] width 84 height 21
type input "Acquisition"
type textarea "Acquisition Scope: Minimum flooring repairs"
type input "0.2"
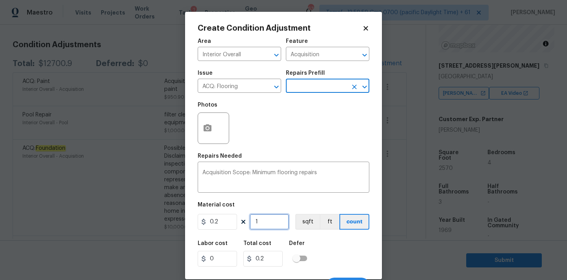
click at [267, 221] on input "1" at bounding box center [269, 222] width 39 height 16
type input "2"
type input "0.4"
type input "25"
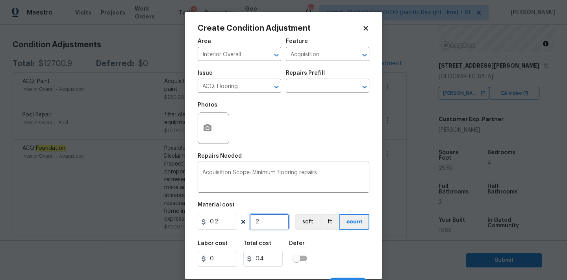
type input "5"
type input "257"
type input "51.4"
type input "2570"
type input "514"
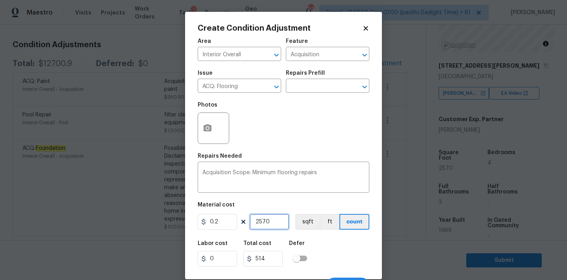
scroll to position [14, 0]
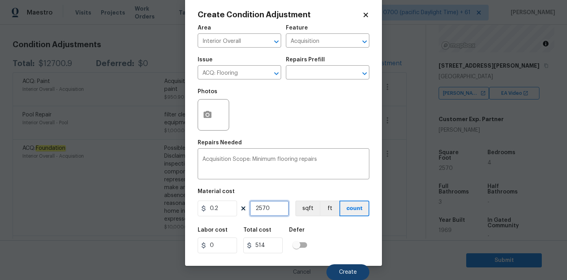
type input "2570"
click at [340, 267] on button "Create" at bounding box center [348, 273] width 43 height 16
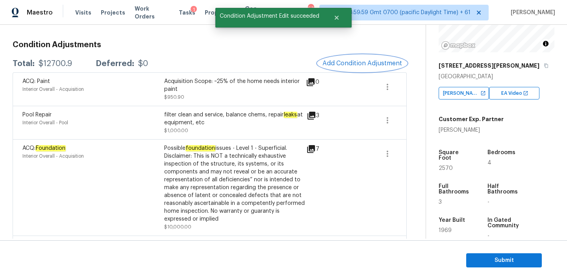
scroll to position [0, 0]
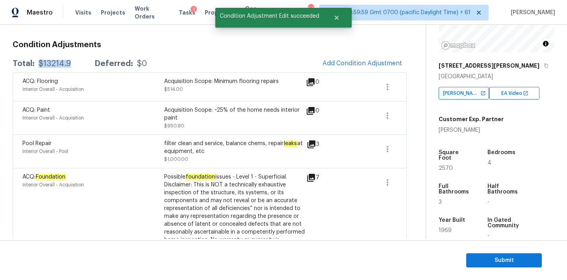
drag, startPoint x: 38, startPoint y: 63, endPoint x: 74, endPoint y: 63, distance: 35.8
click at [74, 63] on div "Total: $13214.9 Deferred: $0" at bounding box center [80, 64] width 134 height 8
copy div "$13214.9"
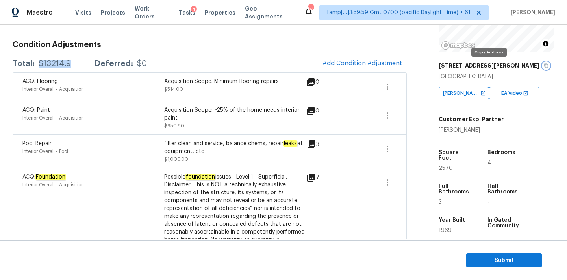
click at [544, 67] on icon "button" at bounding box center [546, 65] width 5 height 5
click at [494, 265] on span "Submit" at bounding box center [504, 261] width 63 height 10
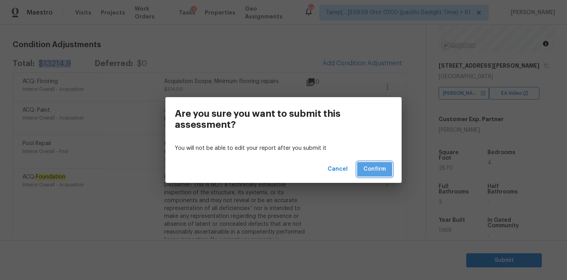
click at [378, 169] on span "Confirm" at bounding box center [375, 170] width 22 height 10
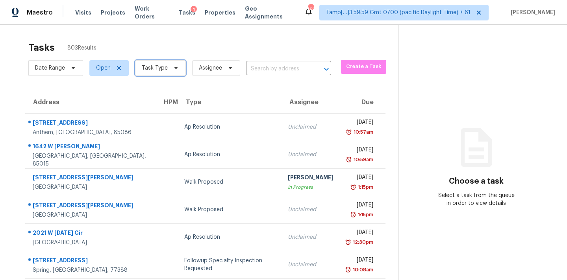
click at [165, 67] on span "Task Type" at bounding box center [155, 68] width 26 height 8
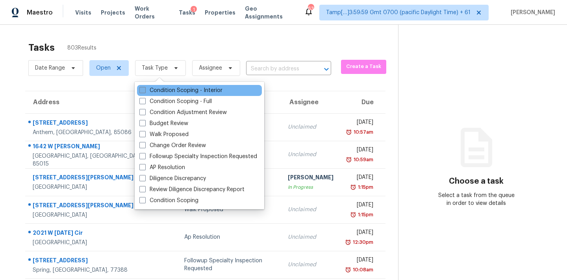
click at [186, 91] on label "Condition Scoping - Interior" at bounding box center [180, 91] width 83 height 8
click at [145, 91] on input "Condition Scoping - Interior" at bounding box center [141, 89] width 5 height 5
checkbox input "true"
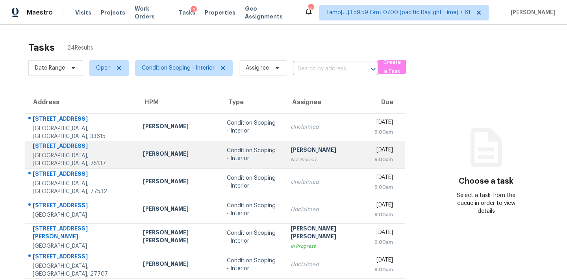
click at [284, 141] on td "Hariharan GV Not Started" at bounding box center [326, 155] width 84 height 28
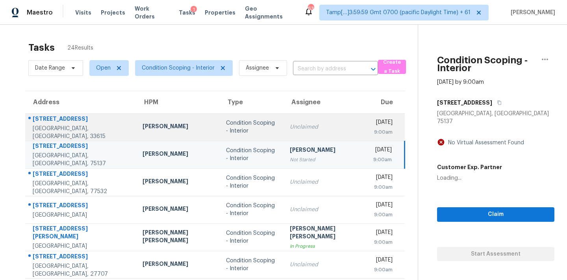
click at [284, 139] on td "Unclaimed" at bounding box center [326, 127] width 84 height 28
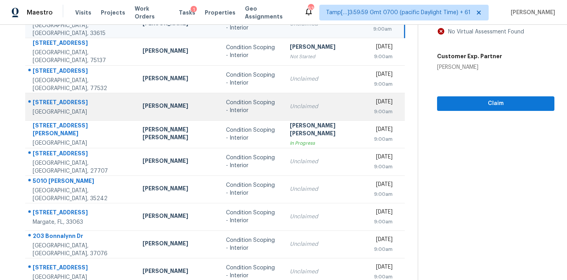
scroll to position [130, 0]
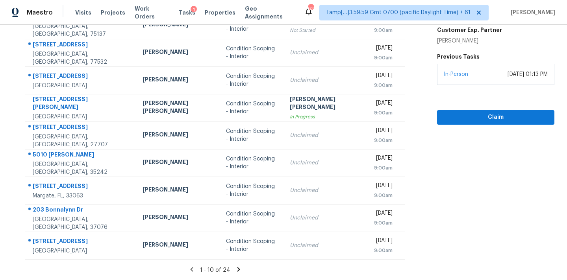
click at [235, 269] on icon at bounding box center [238, 269] width 7 height 7
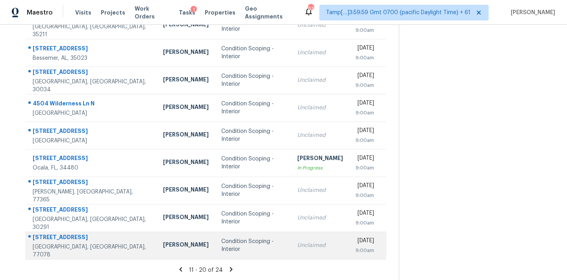
click at [241, 241] on div "Condition Scoping - Interior" at bounding box center [252, 246] width 63 height 16
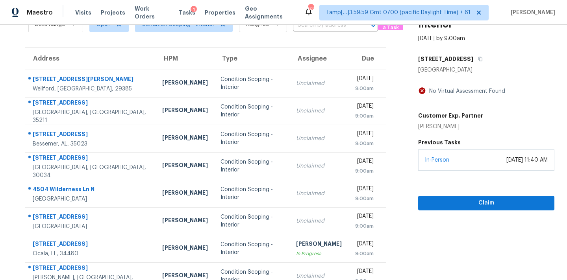
scroll to position [20, 0]
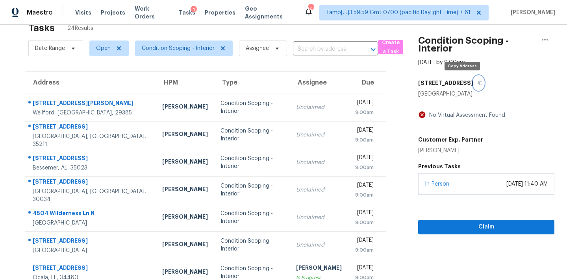
click at [478, 83] on icon "button" at bounding box center [480, 83] width 5 height 5
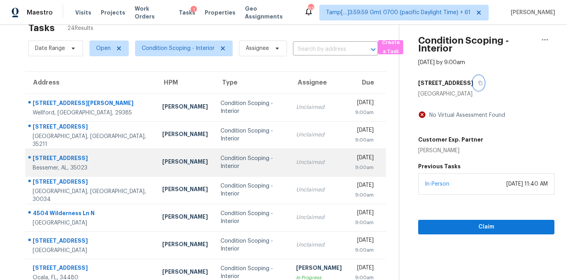
scroll to position [130, 0]
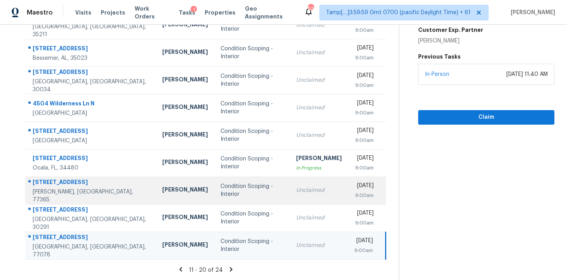
click at [259, 196] on td "Condition Scoping - Interior" at bounding box center [252, 191] width 76 height 28
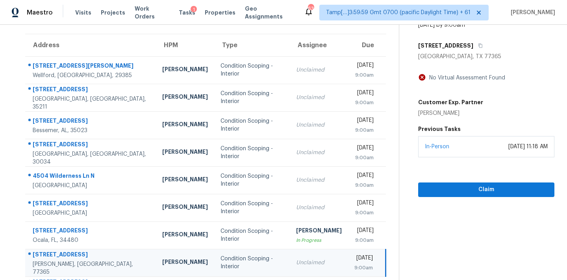
scroll to position [52, 0]
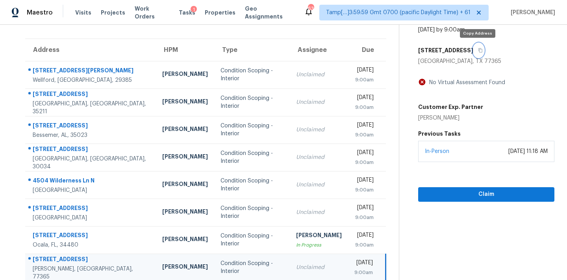
click at [479, 52] on icon "button" at bounding box center [480, 50] width 5 height 5
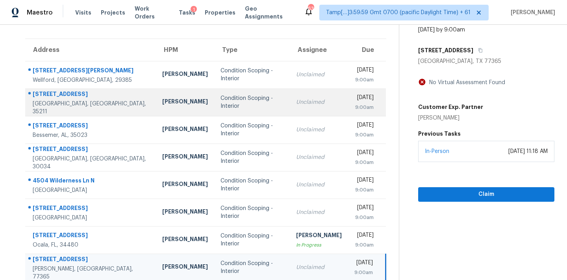
click at [290, 97] on td "Unclaimed" at bounding box center [319, 103] width 58 height 28
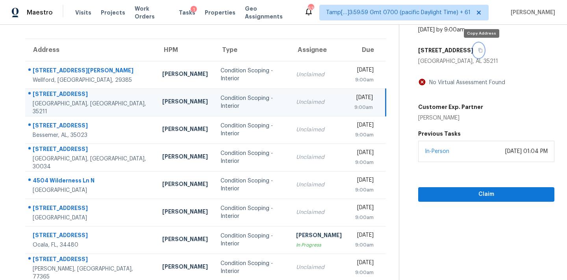
click at [484, 51] on button "button" at bounding box center [478, 50] width 11 height 14
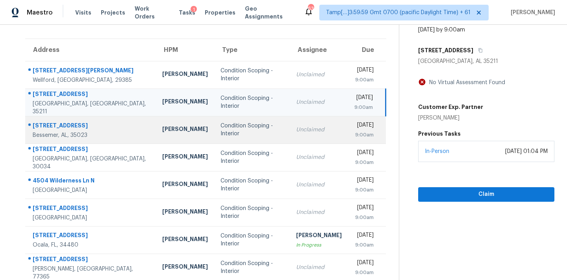
click at [290, 131] on td "Unclaimed" at bounding box center [319, 130] width 58 height 28
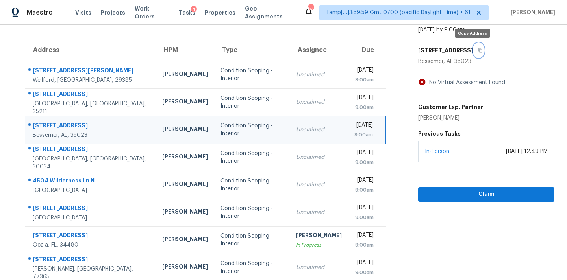
click at [478, 51] on icon "button" at bounding box center [480, 50] width 5 height 5
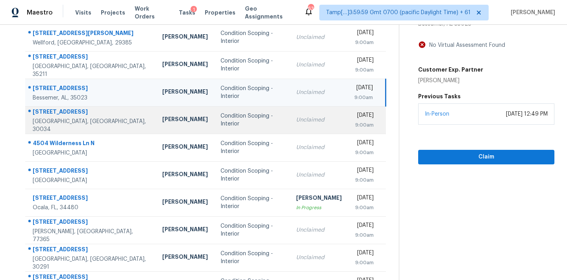
scroll to position [130, 0]
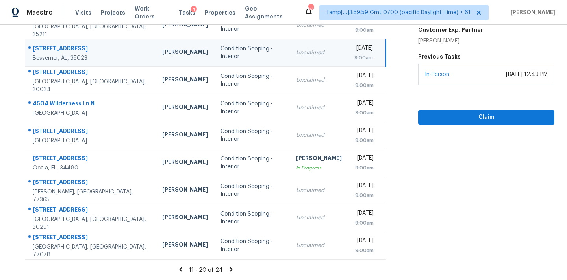
click at [230, 268] on icon at bounding box center [231, 269] width 7 height 7
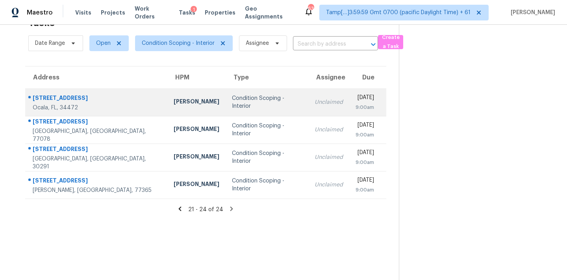
click at [264, 111] on td "Condition Scoping - Interior" at bounding box center [267, 103] width 83 height 28
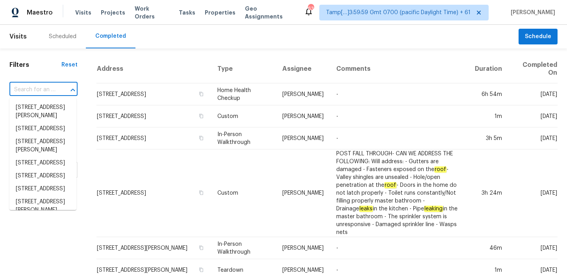
click at [33, 90] on input "text" at bounding box center [32, 90] width 46 height 12
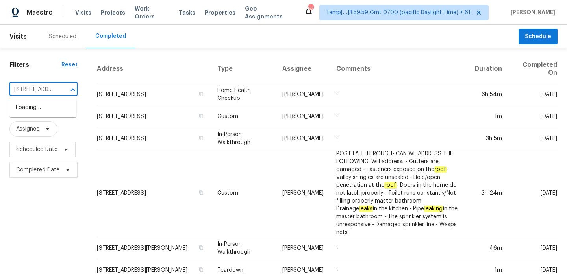
type input "[STREET_ADDRESS][PERSON_NAME]"
click at [39, 111] on li "[STREET_ADDRESS][PERSON_NAME]" at bounding box center [42, 111] width 67 height 21
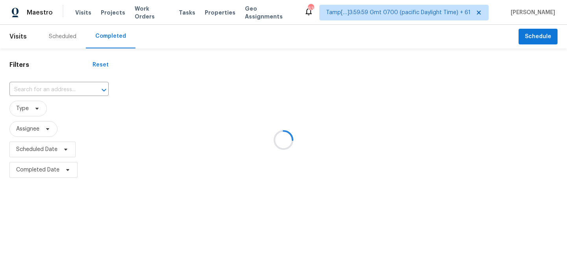
type input "[STREET_ADDRESS][PERSON_NAME]"
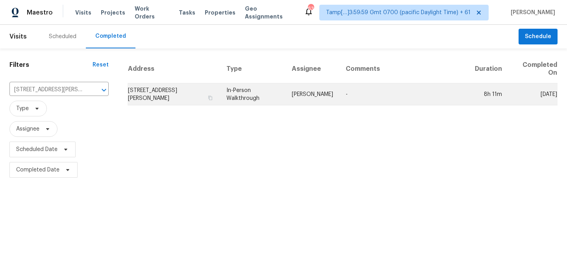
click at [230, 97] on td "In-Person Walkthrough" at bounding box center [252, 95] width 65 height 22
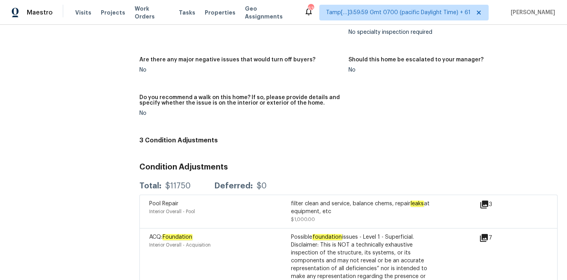
scroll to position [1803, 0]
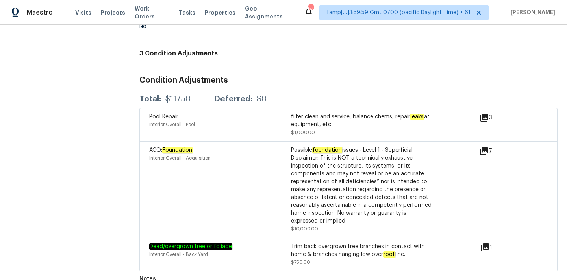
click at [484, 147] on icon at bounding box center [484, 151] width 8 height 8
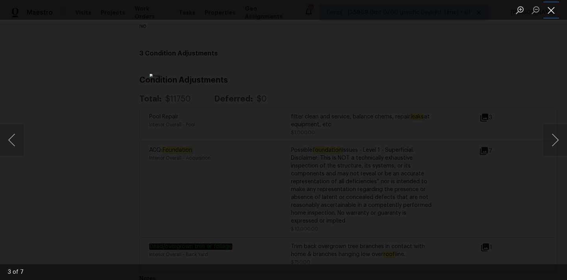
click at [551, 4] on button "Close lightbox" at bounding box center [552, 10] width 16 height 14
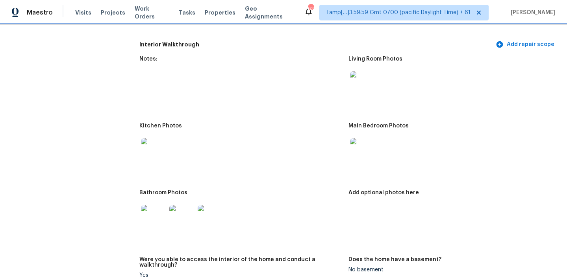
scroll to position [889, 0]
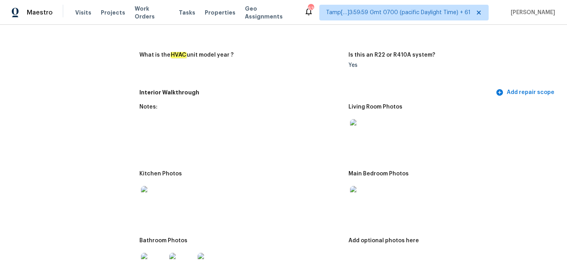
click at [366, 124] on img at bounding box center [362, 131] width 25 height 25
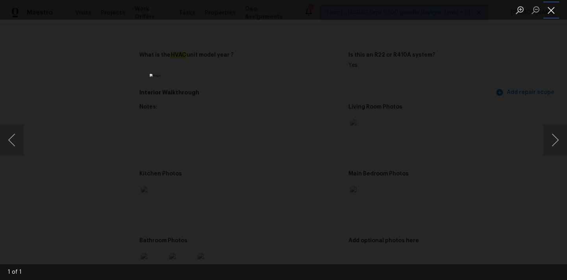
click at [551, 10] on button "Close lightbox" at bounding box center [552, 10] width 16 height 14
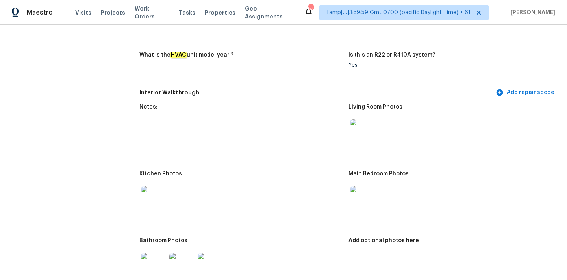
click at [365, 193] on img at bounding box center [362, 198] width 25 height 25
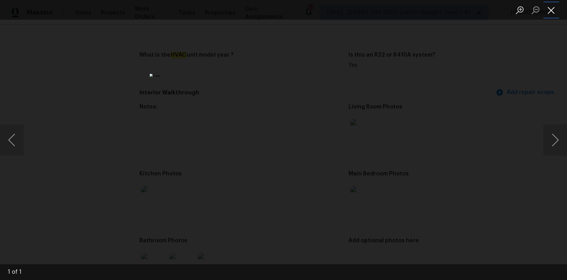
click at [551, 10] on button "Close lightbox" at bounding box center [552, 10] width 16 height 14
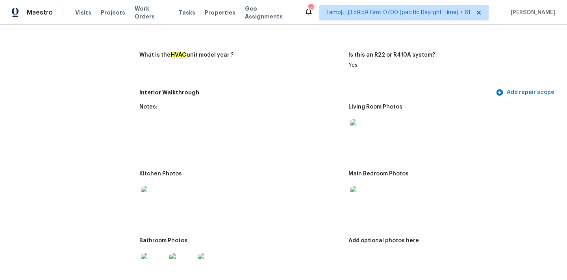
click at [148, 197] on img at bounding box center [153, 198] width 25 height 25
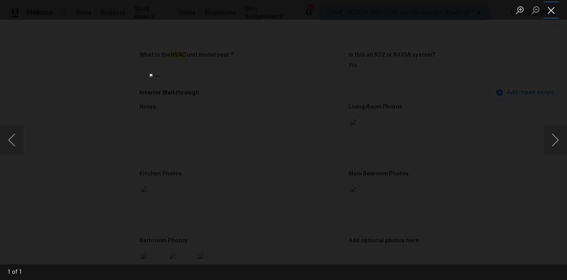
click at [552, 12] on button "Close lightbox" at bounding box center [552, 10] width 16 height 14
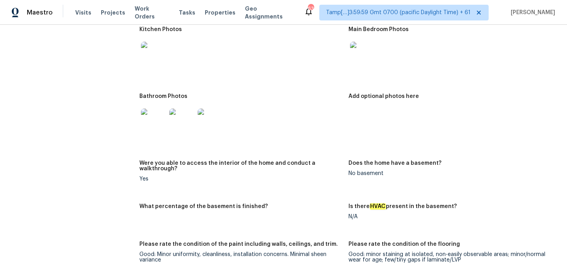
scroll to position [1045, 0]
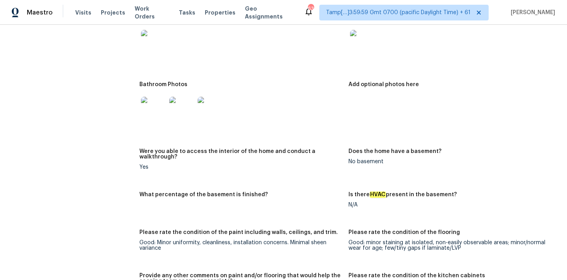
click at [156, 112] on img at bounding box center [153, 109] width 25 height 25
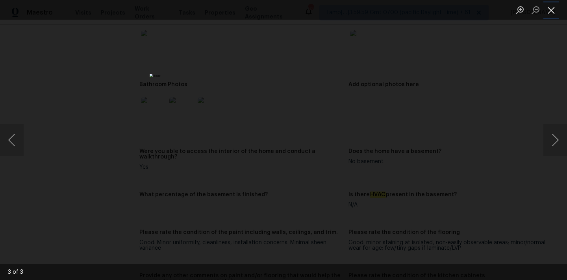
click at [547, 9] on button "Close lightbox" at bounding box center [552, 10] width 16 height 14
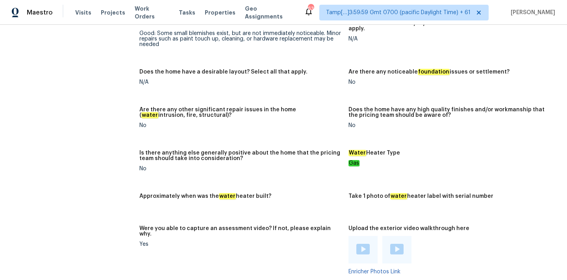
scroll to position [1512, 0]
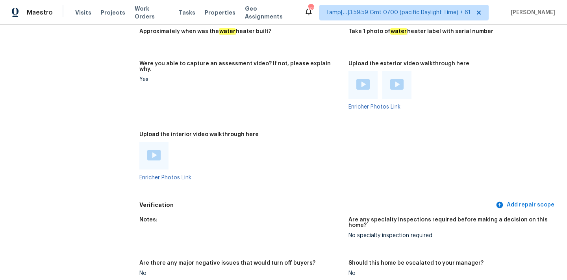
click at [148, 153] on div at bounding box center [153, 156] width 29 height 28
click at [154, 150] on img at bounding box center [153, 155] width 13 height 11
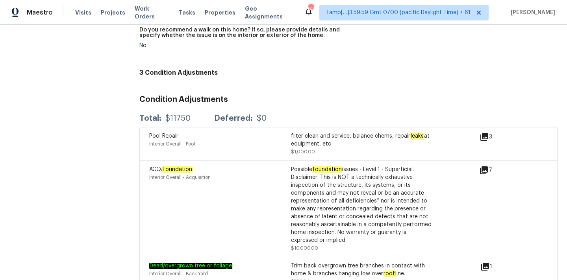
scroll to position [1803, 0]
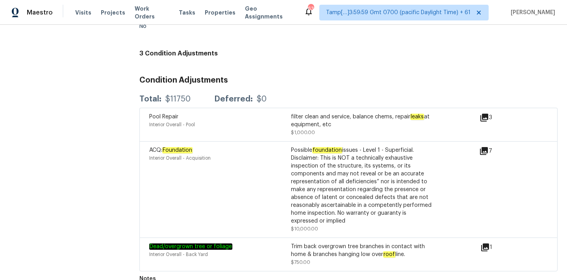
click at [484, 147] on icon at bounding box center [484, 151] width 8 height 8
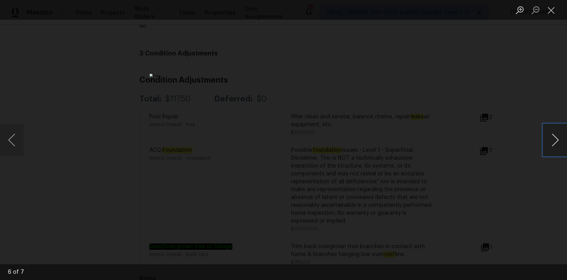
click at [555, 140] on button "Next image" at bounding box center [556, 140] width 24 height 32
click at [551, 137] on button "Next image" at bounding box center [556, 140] width 24 height 32
click at [552, 140] on button "Next image" at bounding box center [556, 140] width 24 height 32
click at [554, 140] on button "Next image" at bounding box center [556, 140] width 24 height 32
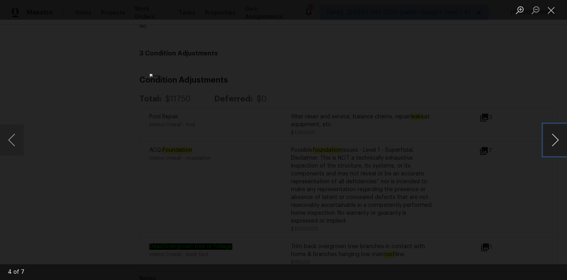
click at [554, 140] on button "Next image" at bounding box center [556, 140] width 24 height 32
click at [558, 142] on button "Next image" at bounding box center [556, 140] width 24 height 32
click at [555, 141] on button "Next image" at bounding box center [556, 140] width 24 height 32
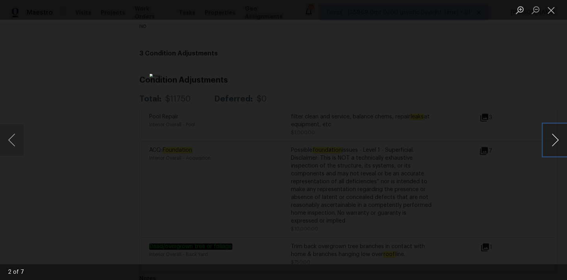
click at [561, 147] on button "Next image" at bounding box center [556, 140] width 24 height 32
click at [556, 140] on button "Next image" at bounding box center [556, 140] width 24 height 32
click at [552, 6] on button "Close lightbox" at bounding box center [552, 10] width 16 height 14
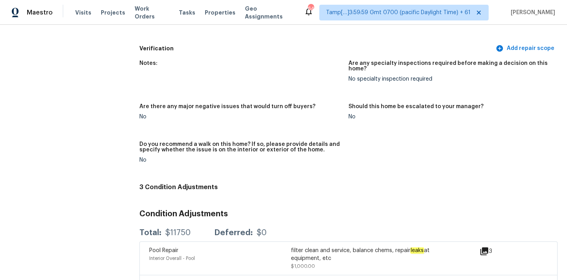
scroll to position [1803, 0]
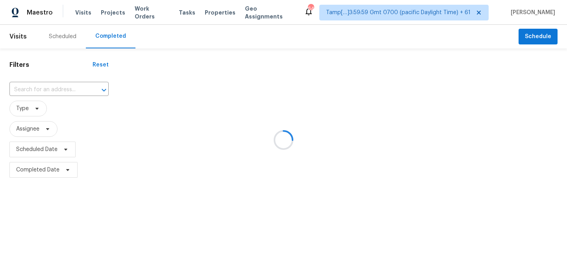
click at [31, 93] on div at bounding box center [283, 140] width 567 height 280
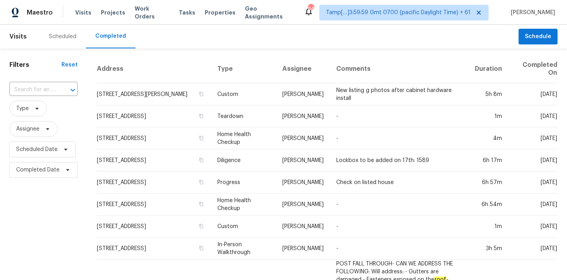
click at [31, 93] on input "text" at bounding box center [32, 90] width 46 height 12
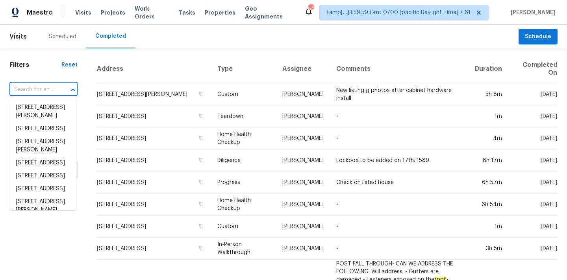
paste input "[STREET_ADDRESS]"
type input "[STREET_ADDRESS]"
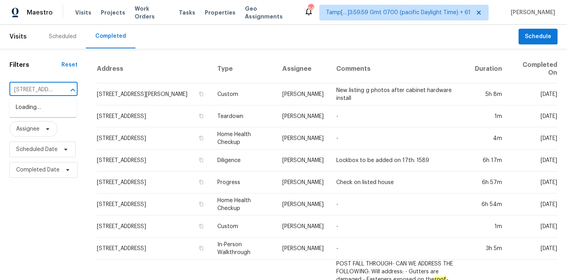
scroll to position [0, 48]
click at [41, 108] on li "[STREET_ADDRESS]" at bounding box center [42, 107] width 67 height 13
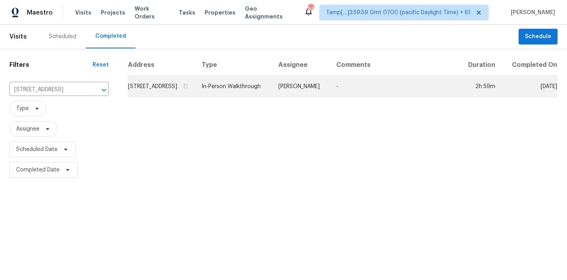
click at [246, 98] on td "In-Person Walkthrough" at bounding box center [233, 87] width 77 height 22
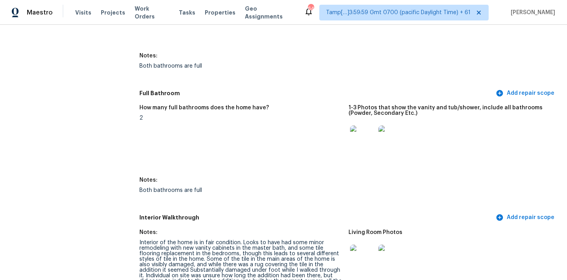
scroll to position [979, 0]
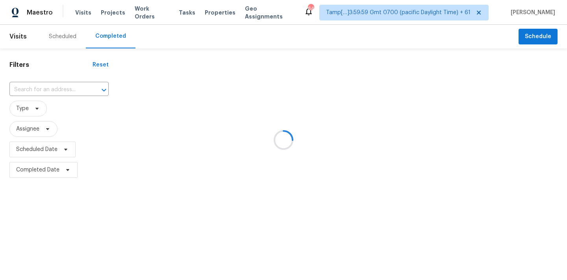
click at [37, 90] on div at bounding box center [283, 140] width 567 height 280
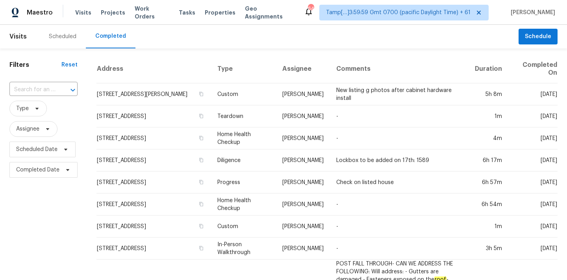
click at [37, 90] on input "text" at bounding box center [32, 90] width 46 height 12
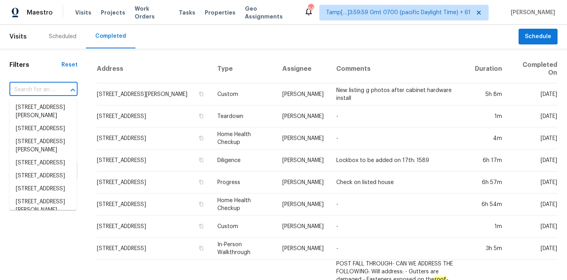
paste input "[STREET_ADDRESS][PERSON_NAME]"
type input "[STREET_ADDRESS][PERSON_NAME]"
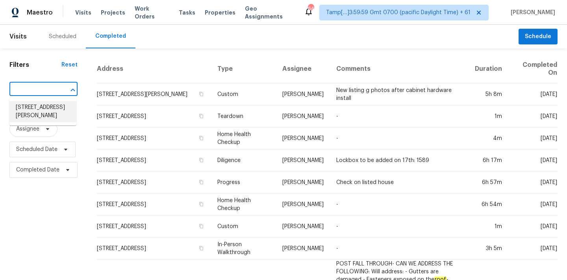
click at [39, 107] on li "[STREET_ADDRESS][PERSON_NAME]" at bounding box center [42, 111] width 67 height 21
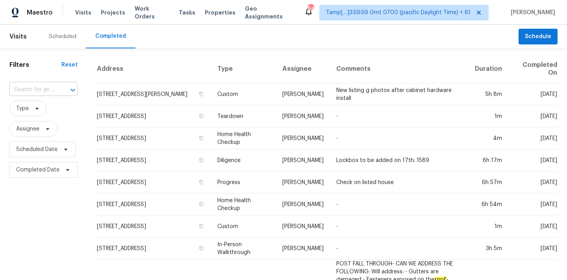
click at [24, 91] on input "text" at bounding box center [32, 90] width 46 height 12
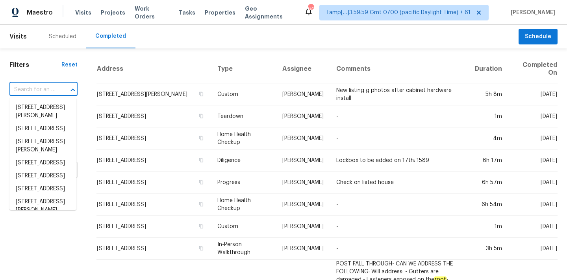
paste input "[STREET_ADDRESS][PERSON_NAME]"
type input "[STREET_ADDRESS][PERSON_NAME]"
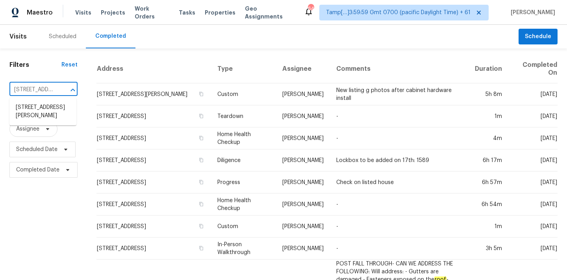
scroll to position [0, 57]
click at [33, 111] on li "[STREET_ADDRESS][PERSON_NAME]" at bounding box center [42, 111] width 67 height 21
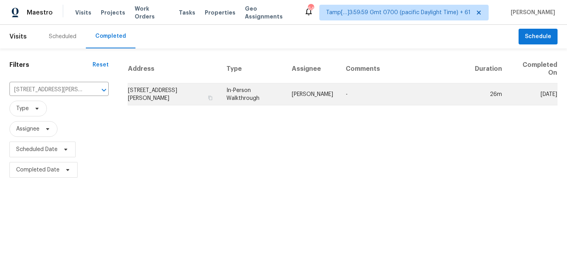
click at [234, 98] on td "In-Person Walkthrough" at bounding box center [252, 95] width 65 height 22
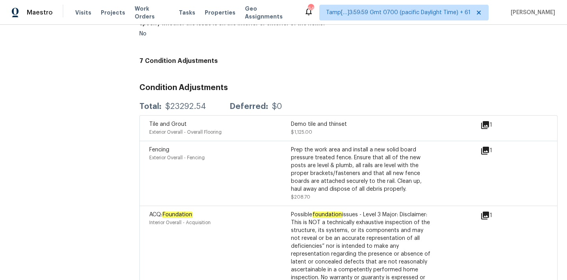
scroll to position [1694, 0]
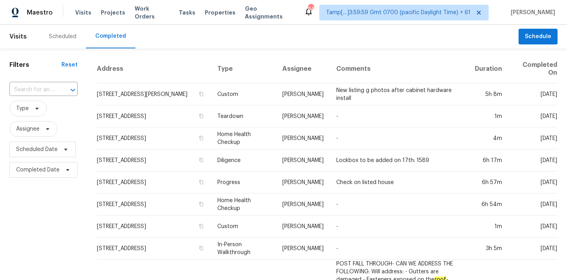
click at [30, 89] on input "text" at bounding box center [32, 90] width 46 height 12
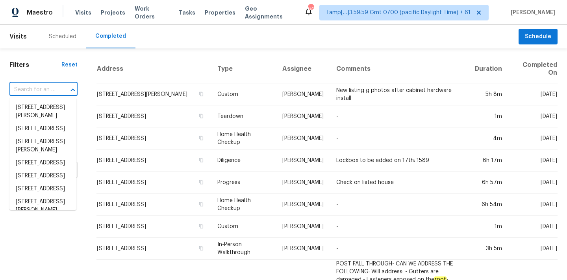
paste input "[STREET_ADDRESS]"
type input "[STREET_ADDRESS]"
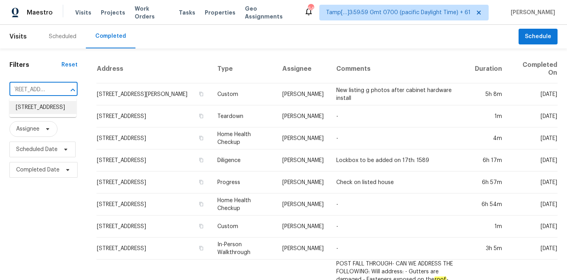
click at [33, 109] on li "[STREET_ADDRESS]" at bounding box center [42, 107] width 67 height 13
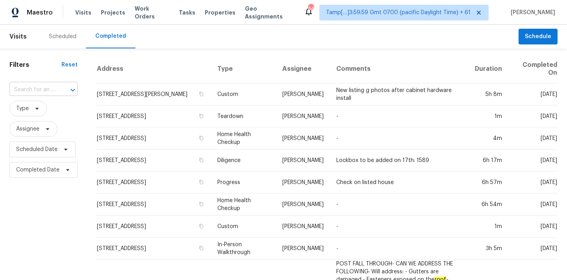
click at [31, 89] on input "text" at bounding box center [32, 90] width 46 height 12
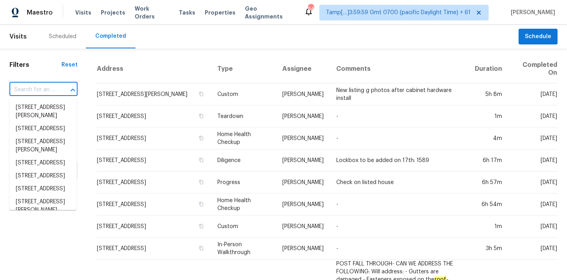
paste input "[STREET_ADDRESS]"
type input "[STREET_ADDRESS]"
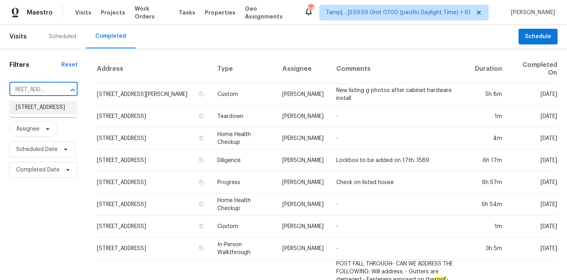
click at [35, 113] on li "[STREET_ADDRESS]" at bounding box center [42, 107] width 67 height 13
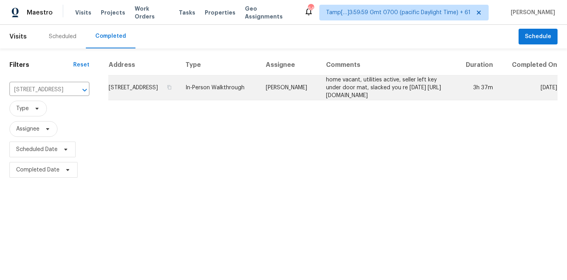
click at [260, 99] on td "[PERSON_NAME]" at bounding box center [290, 88] width 61 height 25
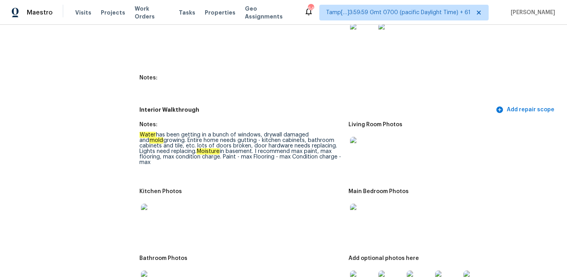
scroll to position [985, 0]
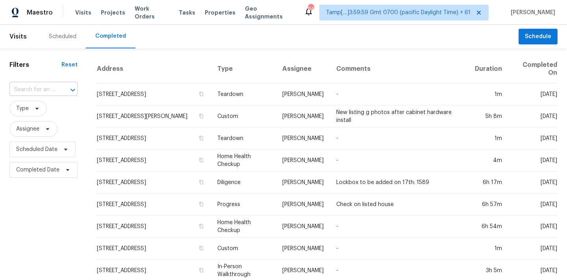
click at [33, 87] on input "text" at bounding box center [32, 90] width 46 height 12
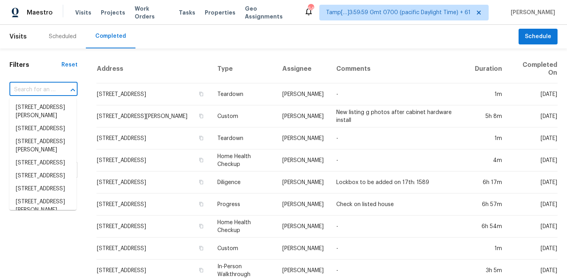
paste input "[STREET_ADDRESS]"
type input "[STREET_ADDRESS]"
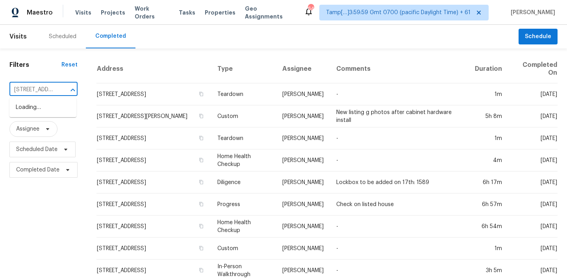
scroll to position [0, 62]
click at [36, 108] on li "[STREET_ADDRESS]" at bounding box center [42, 107] width 67 height 13
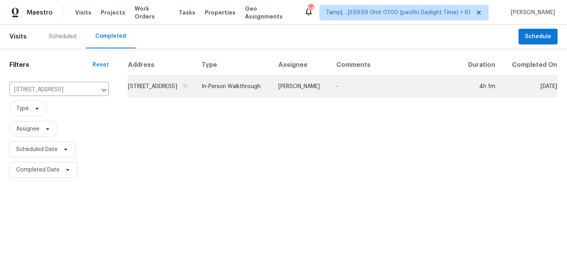
click at [243, 86] on td "In-Person Walkthrough" at bounding box center [233, 87] width 77 height 22
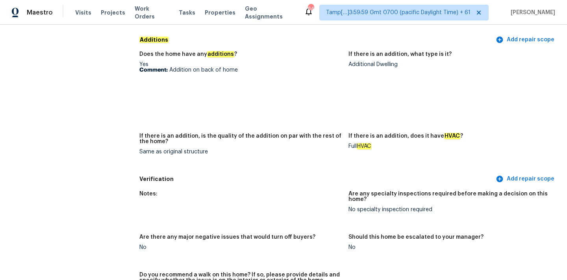
scroll to position [1997, 0]
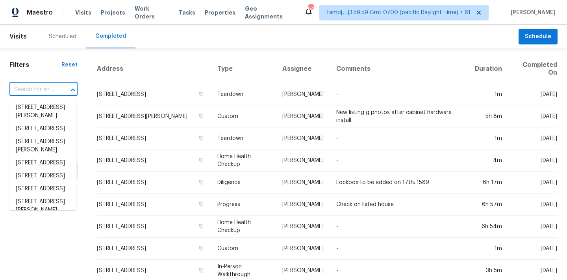
click at [23, 88] on input "text" at bounding box center [32, 90] width 46 height 12
paste input "[STREET_ADDRESS]"
type input "[STREET_ADDRESS]"
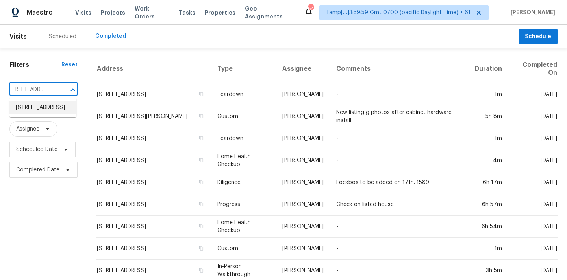
click at [31, 110] on li "[STREET_ADDRESS]" at bounding box center [42, 107] width 67 height 13
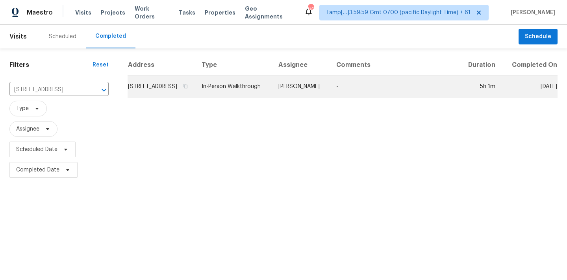
click at [272, 98] on td "In-Person Walkthrough" at bounding box center [233, 87] width 77 height 22
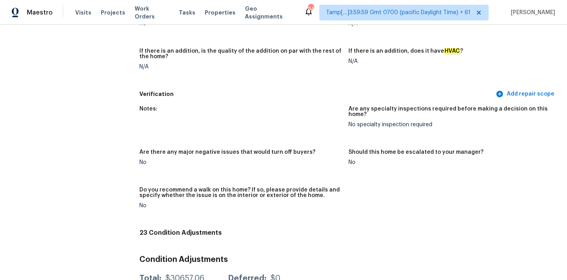
scroll to position [1853, 0]
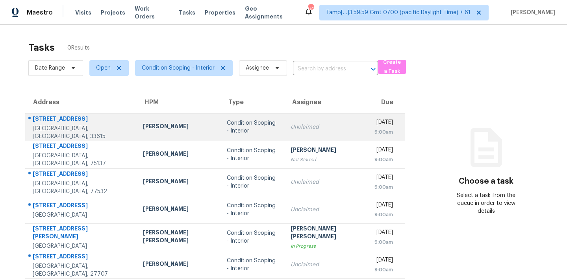
click at [291, 127] on div "Unclaimed" at bounding box center [326, 127] width 71 height 8
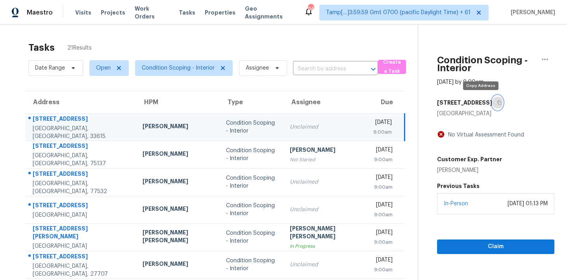
click at [497, 102] on icon "button" at bounding box center [499, 102] width 5 height 5
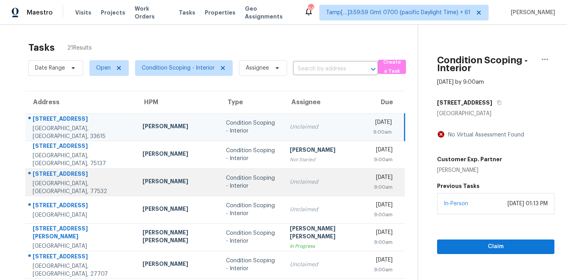
click at [270, 181] on td "Condition Scoping - Interior" at bounding box center [252, 183] width 64 height 28
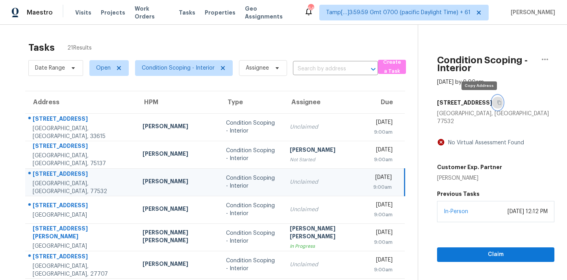
click at [497, 103] on icon "button" at bounding box center [499, 102] width 5 height 5
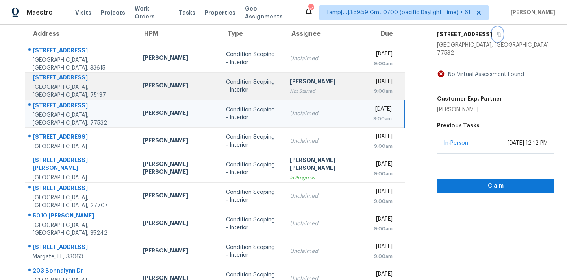
scroll to position [99, 0]
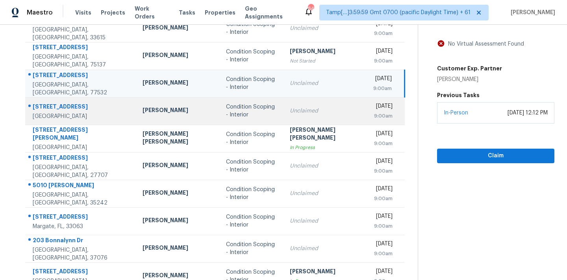
click at [294, 114] on div "Unclaimed" at bounding box center [325, 111] width 71 height 8
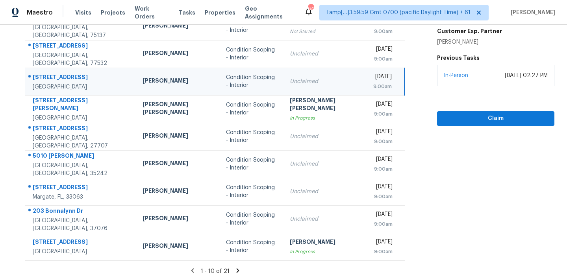
scroll to position [130, 0]
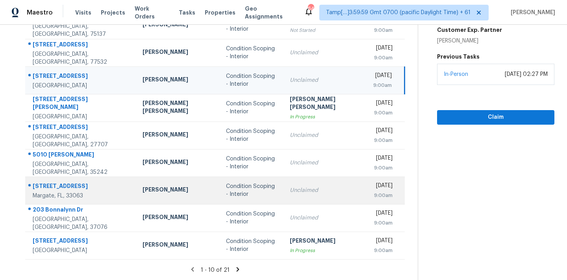
click at [291, 183] on td "Unclaimed" at bounding box center [326, 191] width 84 height 28
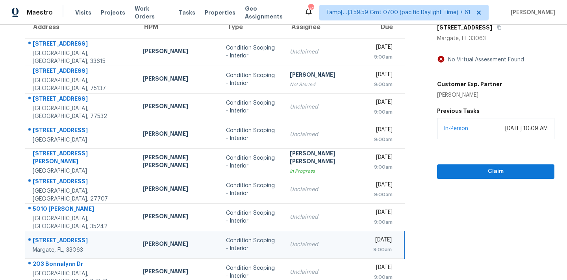
scroll to position [65, 0]
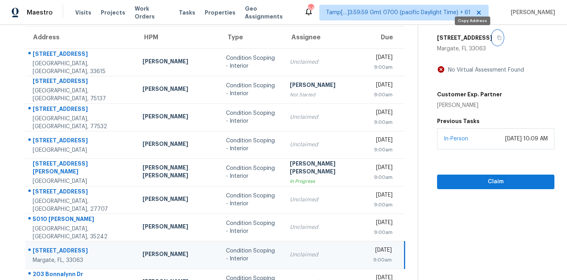
click at [497, 37] on icon "button" at bounding box center [499, 37] width 5 height 5
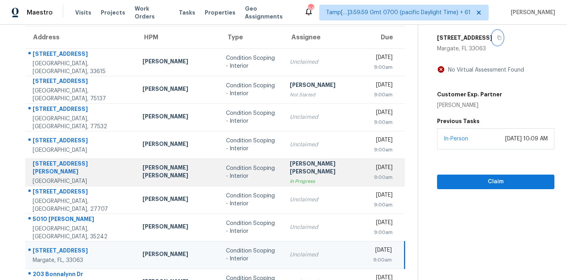
scroll to position [130, 0]
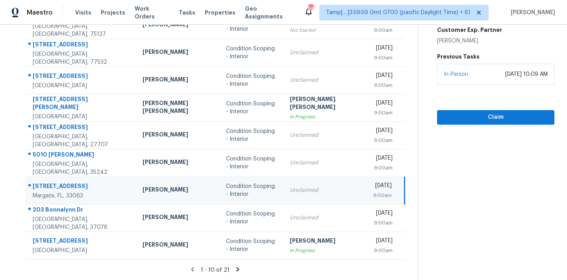
click at [237, 268] on icon at bounding box center [238, 269] width 3 height 4
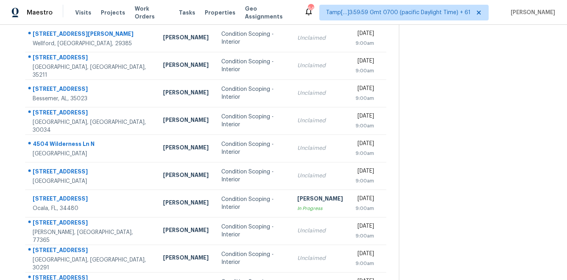
scroll to position [75, 0]
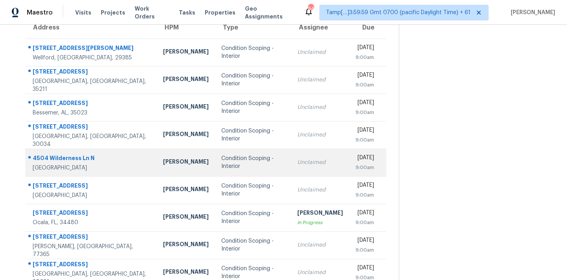
click at [230, 164] on div "Condition Scoping - Interior" at bounding box center [252, 163] width 63 height 16
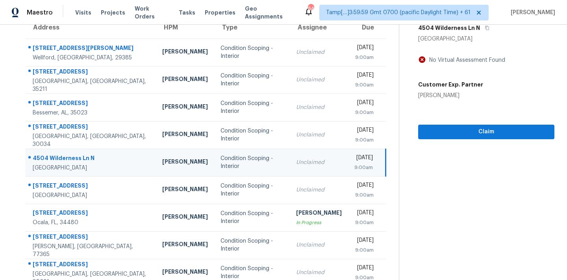
scroll to position [38, 0]
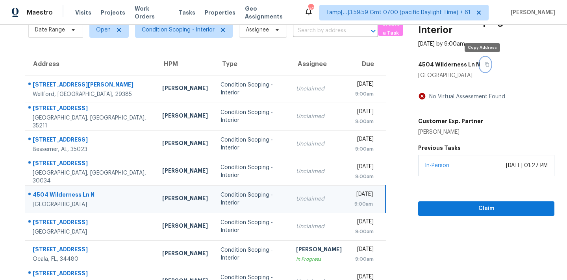
click at [485, 65] on icon "button" at bounding box center [487, 65] width 4 height 4
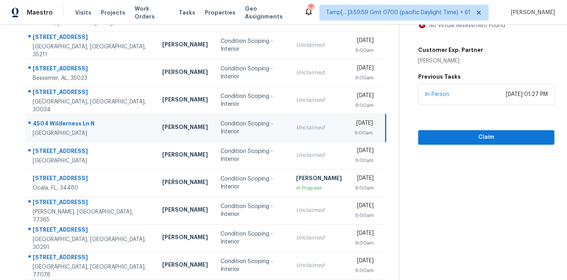
scroll to position [130, 0]
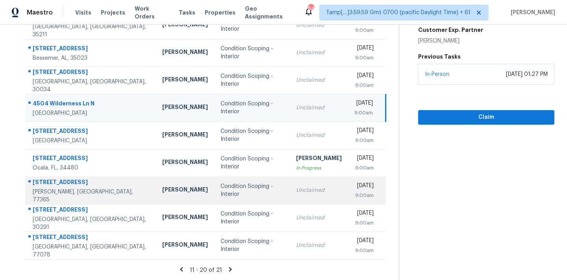
click at [296, 193] on div "Unclaimed" at bounding box center [319, 191] width 46 height 8
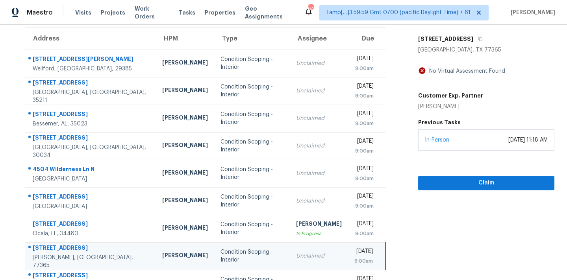
scroll to position [60, 0]
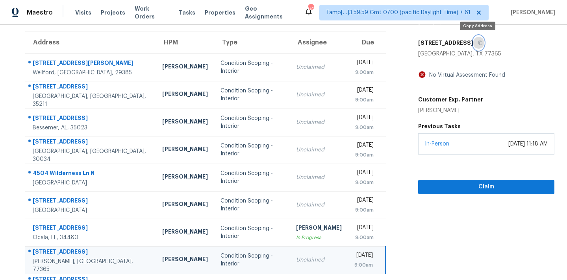
click at [479, 43] on icon "button" at bounding box center [481, 43] width 4 height 4
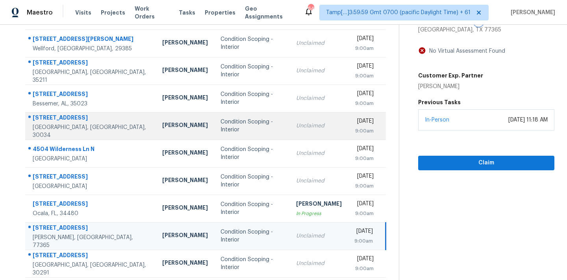
scroll to position [130, 0]
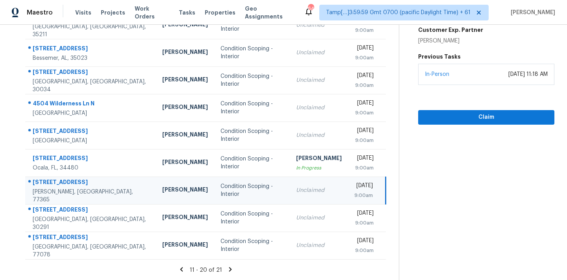
click at [230, 270] on icon at bounding box center [230, 269] width 7 height 7
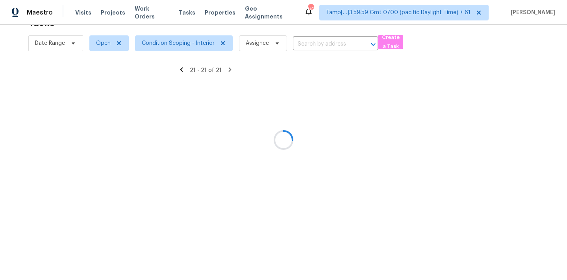
scroll to position [25, 0]
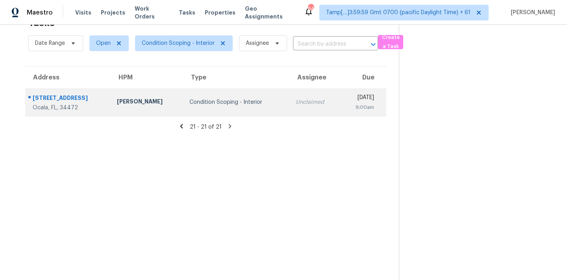
click at [236, 108] on td "Condition Scoping - Interior" at bounding box center [236, 103] width 106 height 28
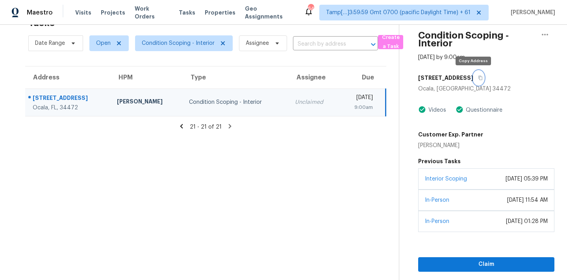
click at [478, 80] on icon "button" at bounding box center [480, 78] width 5 height 5
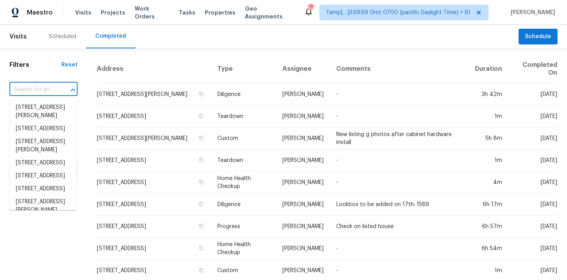
click at [22, 86] on input "text" at bounding box center [32, 90] width 46 height 12
paste input "3638 Lake Breeze Ln, Crosby, TX 77532"
type input "3638 Lake Breeze Ln, Crosby, TX 77532"
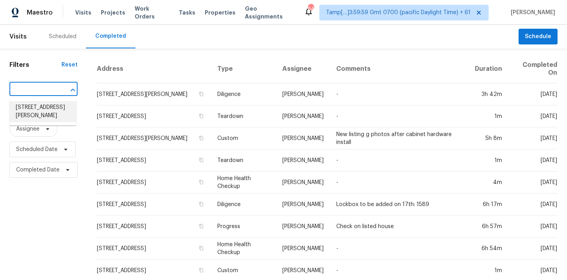
click at [33, 107] on li "3638 Lake Breeze Ln, Crosby, TX 77532" at bounding box center [42, 111] width 67 height 21
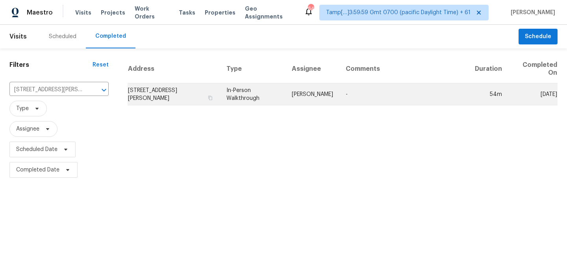
click at [237, 92] on td "In-Person Walkthrough" at bounding box center [252, 95] width 65 height 22
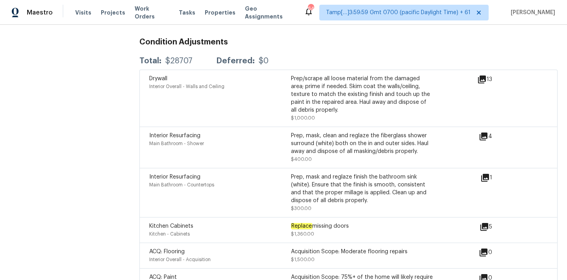
scroll to position [2163, 0]
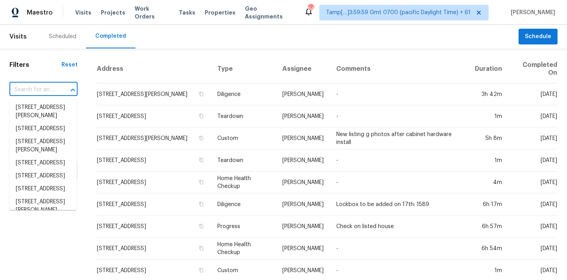
click at [28, 89] on input "text" at bounding box center [32, 90] width 46 height 12
paste input "[STREET_ADDRESS]"
type input "[STREET_ADDRESS]"
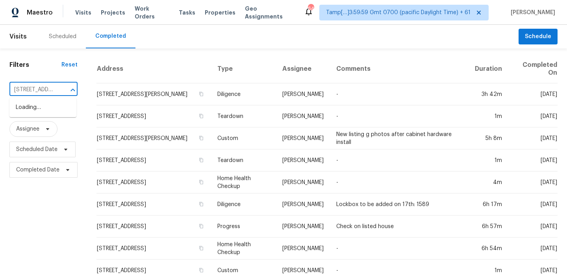
scroll to position [0, 58]
click at [34, 106] on li "[STREET_ADDRESS]" at bounding box center [42, 107] width 67 height 13
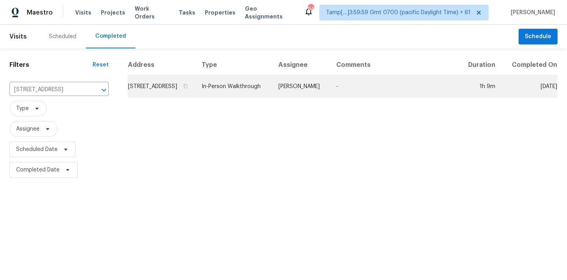
click at [260, 93] on td "In-Person Walkthrough" at bounding box center [233, 87] width 77 height 22
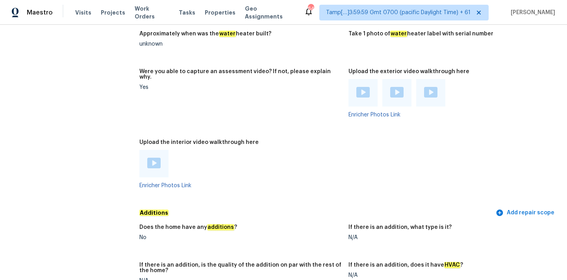
scroll to position [1749, 0]
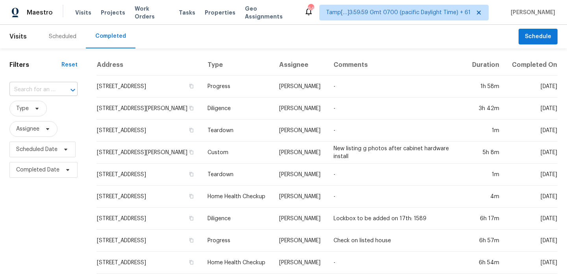
click at [27, 93] on input "text" at bounding box center [32, 90] width 46 height 12
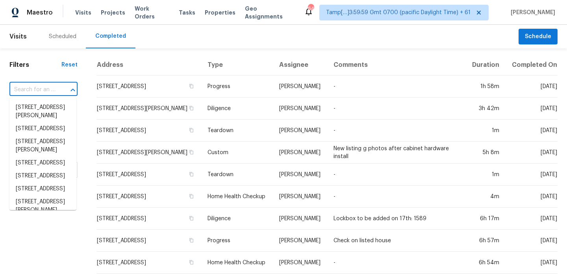
paste input "[STREET_ADDRESS]"
type input "[STREET_ADDRESS]"
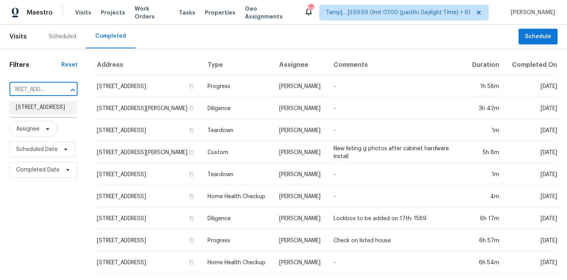
click at [35, 110] on li "[STREET_ADDRESS]" at bounding box center [42, 107] width 67 height 13
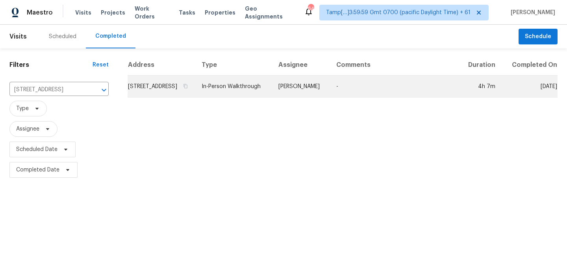
click at [272, 95] on td "In-Person Walkthrough" at bounding box center [233, 87] width 77 height 22
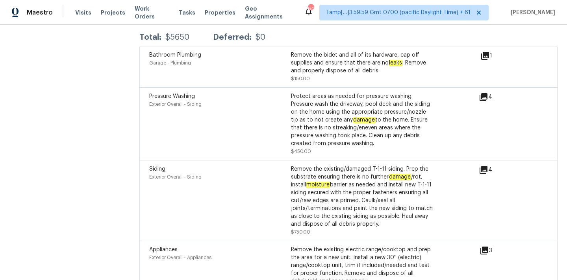
scroll to position [2558, 0]
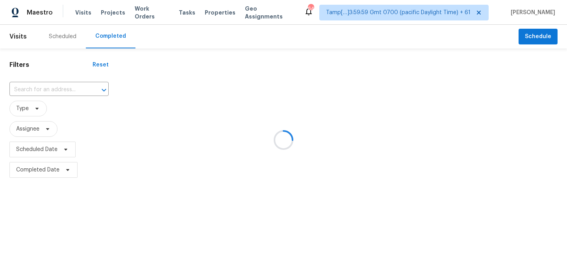
click at [23, 91] on div at bounding box center [283, 140] width 567 height 280
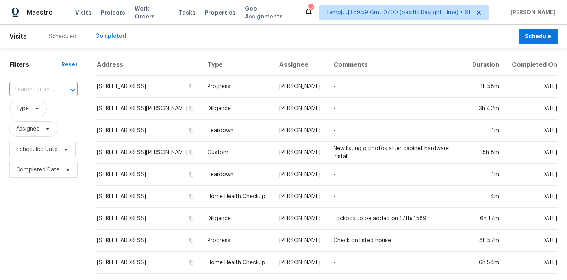
click at [23, 91] on input "text" at bounding box center [32, 90] width 46 height 12
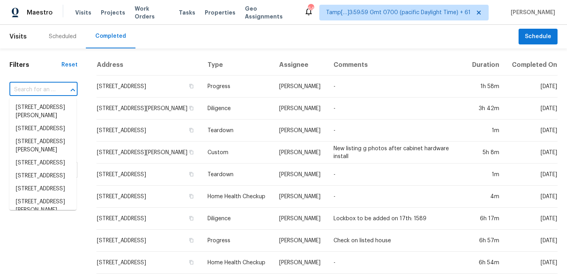
paste input "[STREET_ADDRESS][PERSON_NAME]"
type input "[STREET_ADDRESS][PERSON_NAME]"
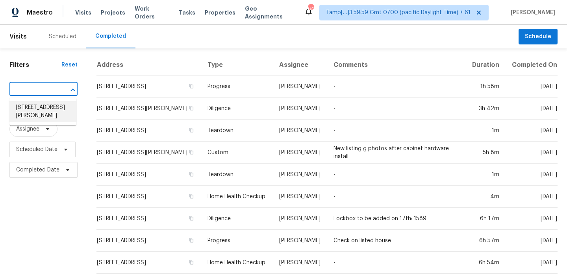
click at [28, 110] on li "[STREET_ADDRESS][PERSON_NAME]" at bounding box center [42, 111] width 67 height 21
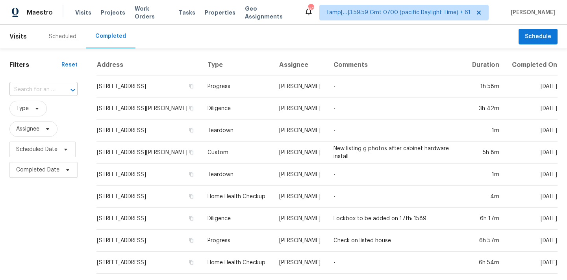
click at [39, 88] on input "text" at bounding box center [32, 90] width 46 height 12
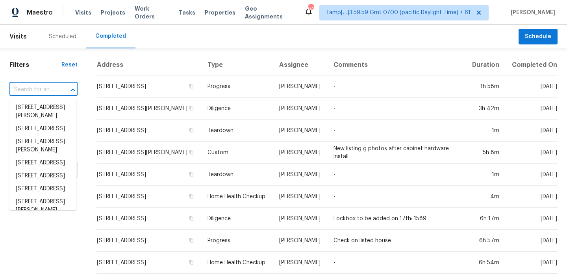
paste input "[STREET_ADDRESS][PERSON_NAME]"
type input "[STREET_ADDRESS][PERSON_NAME]"
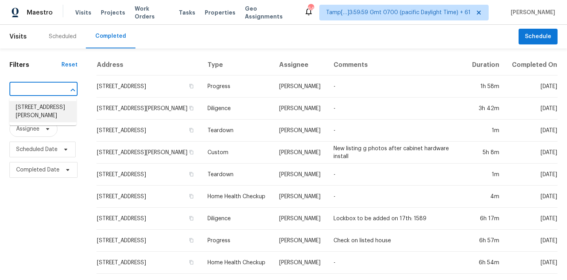
click at [42, 114] on li "[STREET_ADDRESS][PERSON_NAME]" at bounding box center [42, 111] width 67 height 21
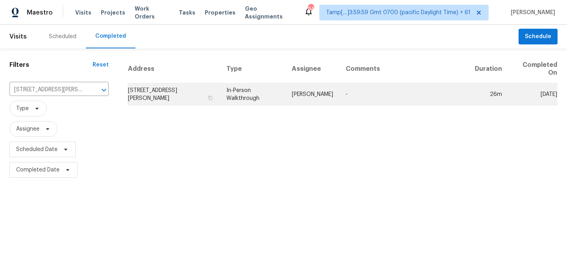
click at [279, 98] on td "In-Person Walkthrough" at bounding box center [252, 95] width 65 height 22
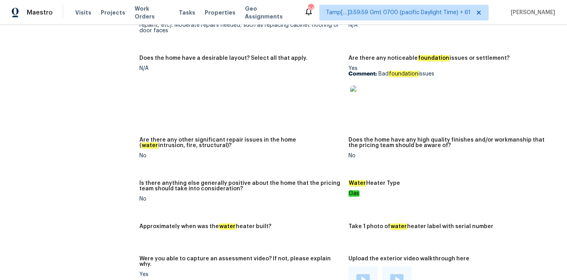
scroll to position [1207, 0]
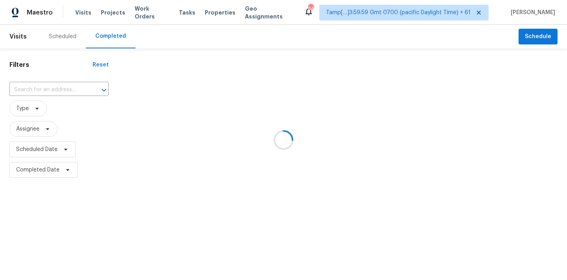
click at [16, 89] on div at bounding box center [283, 140] width 567 height 280
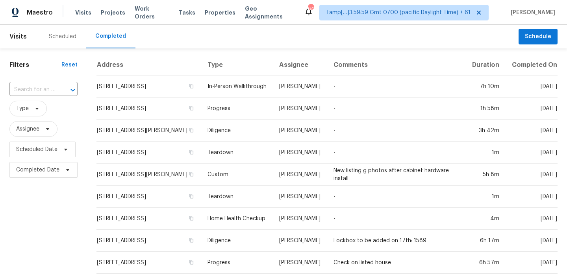
click at [29, 91] on input "text" at bounding box center [32, 90] width 46 height 12
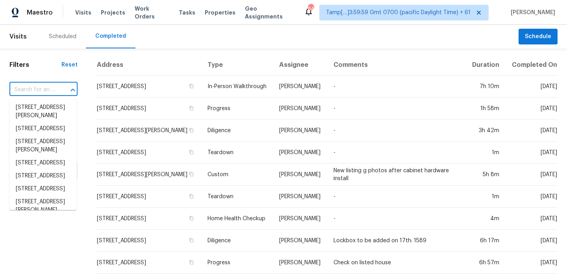
paste input "1 Pine Terrace Way, Ocala, FL 34472"
type input "1 Pine Terrace Way, Ocala, FL 34472"
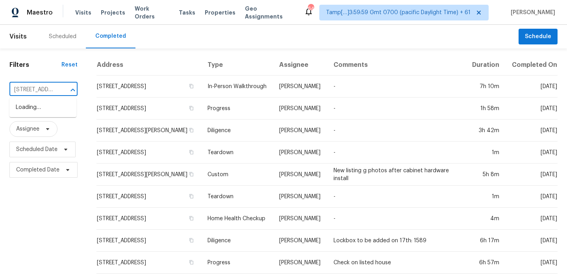
scroll to position [0, 51]
click at [39, 107] on li "1 Pine Terrace Way, Ocala, FL 34472" at bounding box center [42, 107] width 67 height 13
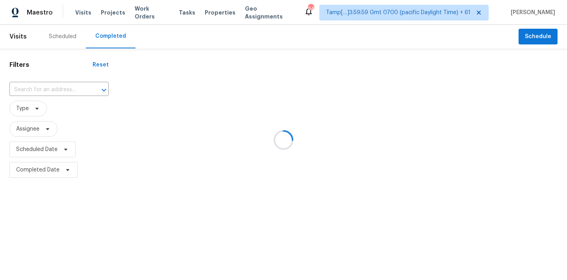
click at [36, 88] on div at bounding box center [283, 140] width 567 height 280
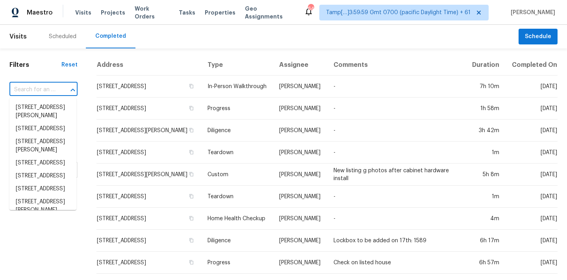
click at [43, 91] on input "text" at bounding box center [32, 90] width 46 height 12
paste input "1 Pine Terrace Way, Ocala, FL 34472"
type input "1 Pine Terrace Way, Ocala, FL 34472"
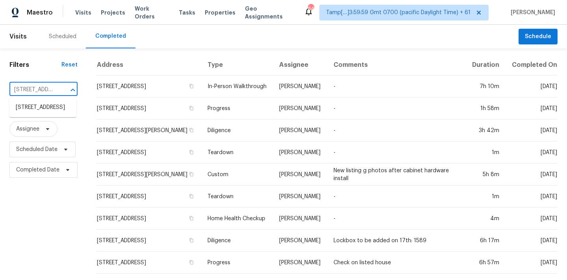
scroll to position [0, 51]
click at [44, 109] on li "1 Pine Terrace Way, Ocala, FL 34472" at bounding box center [42, 107] width 67 height 13
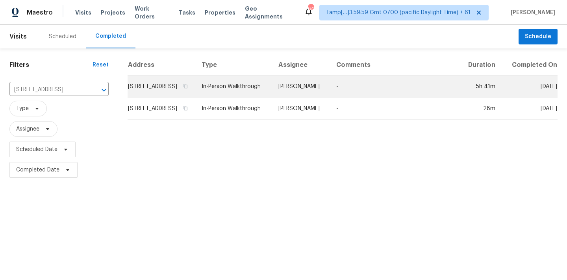
click at [272, 95] on td "In-Person Walkthrough" at bounding box center [233, 87] width 77 height 22
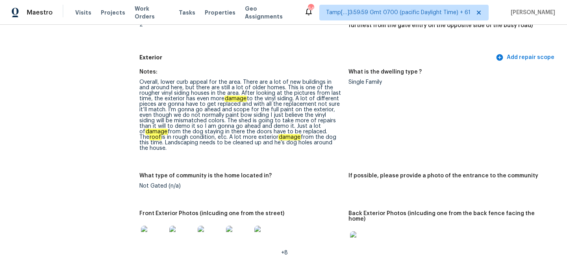
scroll to position [263, 0]
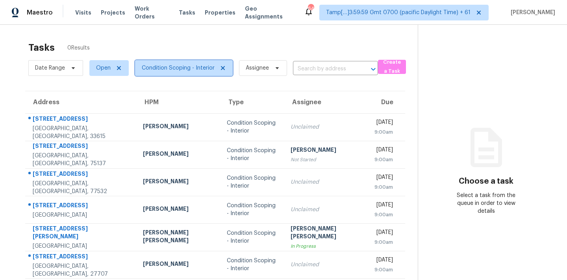
click at [192, 72] on span "Condition Scoping - Interior" at bounding box center [178, 68] width 73 height 8
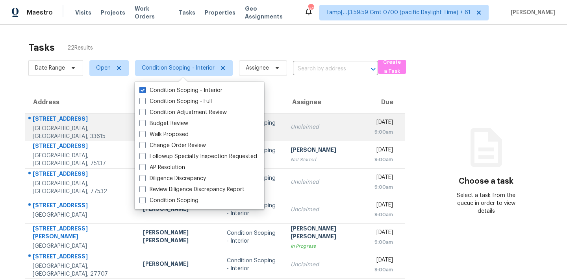
click at [309, 130] on div "Unclaimed" at bounding box center [326, 127] width 71 height 8
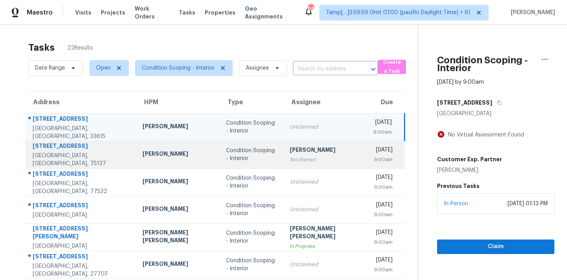
scroll to position [41, 0]
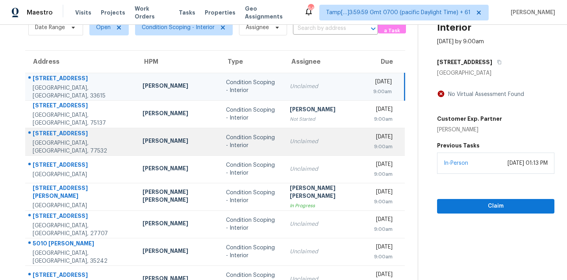
click at [271, 153] on td "Condition Scoping - Interior" at bounding box center [252, 142] width 64 height 28
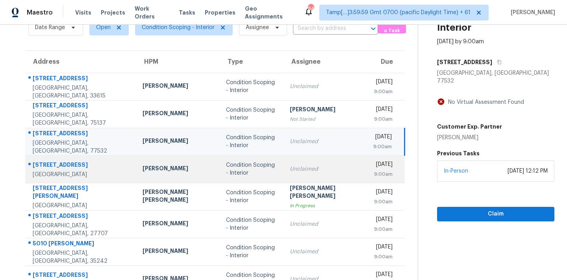
click at [290, 168] on div "Unclaimed" at bounding box center [325, 169] width 71 height 8
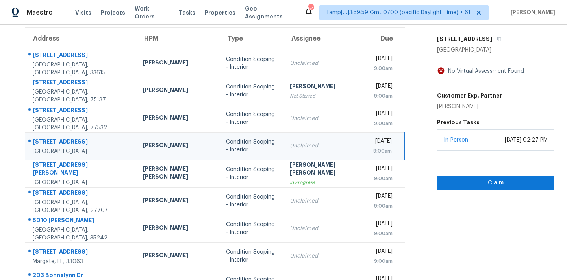
scroll to position [64, 0]
click at [498, 39] on icon "button" at bounding box center [500, 39] width 4 height 4
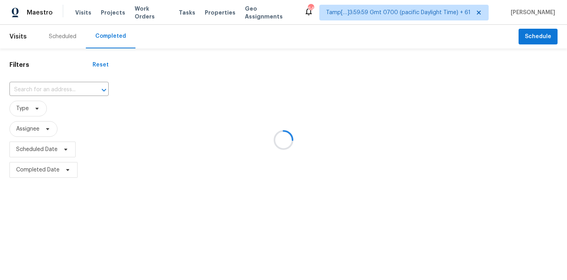
click at [29, 91] on div at bounding box center [283, 140] width 567 height 280
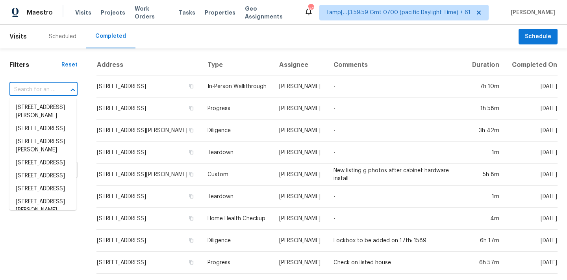
click at [29, 90] on input "text" at bounding box center [32, 90] width 46 height 12
paste input "510 Needmore Rd, Clarksville, TN 37040"
type input "510 Needmore Rd, Clarksville, TN 37040"
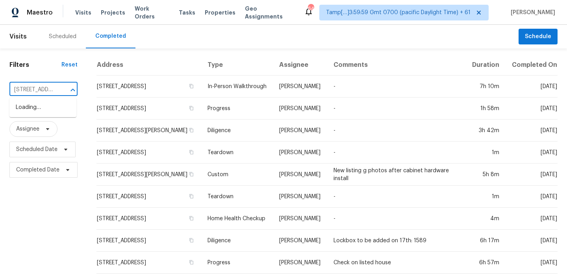
scroll to position [0, 63]
click at [33, 111] on li "510 Needmore Rd, Clarksville, TN 37040" at bounding box center [42, 107] width 67 height 13
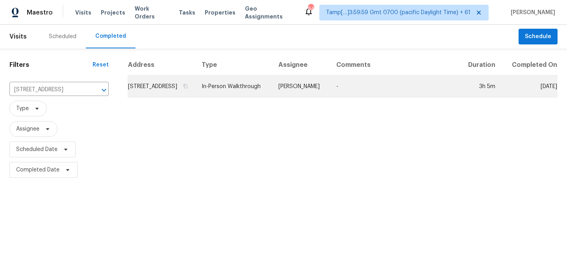
click at [252, 93] on td "In-Person Walkthrough" at bounding box center [233, 87] width 77 height 22
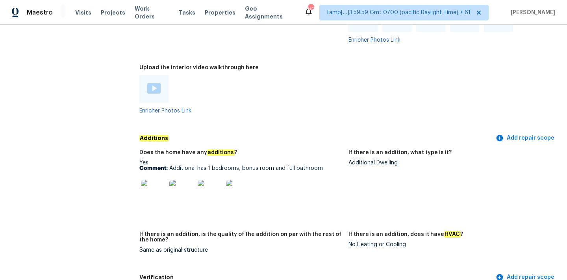
scroll to position [1769, 0]
